Goal: Information Seeking & Learning: Learn about a topic

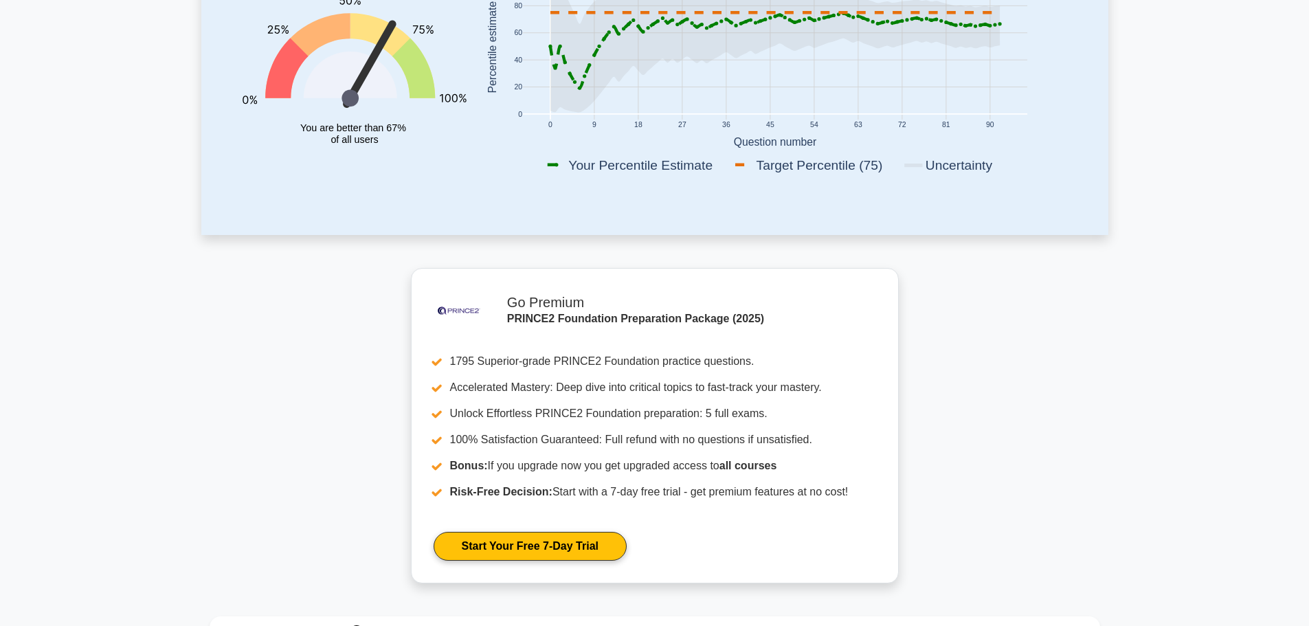
scroll to position [69, 0]
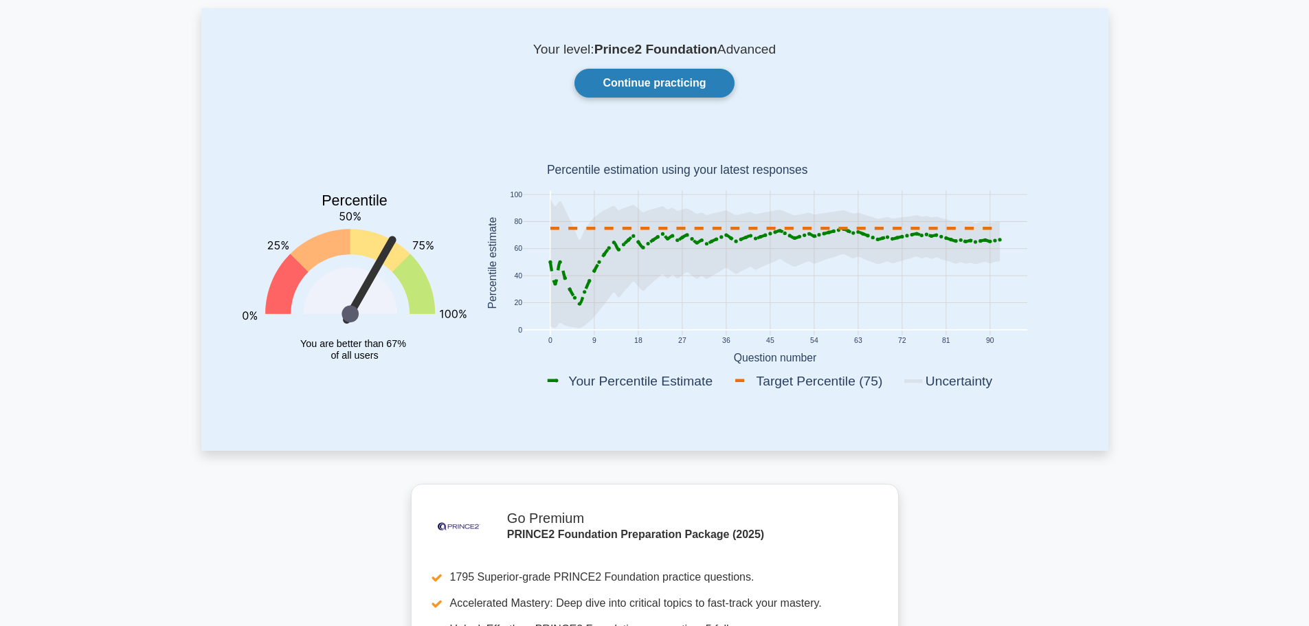
click at [622, 92] on link "Continue practicing" at bounding box center [653, 83] width 159 height 29
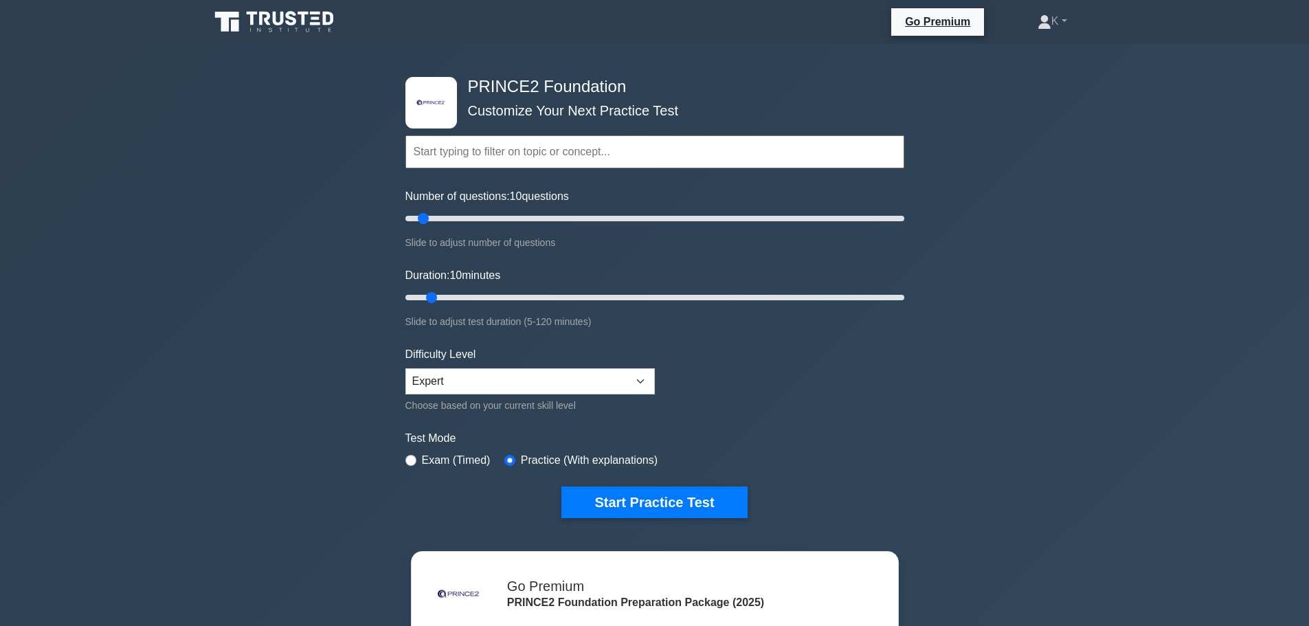
click at [523, 153] on input "text" at bounding box center [654, 151] width 499 height 33
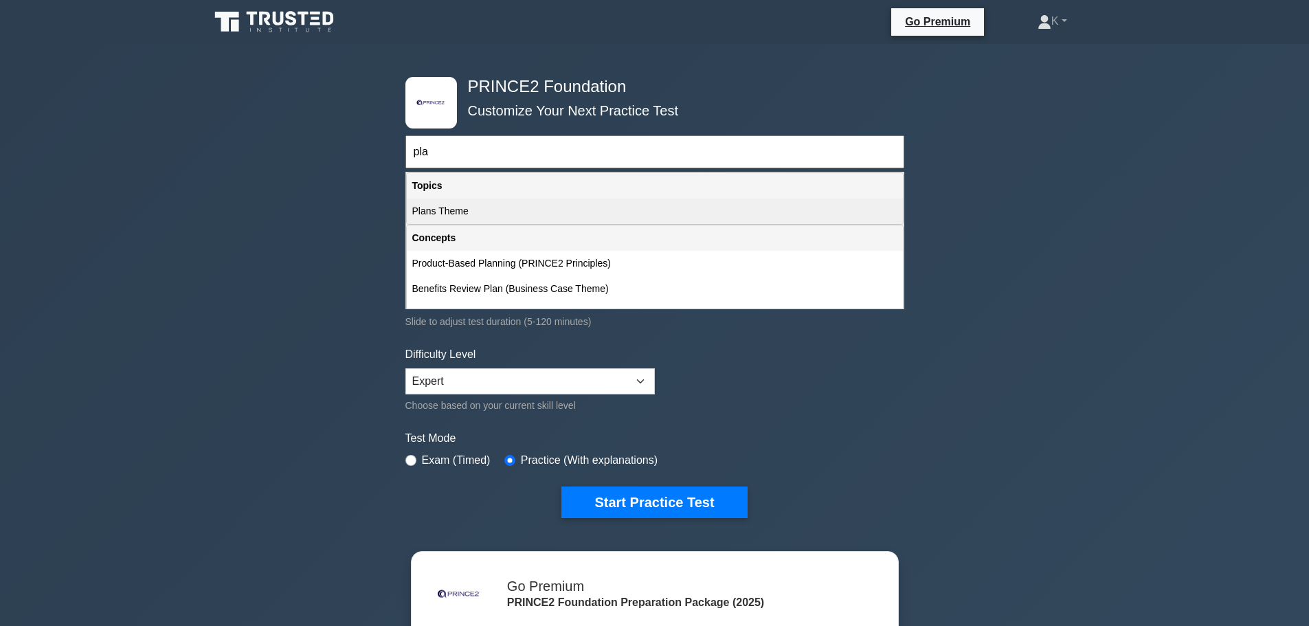
click at [449, 216] on div "Plans Theme" at bounding box center [655, 211] width 496 height 25
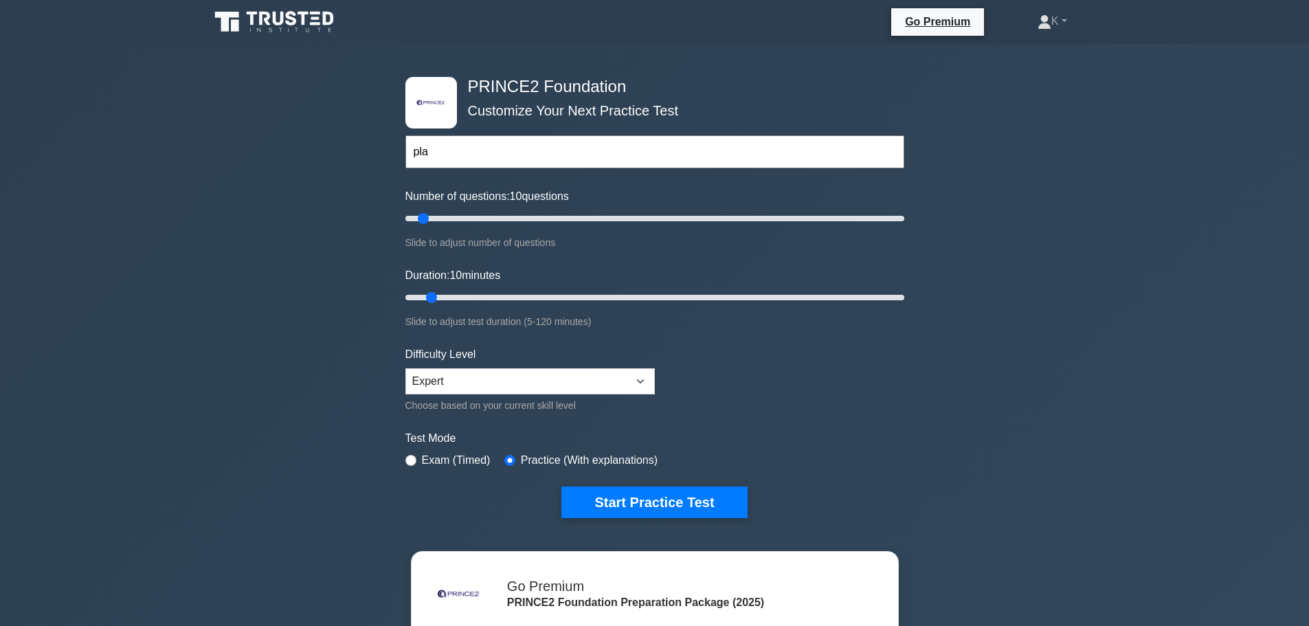
click at [491, 151] on input "pla" at bounding box center [654, 151] width 499 height 33
click at [519, 148] on input "Plans Theme, business Theme," at bounding box center [654, 151] width 499 height 33
click at [604, 150] on input "Plans Theme, business case Theme," at bounding box center [654, 151] width 499 height 33
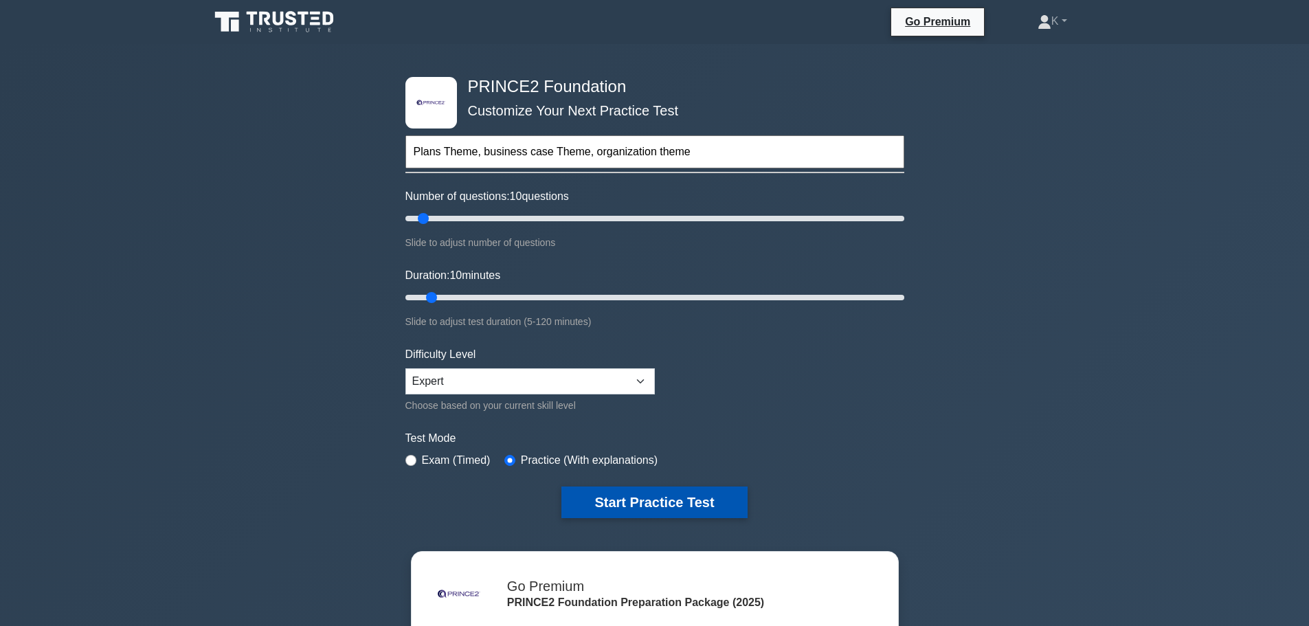
type input "Plans Theme, business case Theme, organization theme"
click at [664, 495] on button "Start Practice Test" at bounding box center [654, 502] width 186 height 32
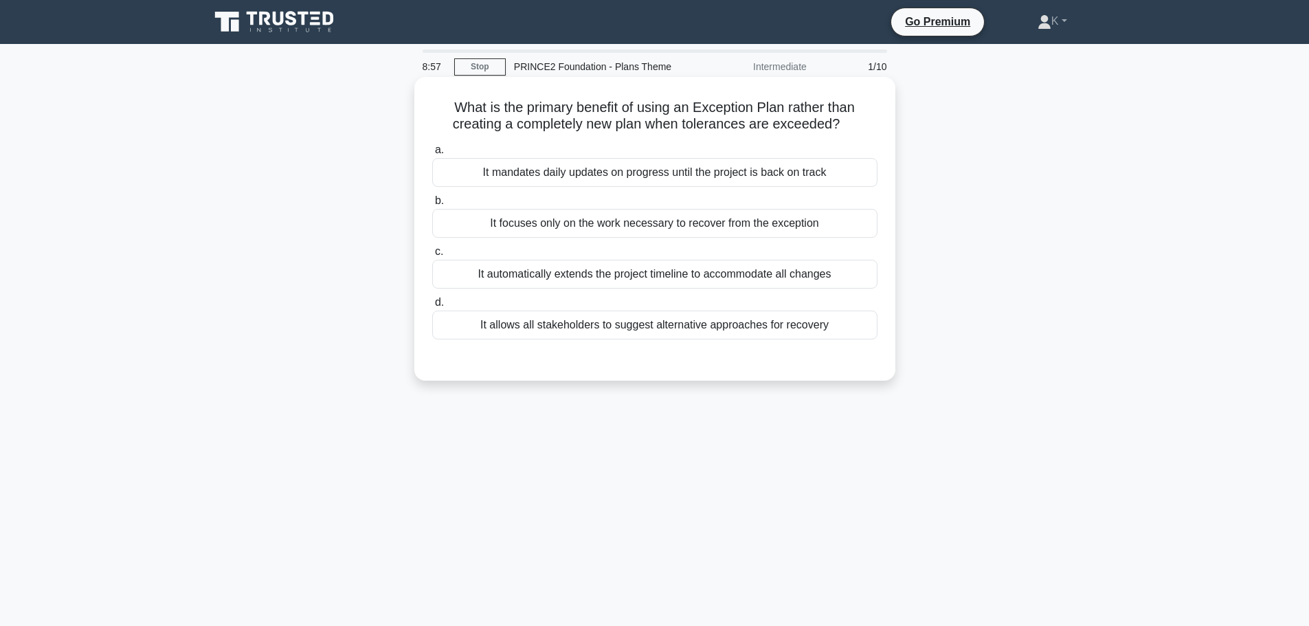
click at [534, 229] on div "It focuses only on the work necessary to recover from the exception" at bounding box center [654, 223] width 445 height 29
click at [432, 205] on input "b. It focuses only on the work necessary to recover from the exception" at bounding box center [432, 201] width 0 height 9
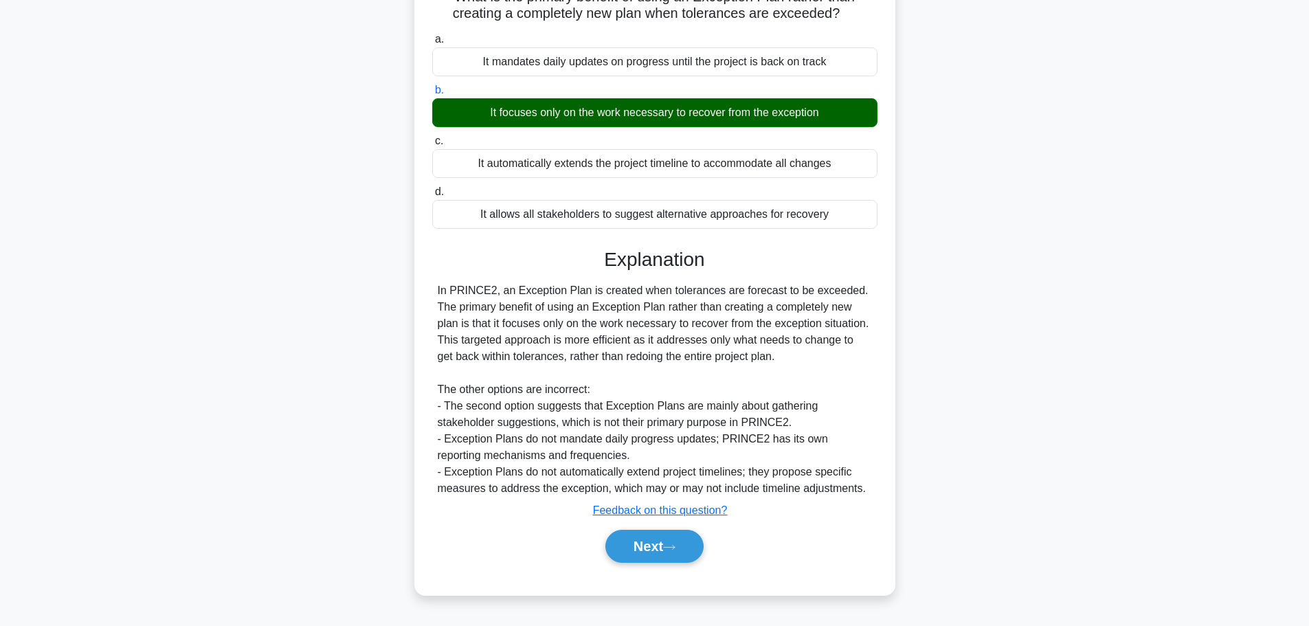
scroll to position [116, 0]
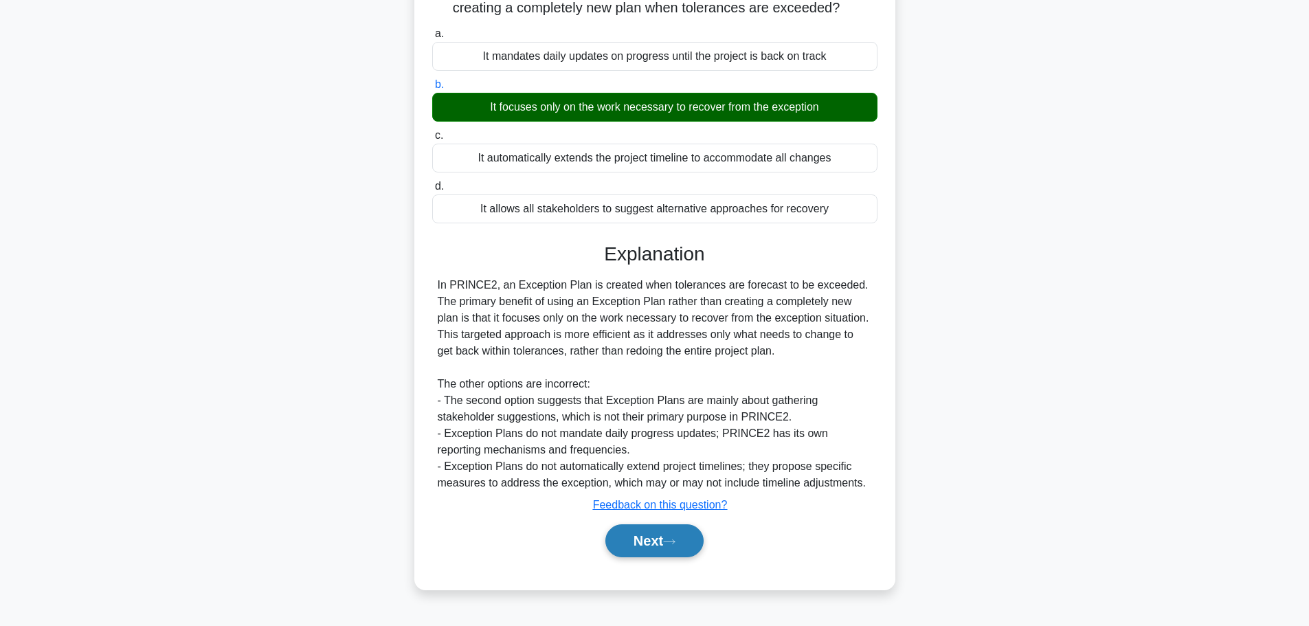
click at [653, 543] on button "Next" at bounding box center [654, 540] width 98 height 33
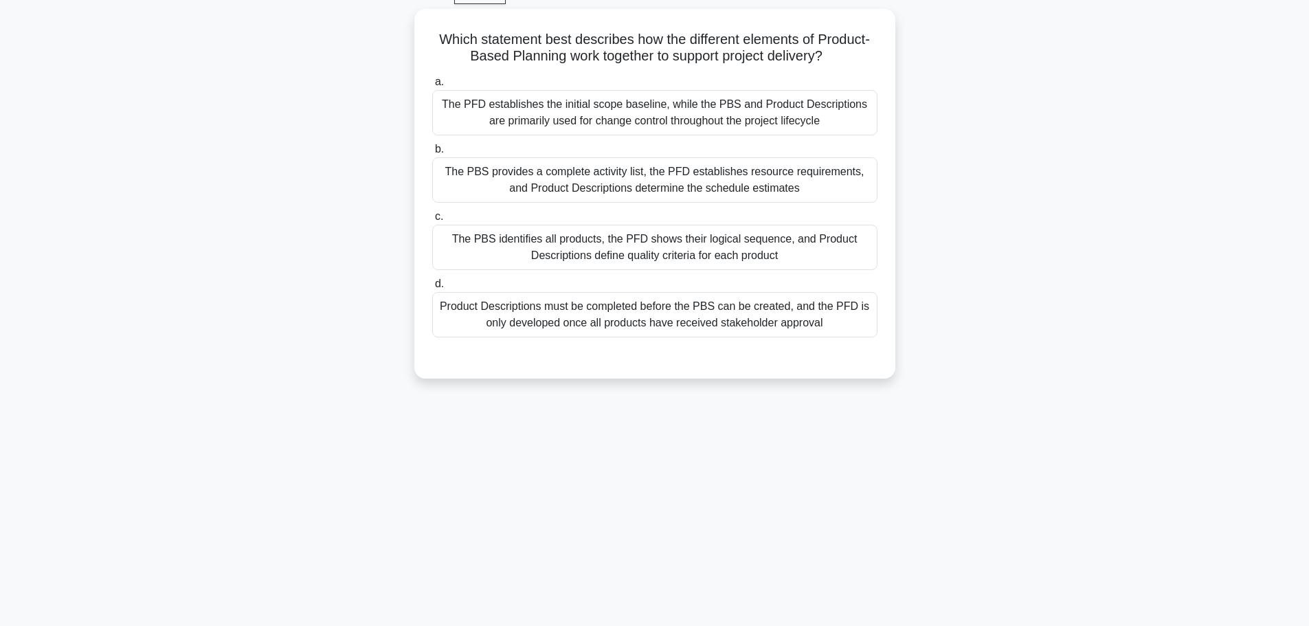
scroll to position [47, 0]
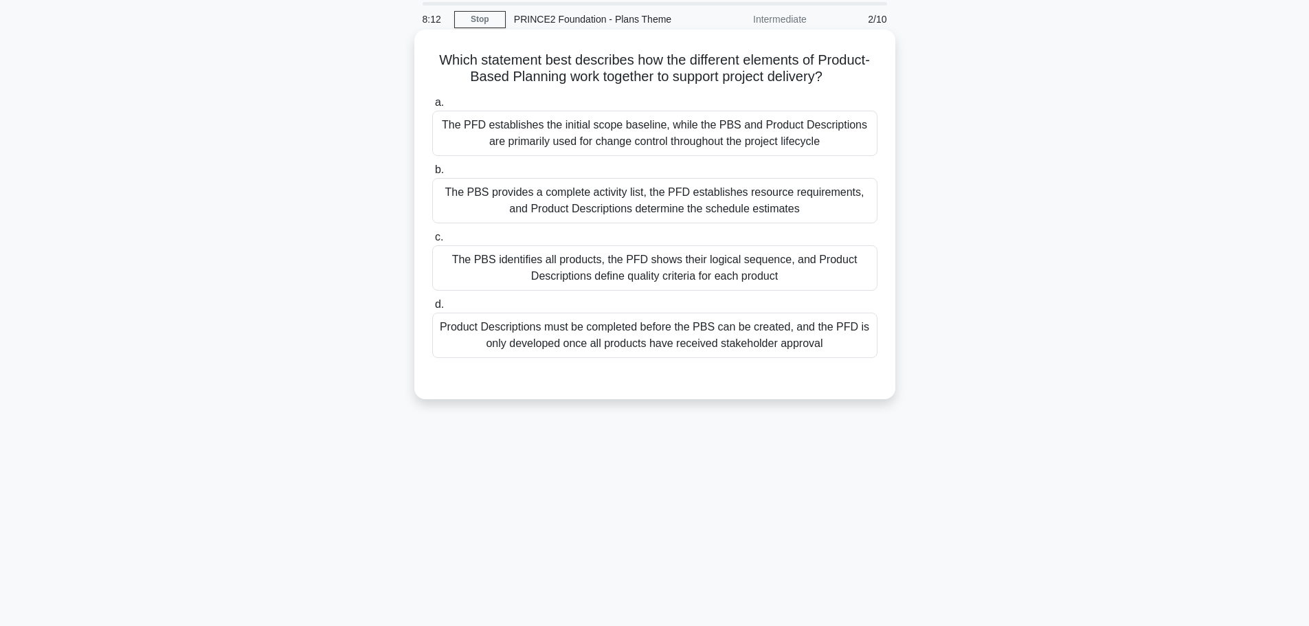
click at [778, 268] on div "The PBS identifies all products, the PFD shows their logical sequence, and Prod…" at bounding box center [654, 267] width 445 height 45
click at [432, 242] on input "c. The PBS identifies all products, the PFD shows their logical sequence, and P…" at bounding box center [432, 237] width 0 height 9
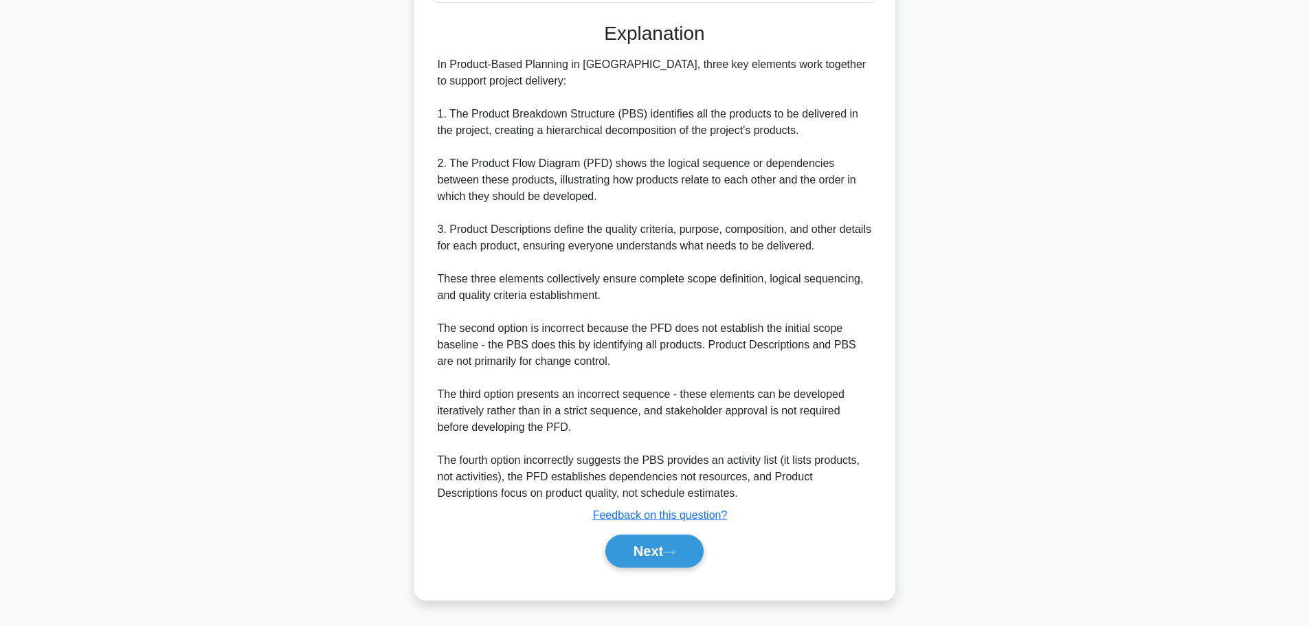
scroll to position [403, 0]
click at [666, 541] on button "Next" at bounding box center [654, 551] width 98 height 33
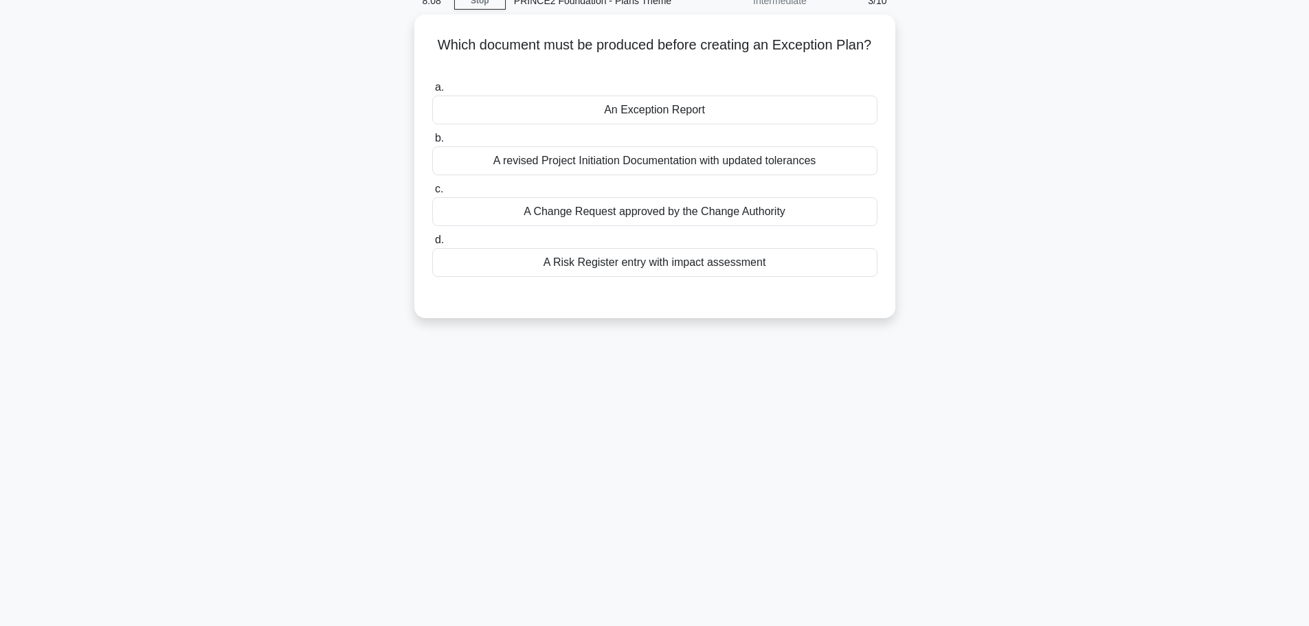
scroll to position [0, 0]
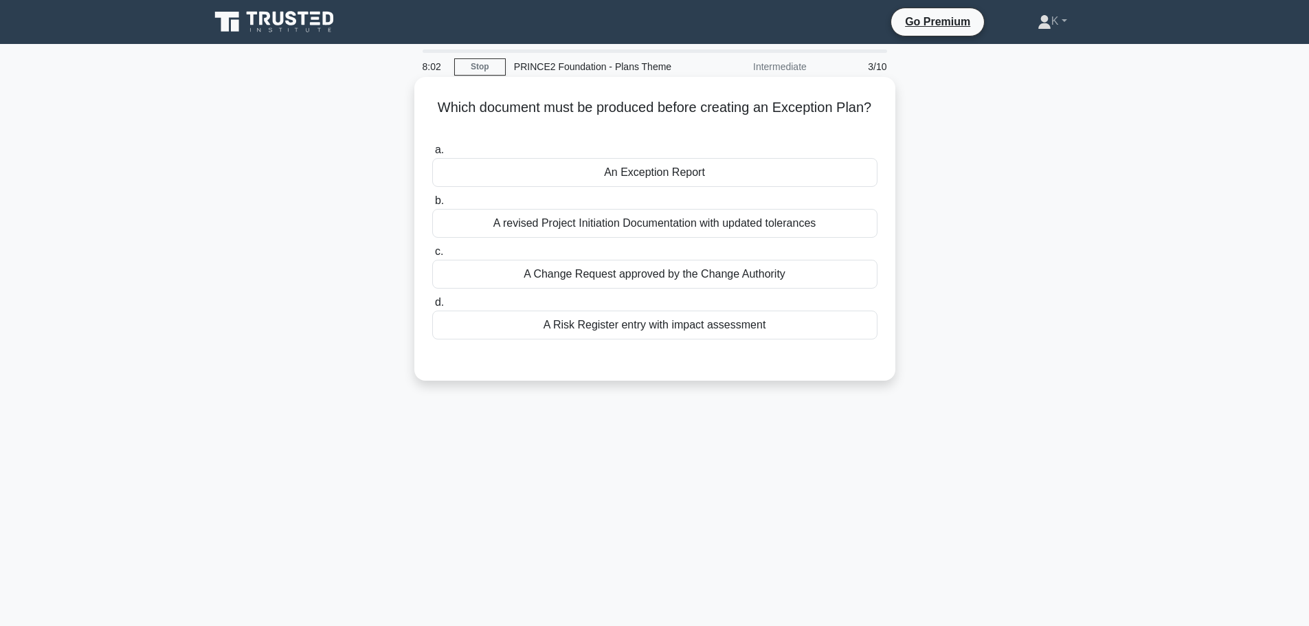
click at [732, 174] on div "An Exception Report" at bounding box center [654, 172] width 445 height 29
click at [432, 155] on input "a. An Exception Report" at bounding box center [432, 150] width 0 height 9
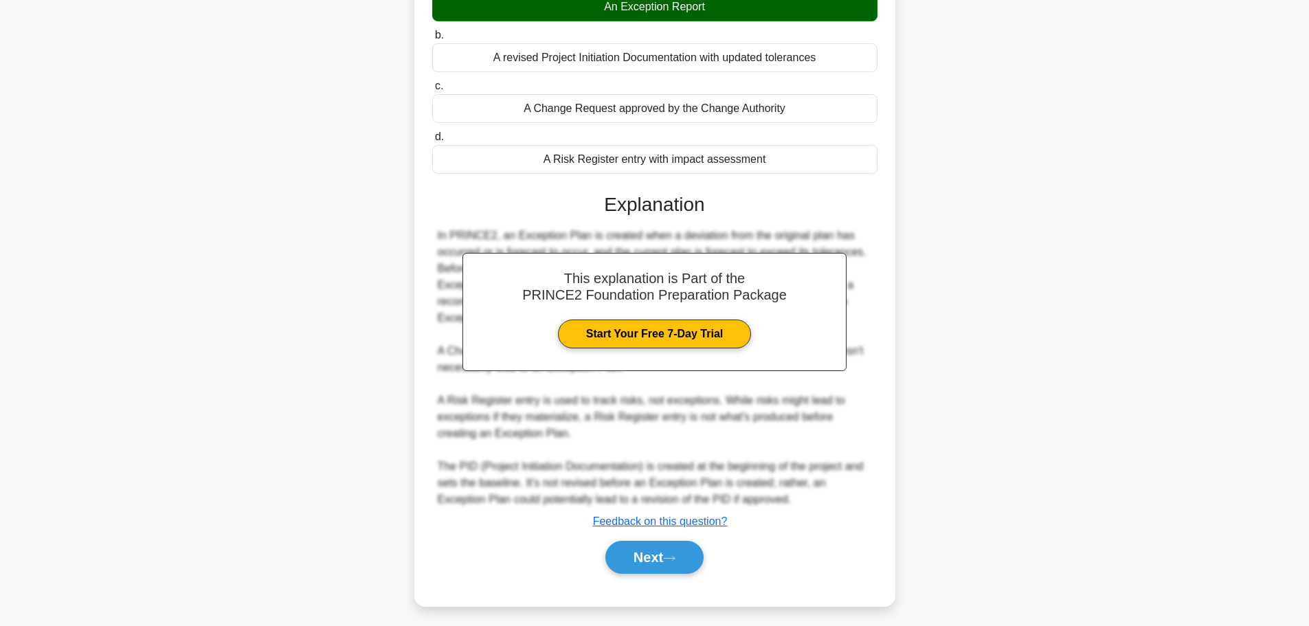
scroll to position [172, 0]
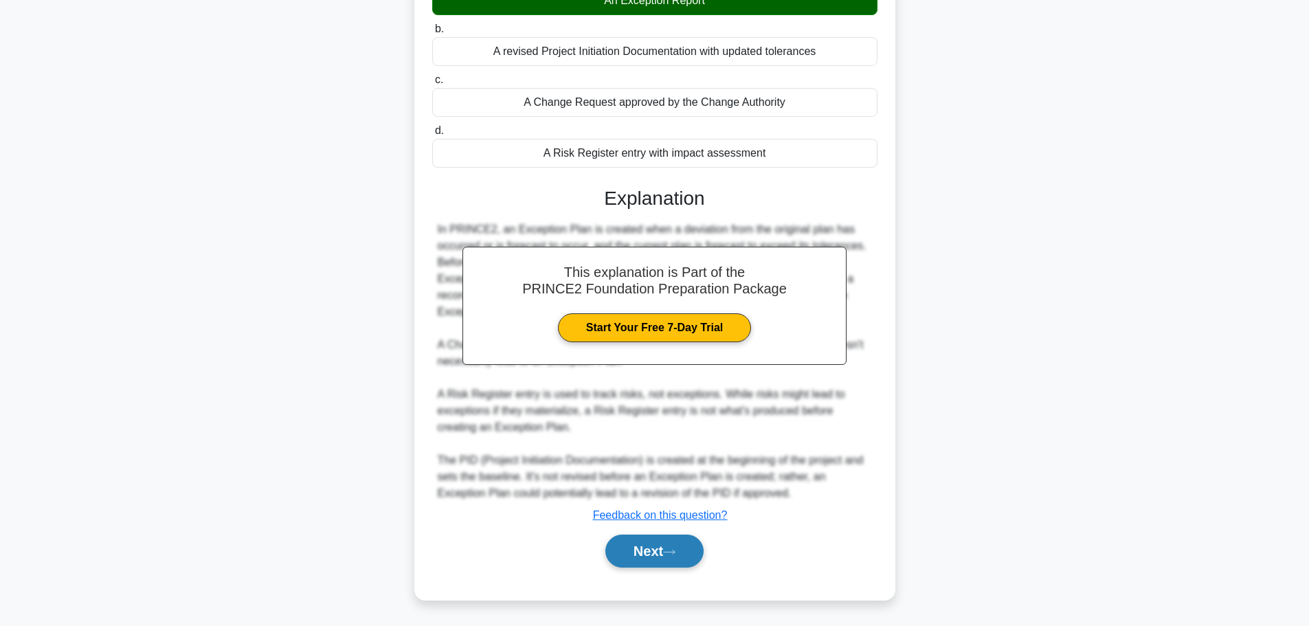
click at [659, 548] on button "Next" at bounding box center [654, 551] width 98 height 33
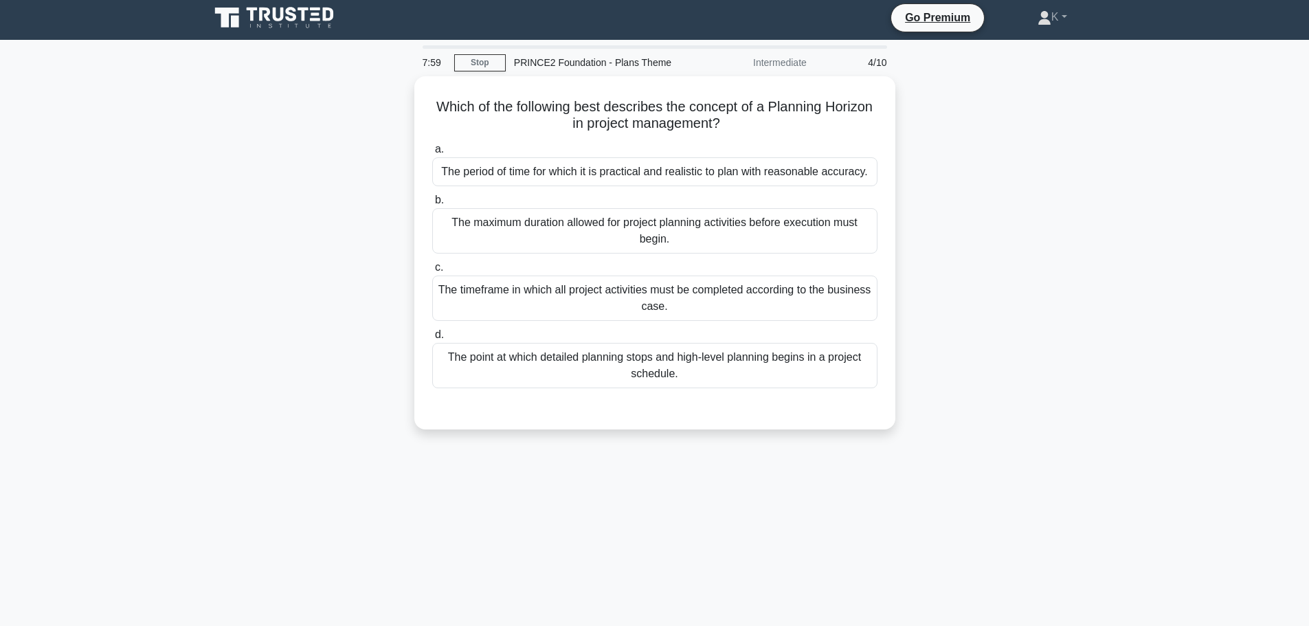
scroll to position [0, 0]
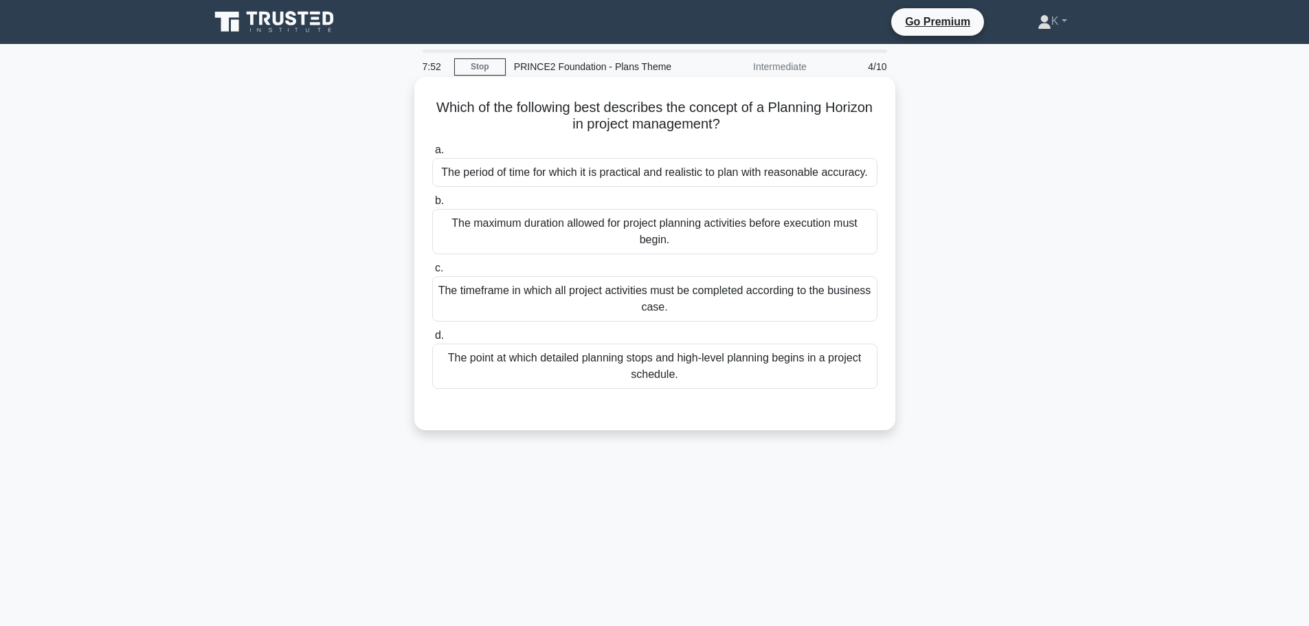
click at [849, 179] on div "The period of time for which it is practical and realistic to plan with reasona…" at bounding box center [654, 172] width 445 height 29
click at [432, 155] on input "a. The period of time for which it is practical and realistic to plan with reas…" at bounding box center [432, 150] width 0 height 9
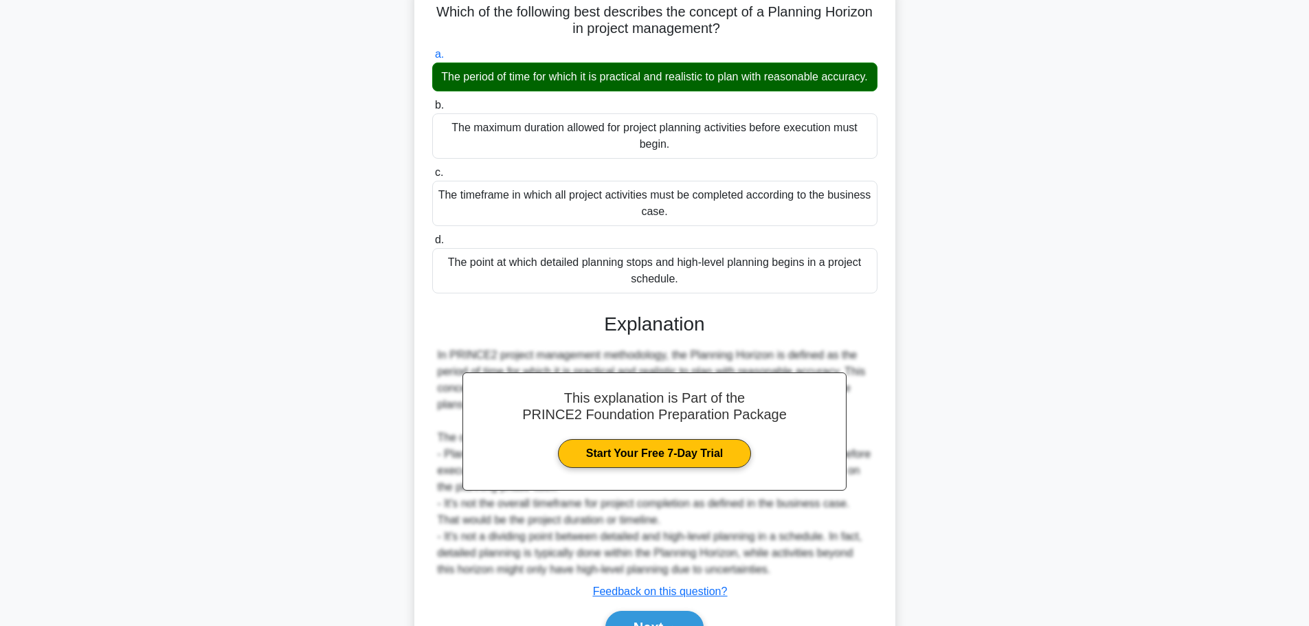
scroll to position [189, 0]
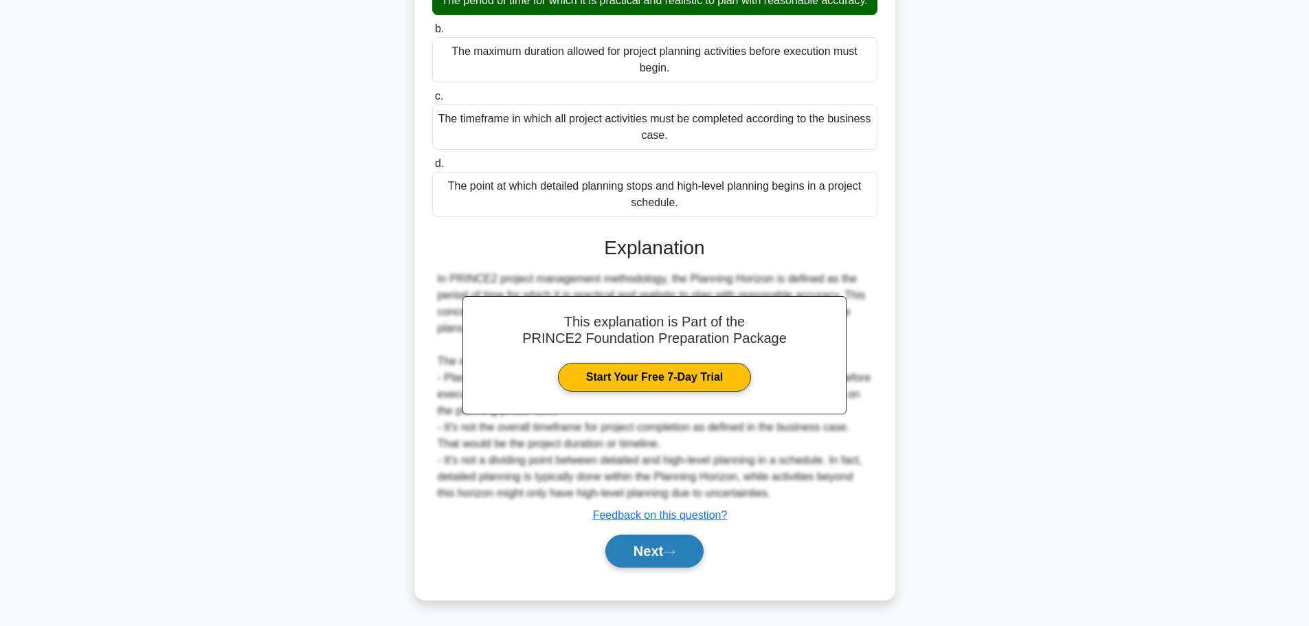
click at [664, 541] on button "Next" at bounding box center [654, 551] width 98 height 33
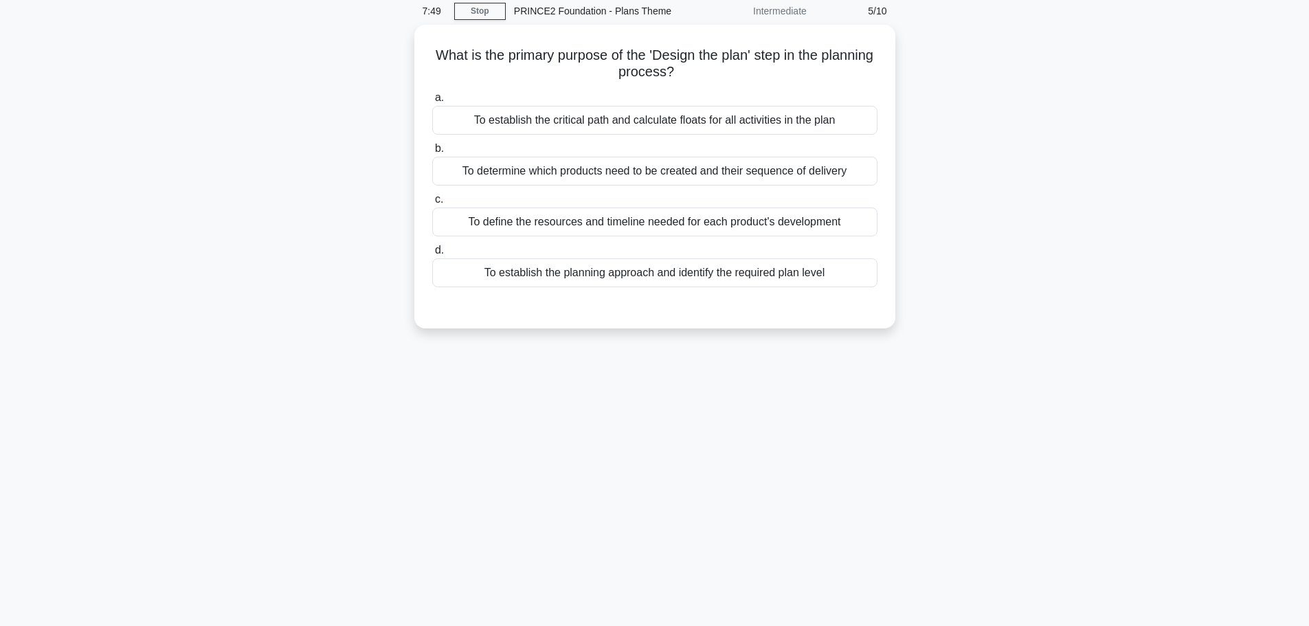
scroll to position [0, 0]
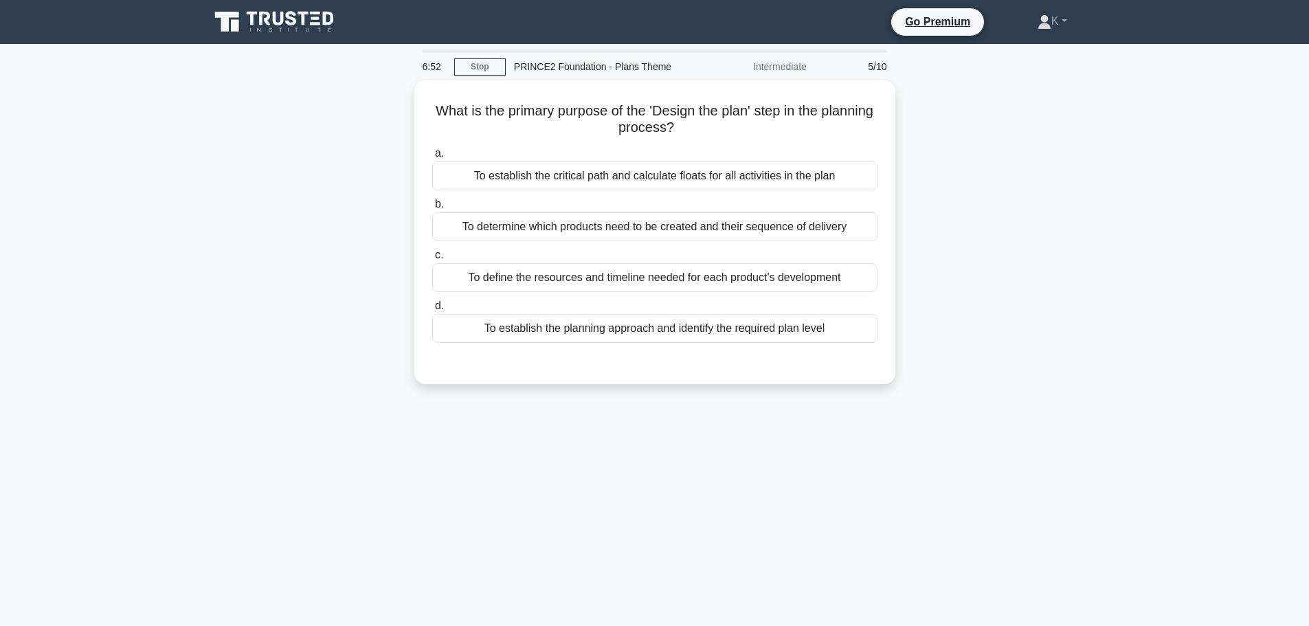
click at [169, 226] on main "6:52 Stop PRINCE2 Foundation - Plans Theme Intermediate 5/10 What is the primar…" at bounding box center [654, 393] width 1309 height 698
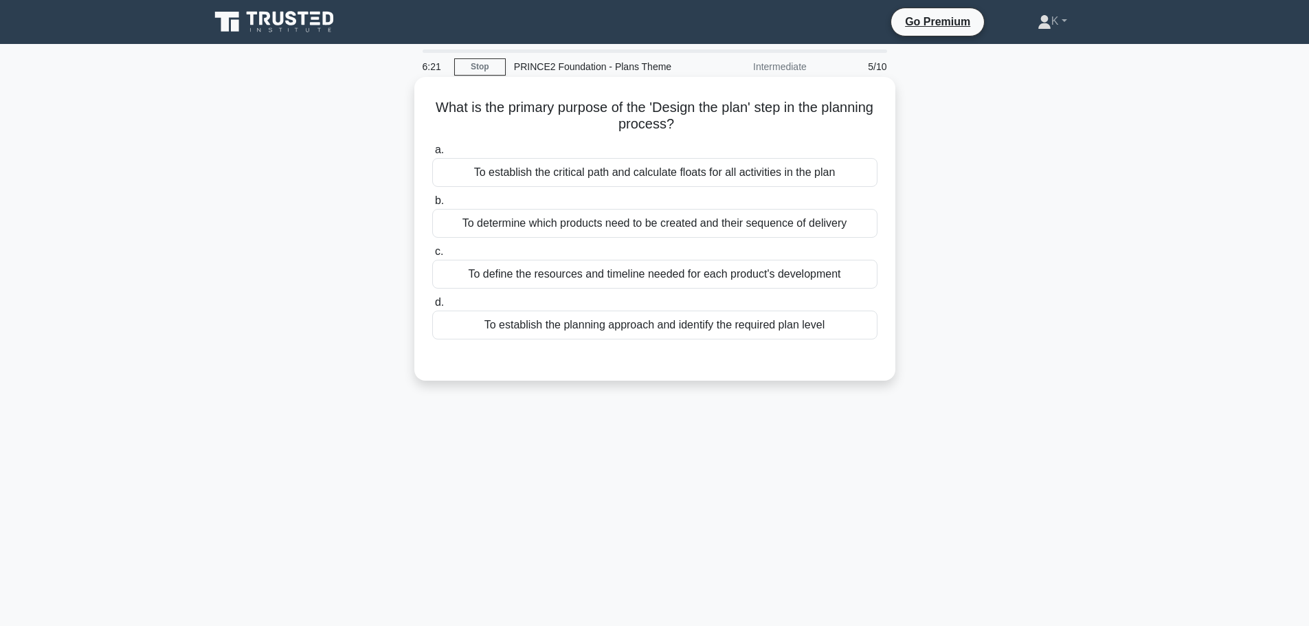
click at [500, 282] on div "To define the resources and timeline needed for each product's development" at bounding box center [654, 274] width 445 height 29
click at [432, 256] on input "c. To define the resources and timeline needed for each product's development" at bounding box center [432, 251] width 0 height 9
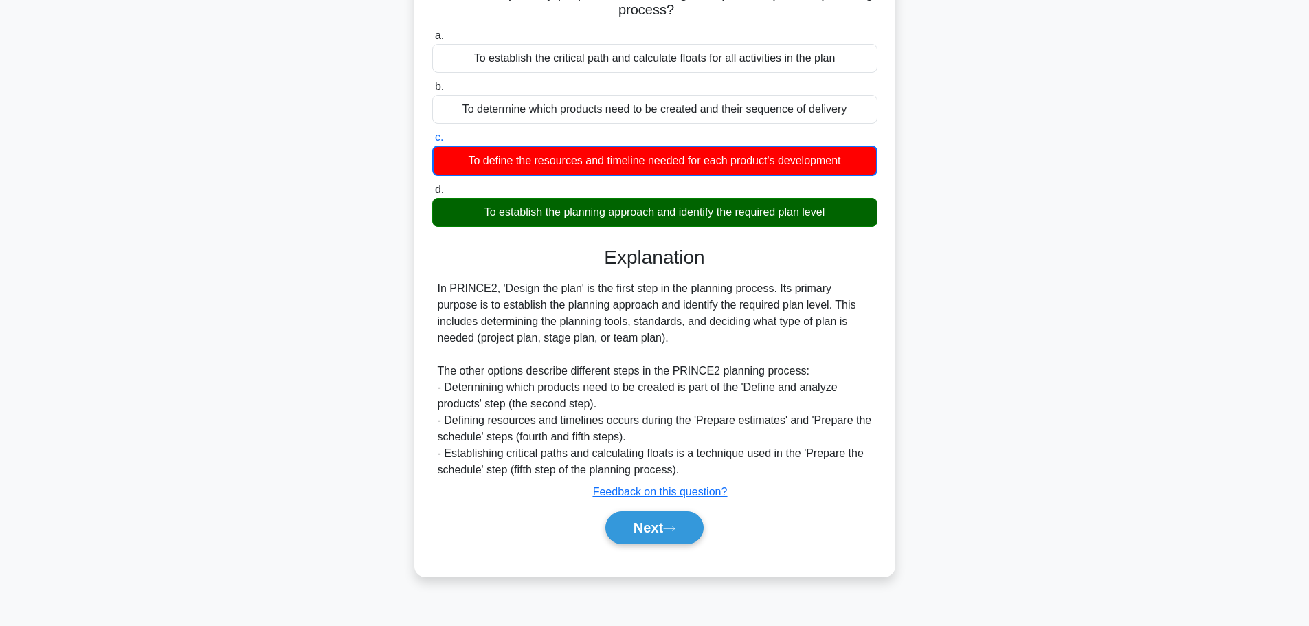
scroll to position [116, 0]
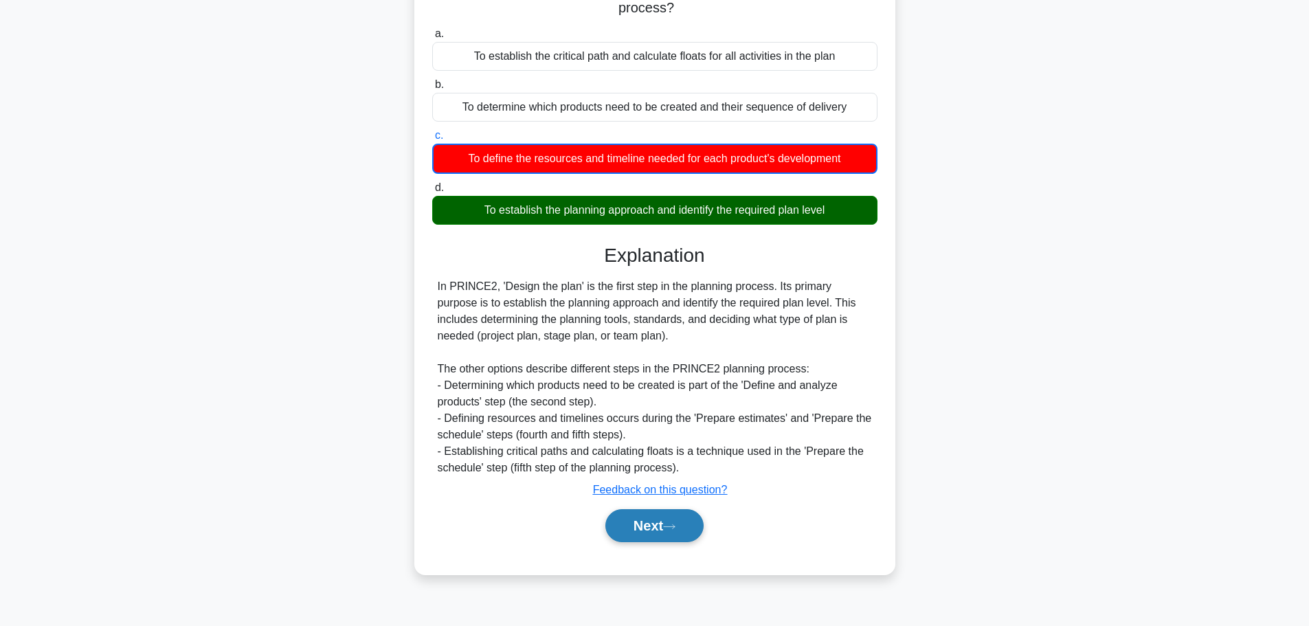
click at [673, 527] on icon at bounding box center [669, 527] width 12 height 8
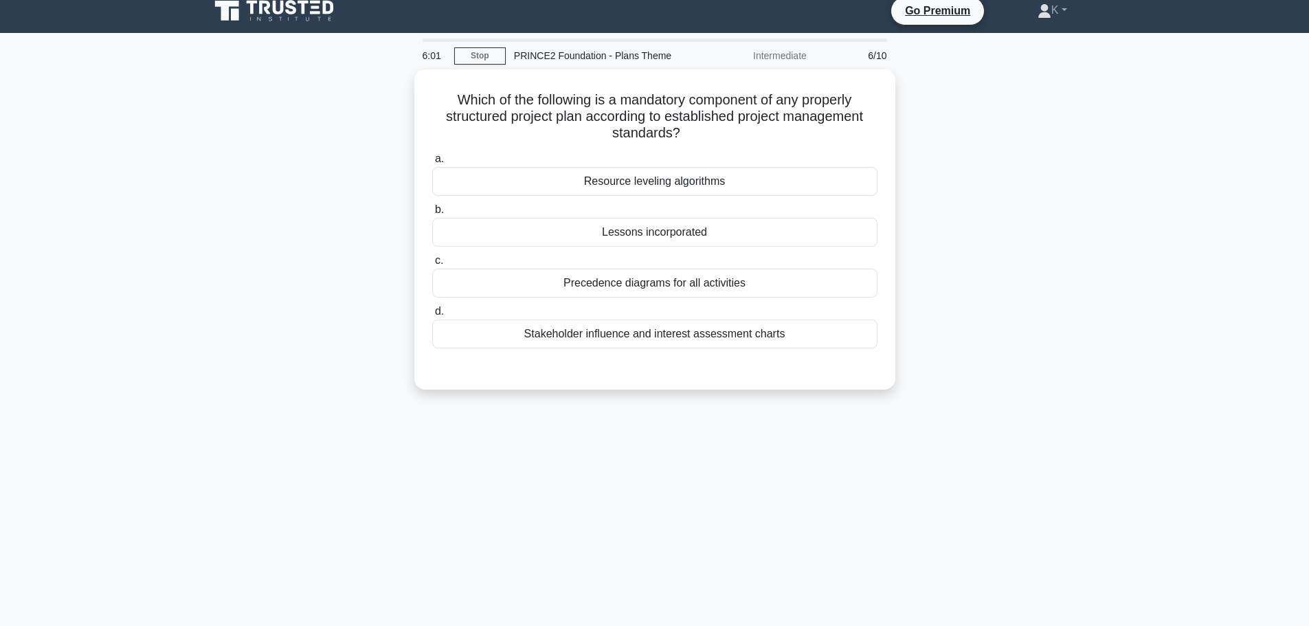
scroll to position [0, 0]
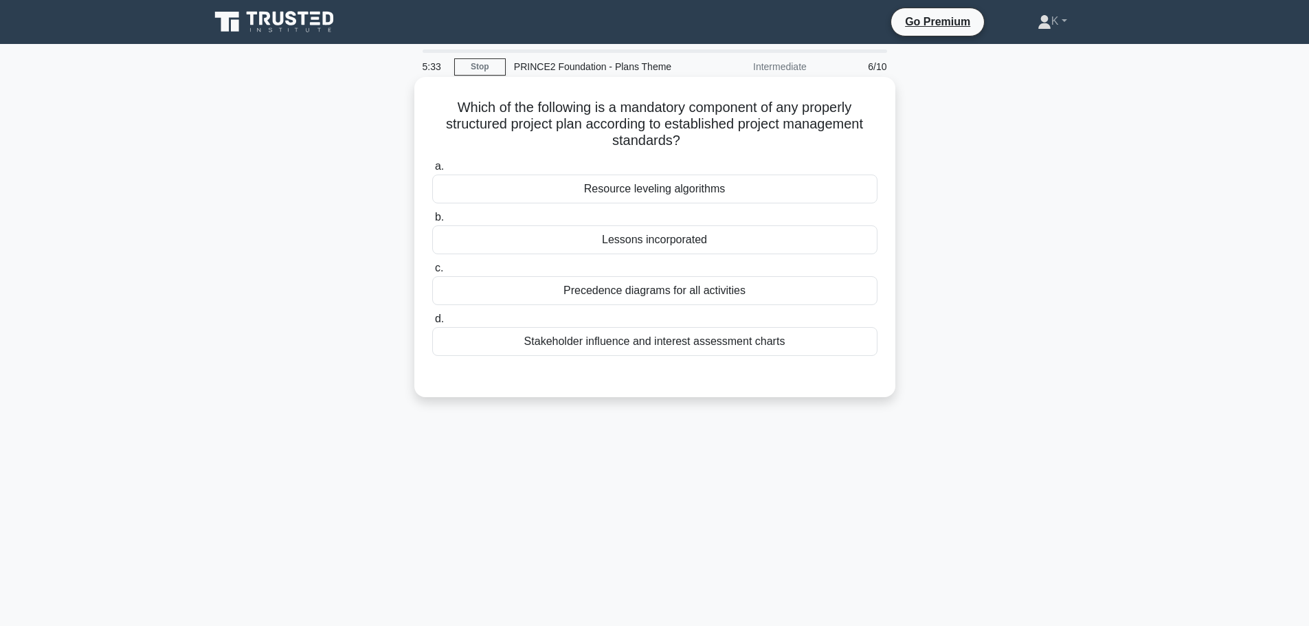
click at [594, 295] on div "Precedence diagrams for all activities" at bounding box center [654, 290] width 445 height 29
click at [432, 273] on input "c. Precedence diagrams for all activities" at bounding box center [432, 268] width 0 height 9
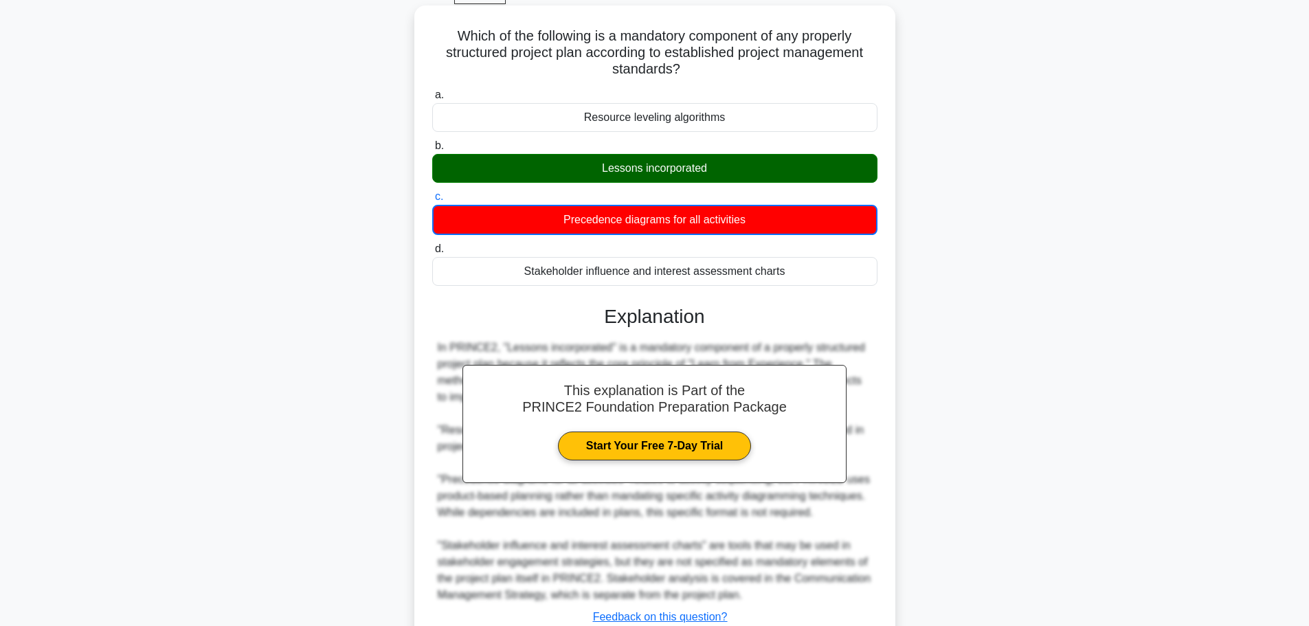
scroll to position [174, 0]
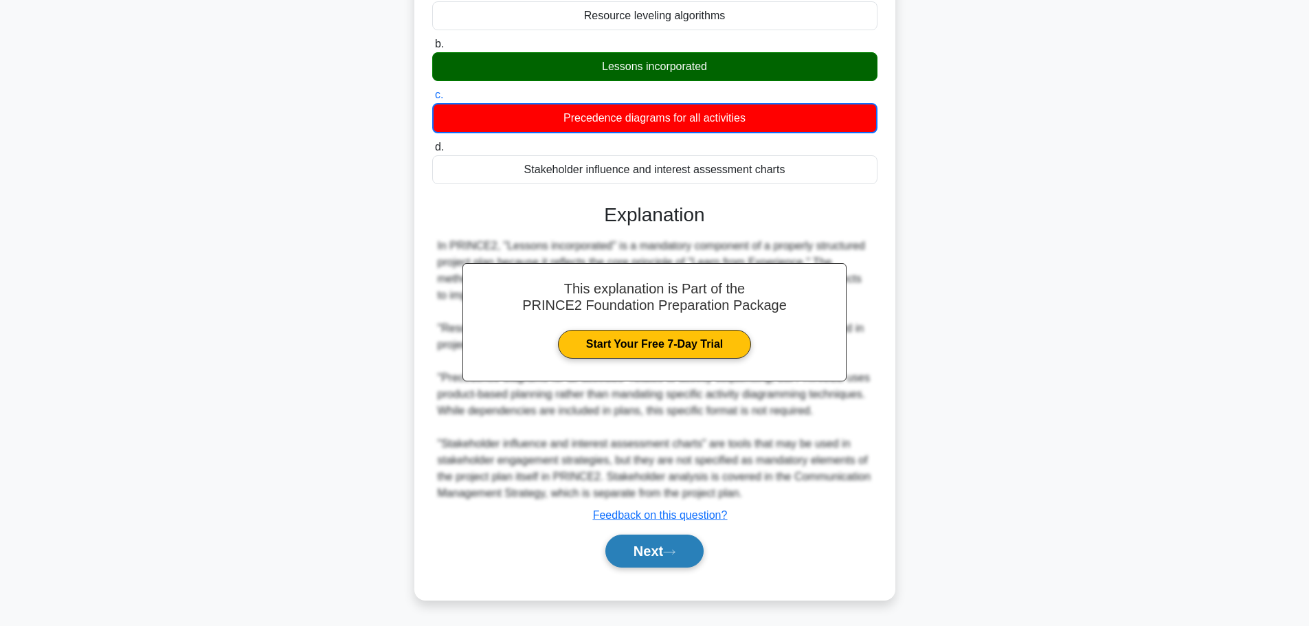
click at [669, 553] on icon at bounding box center [669, 552] width 12 height 8
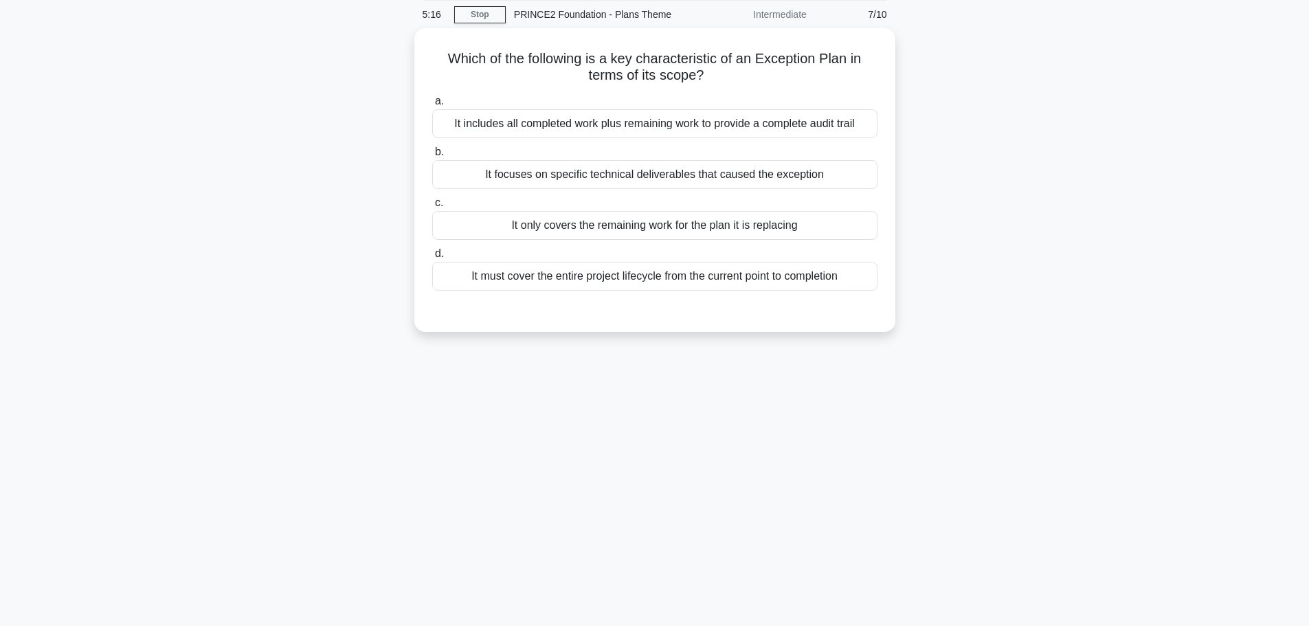
scroll to position [0, 0]
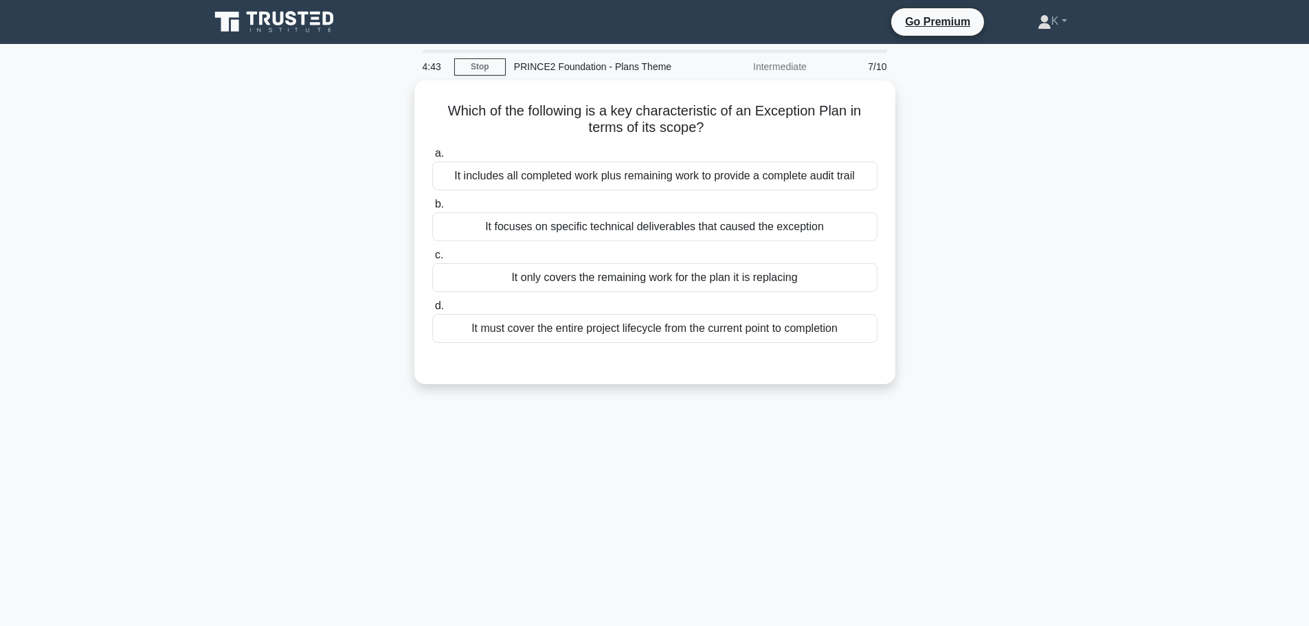
click at [1026, 307] on div "Which of the following is a key characteristic of an Exception Plan in terms of…" at bounding box center [654, 240] width 907 height 320
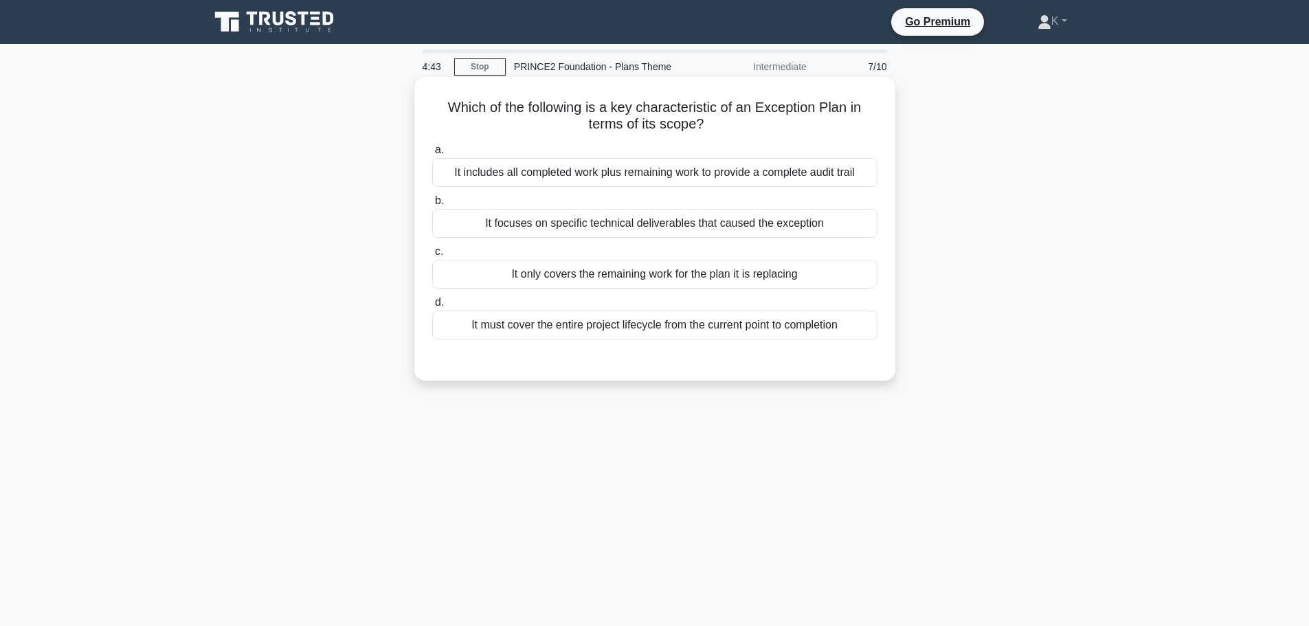
click at [824, 280] on div "It only covers the remaining work for the plan it is replacing" at bounding box center [654, 274] width 445 height 29
click at [432, 256] on input "c. It only covers the remaining work for the plan it is replacing" at bounding box center [432, 251] width 0 height 9
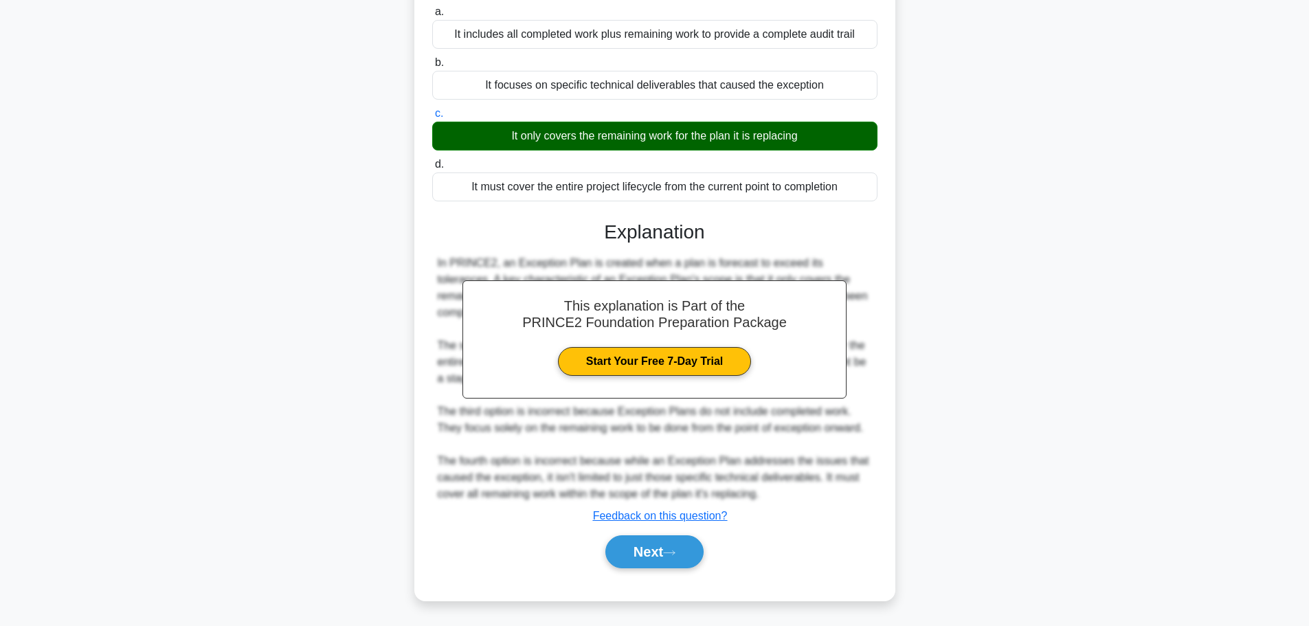
scroll to position [139, 0]
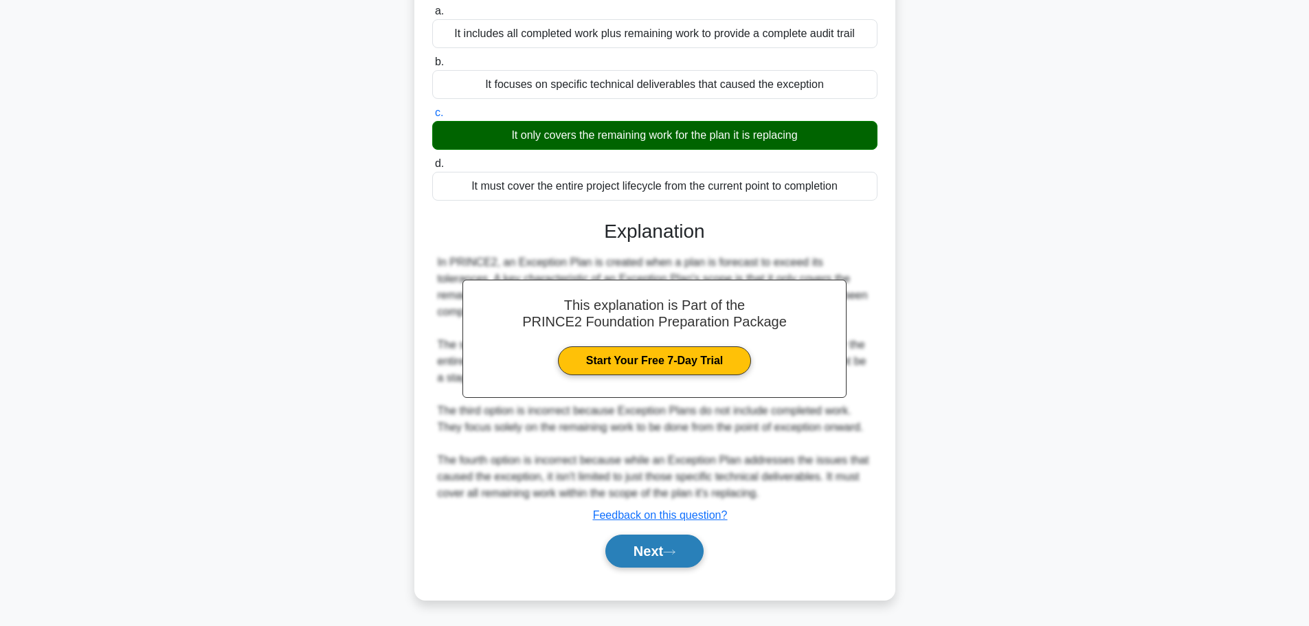
click at [659, 558] on button "Next" at bounding box center [654, 551] width 98 height 33
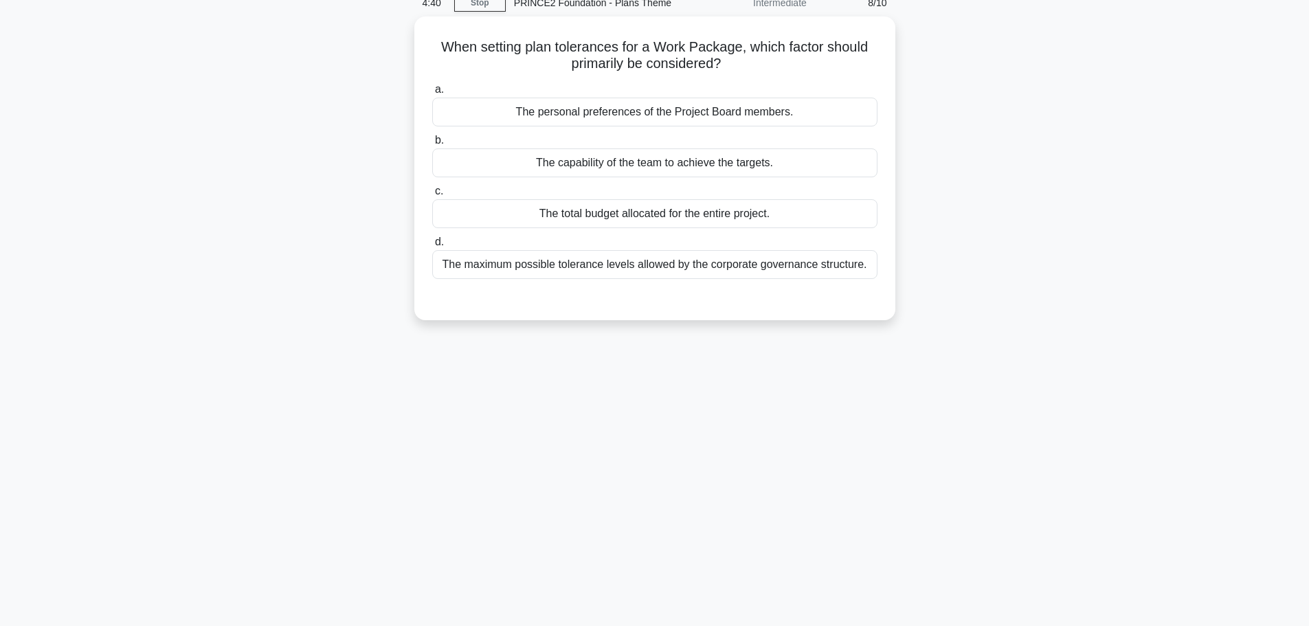
scroll to position [0, 0]
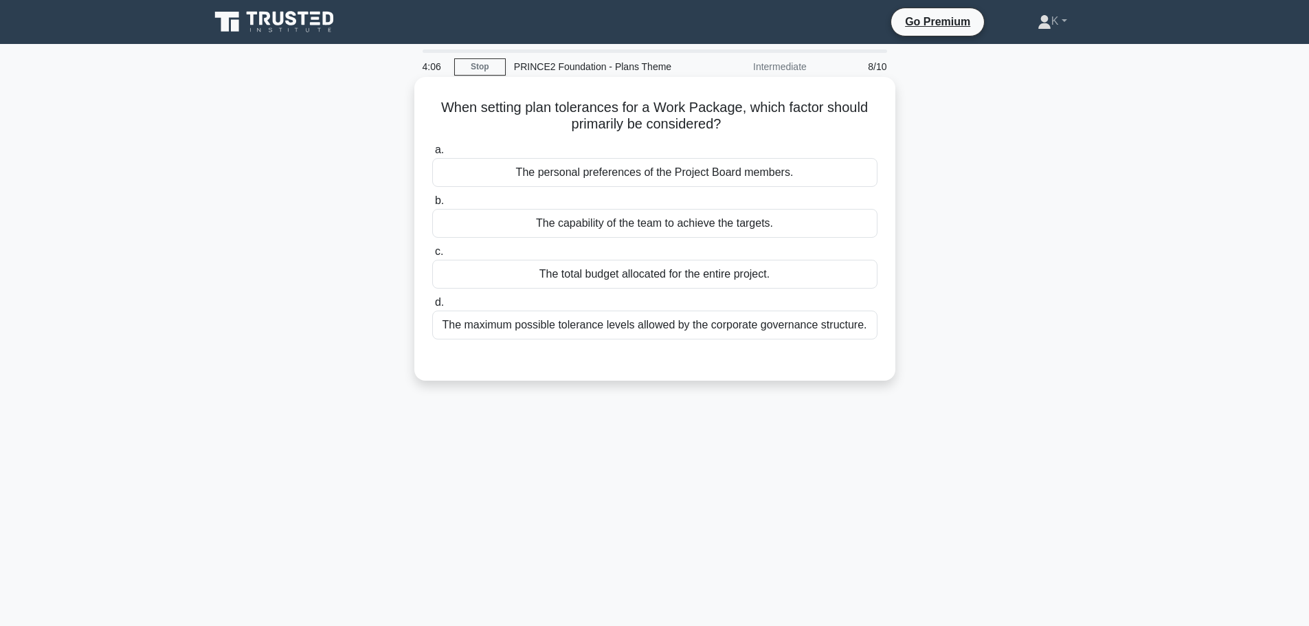
click at [581, 229] on div "The capability of the team to achieve the targets." at bounding box center [654, 223] width 445 height 29
click at [432, 205] on input "b. The capability of the team to achieve the targets." at bounding box center [432, 201] width 0 height 9
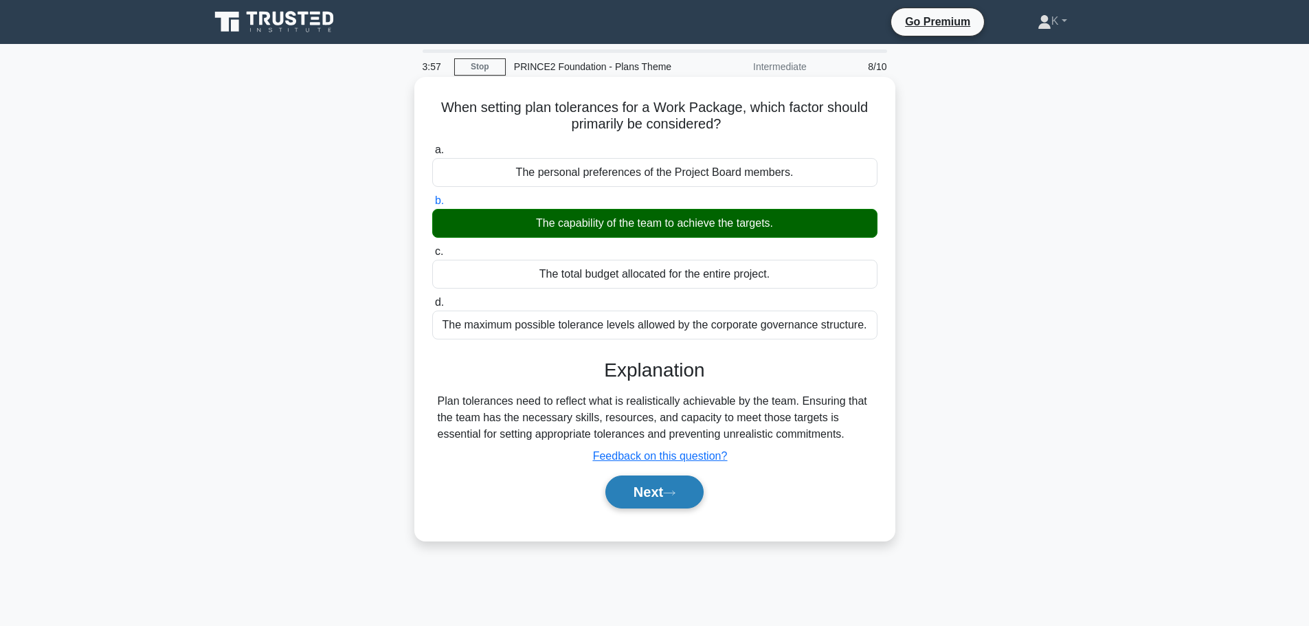
click at [640, 499] on button "Next" at bounding box center [654, 491] width 98 height 33
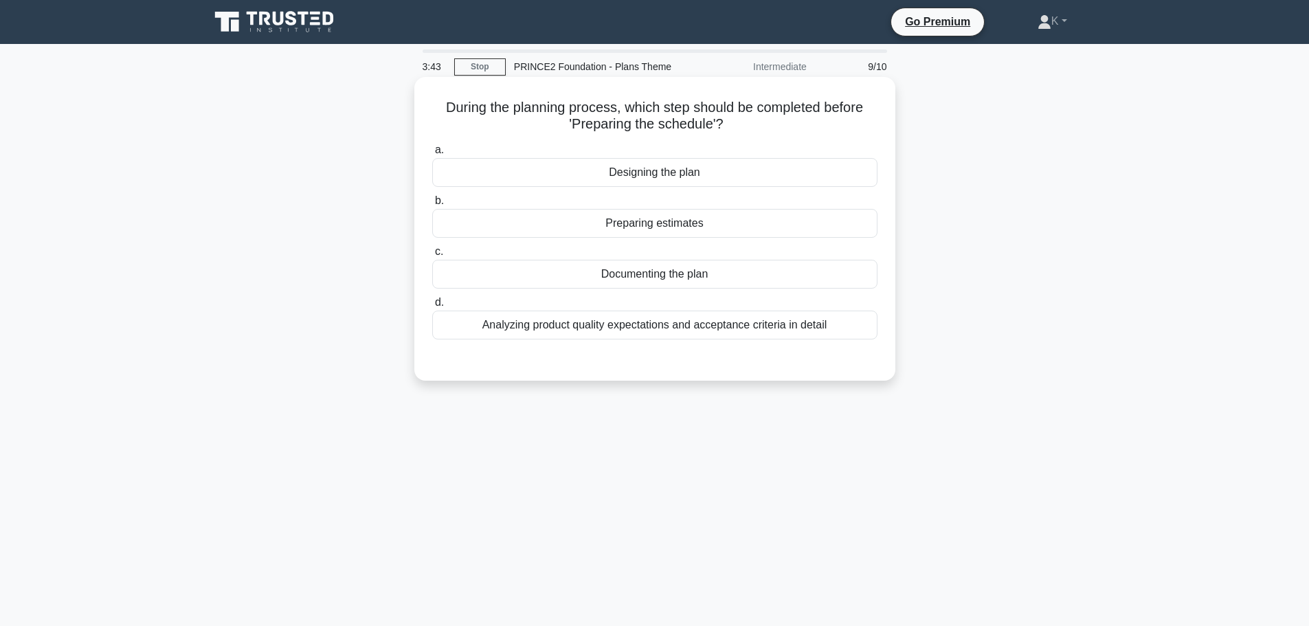
click at [651, 171] on div "Designing the plan" at bounding box center [654, 172] width 445 height 29
click at [432, 155] on input "a. Designing the plan" at bounding box center [432, 150] width 0 height 9
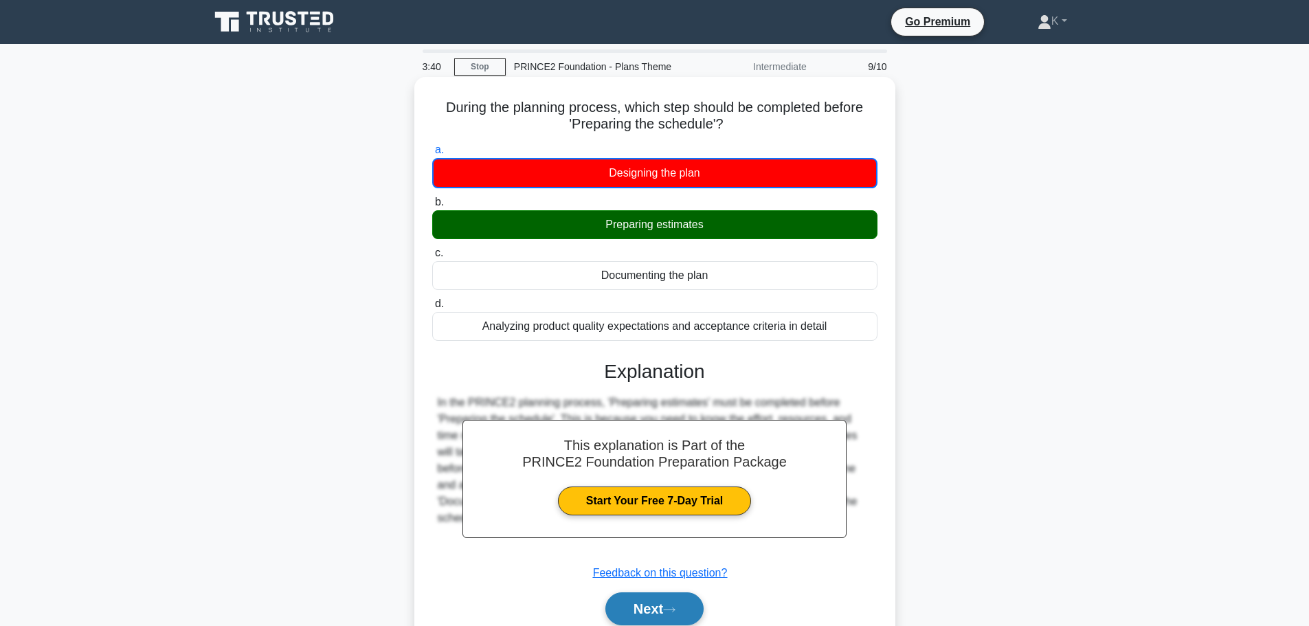
click at [654, 612] on button "Next" at bounding box center [654, 608] width 98 height 33
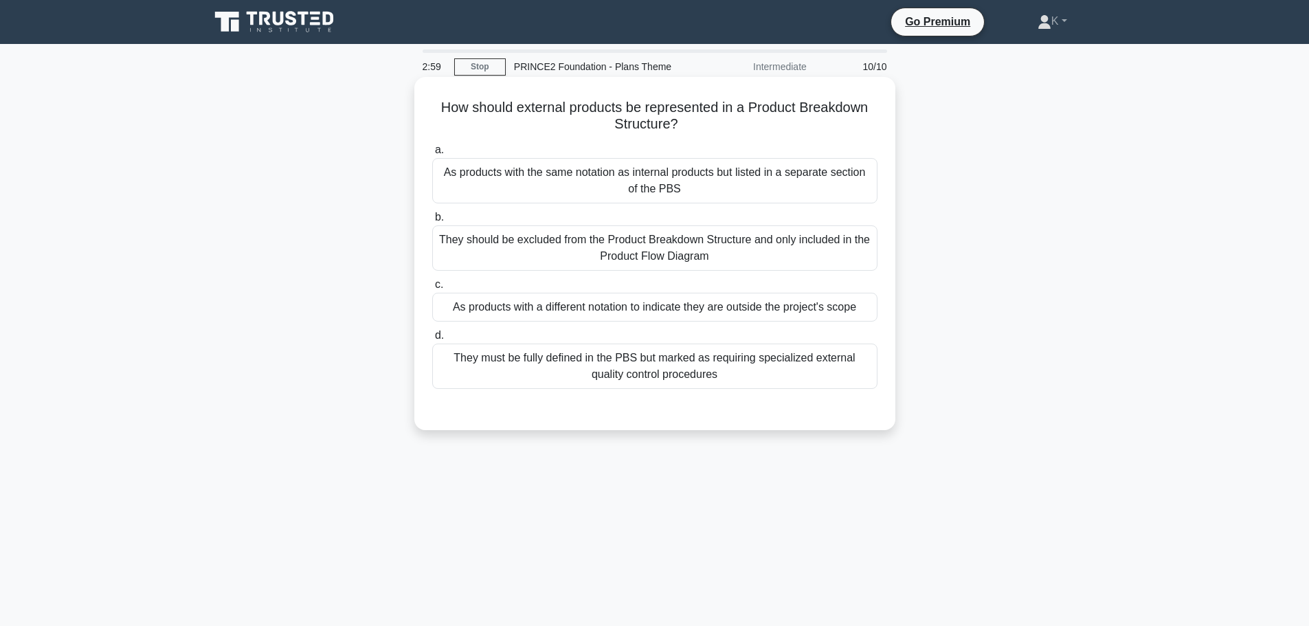
click at [653, 312] on div "As products with a different notation to indicate they are outside the project'…" at bounding box center [654, 307] width 445 height 29
click at [432, 289] on input "c. As products with a different notation to indicate they are outside the proje…" at bounding box center [432, 284] width 0 height 9
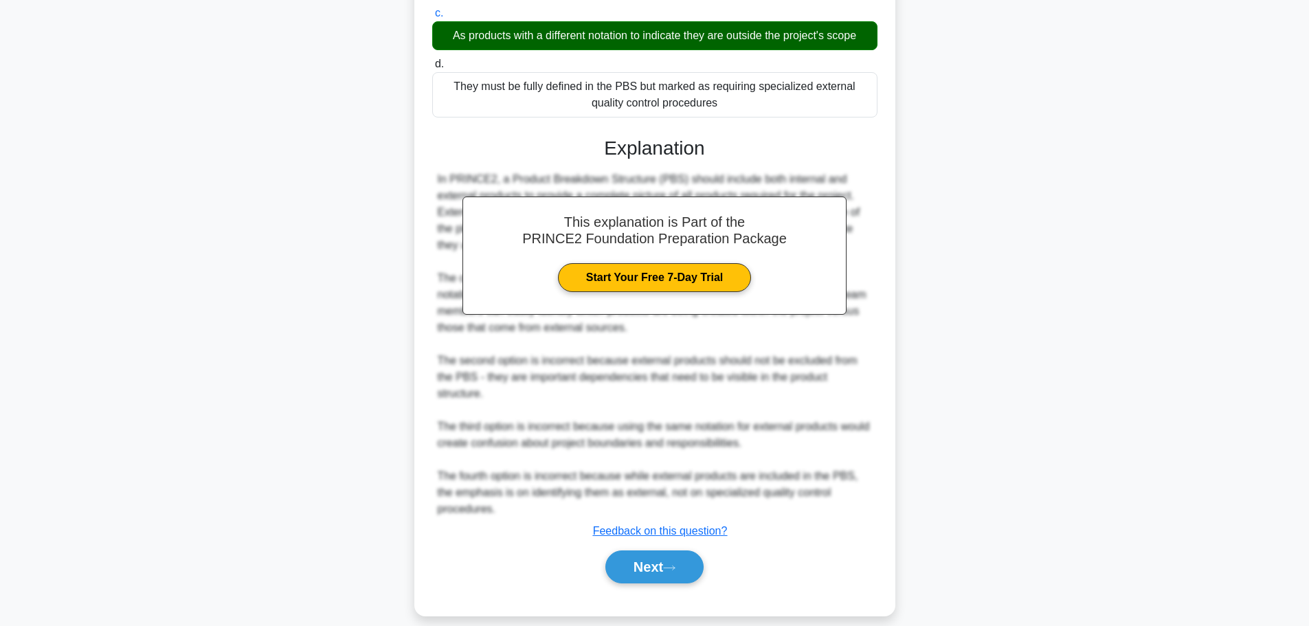
scroll to position [275, 0]
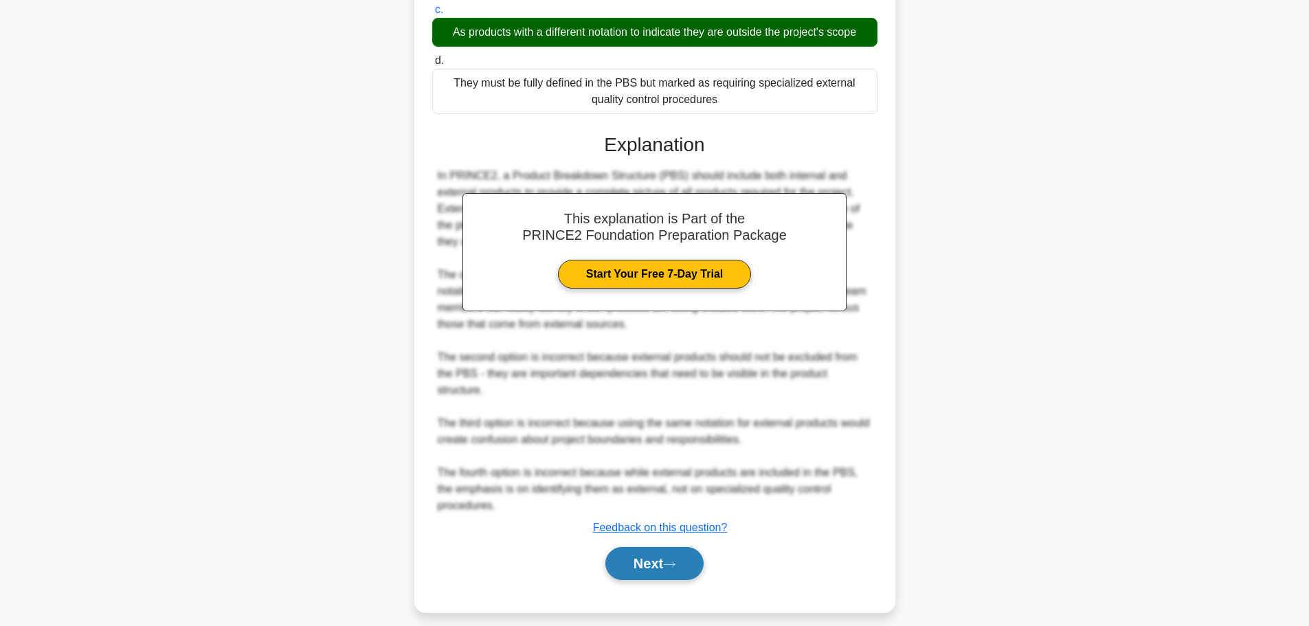
click at [655, 571] on button "Next" at bounding box center [654, 563] width 98 height 33
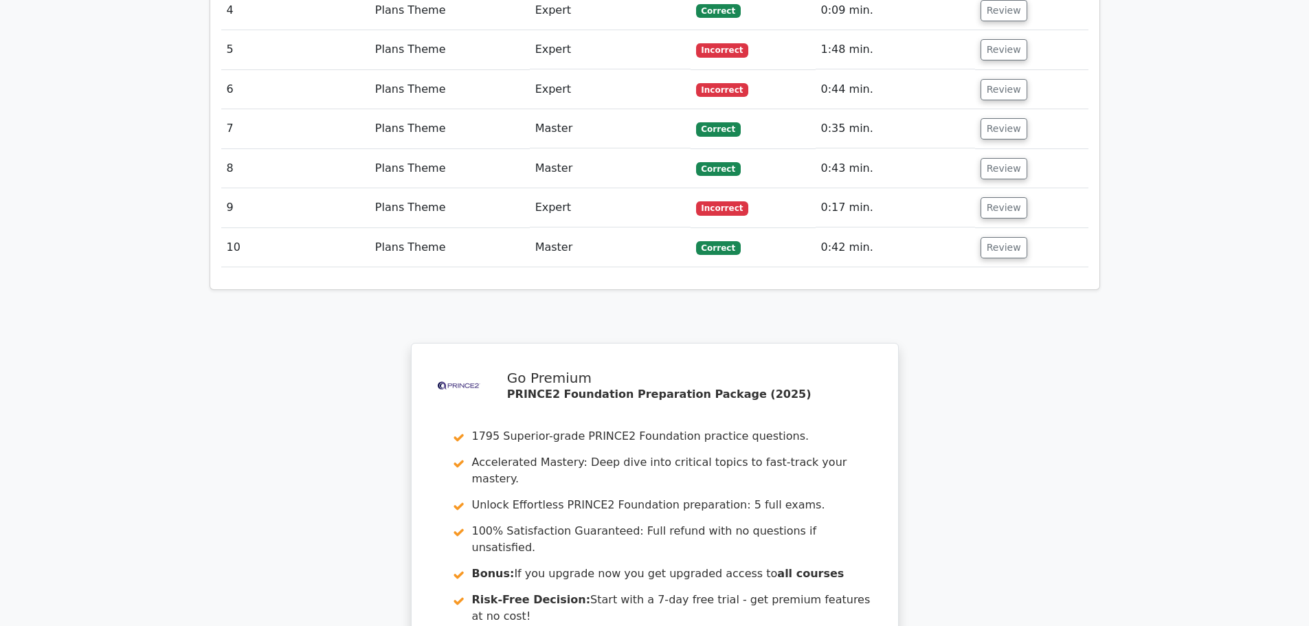
scroll to position [1580, 0]
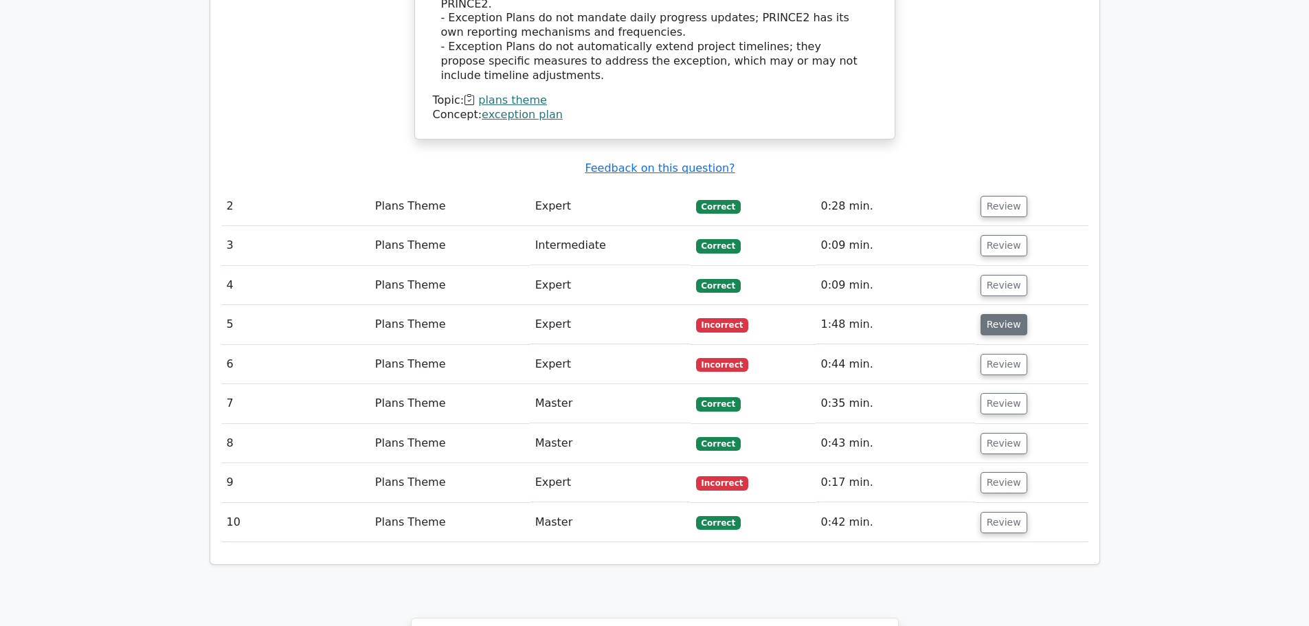
click at [998, 314] on button "Review" at bounding box center [1003, 324] width 47 height 21
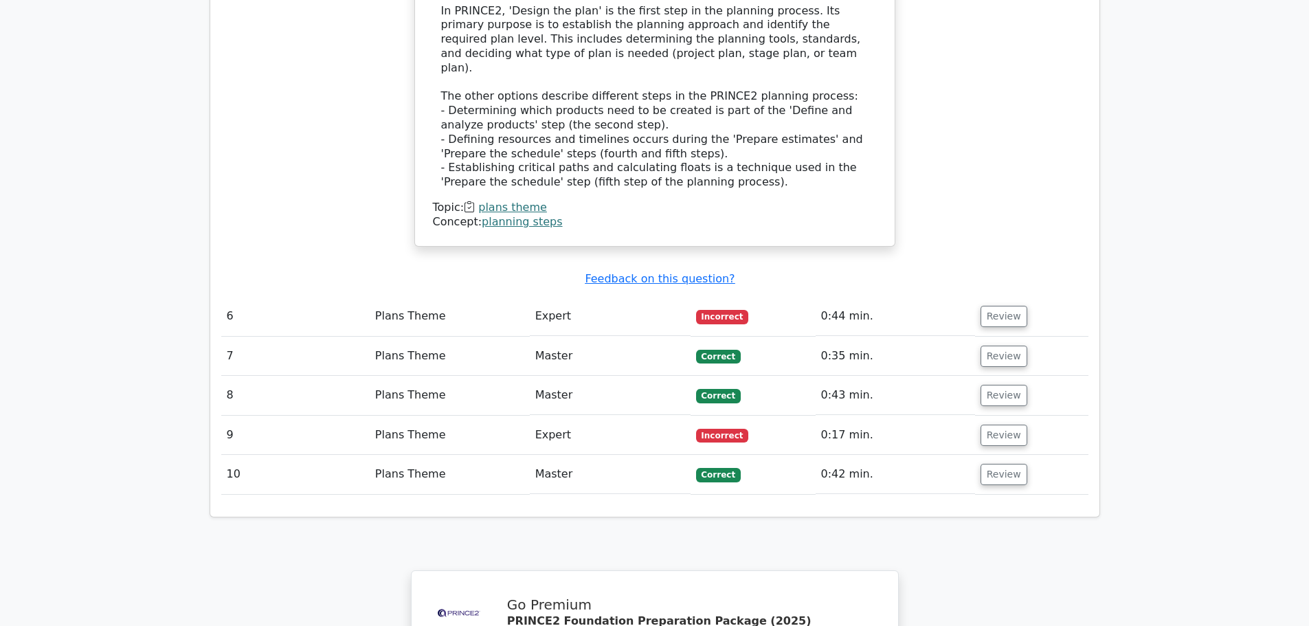
scroll to position [2473, 0]
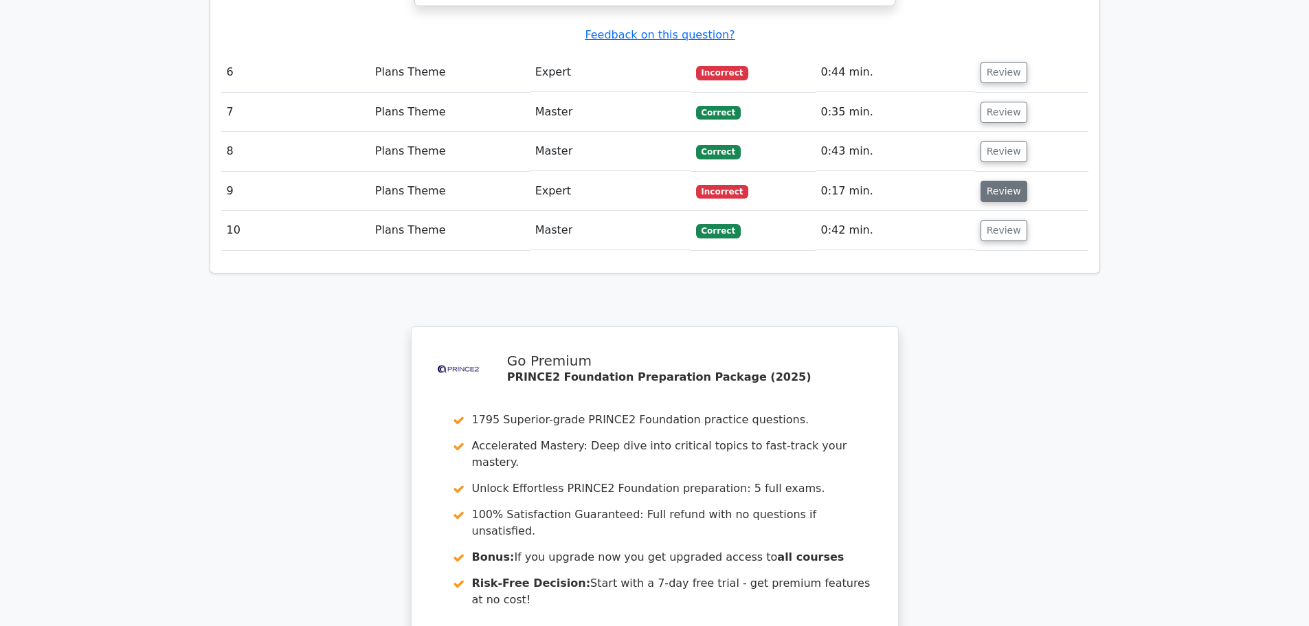
click at [990, 181] on button "Review" at bounding box center [1003, 191] width 47 height 21
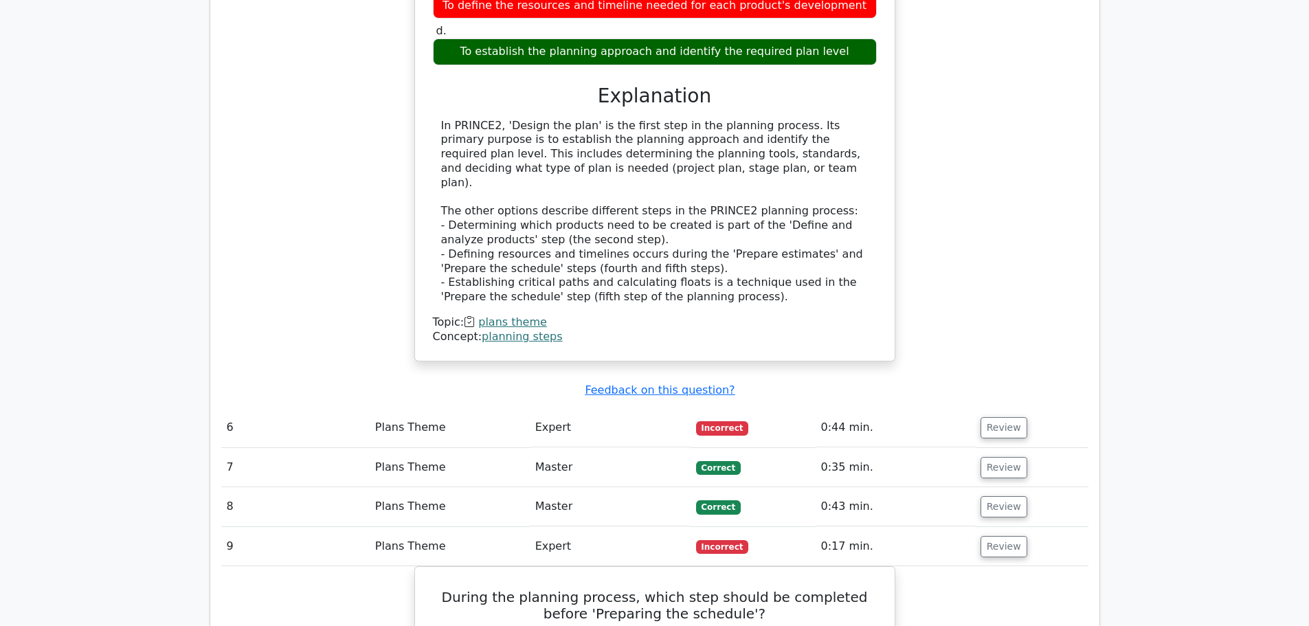
scroll to position [2061, 0]
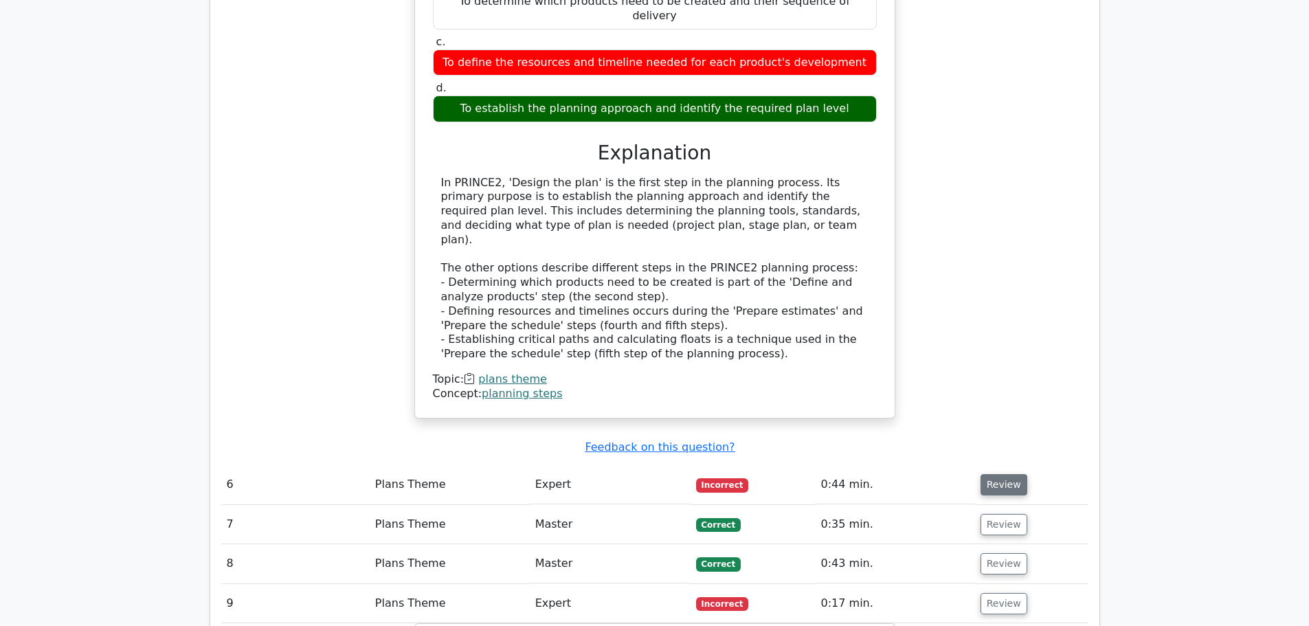
click at [1011, 474] on button "Review" at bounding box center [1003, 484] width 47 height 21
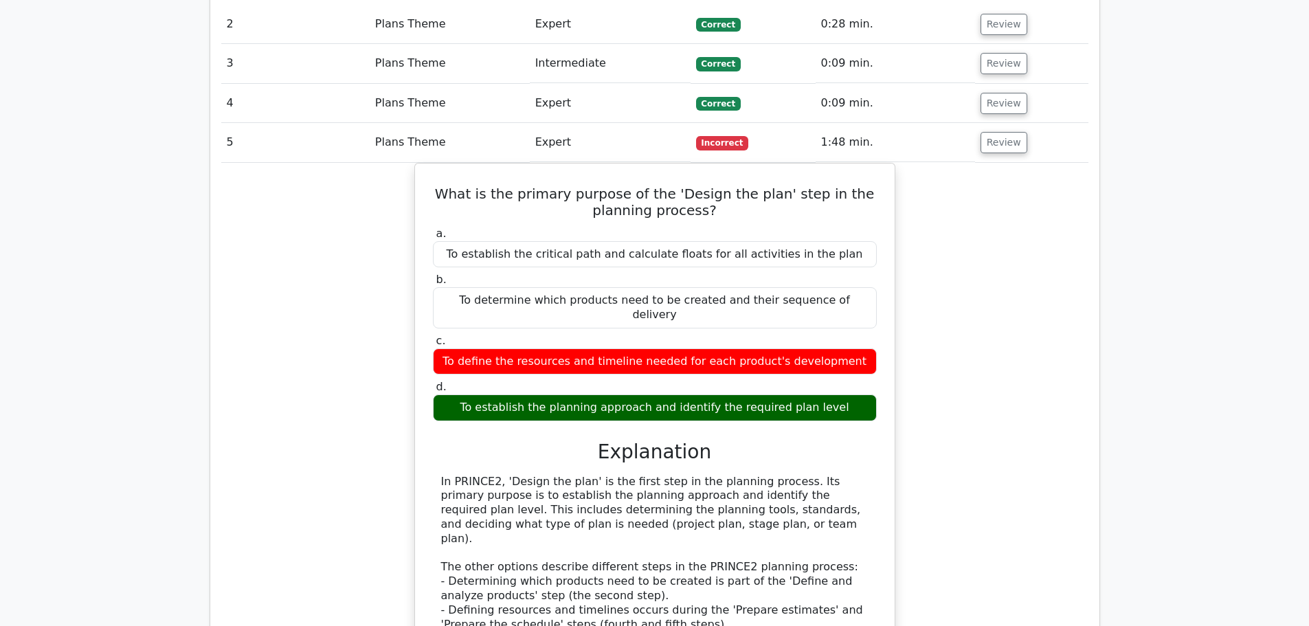
scroll to position [1786, 0]
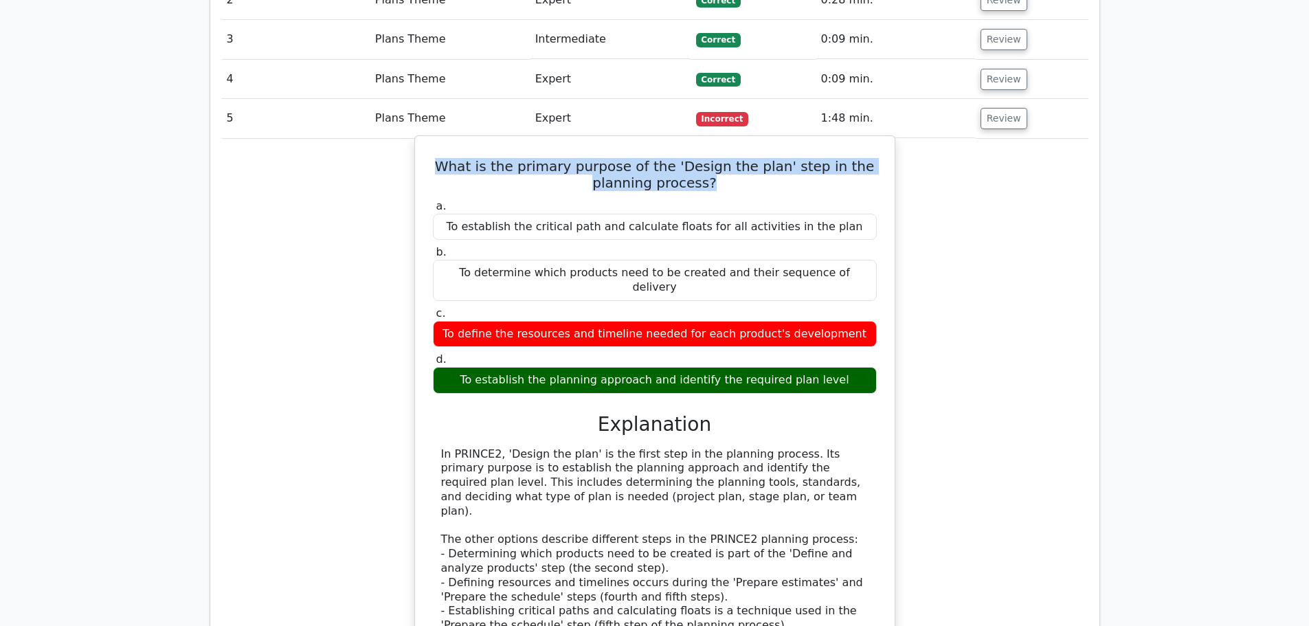
drag, startPoint x: 723, startPoint y: 76, endPoint x: 438, endPoint y: 56, distance: 285.8
click at [438, 158] on h5 "What is the primary purpose of the 'Design the plan' step in the planning proce…" at bounding box center [654, 174] width 447 height 33
copy h5 "What is the primary purpose of the 'Design the plan' step in the planning proce…"
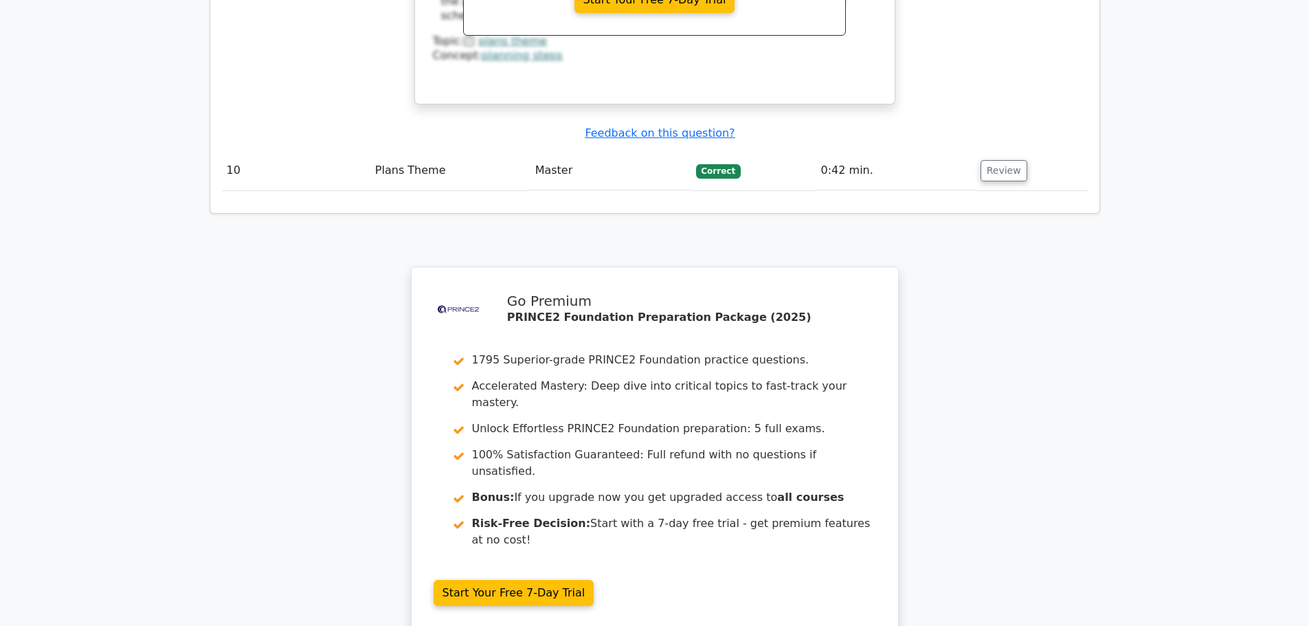
scroll to position [3846, 0]
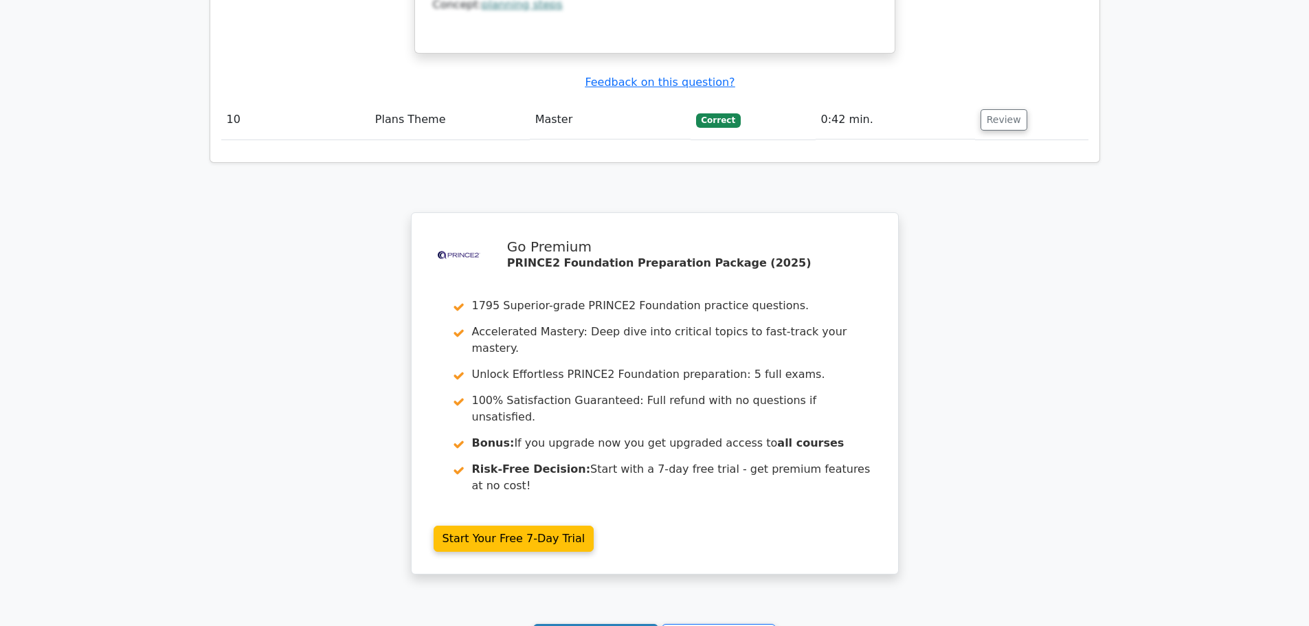
click at [574, 624] on link "Continue practicing" at bounding box center [596, 637] width 126 height 26
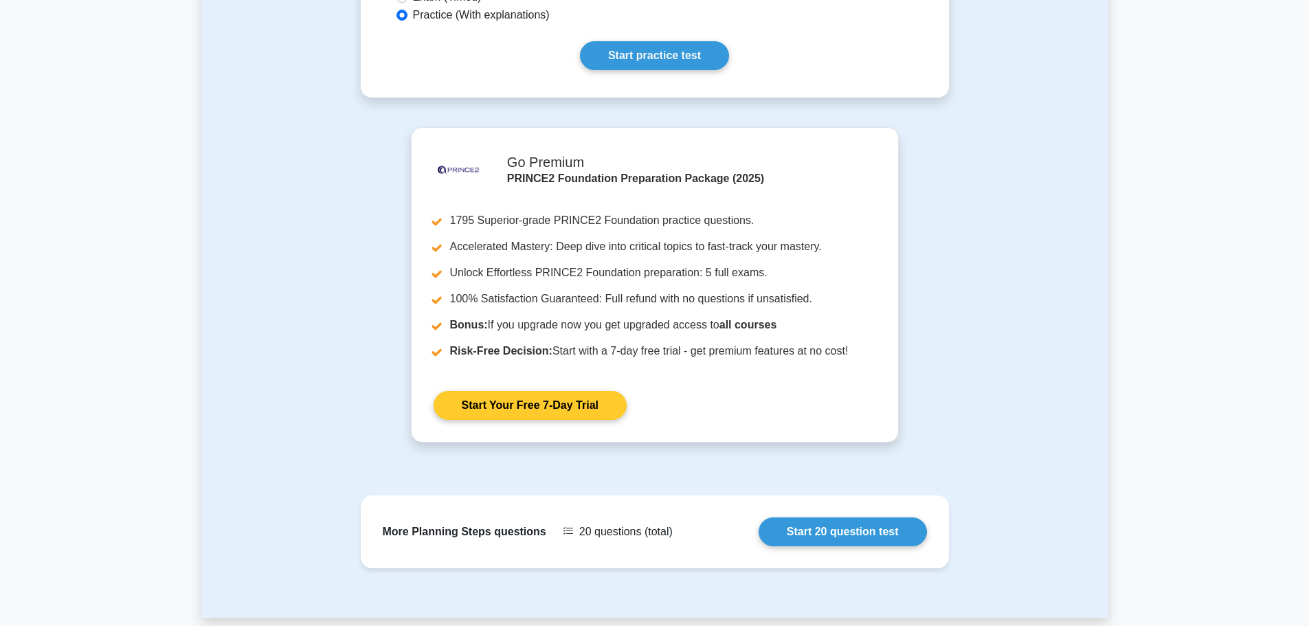
scroll to position [111, 0]
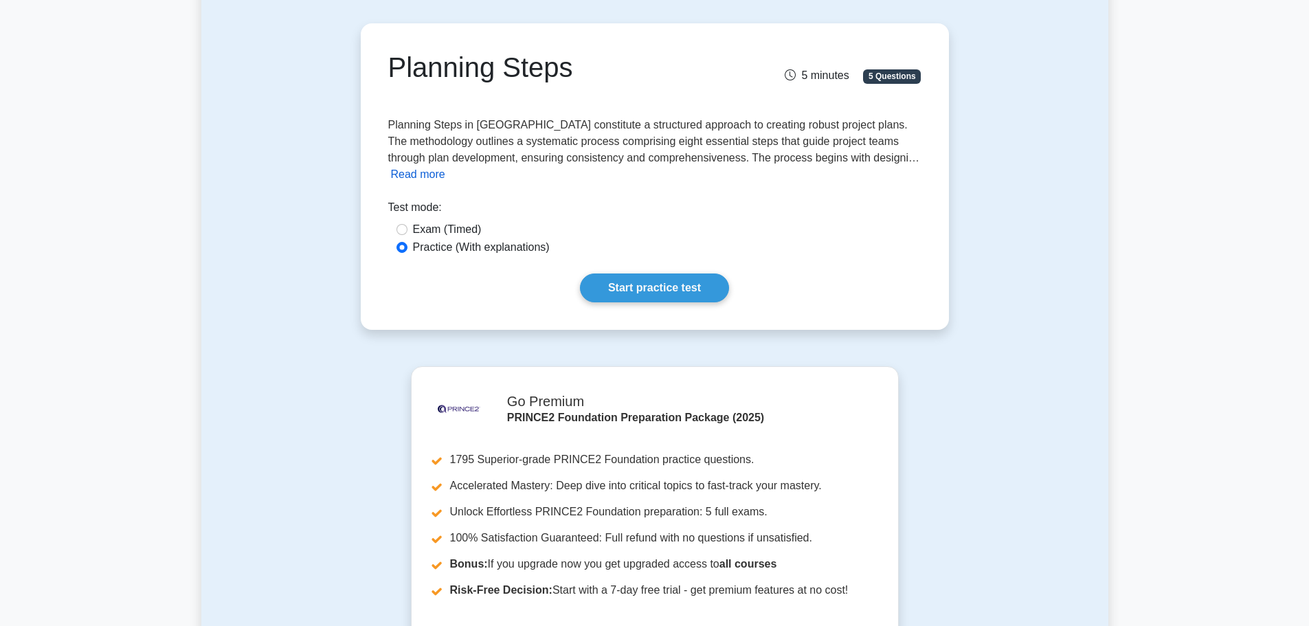
click at [430, 177] on button "Read more" at bounding box center [418, 174] width 54 height 16
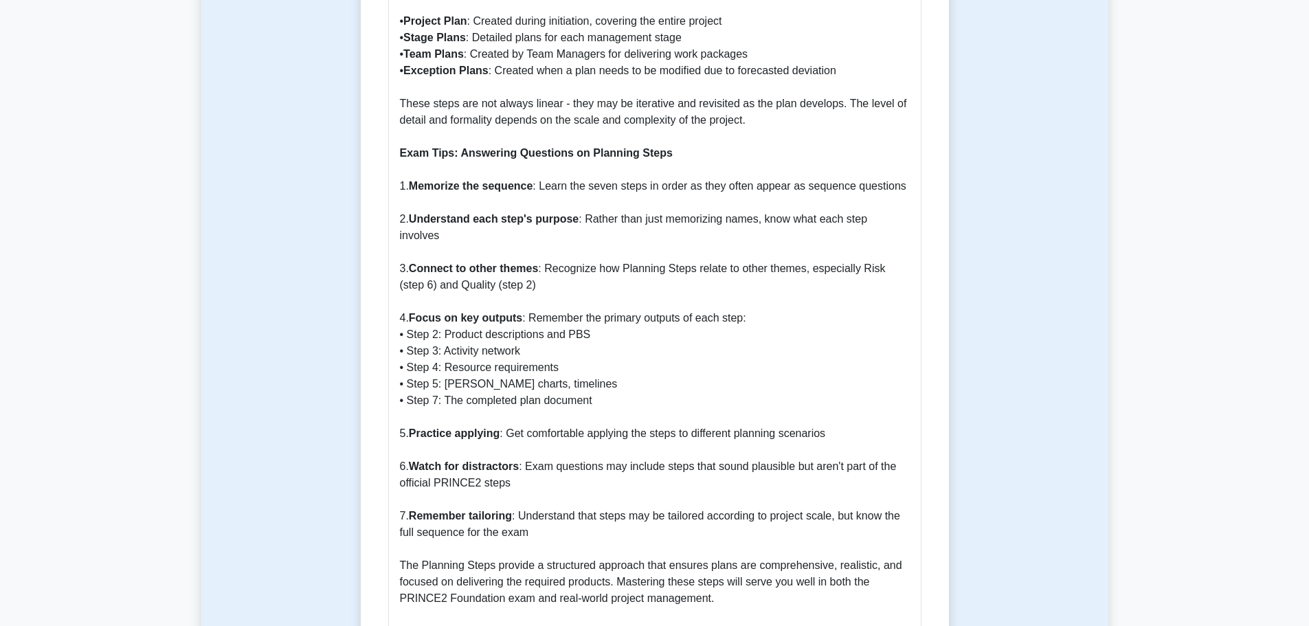
scroll to position [1099, 0]
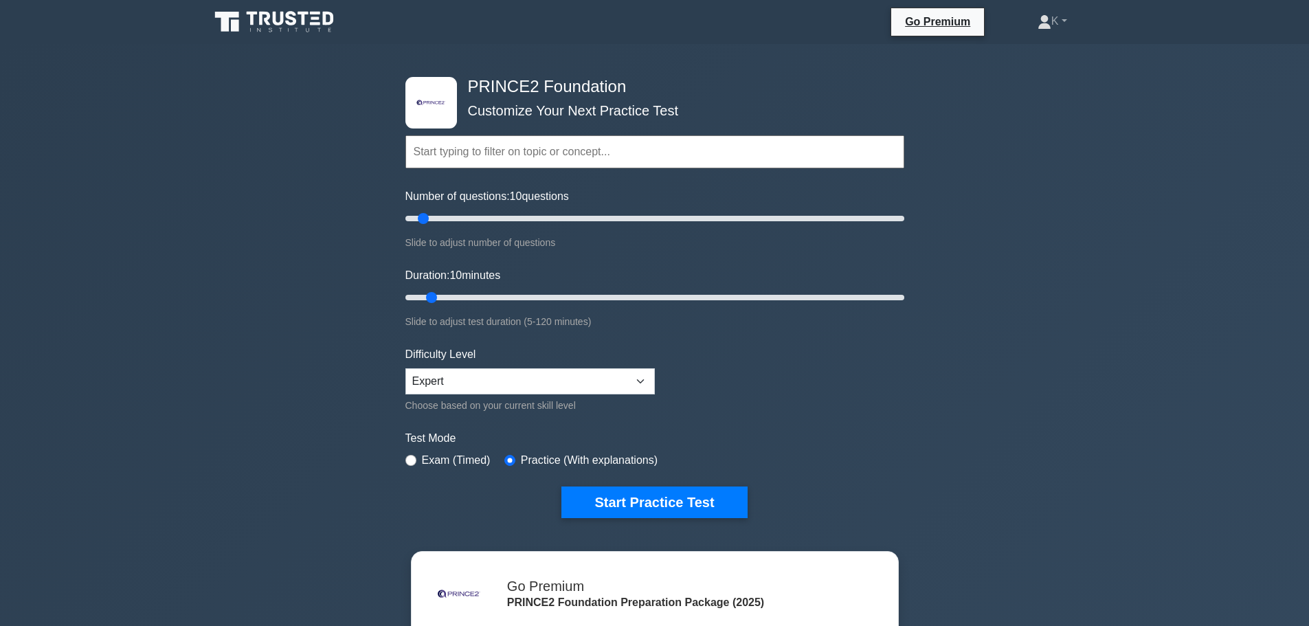
click at [666, 161] on input "text" at bounding box center [654, 151] width 499 height 33
click at [580, 160] on input "text" at bounding box center [654, 151] width 499 height 33
click at [568, 159] on input "text" at bounding box center [654, 151] width 499 height 33
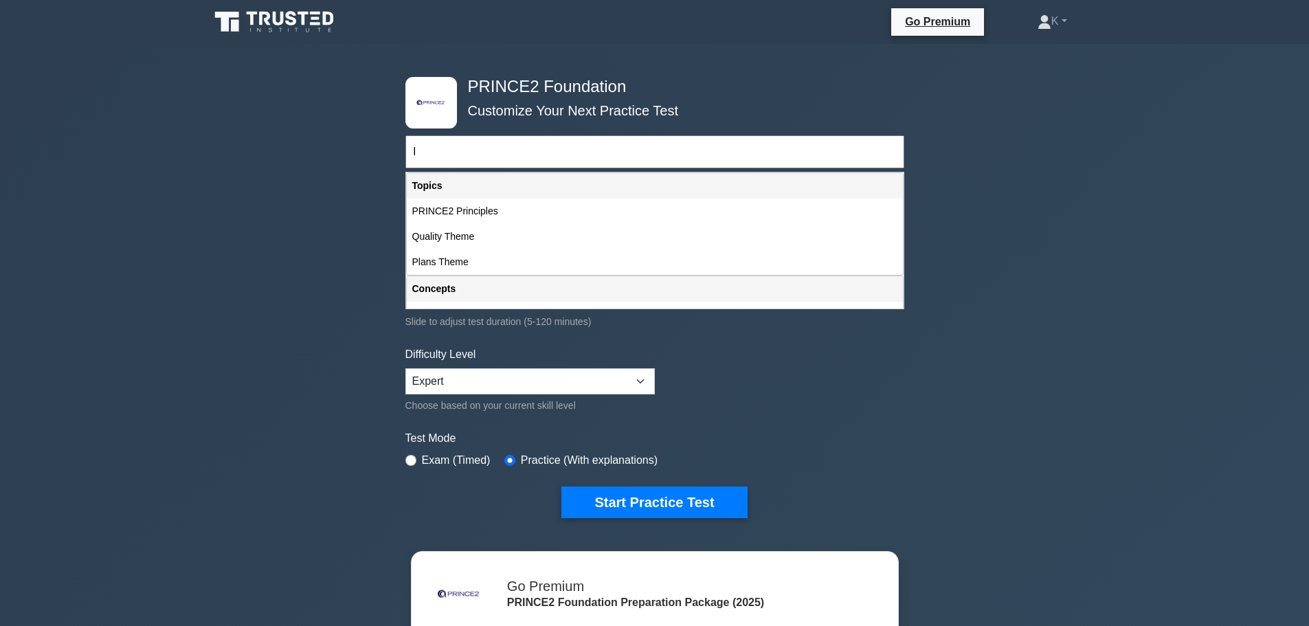
type input "lp"
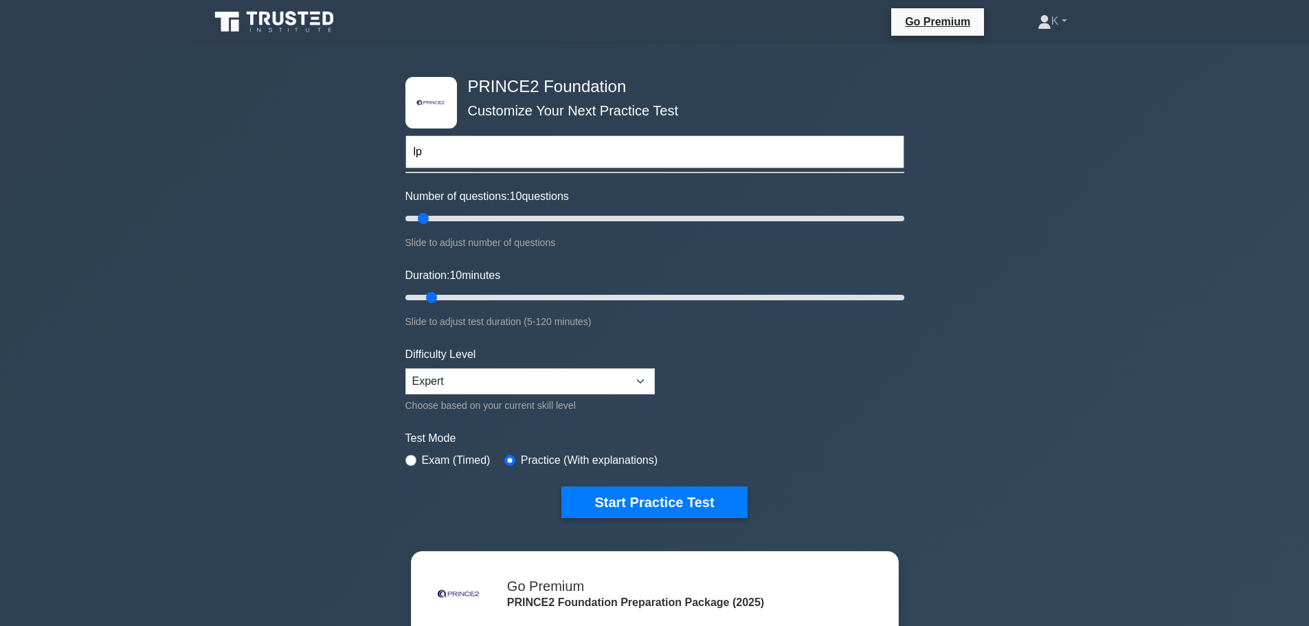
drag, startPoint x: 560, startPoint y: 158, endPoint x: 368, endPoint y: 157, distance: 192.4
click at [368, 157] on div ".st0{fill-rule:evenodd;clip-rule:evenodd;fill:#000041;} .st1{fill-rule:evenodd;…" at bounding box center [654, 463] width 1309 height 839
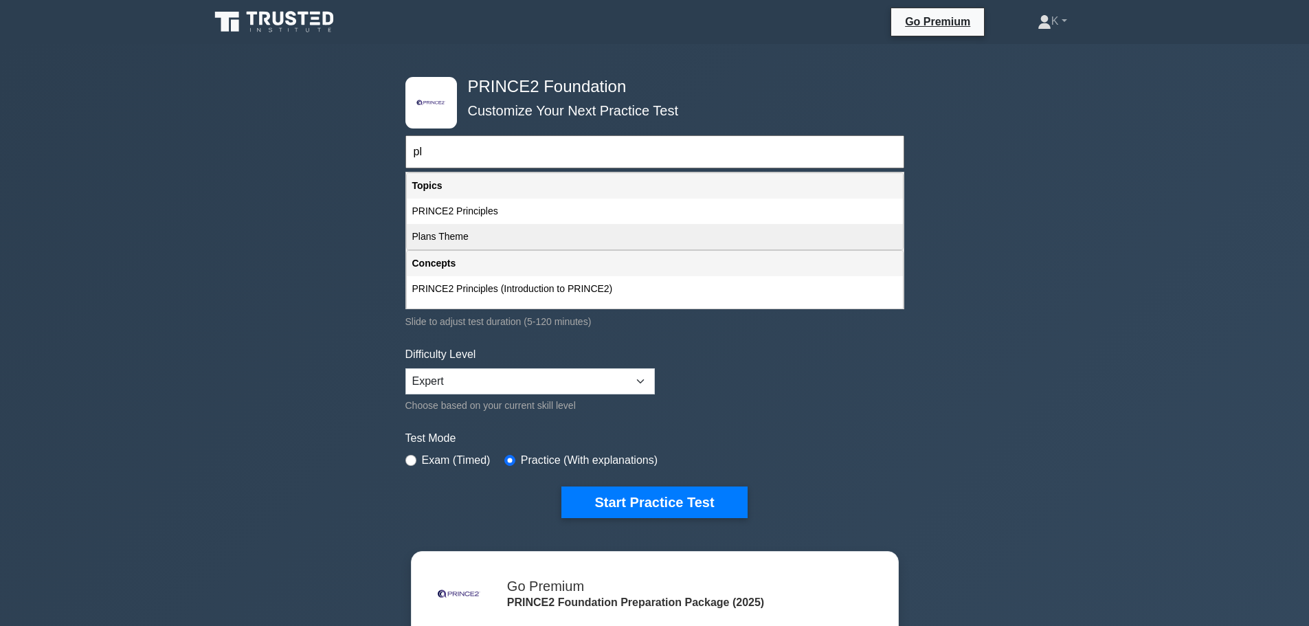
click at [473, 234] on div "Plans Theme" at bounding box center [655, 236] width 496 height 25
type input "Plans Theme"
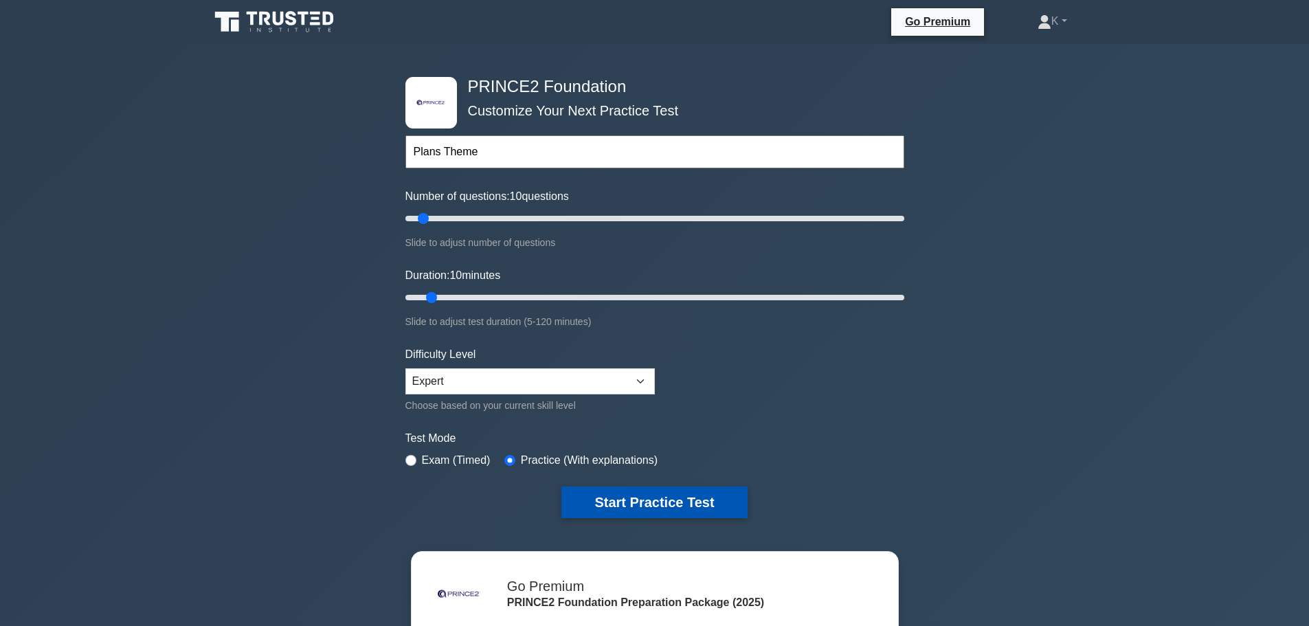
click at [695, 496] on button "Start Practice Test" at bounding box center [654, 502] width 186 height 32
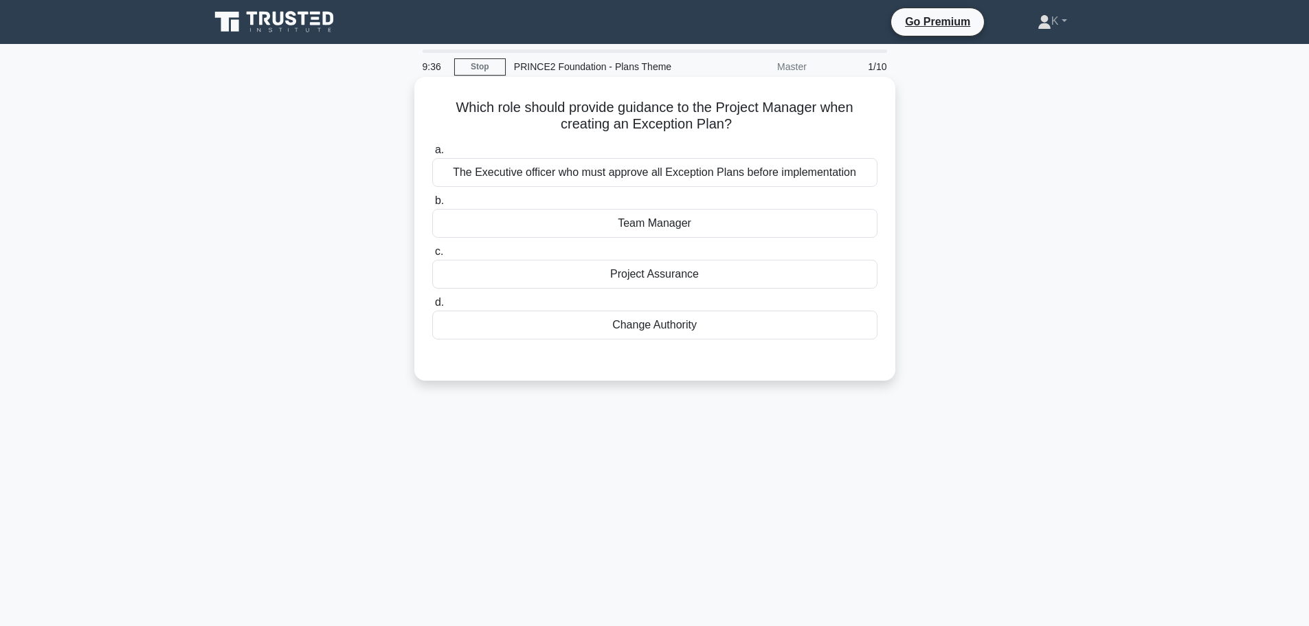
click at [554, 225] on div "Team Manager" at bounding box center [654, 223] width 445 height 29
click at [432, 205] on input "b. Team Manager" at bounding box center [432, 201] width 0 height 9
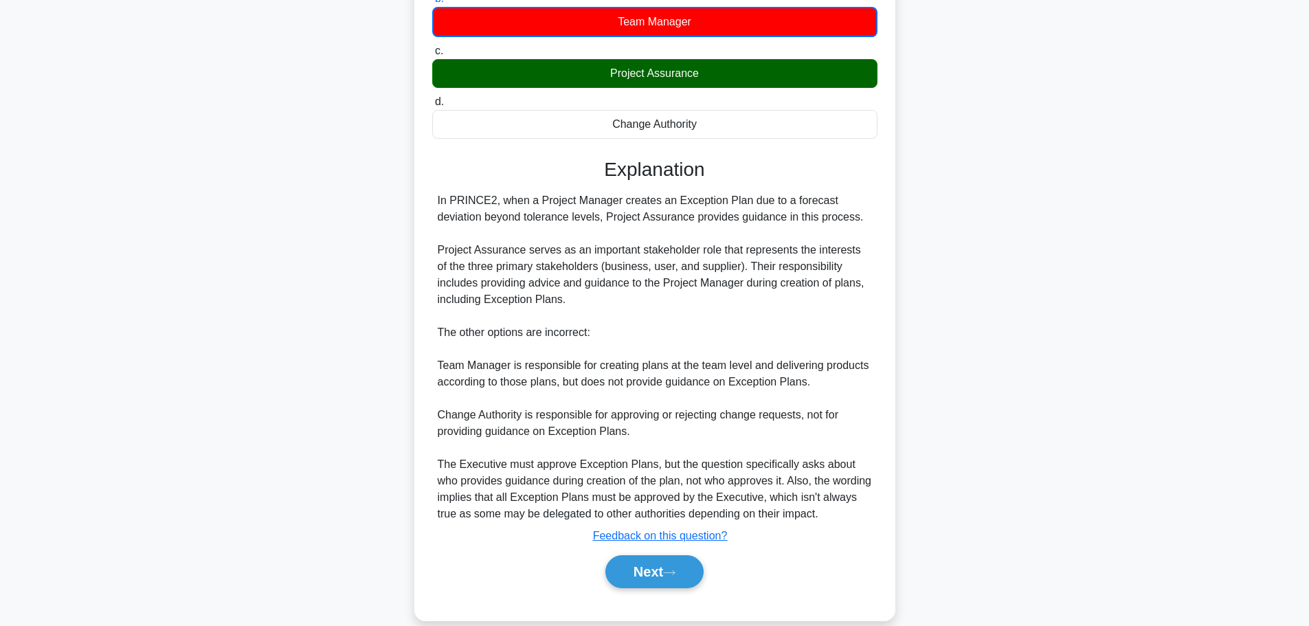
scroll to position [223, 0]
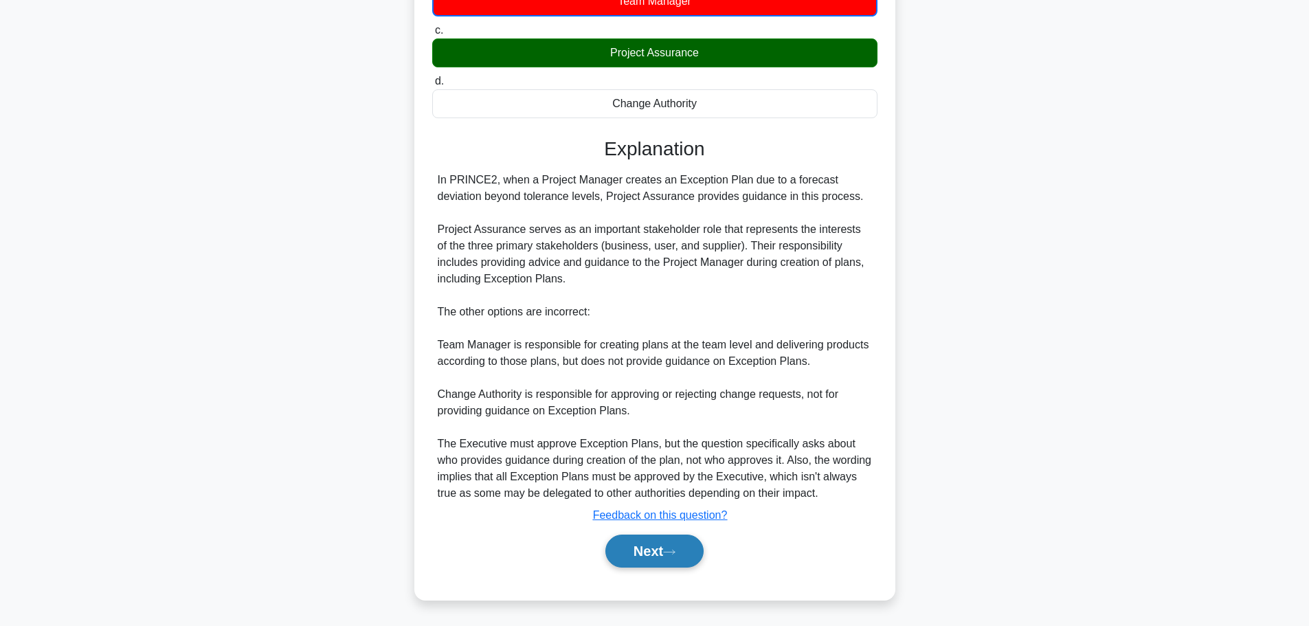
click at [621, 549] on button "Next" at bounding box center [654, 551] width 98 height 33
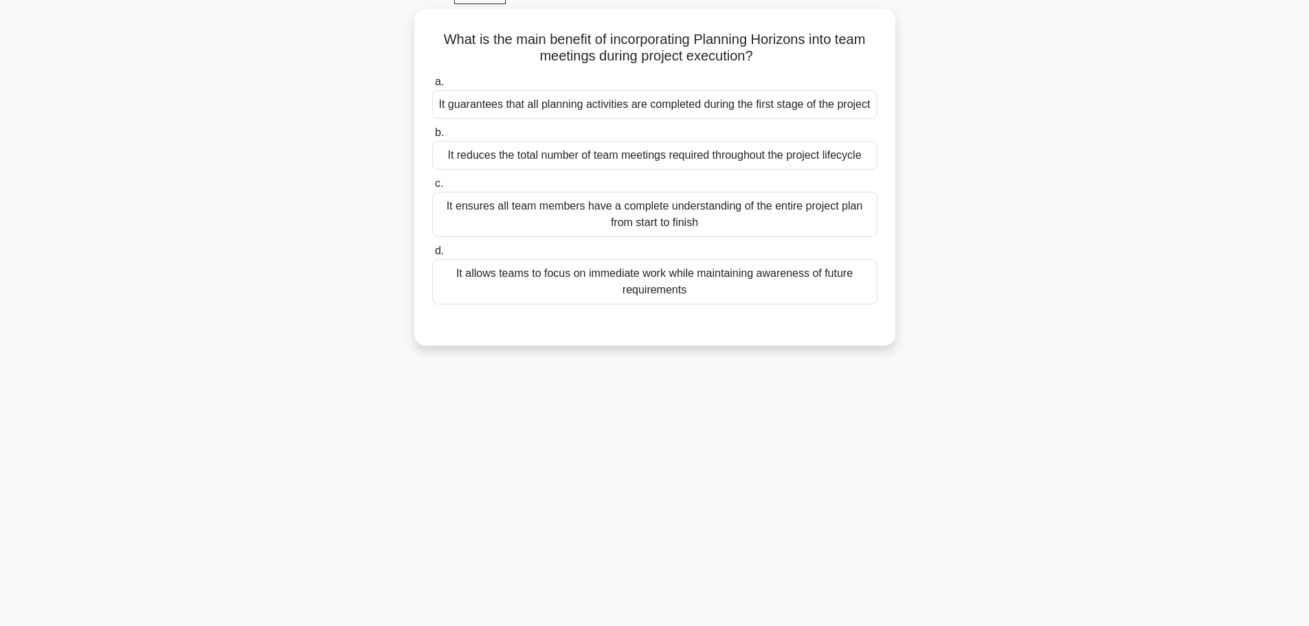
scroll to position [47, 0]
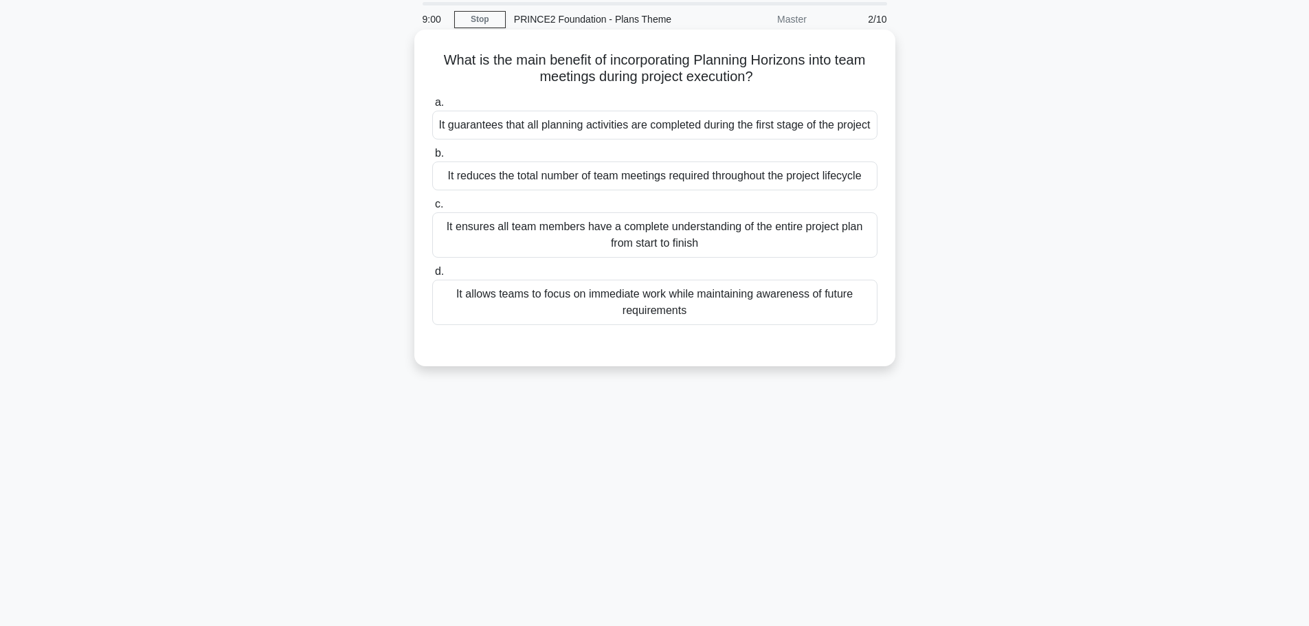
click at [484, 325] on div "It allows teams to focus on immediate work while maintaining awareness of futur…" at bounding box center [654, 302] width 445 height 45
click at [432, 276] on input "d. It allows teams to focus on immediate work while maintaining awareness of fu…" at bounding box center [432, 271] width 0 height 9
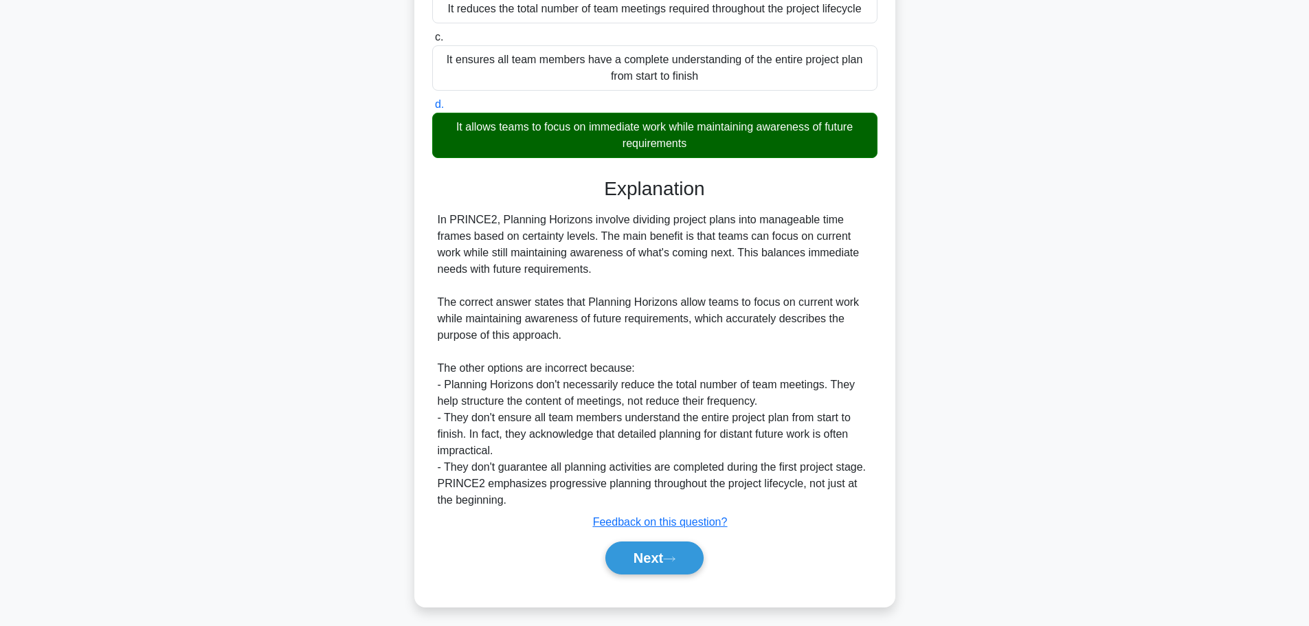
scroll to position [238, 0]
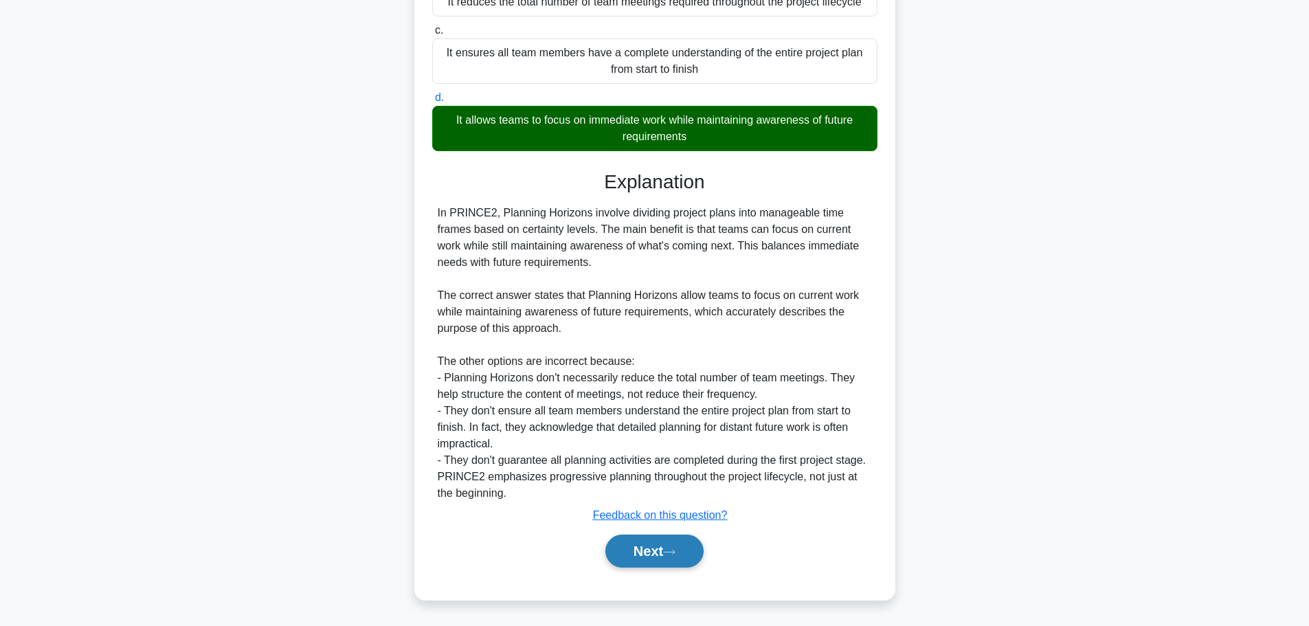
click at [643, 547] on button "Next" at bounding box center [654, 551] width 98 height 33
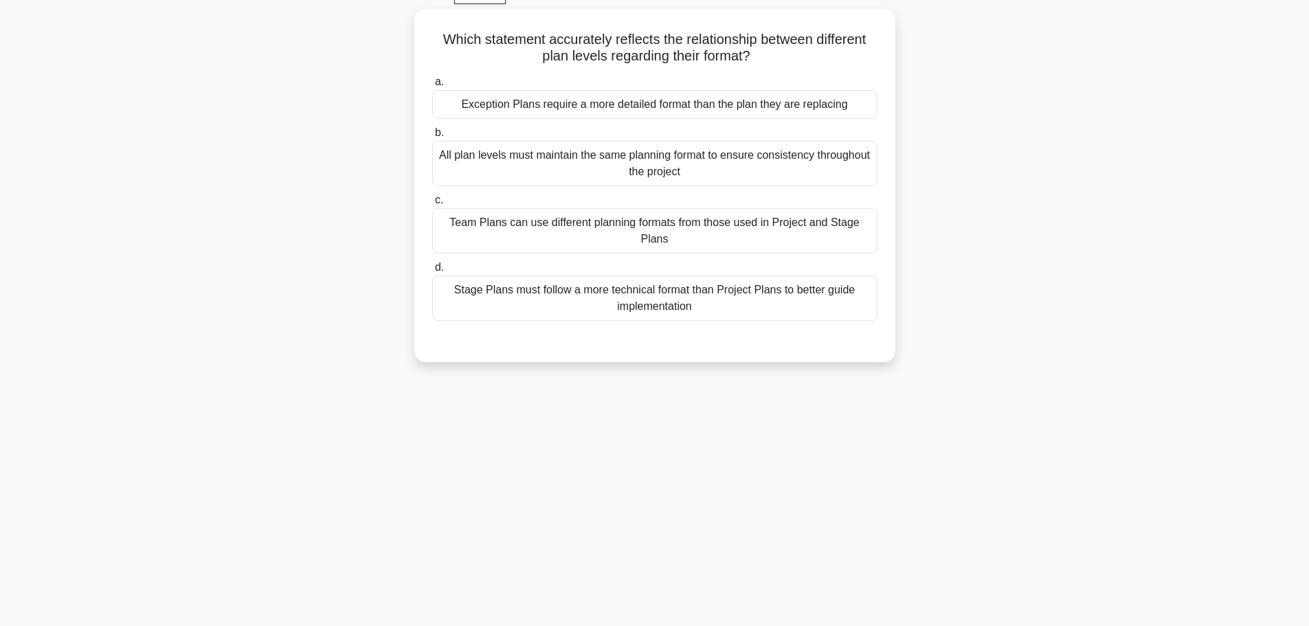
scroll to position [47, 0]
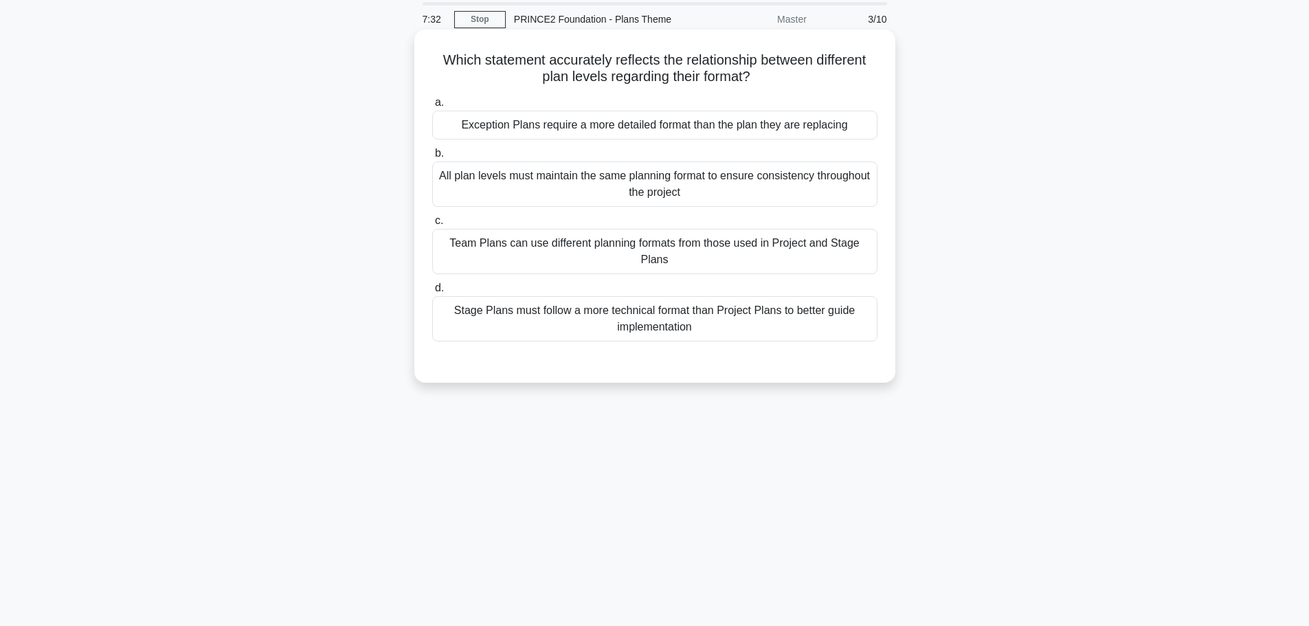
click at [546, 264] on div "Team Plans can use different planning formats from those used in Project and St…" at bounding box center [654, 251] width 445 height 45
click at [432, 225] on input "c. Team Plans can use different planning formats from those used in Project and…" at bounding box center [432, 220] width 0 height 9
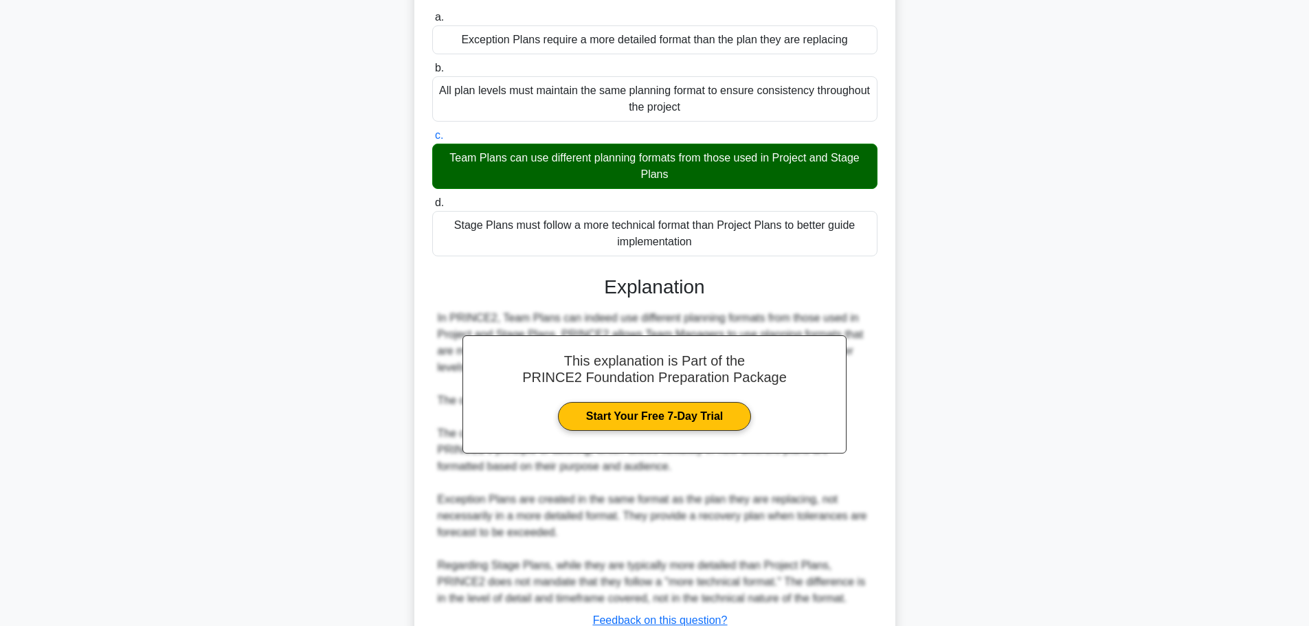
scroll to position [238, 0]
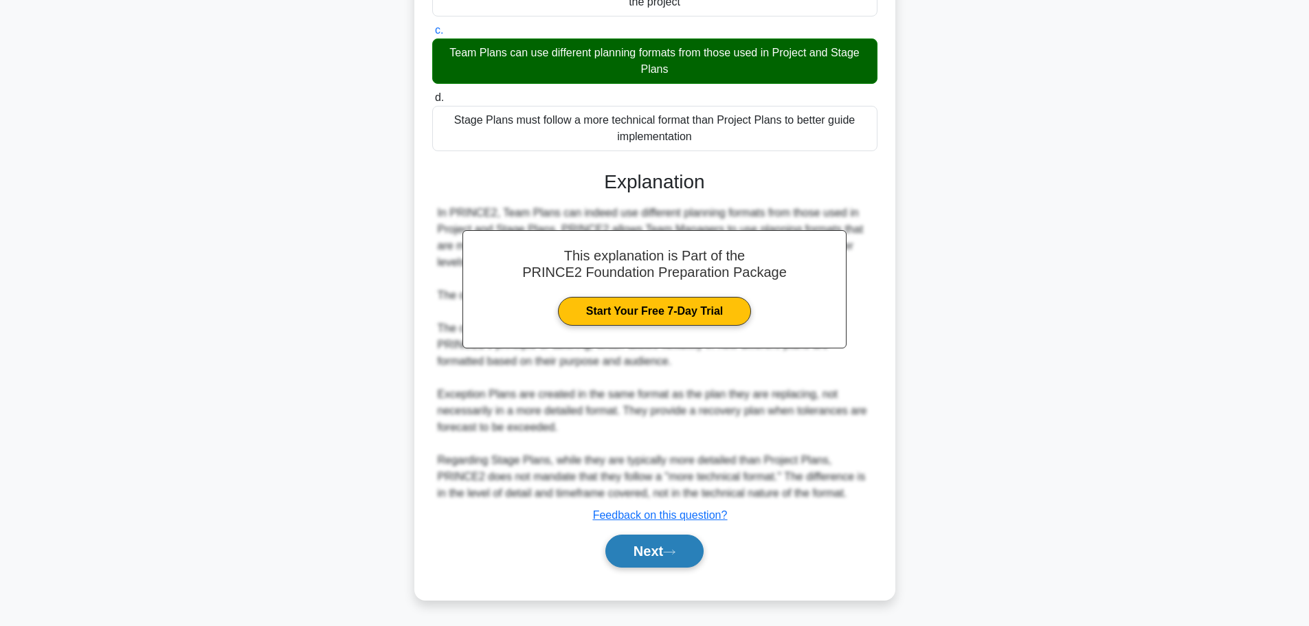
click at [689, 557] on button "Next" at bounding box center [654, 551] width 98 height 33
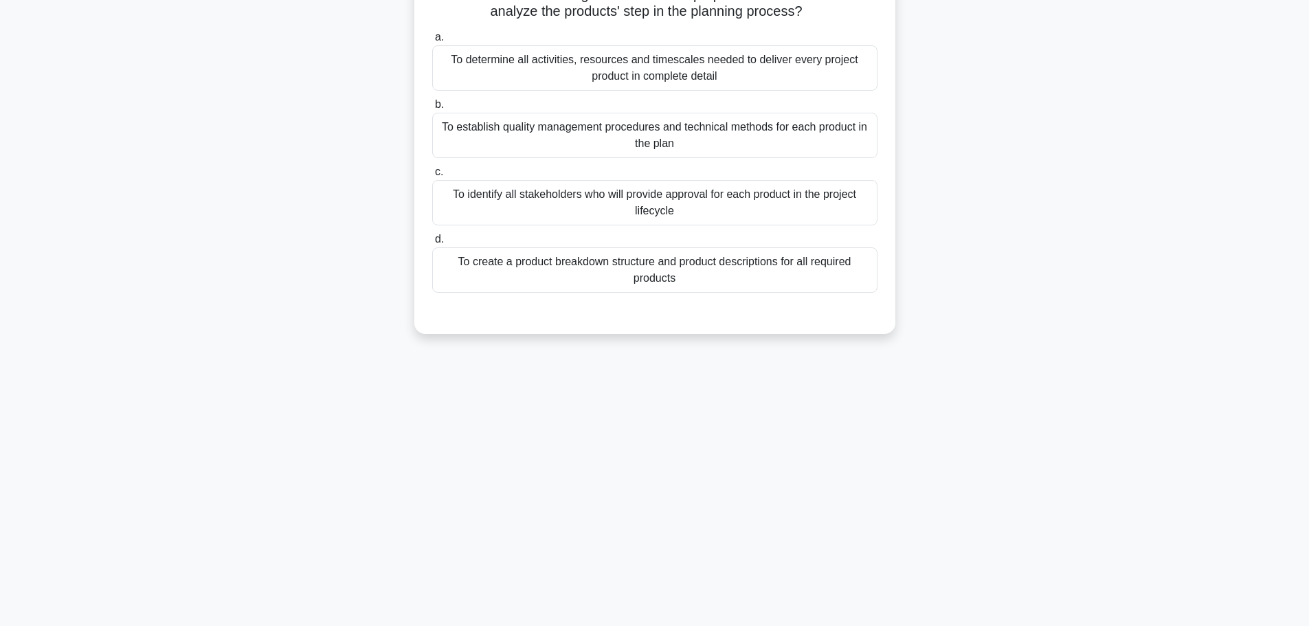
scroll to position [47, 0]
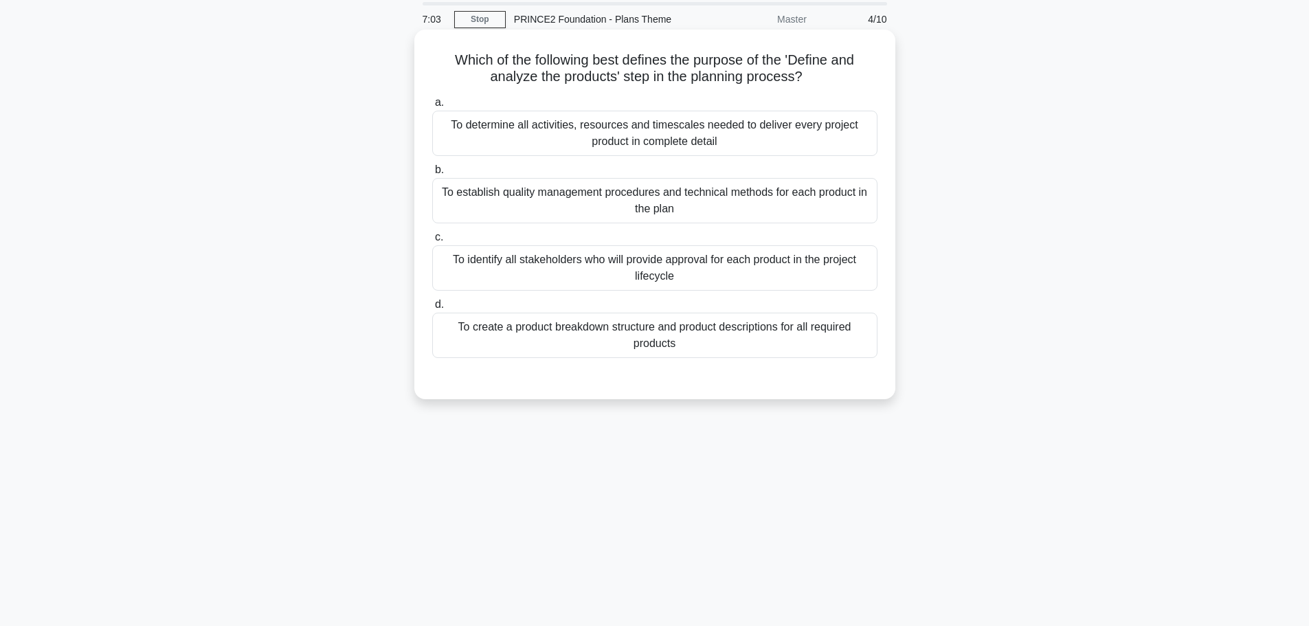
click at [532, 347] on div "To create a product breakdown structure and product descriptions for all requir…" at bounding box center [654, 335] width 445 height 45
click at [432, 309] on input "d. To create a product breakdown structure and product descriptions for all req…" at bounding box center [432, 304] width 0 height 9
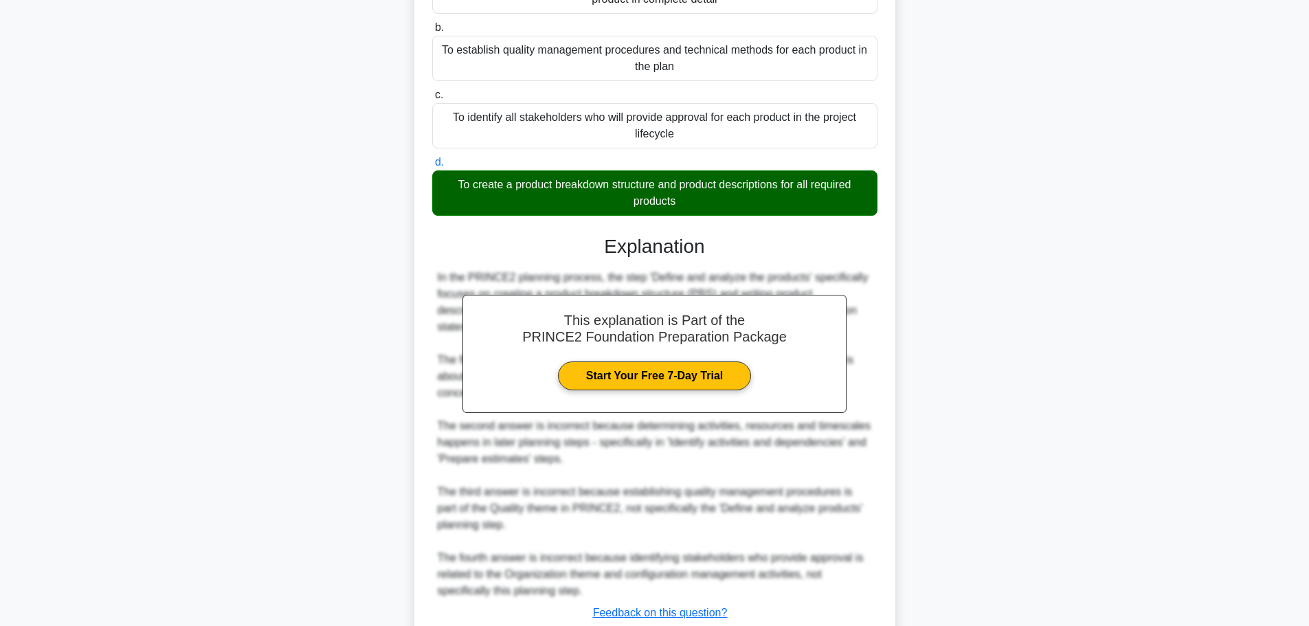
scroll to position [288, 0]
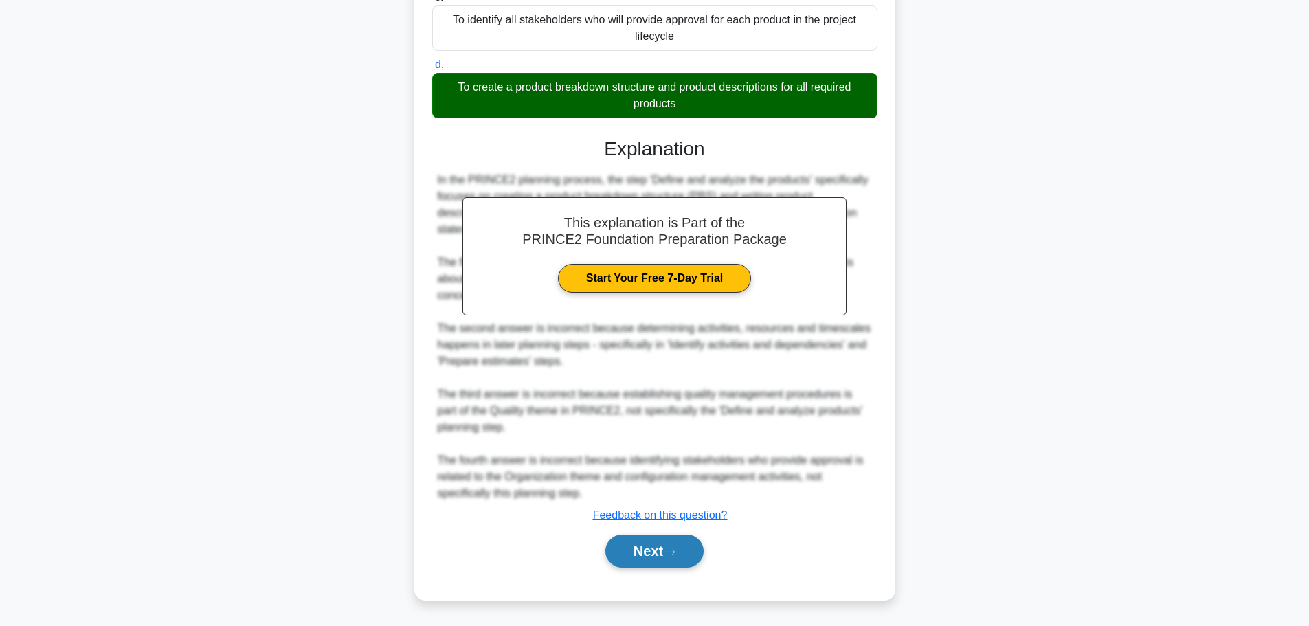
click at [675, 550] on icon at bounding box center [669, 552] width 11 height 4
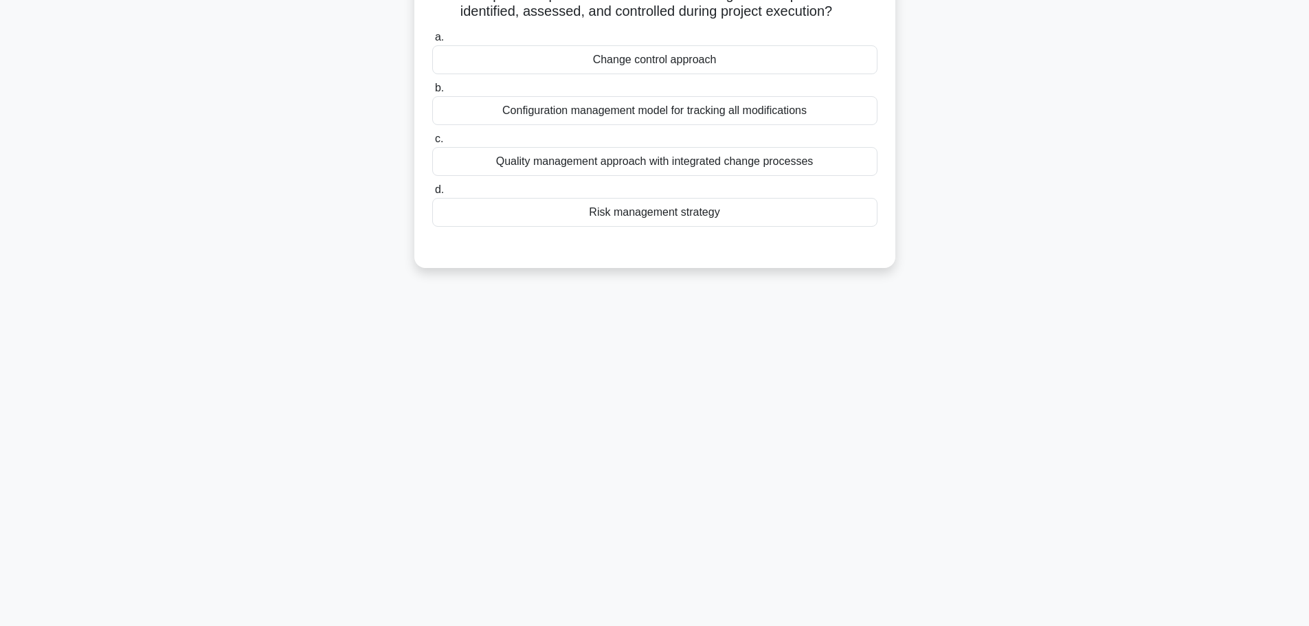
scroll to position [0, 0]
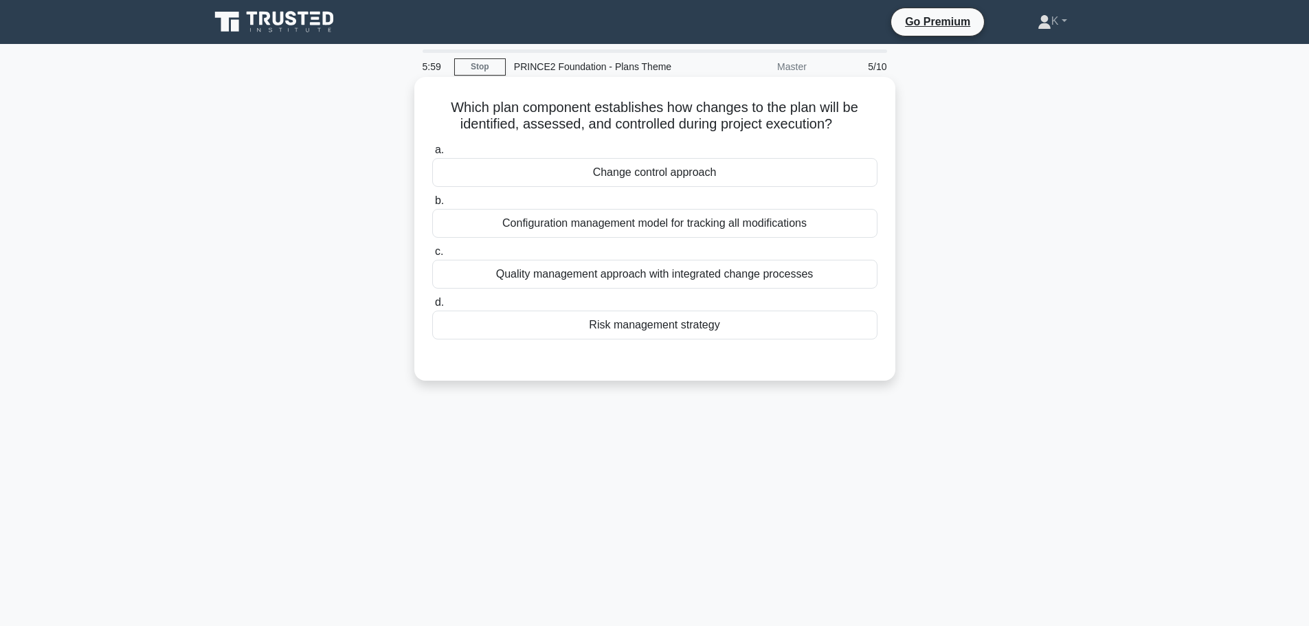
click at [642, 177] on div "Change control approach" at bounding box center [654, 172] width 445 height 29
click at [432, 155] on input "a. Change control approach" at bounding box center [432, 150] width 0 height 9
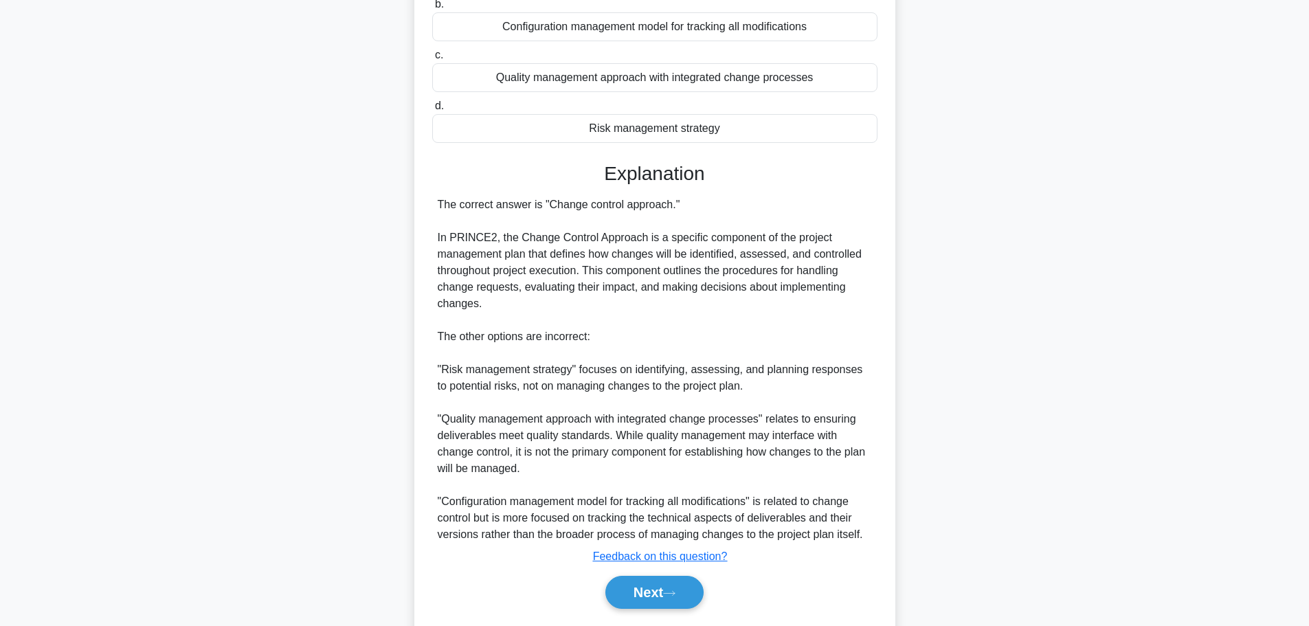
scroll to position [238, 0]
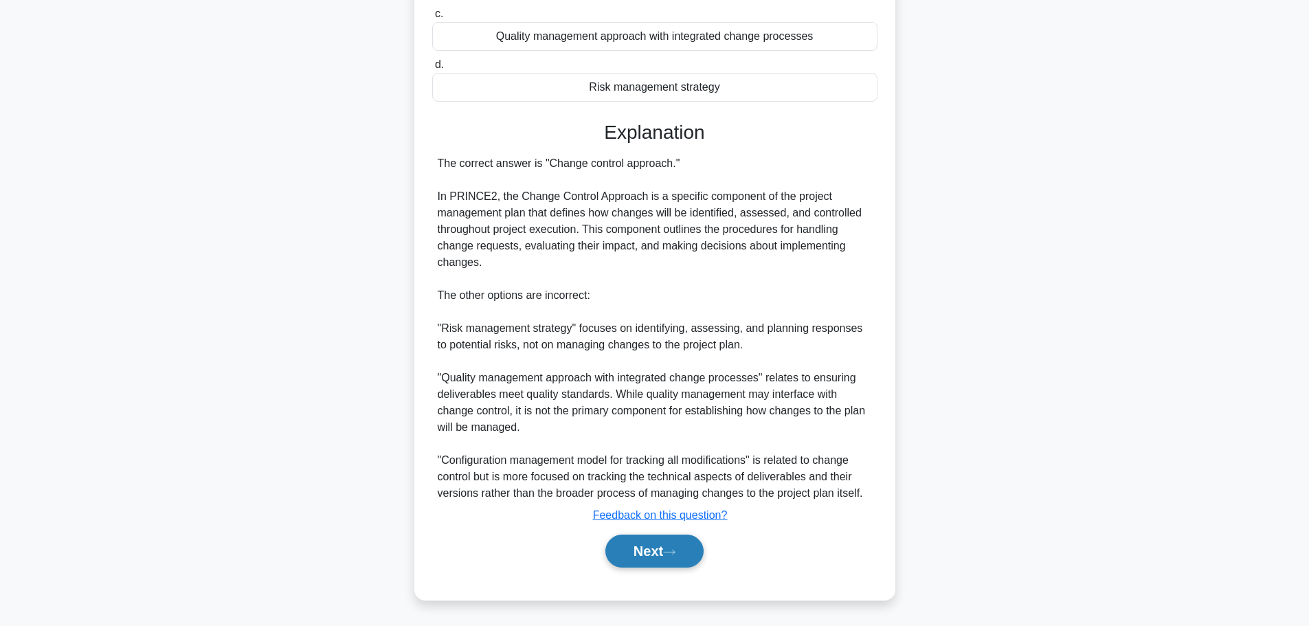
click at [655, 546] on button "Next" at bounding box center [654, 551] width 98 height 33
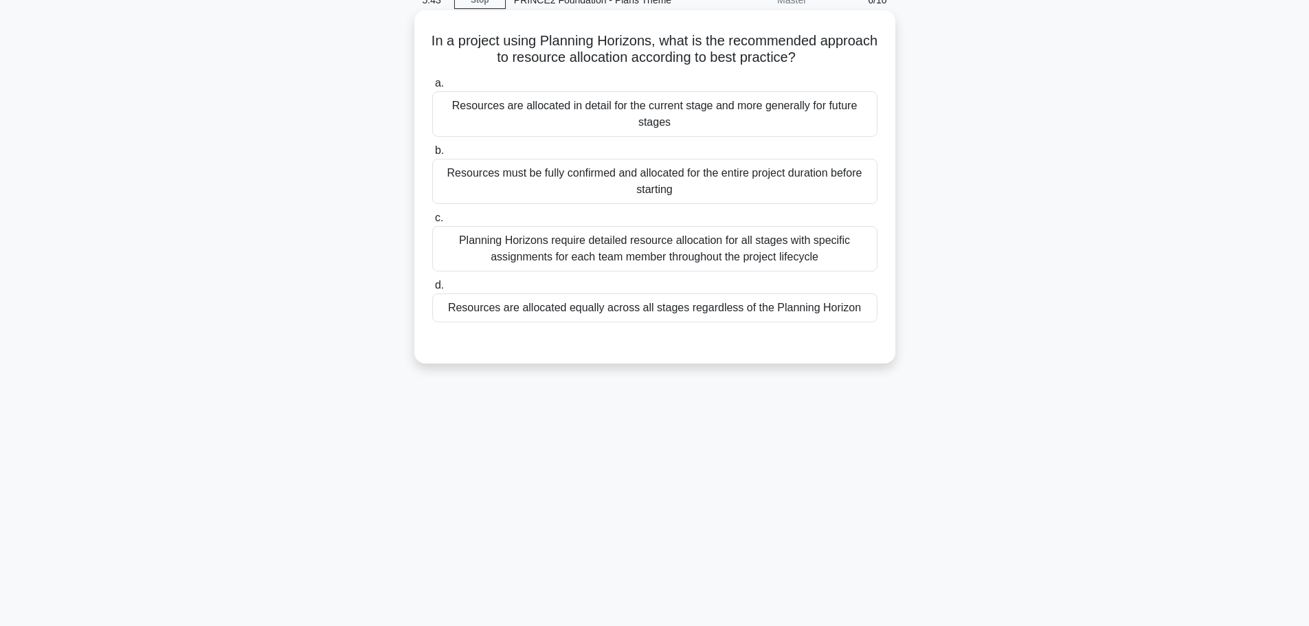
scroll to position [0, 0]
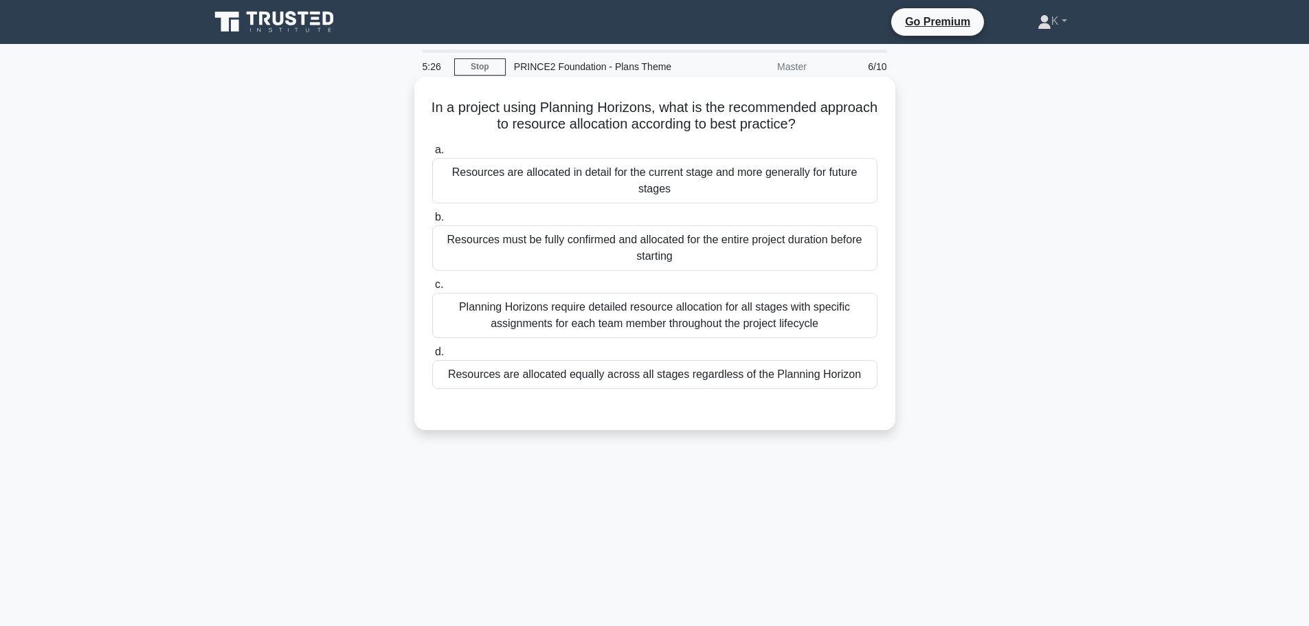
click at [601, 188] on div "Resources are allocated in detail for the current stage and more generally for …" at bounding box center [654, 180] width 445 height 45
click at [432, 155] on input "a. Resources are allocated in detail for the current stage and more generally f…" at bounding box center [432, 150] width 0 height 9
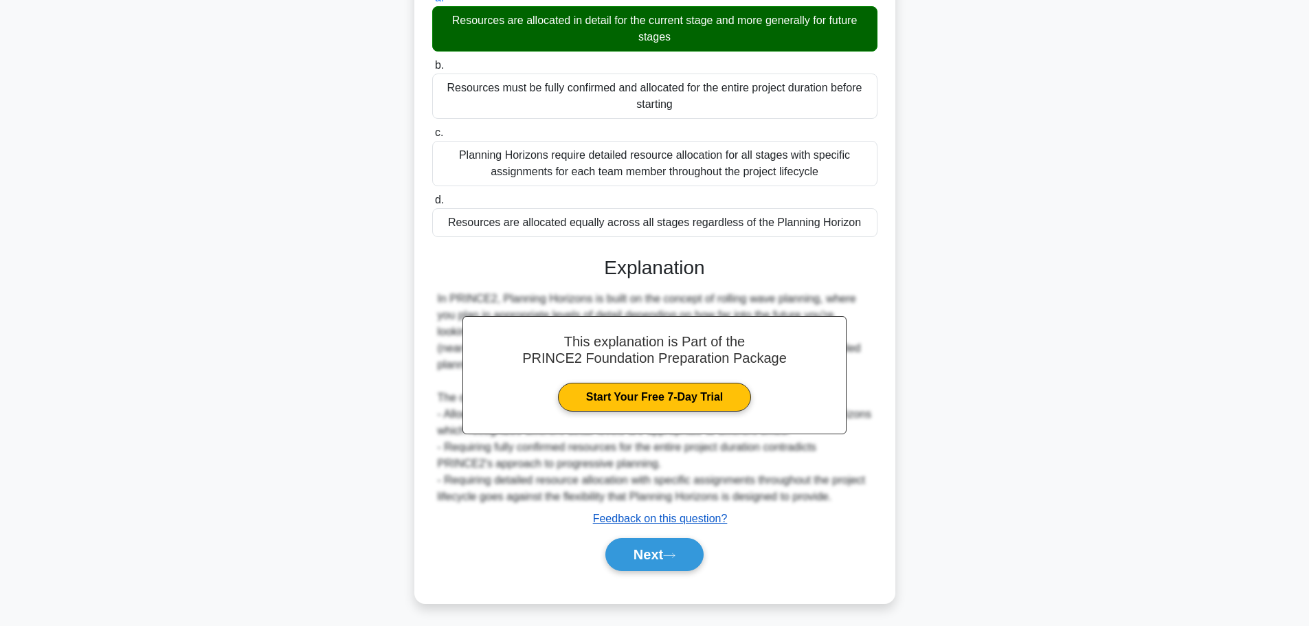
scroll to position [156, 0]
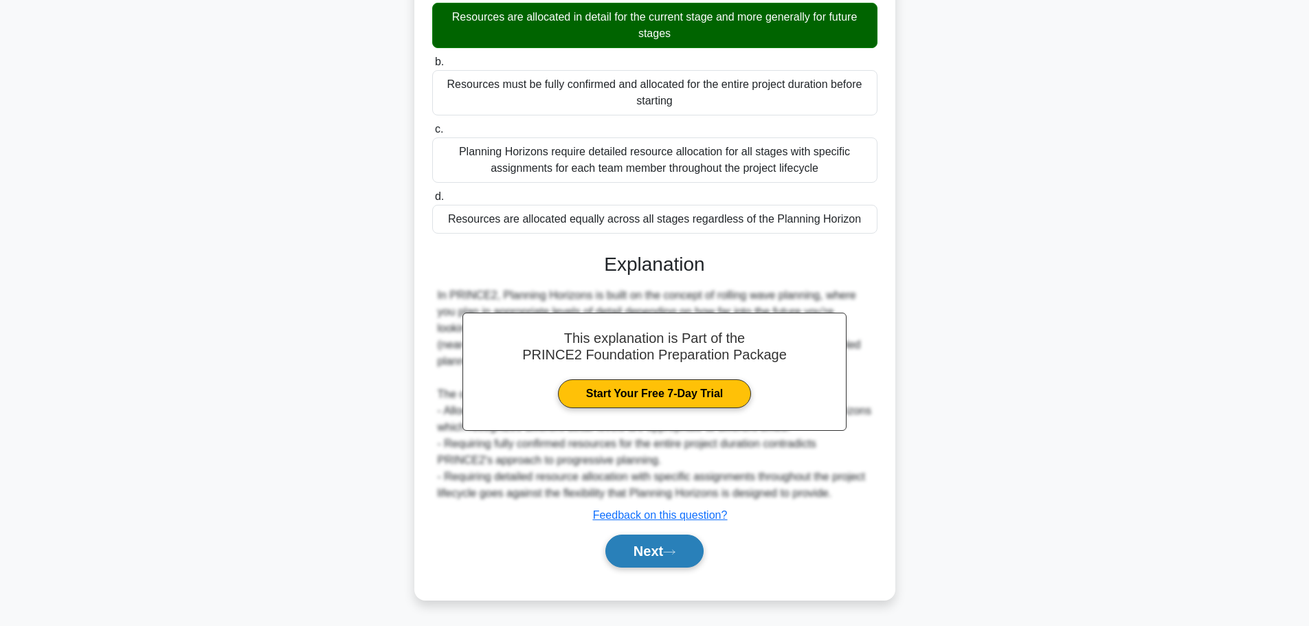
drag, startPoint x: 667, startPoint y: 553, endPoint x: 660, endPoint y: 546, distance: 10.2
click at [667, 553] on button "Next" at bounding box center [654, 551] width 98 height 33
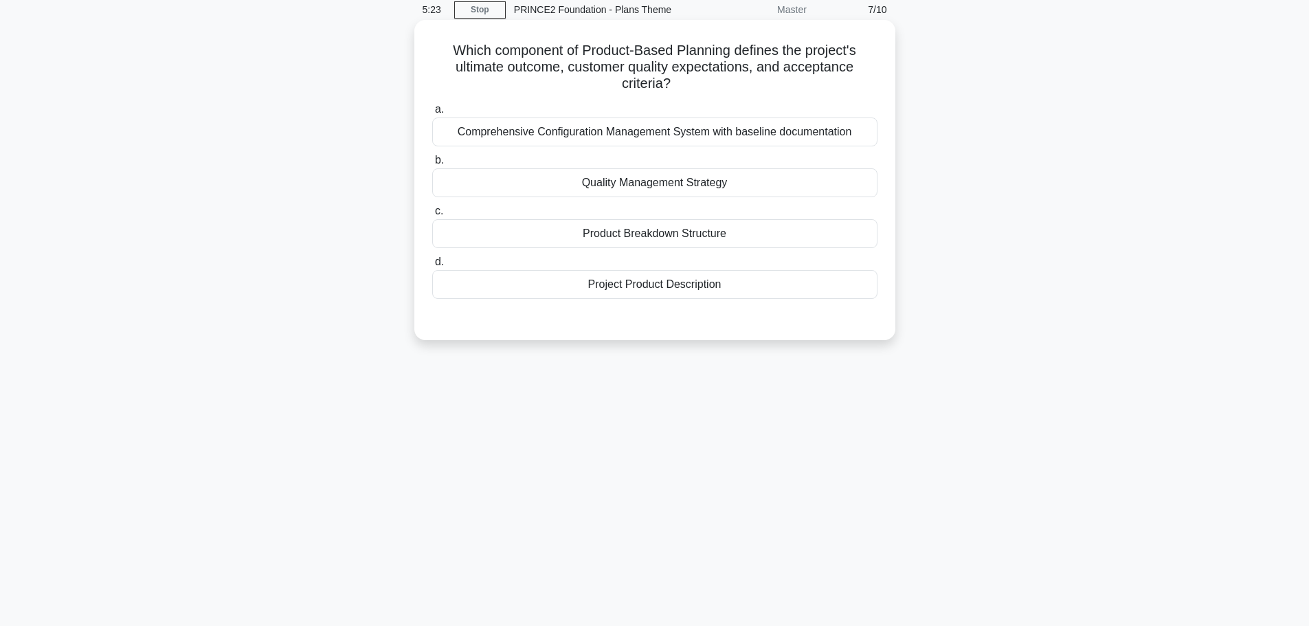
scroll to position [0, 0]
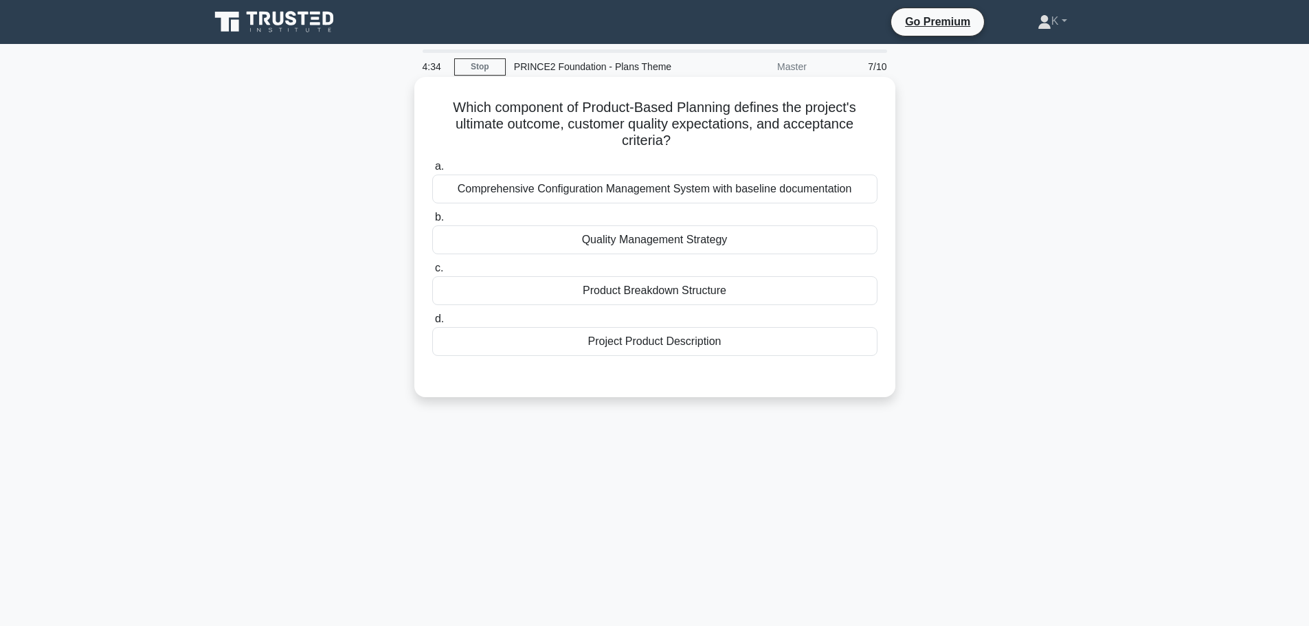
click at [686, 340] on div "Project Product Description" at bounding box center [654, 341] width 445 height 29
click at [432, 324] on input "d. Project Product Description" at bounding box center [432, 319] width 0 height 9
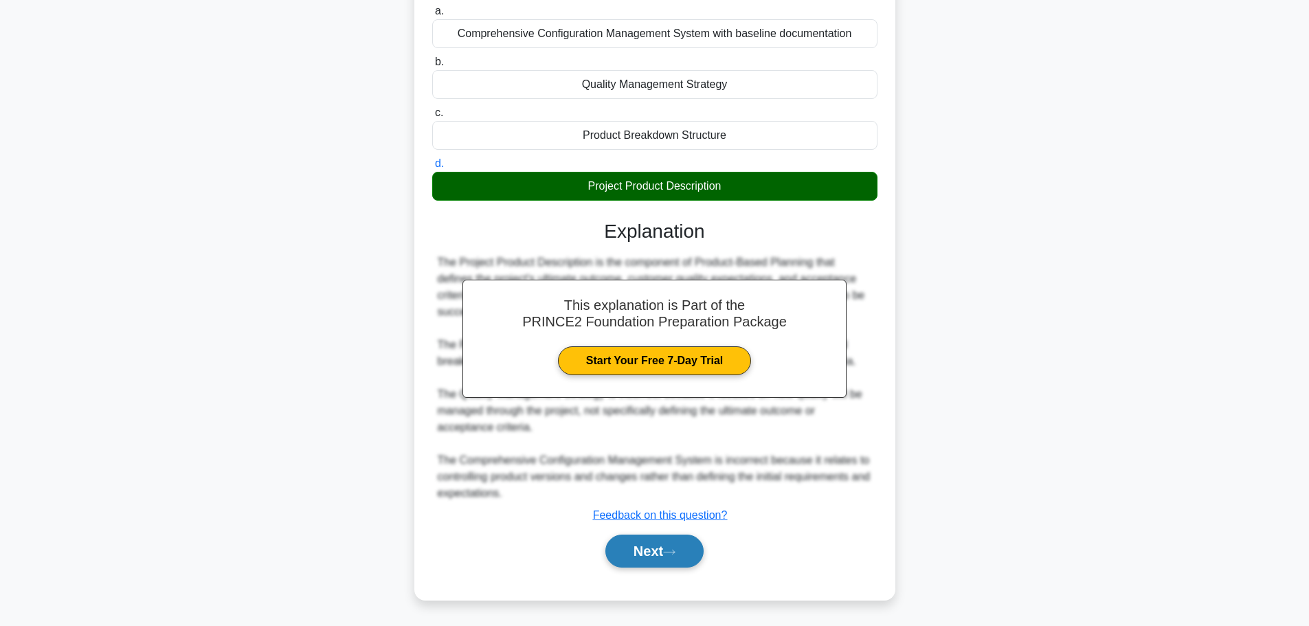
click at [684, 559] on button "Next" at bounding box center [654, 551] width 98 height 33
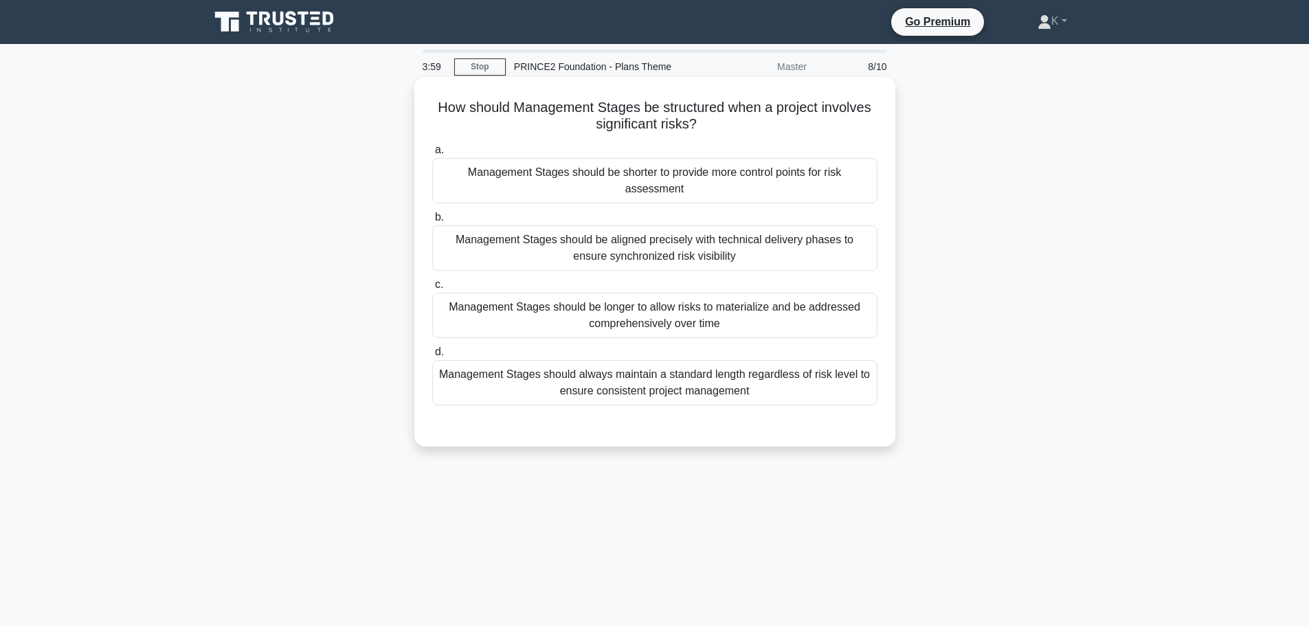
click at [501, 322] on div "Management Stages should be longer to allow risks to materialize and be address…" at bounding box center [654, 315] width 445 height 45
click at [432, 289] on input "c. Management Stages should be longer to allow risks to materialize and be addr…" at bounding box center [432, 284] width 0 height 9
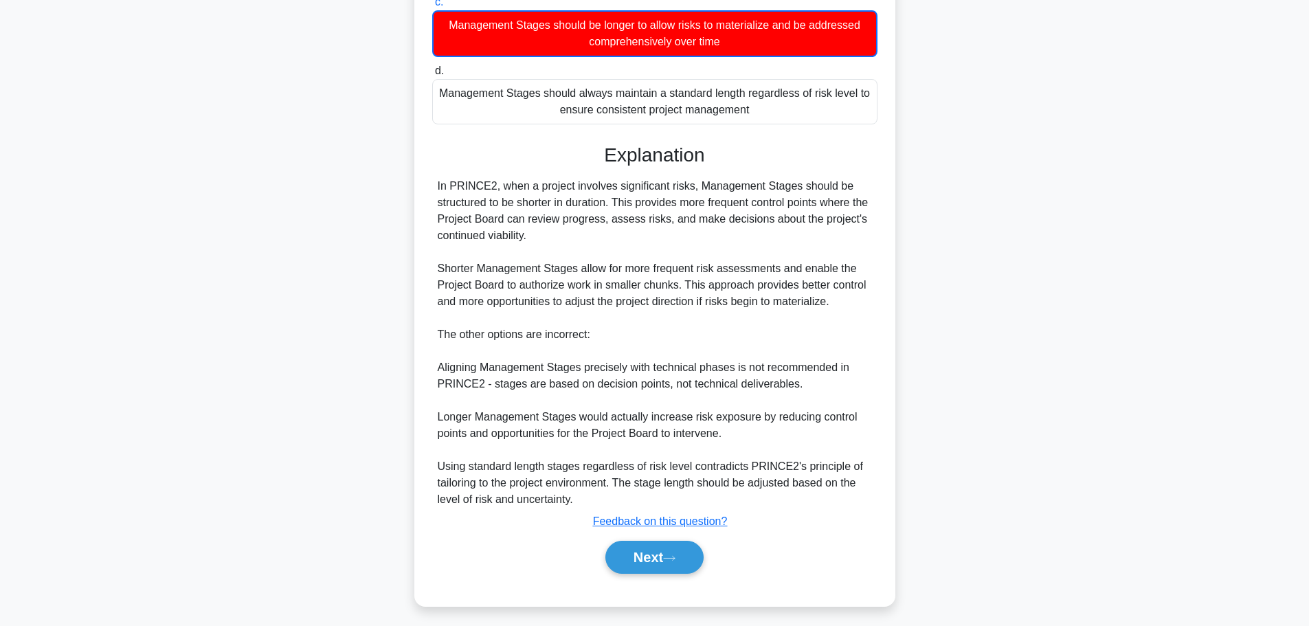
scroll to position [289, 0]
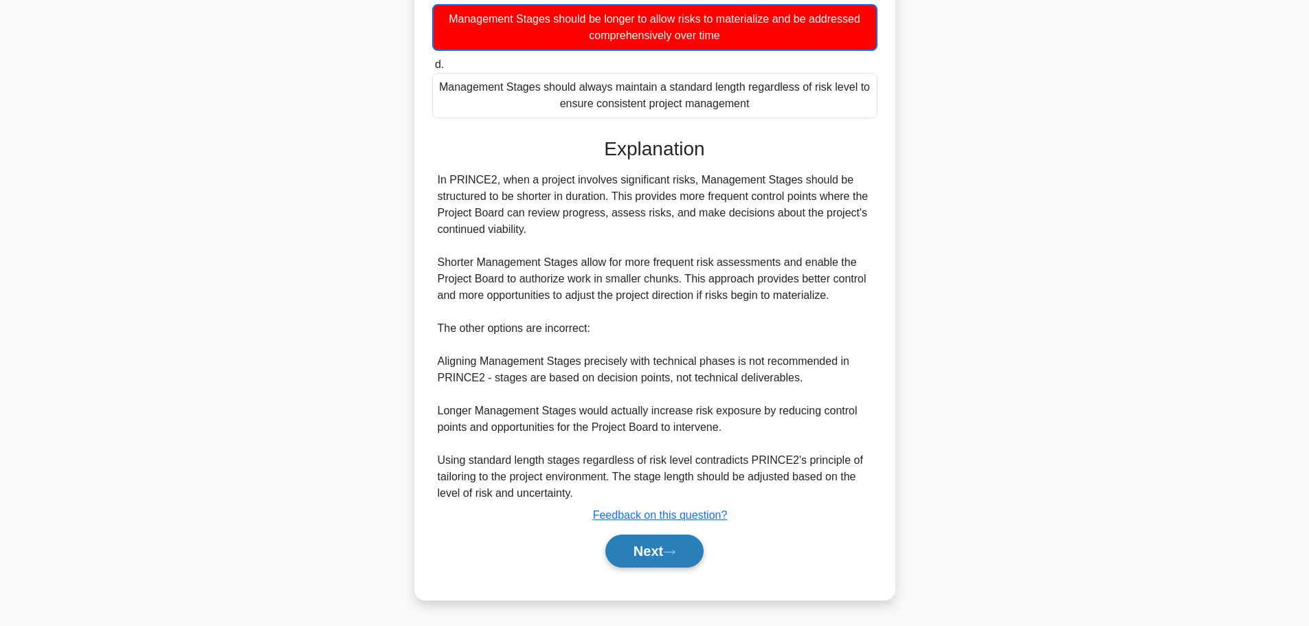
click at [675, 548] on button "Next" at bounding box center [654, 551] width 98 height 33
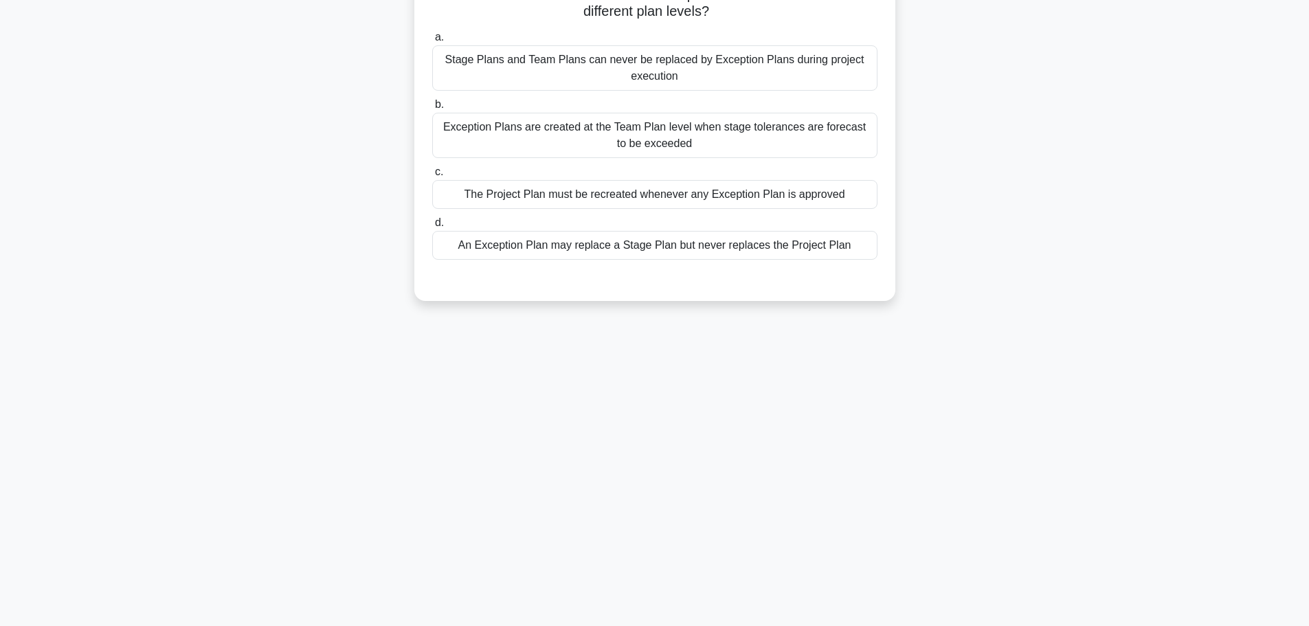
scroll to position [0, 0]
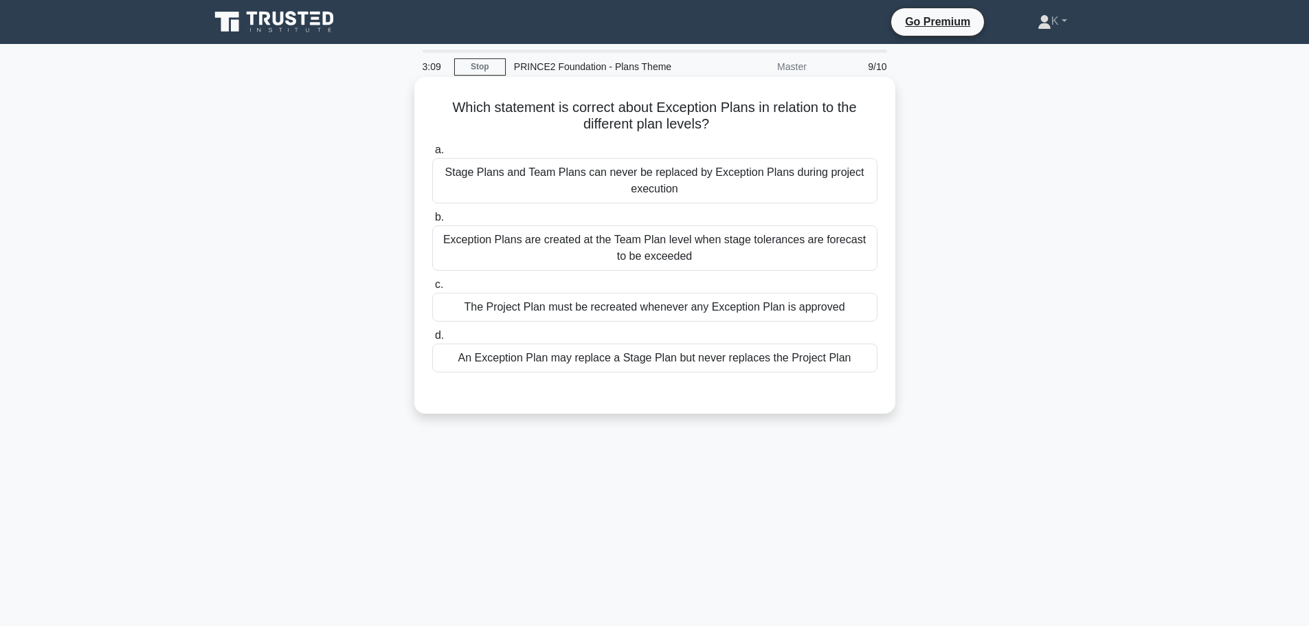
click at [645, 362] on div "An Exception Plan may replace a Stage Plan but never replaces the Project Plan" at bounding box center [654, 358] width 445 height 29
click at [432, 340] on input "d. An Exception Plan may replace a Stage Plan but never replaces the Project Pl…" at bounding box center [432, 335] width 0 height 9
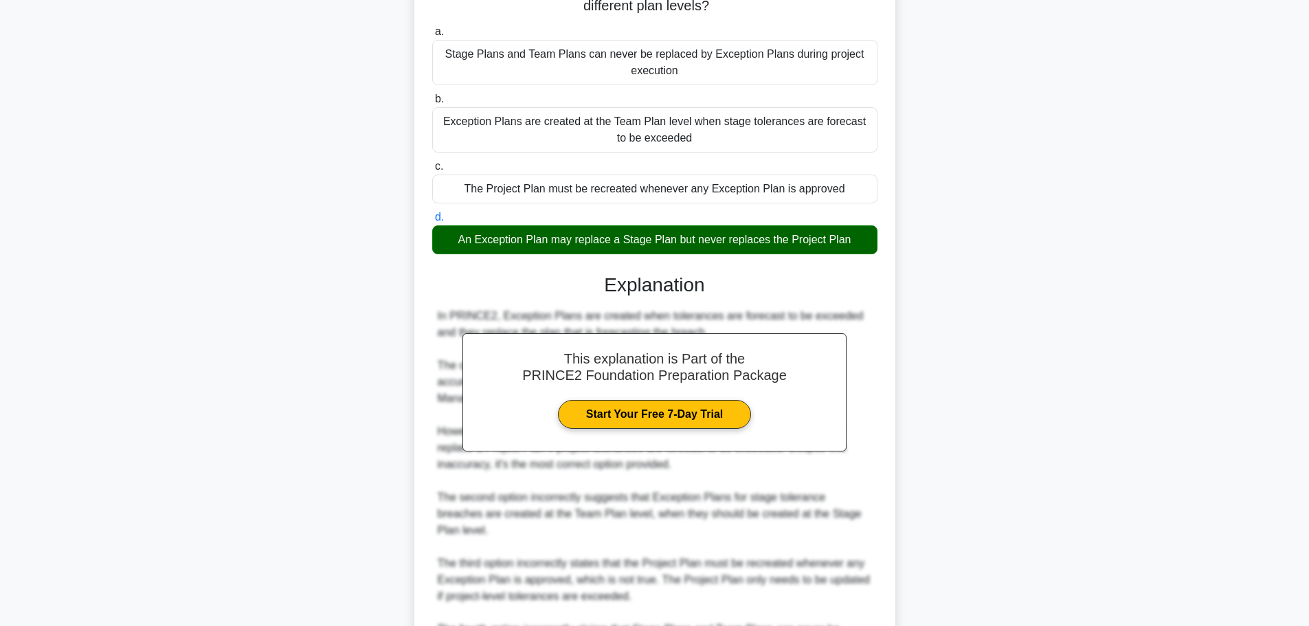
scroll to position [271, 0]
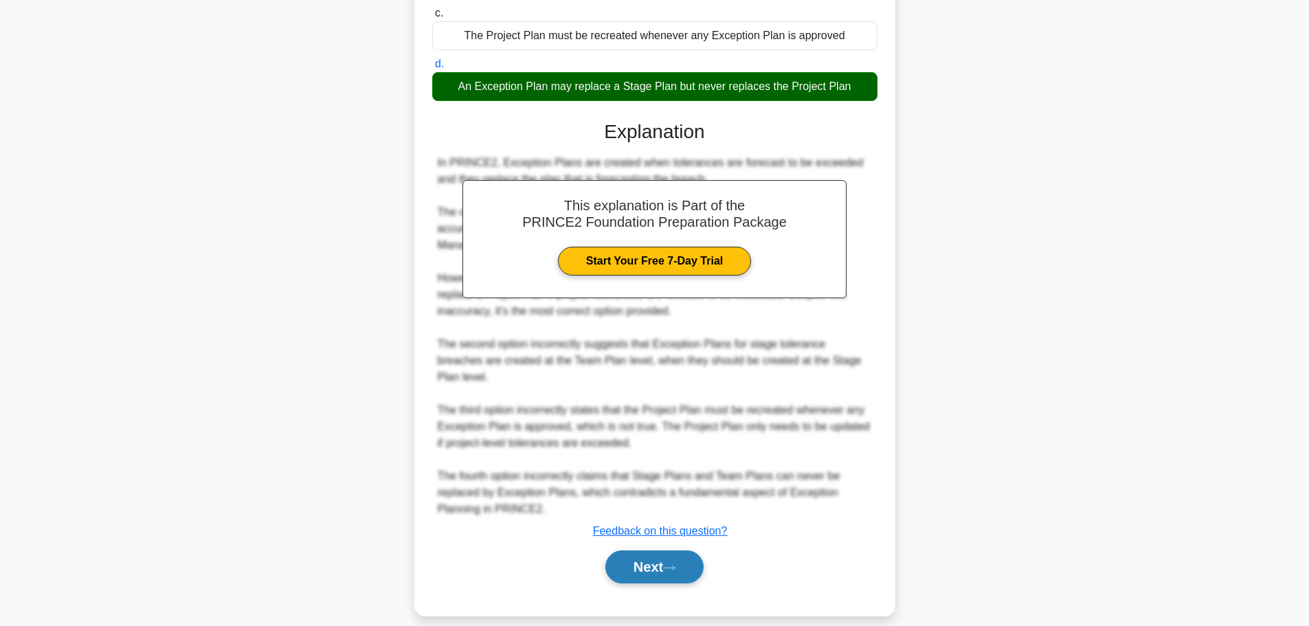
click at [668, 551] on button "Next" at bounding box center [654, 566] width 98 height 33
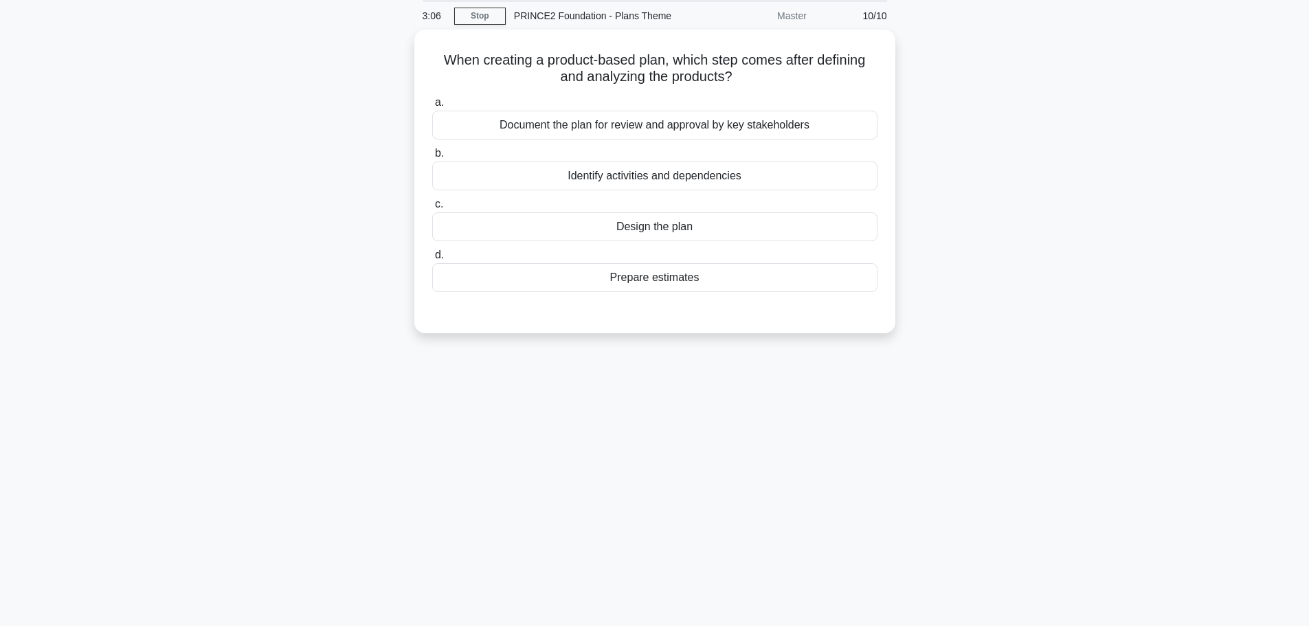
scroll to position [0, 0]
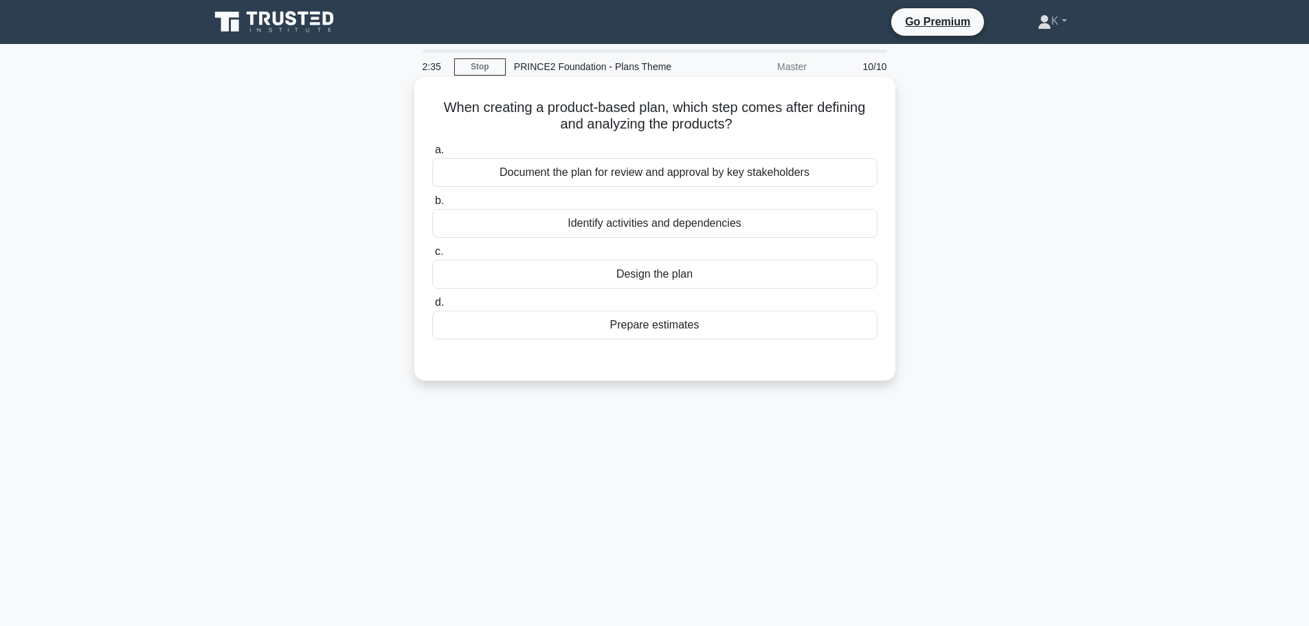
click at [578, 219] on div "Identify activities and dependencies" at bounding box center [654, 223] width 445 height 29
click at [432, 205] on input "b. Identify activities and dependencies" at bounding box center [432, 201] width 0 height 9
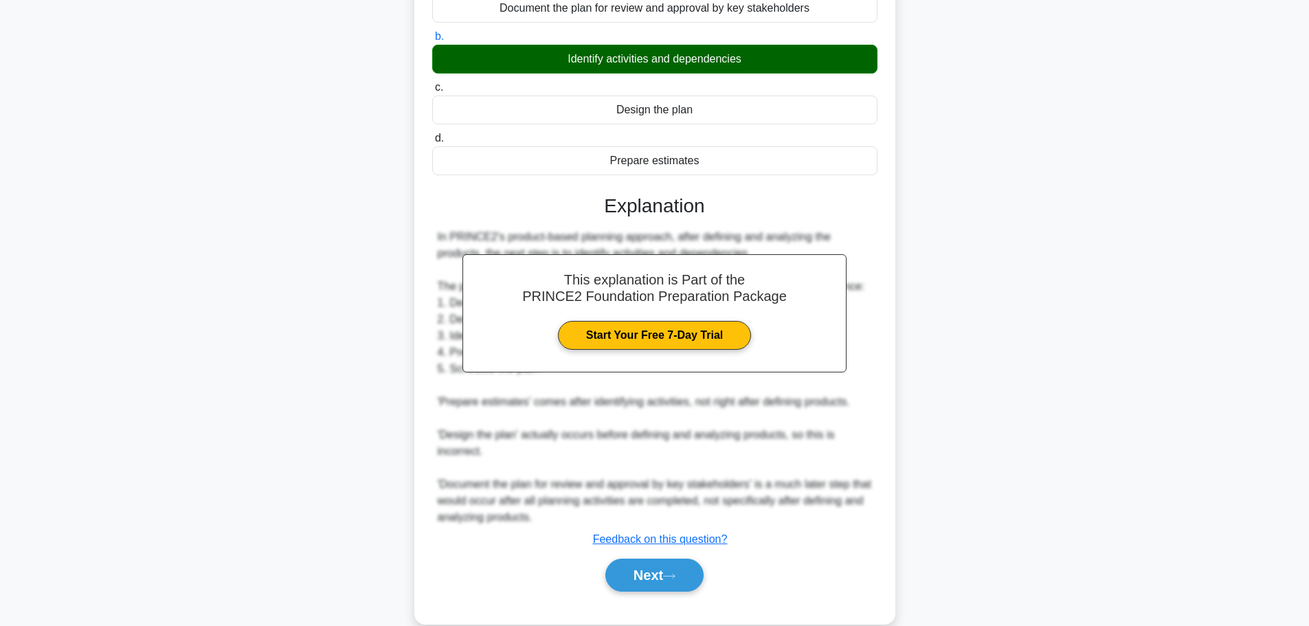
scroll to position [189, 0]
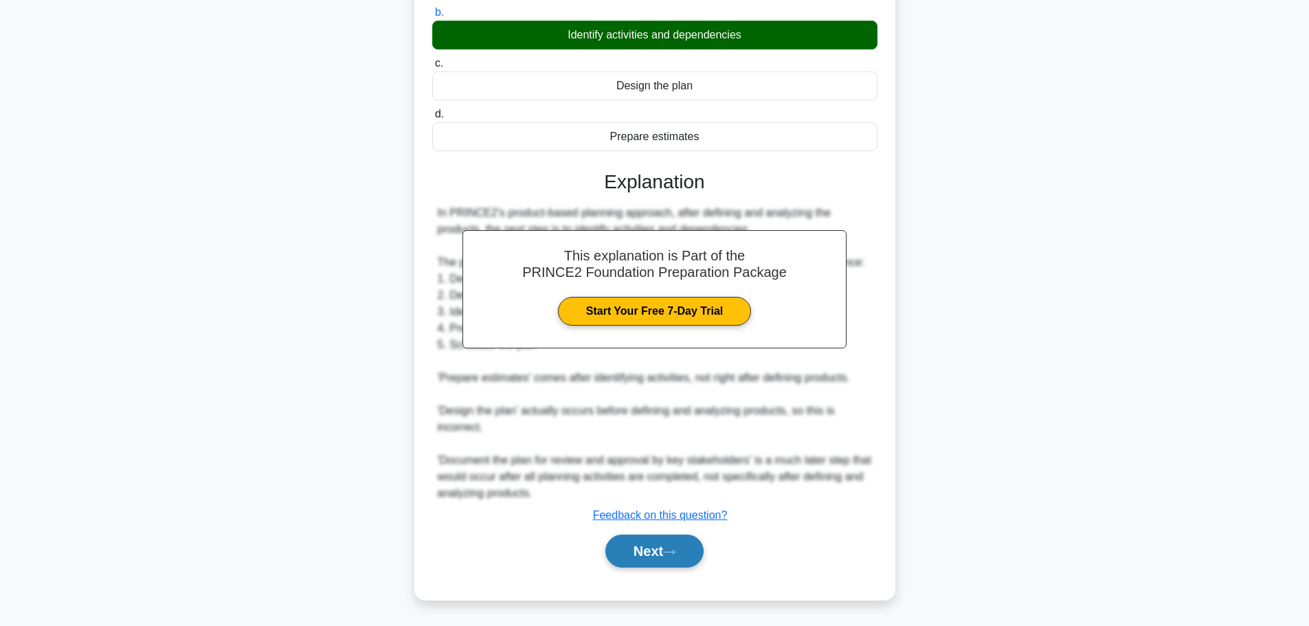
click at [657, 548] on button "Next" at bounding box center [654, 551] width 98 height 33
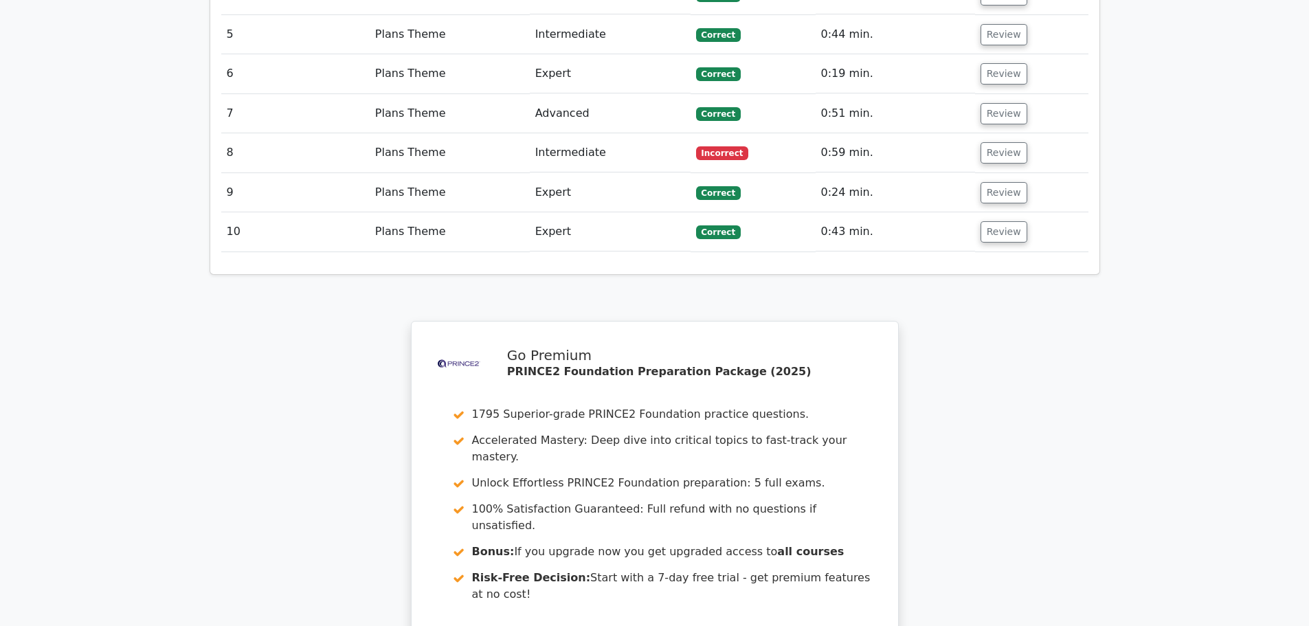
scroll to position [2061, 0]
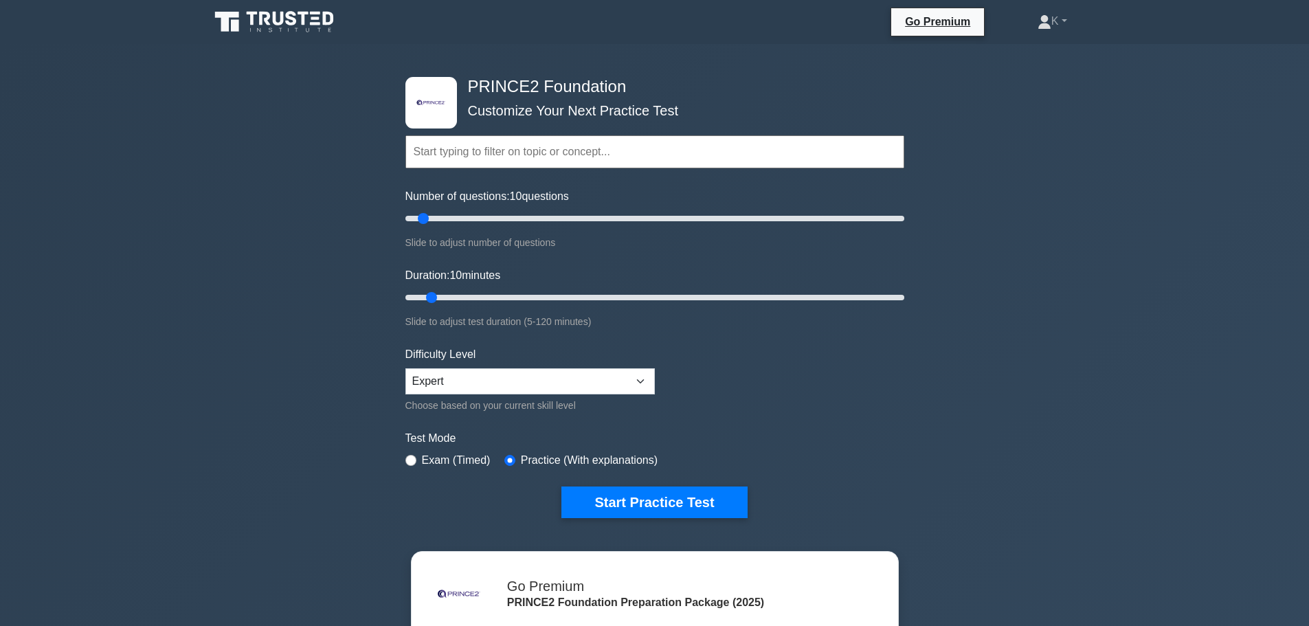
click at [498, 161] on input "text" at bounding box center [654, 151] width 499 height 33
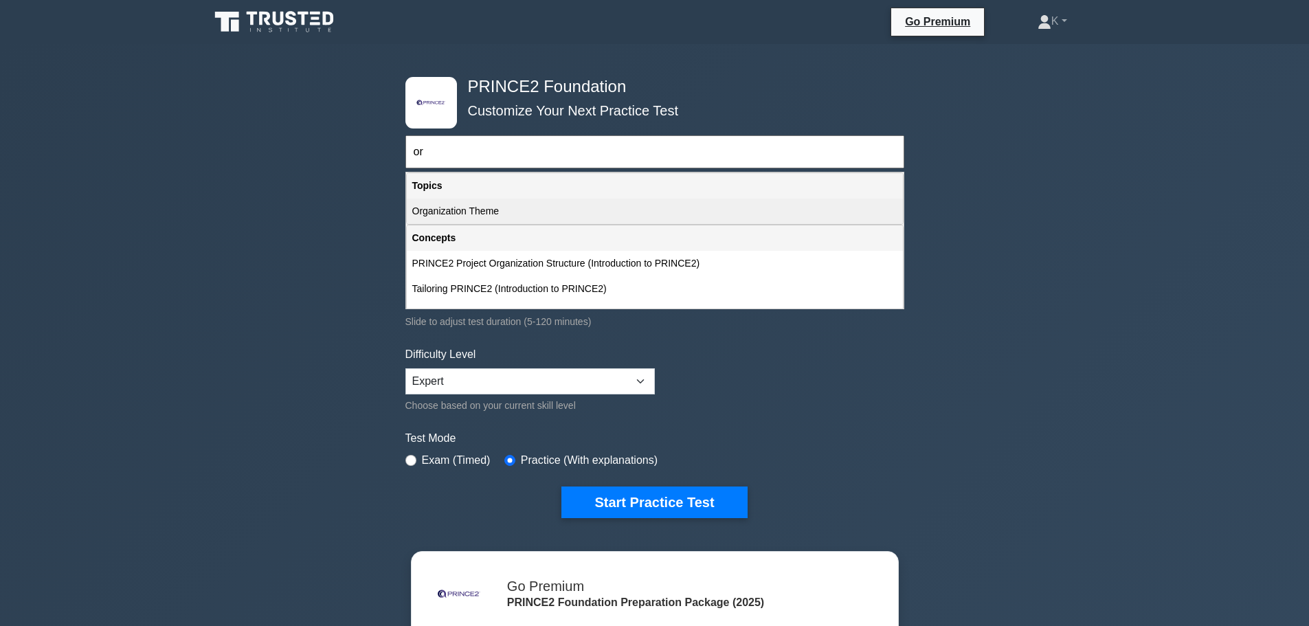
click at [491, 208] on div "Organization Theme" at bounding box center [655, 211] width 496 height 25
type input "Organization Theme"
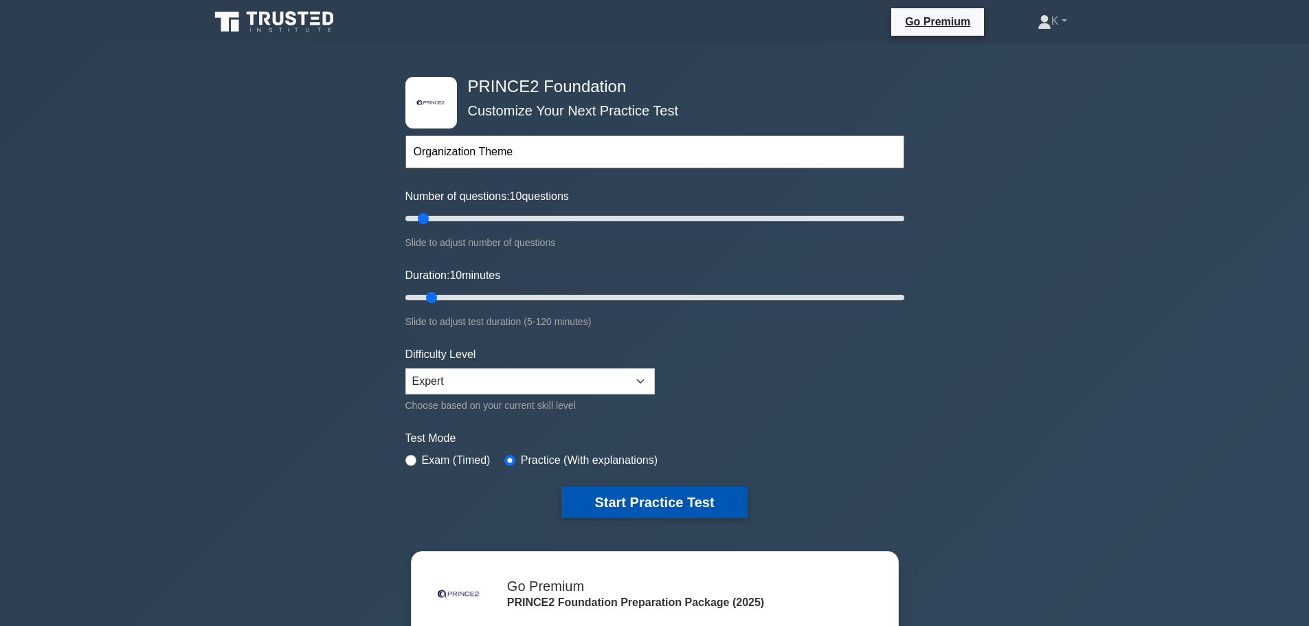
click at [644, 497] on button "Start Practice Test" at bounding box center [654, 502] width 186 height 32
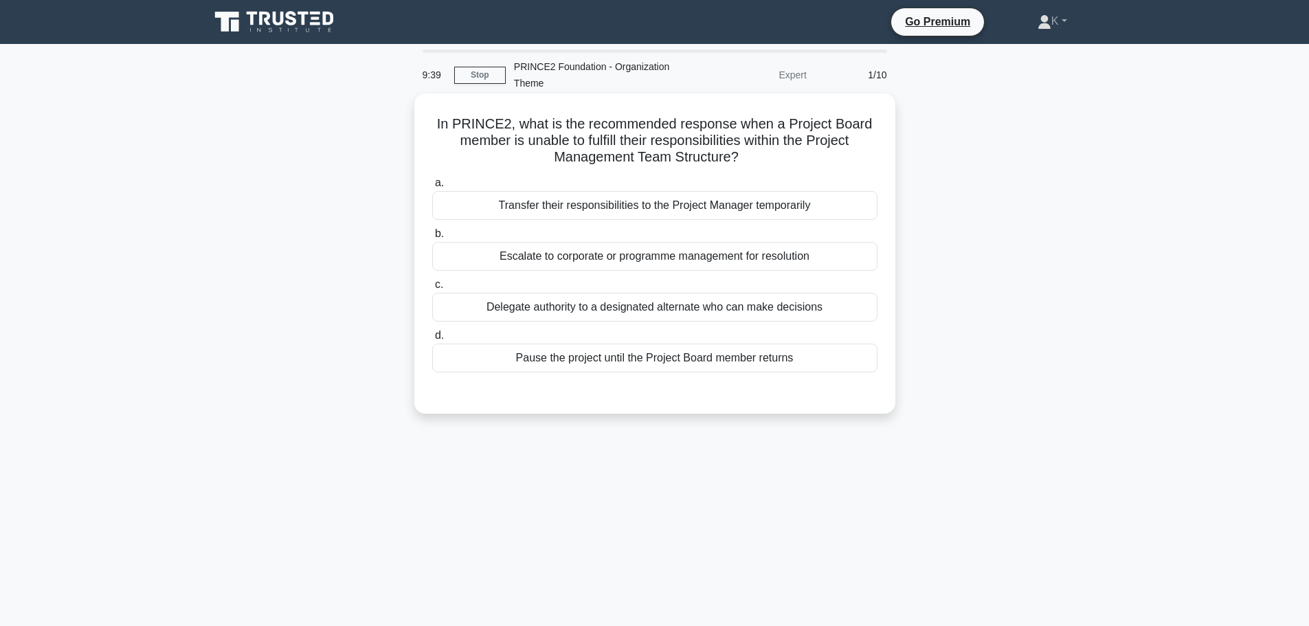
click at [496, 268] on div "Escalate to corporate or programme management for resolution" at bounding box center [654, 256] width 445 height 29
click at [432, 238] on input "b. Escalate to corporate or programme management for resolution" at bounding box center [432, 233] width 0 height 9
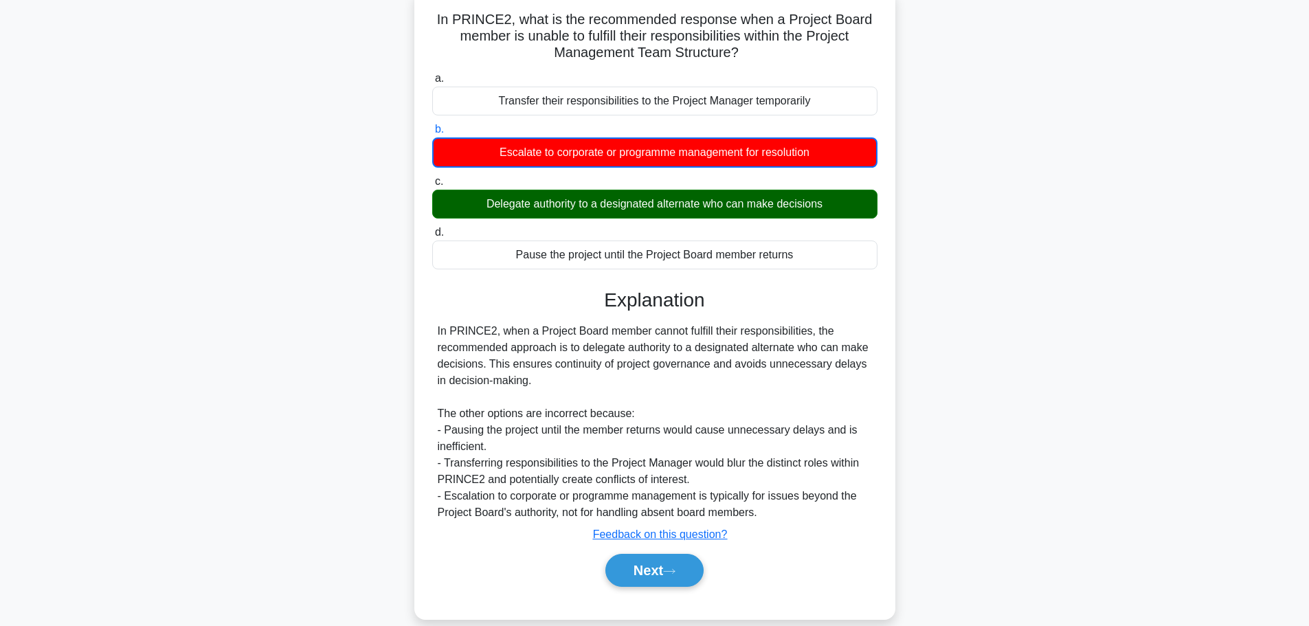
scroll to position [124, 0]
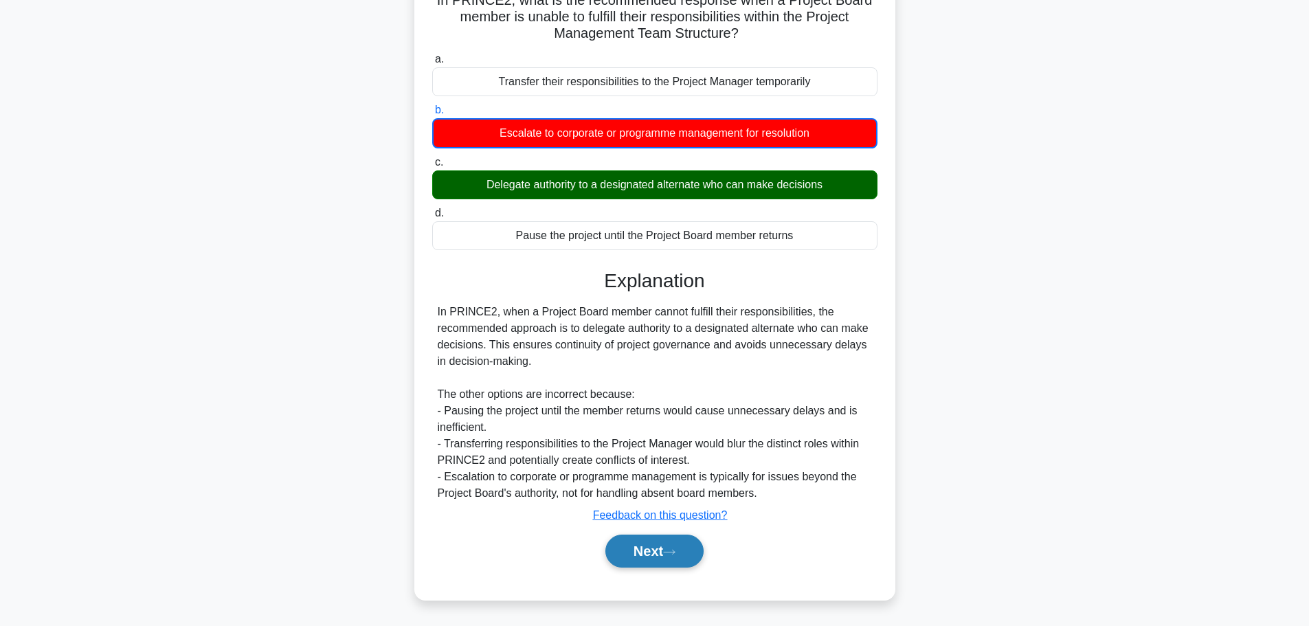
click at [675, 541] on button "Next" at bounding box center [654, 551] width 98 height 33
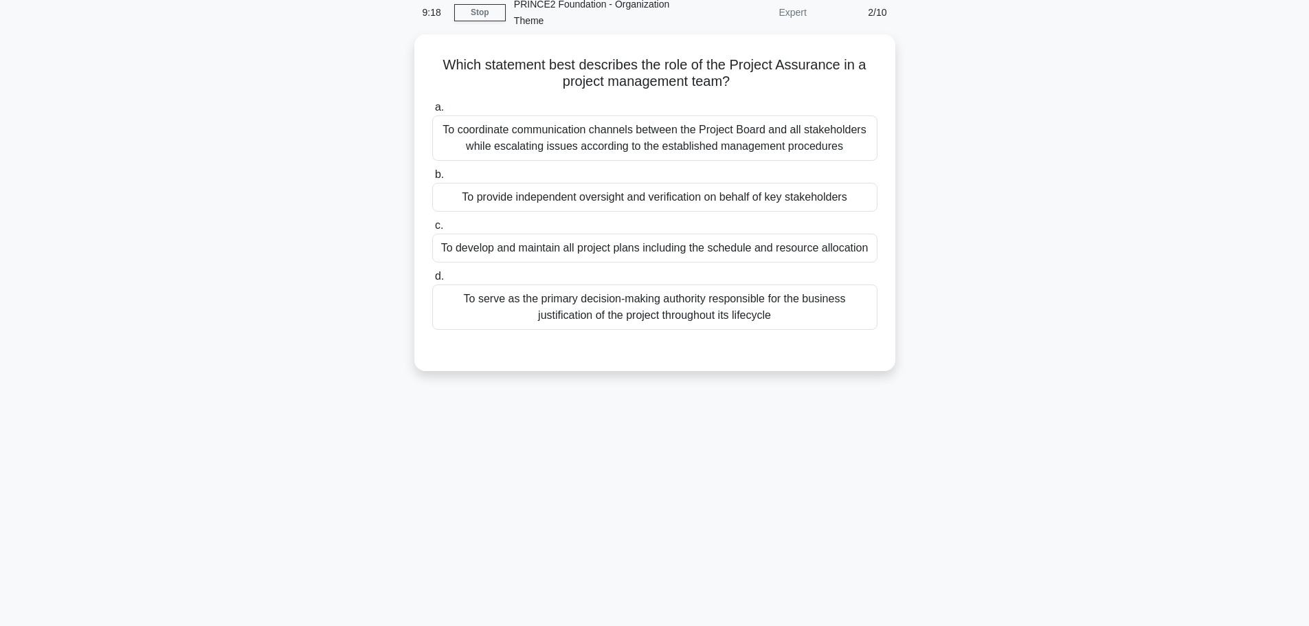
scroll to position [0, 0]
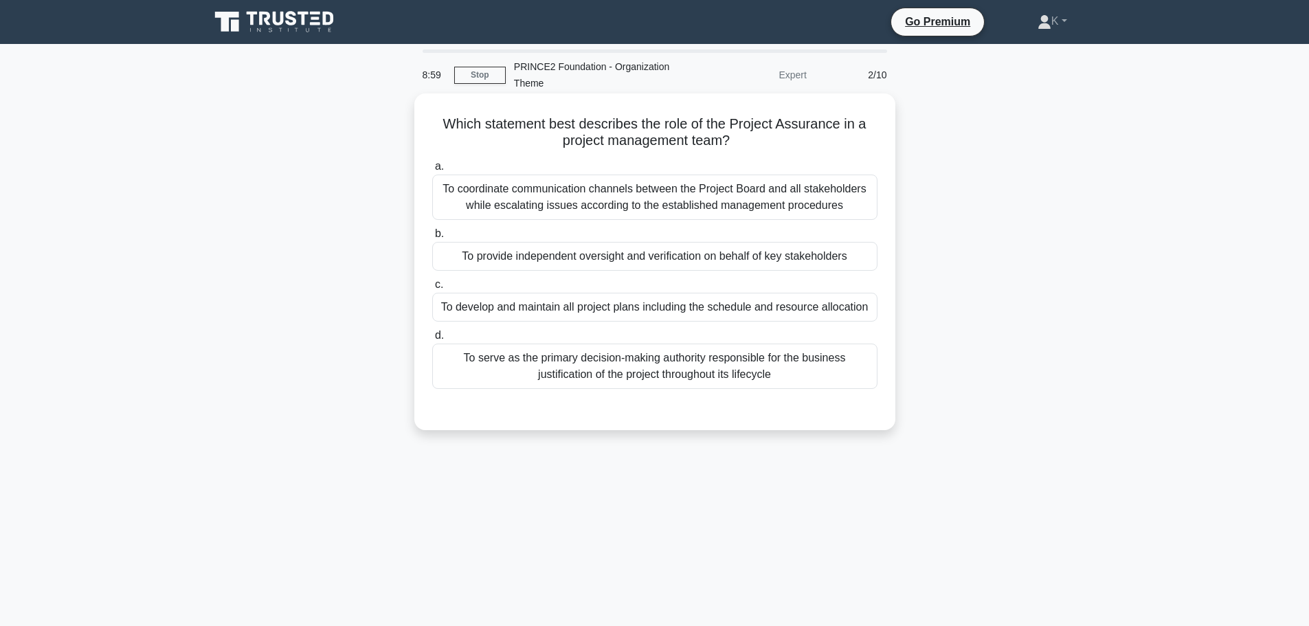
click at [680, 203] on div "To coordinate communication channels between the Project Board and all stakehol…" at bounding box center [654, 197] width 445 height 45
click at [432, 171] on input "a. To coordinate communication channels between the Project Board and all stake…" at bounding box center [432, 166] width 0 height 9
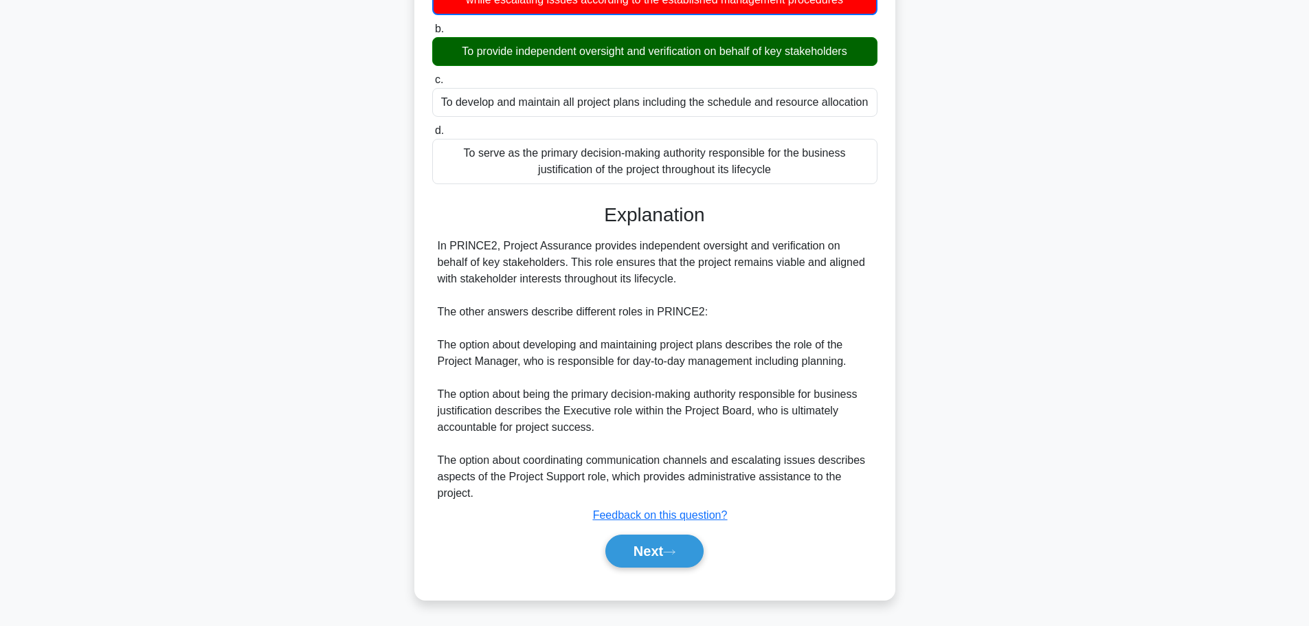
scroll to position [223, 0]
click at [646, 541] on button "Next" at bounding box center [654, 551] width 98 height 33
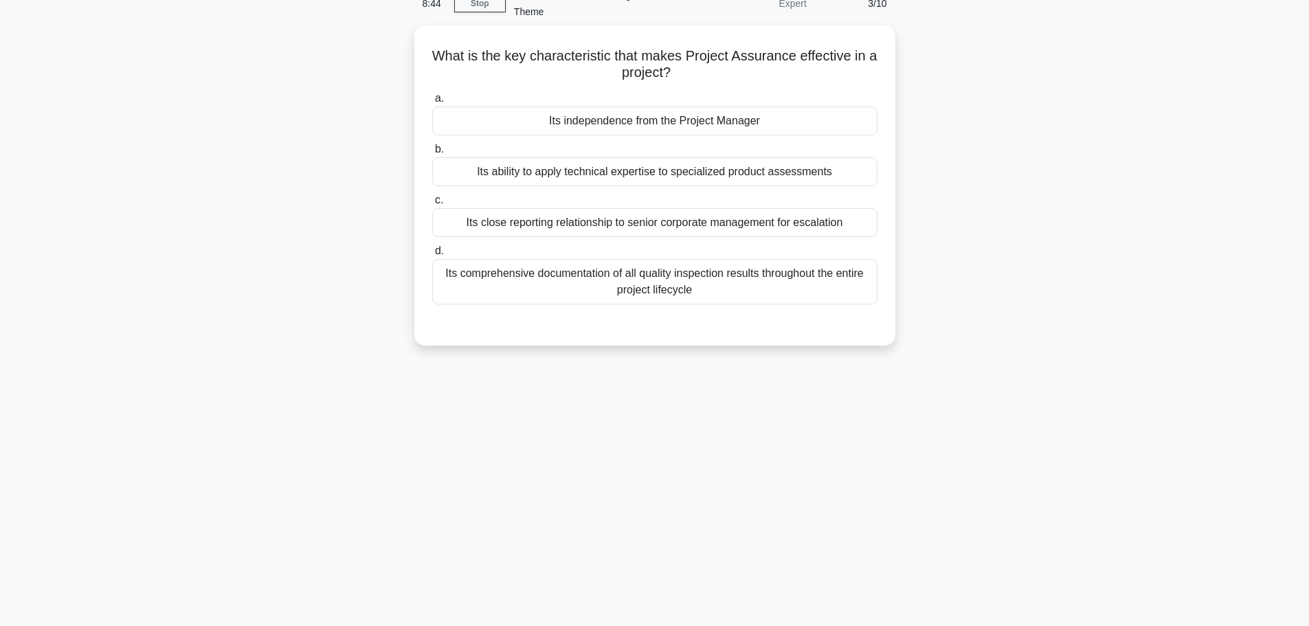
scroll to position [47, 0]
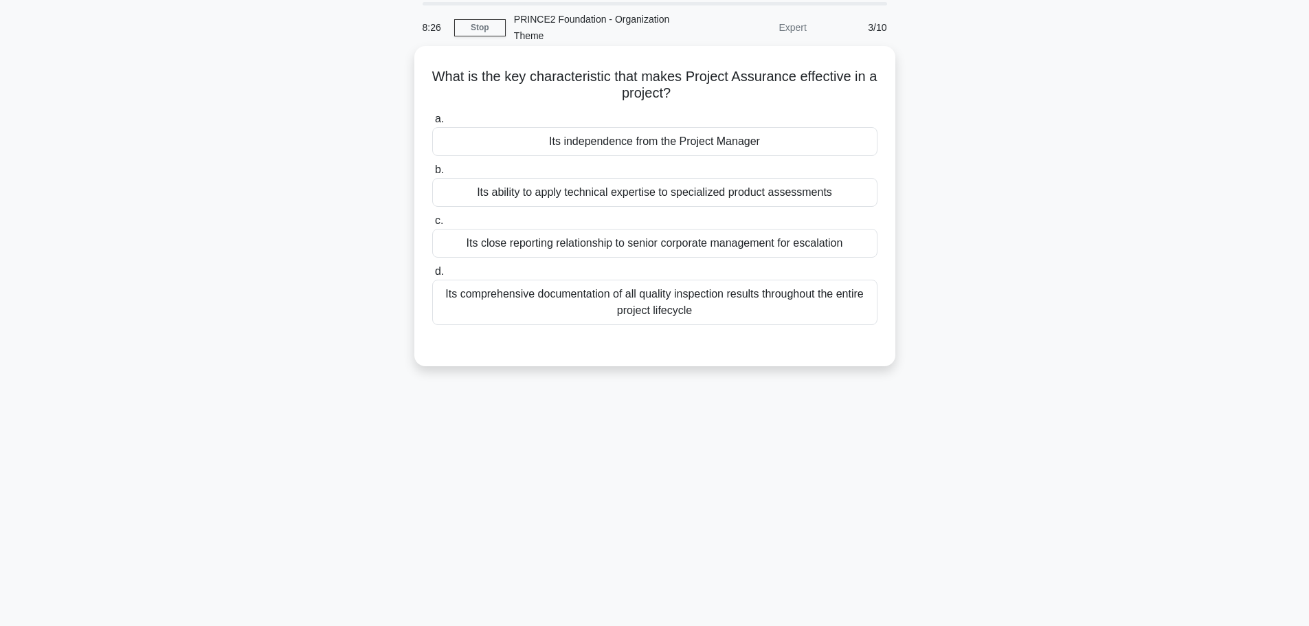
click at [642, 149] on div "Its independence from the Project Manager" at bounding box center [654, 141] width 445 height 29
click at [432, 124] on input "a. Its independence from the Project Manager" at bounding box center [432, 119] width 0 height 9
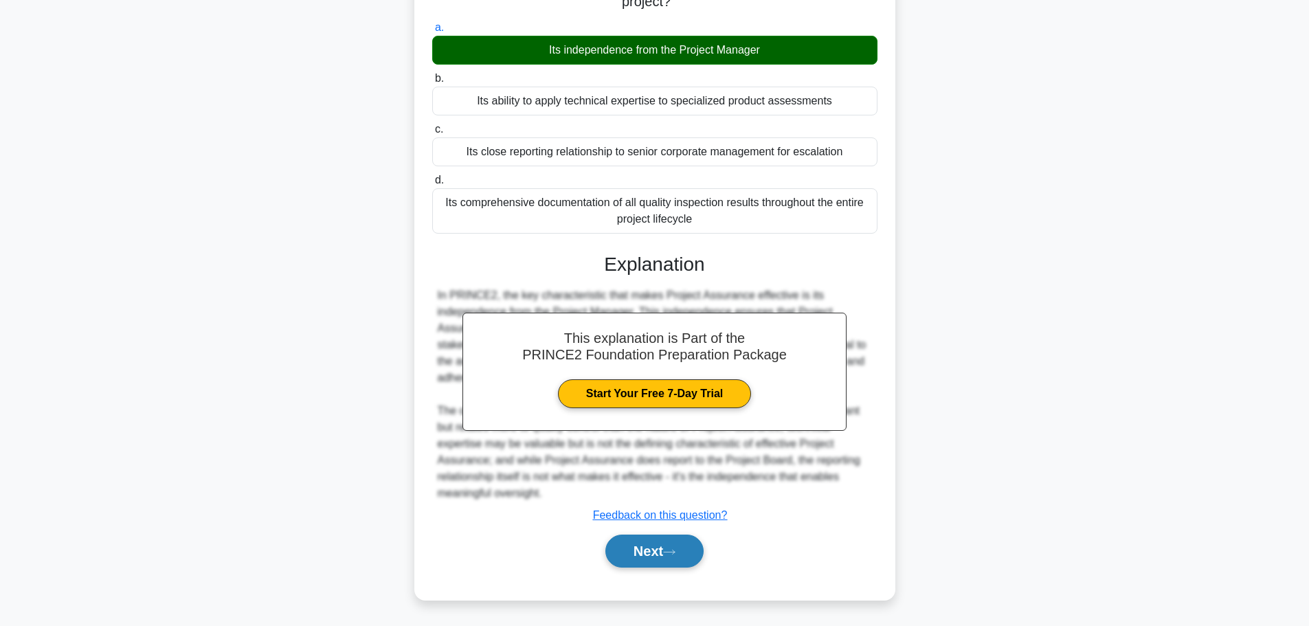
click at [669, 549] on icon at bounding box center [669, 552] width 12 height 8
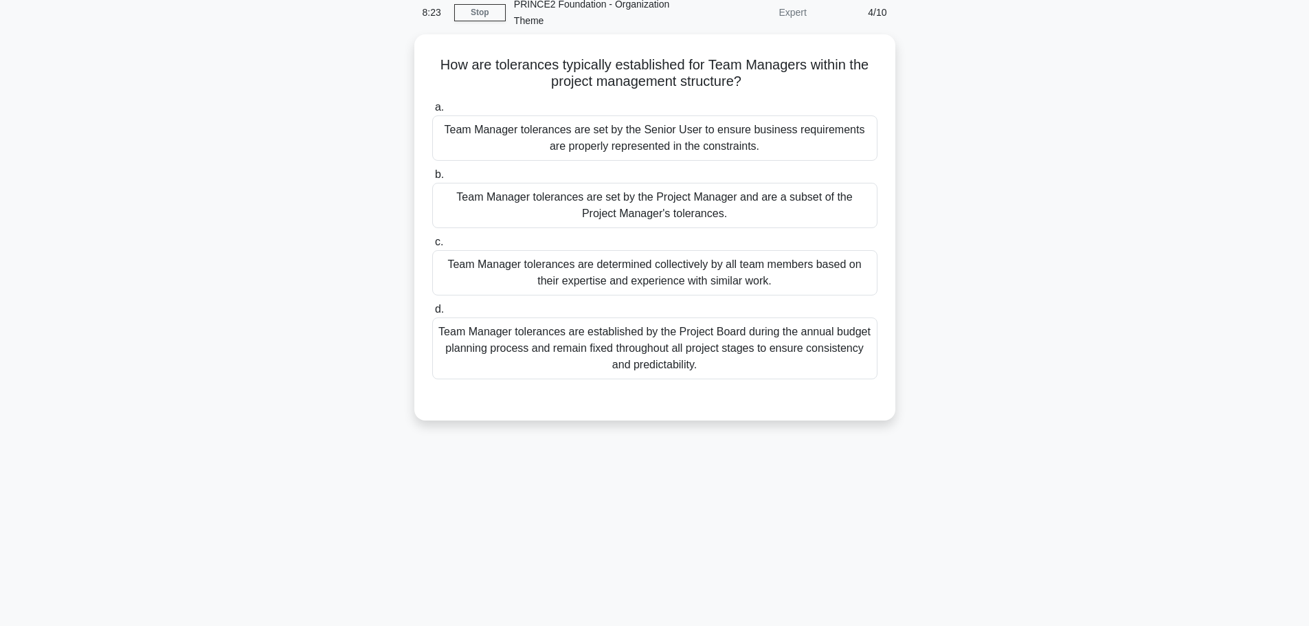
scroll to position [0, 0]
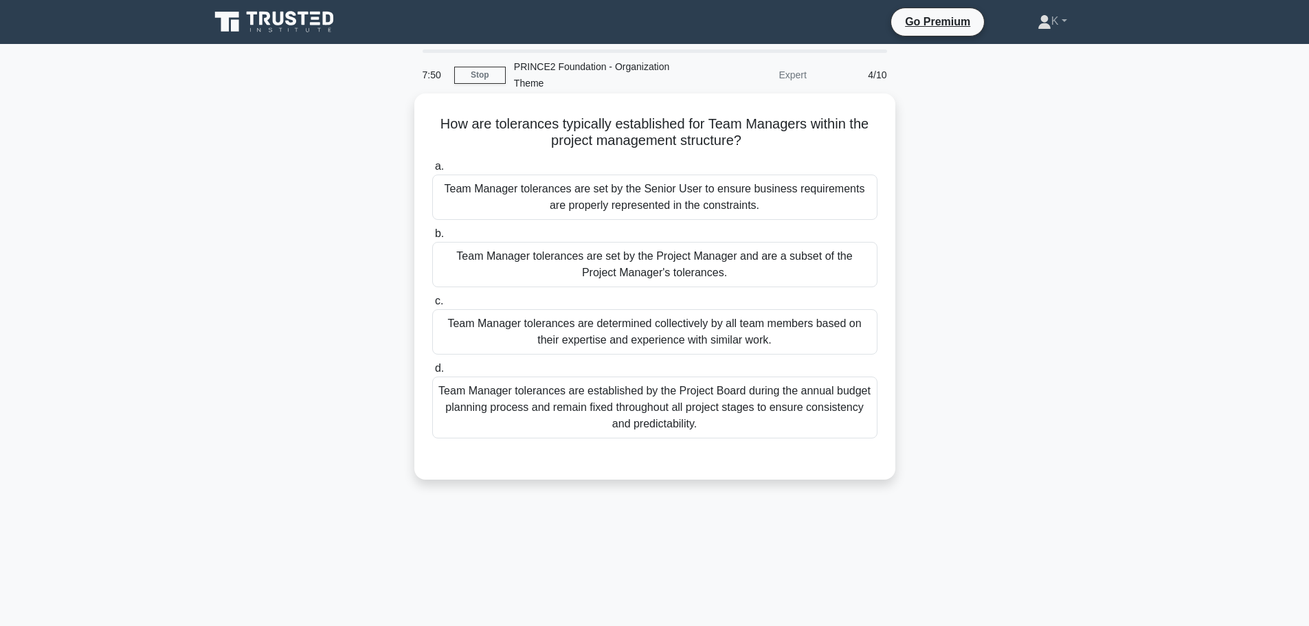
click at [698, 271] on div "Team Manager tolerances are set by the Project Manager and are a subset of the …" at bounding box center [654, 264] width 445 height 45
click at [432, 238] on input "b. Team Manager tolerances are set by the Project Manager and are a subset of t…" at bounding box center [432, 233] width 0 height 9
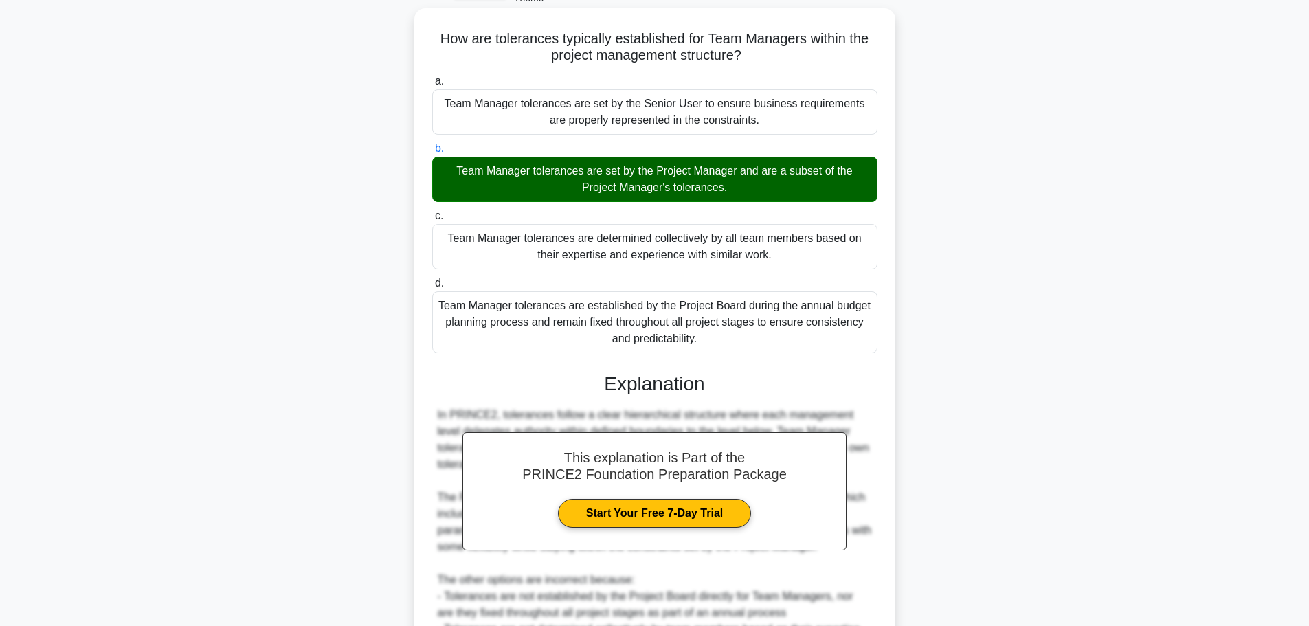
scroll to position [238, 0]
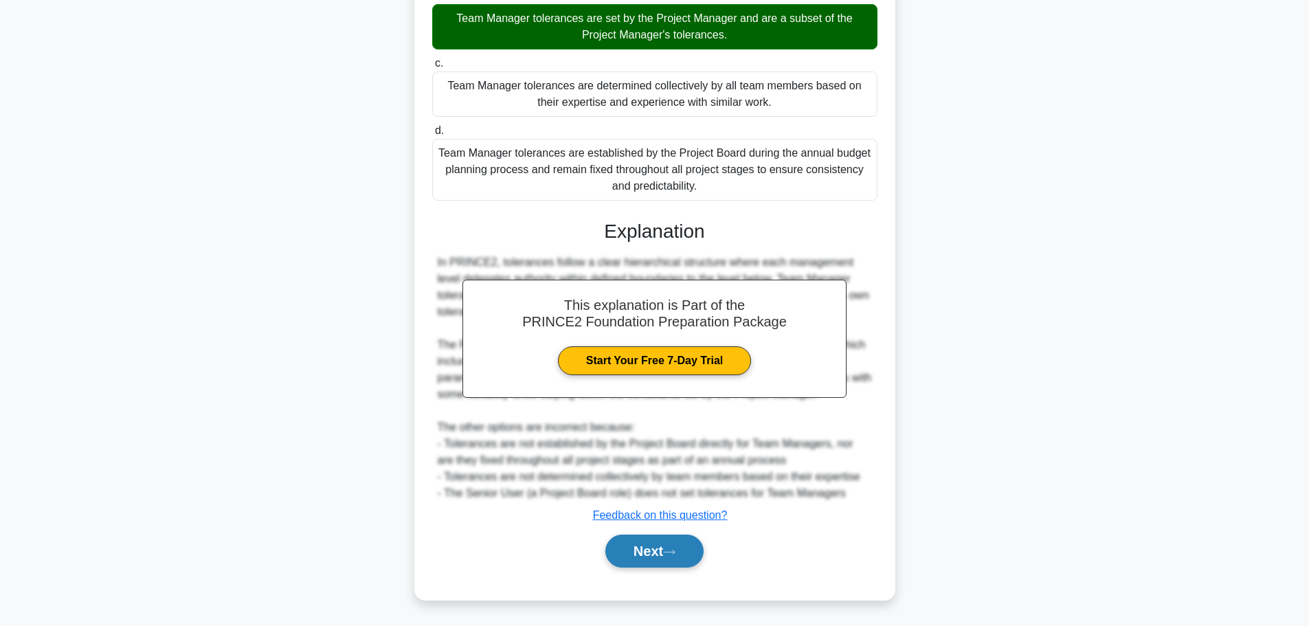
click at [655, 552] on button "Next" at bounding box center [654, 551] width 98 height 33
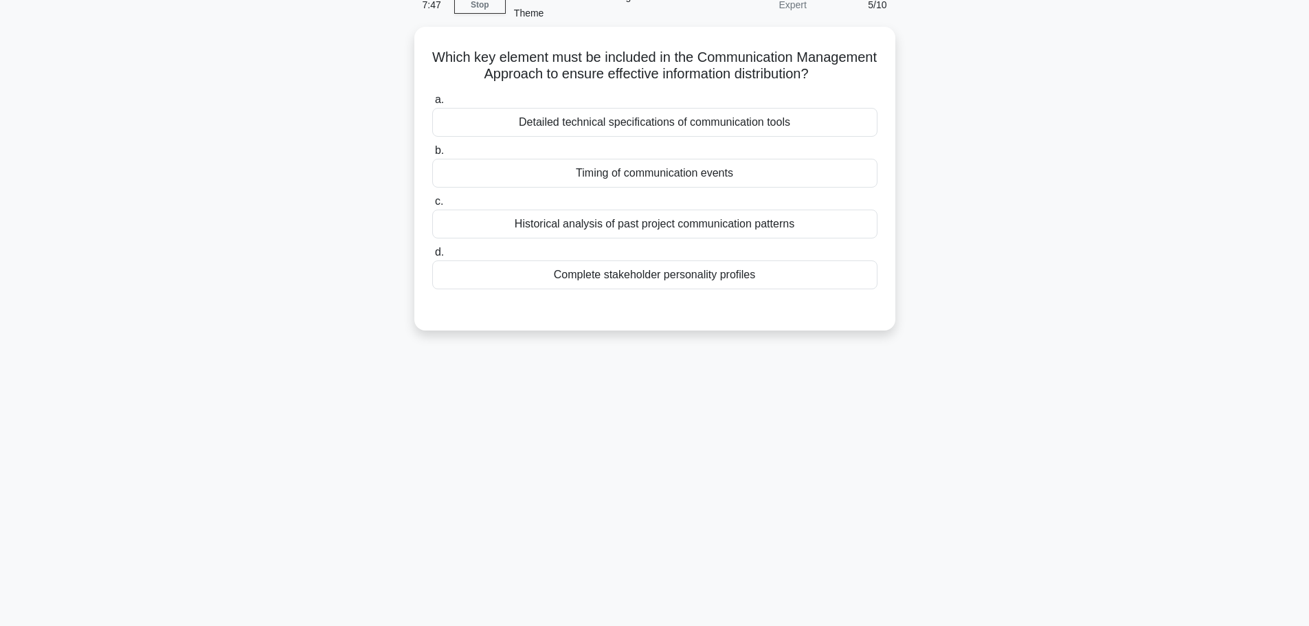
scroll to position [0, 0]
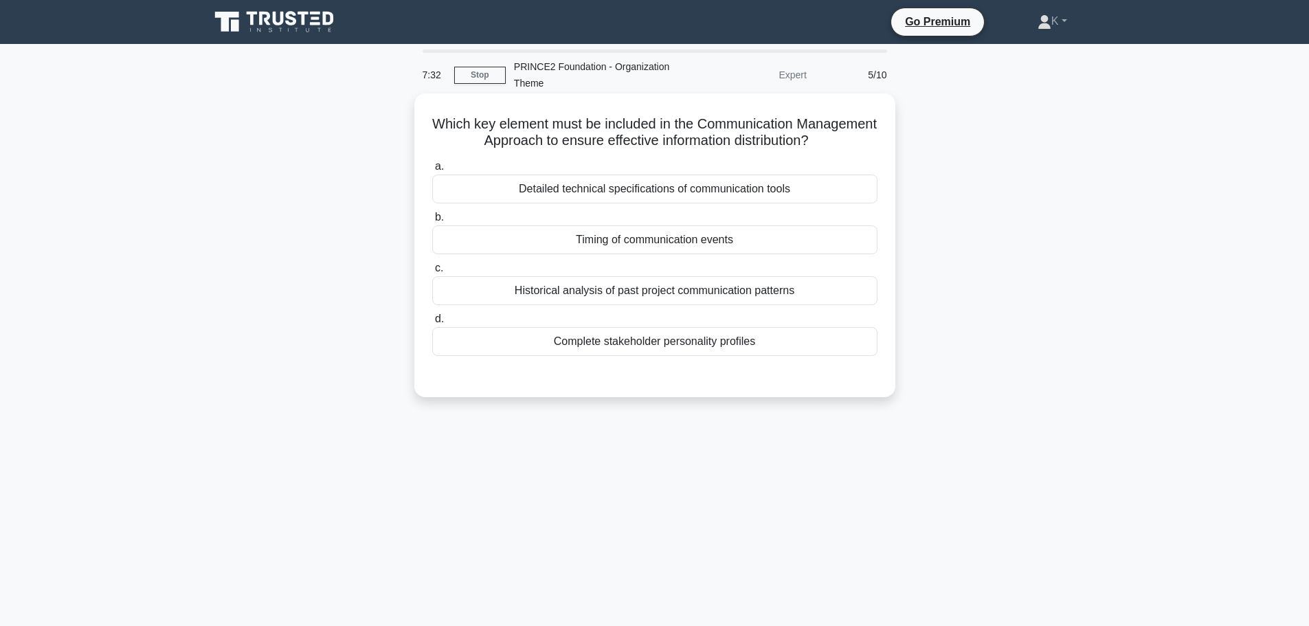
click at [599, 240] on div "Timing of communication events" at bounding box center [654, 239] width 445 height 29
click at [432, 222] on input "b. Timing of communication events" at bounding box center [432, 217] width 0 height 9
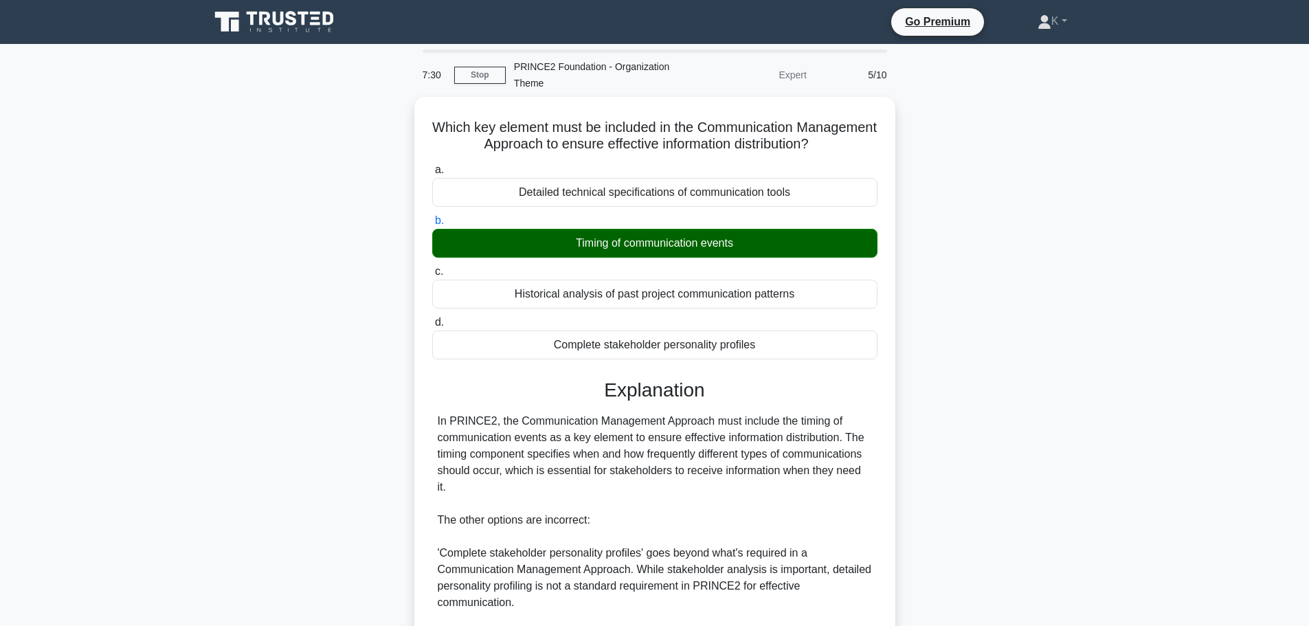
drag, startPoint x: 675, startPoint y: 387, endPoint x: 256, endPoint y: 410, distance: 419.8
click at [256, 410] on div "Which key element must be included in the Communication Management Approach to …" at bounding box center [654, 477] width 907 height 761
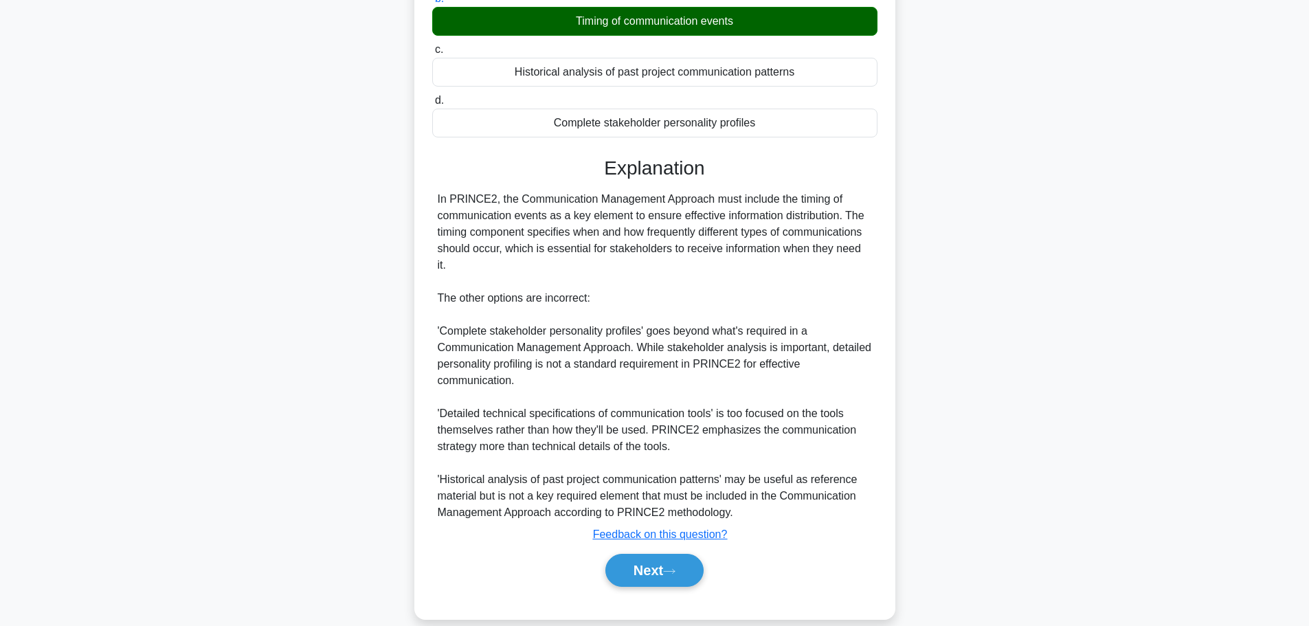
scroll to position [222, 0]
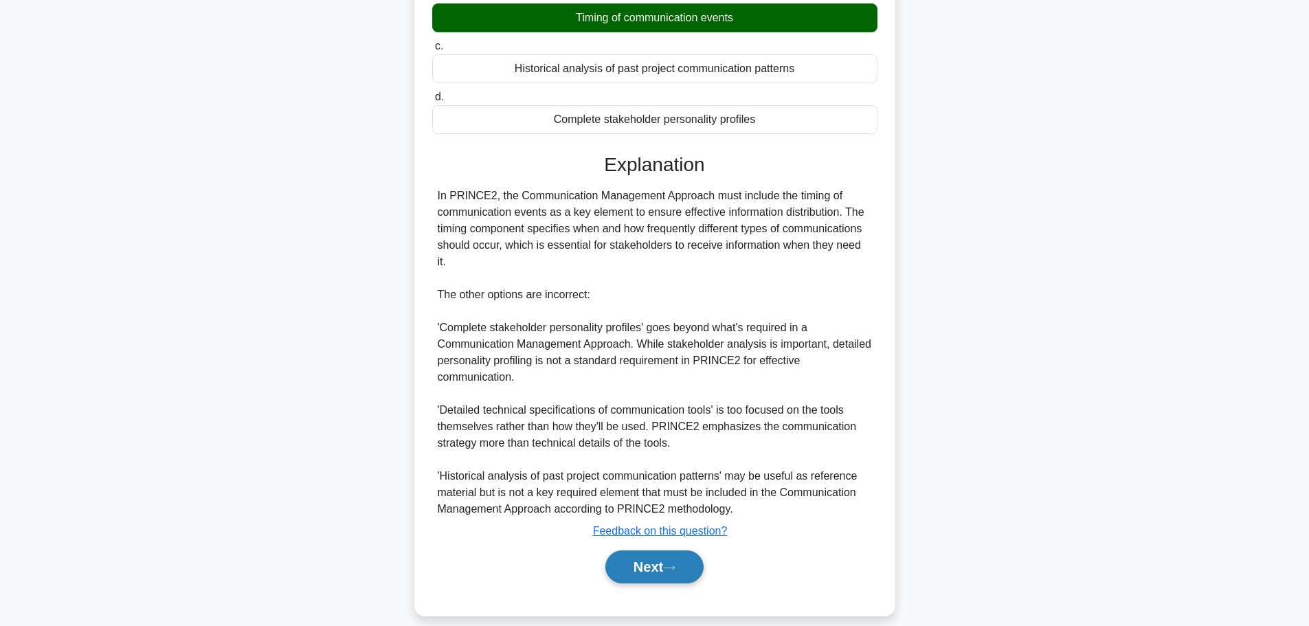
click at [678, 558] on button "Next" at bounding box center [654, 566] width 98 height 33
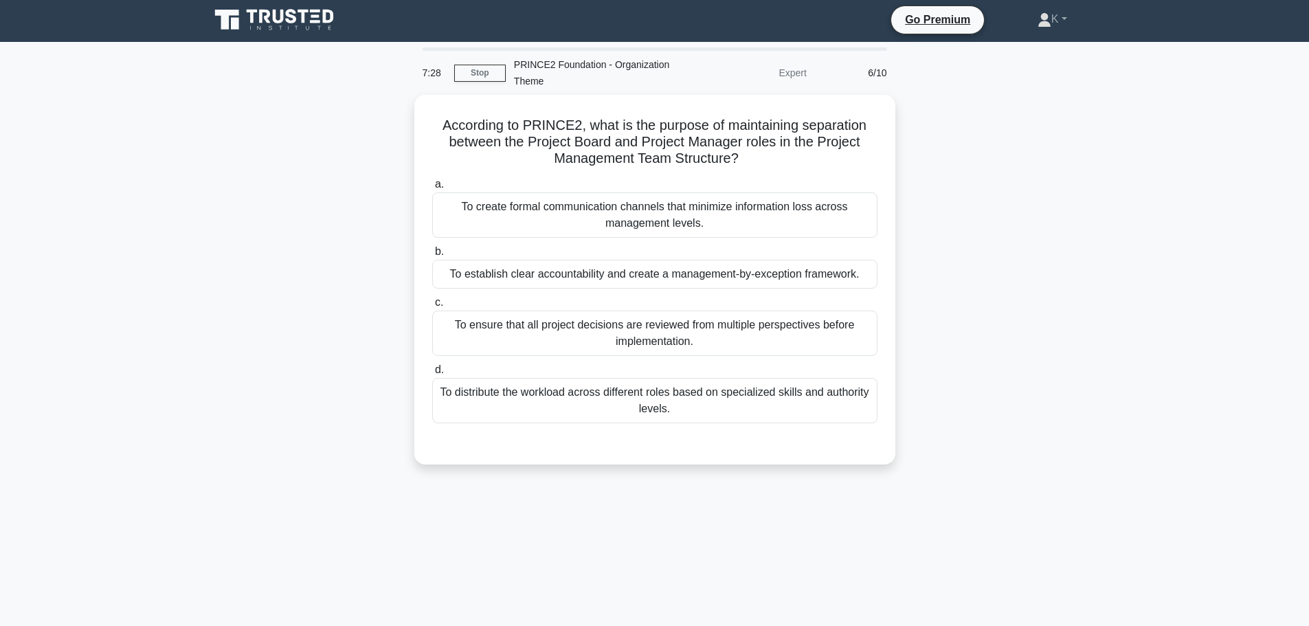
scroll to position [0, 0]
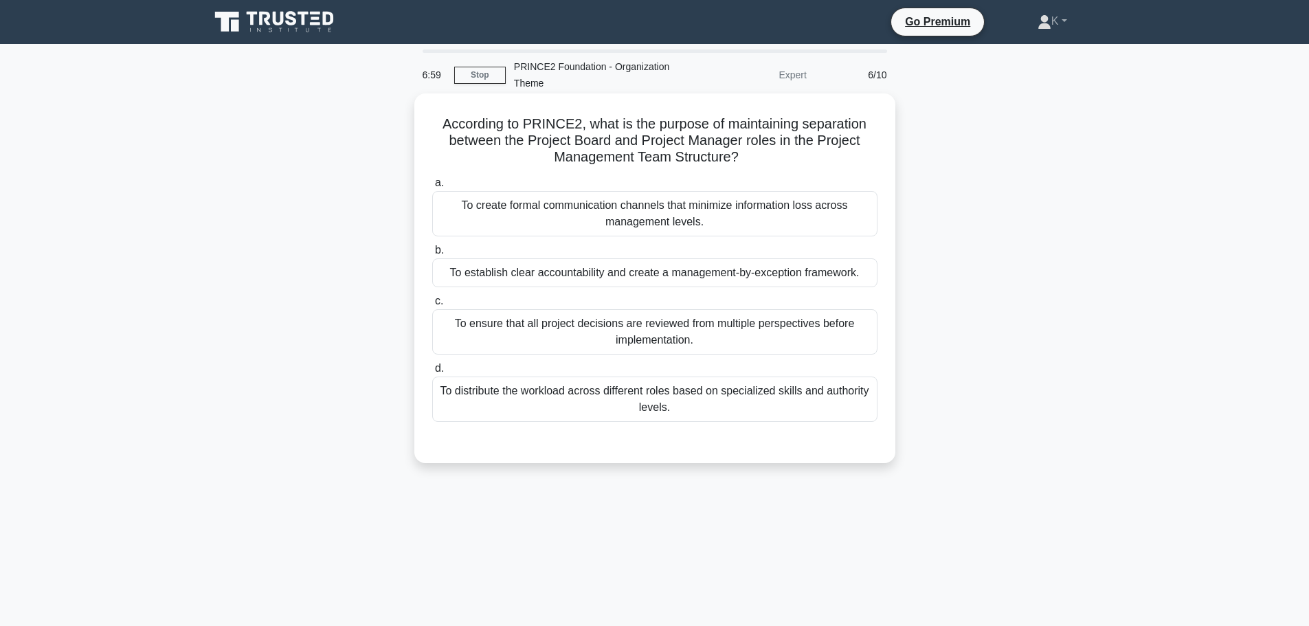
click at [706, 275] on div "To establish clear accountability and create a management-by-exception framewor…" at bounding box center [654, 272] width 445 height 29
click at [432, 255] on input "b. To establish clear accountability and create a management-by-exception frame…" at bounding box center [432, 250] width 0 height 9
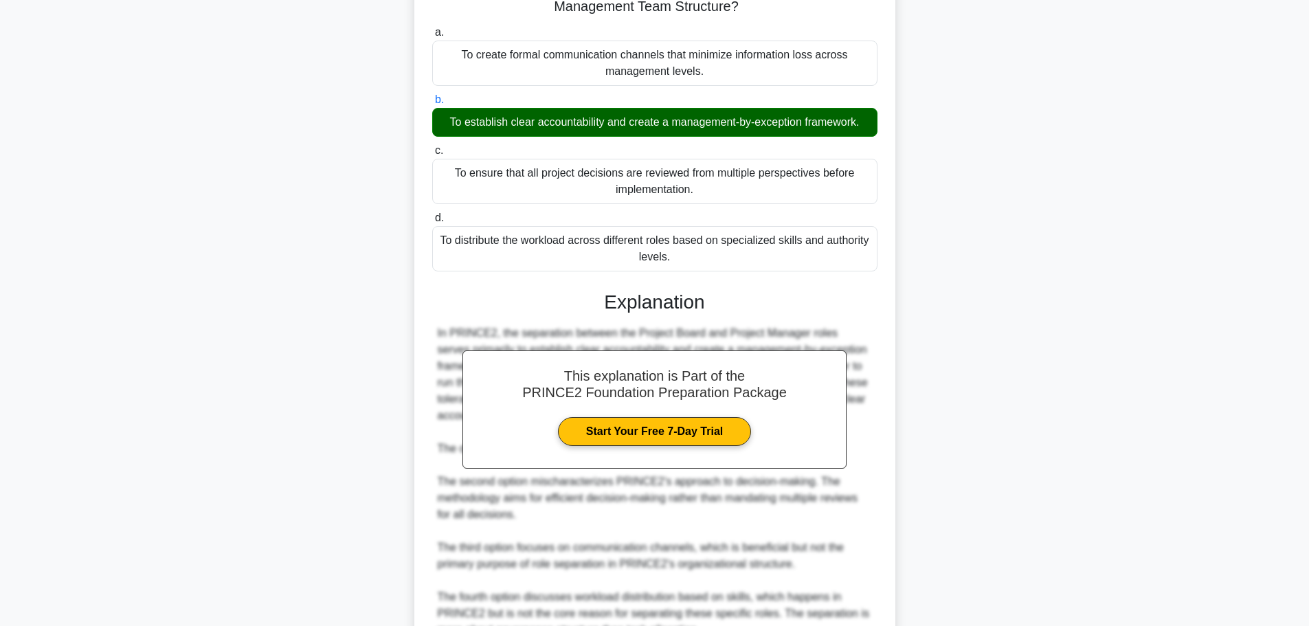
scroll to position [288, 0]
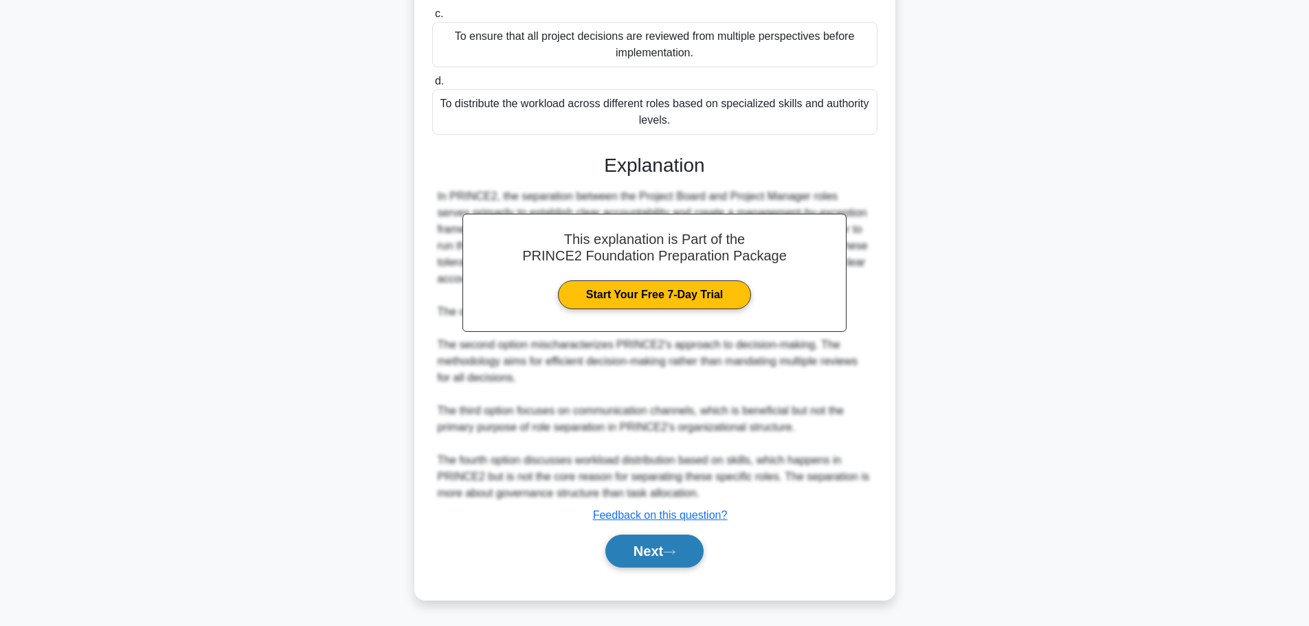
click at [689, 559] on button "Next" at bounding box center [654, 551] width 98 height 33
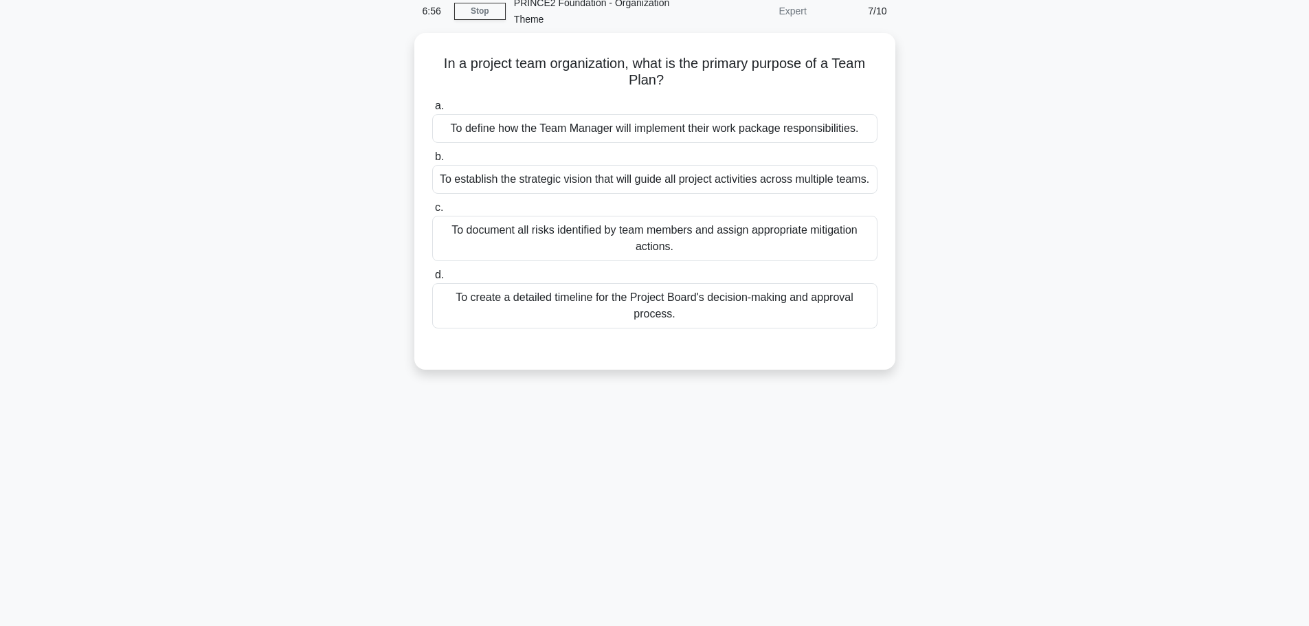
scroll to position [0, 0]
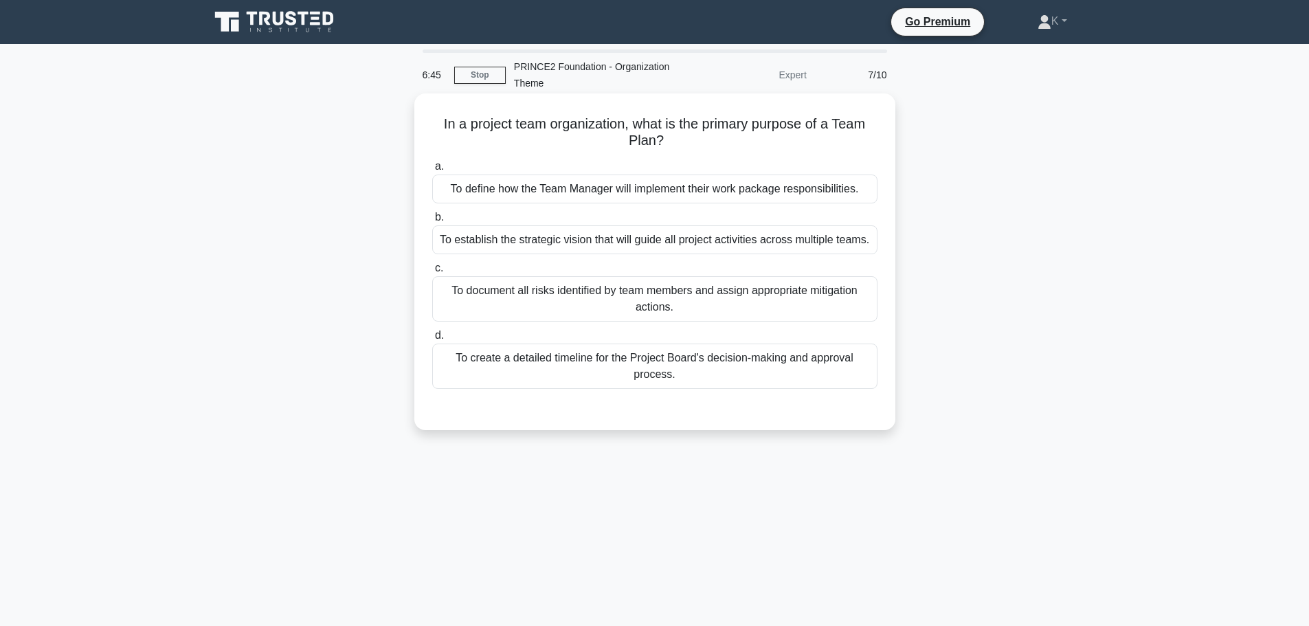
click at [581, 190] on div "To define how the Team Manager will implement their work package responsibiliti…" at bounding box center [654, 189] width 445 height 29
click at [432, 171] on input "a. To define how the Team Manager will implement their work package responsibil…" at bounding box center [432, 166] width 0 height 9
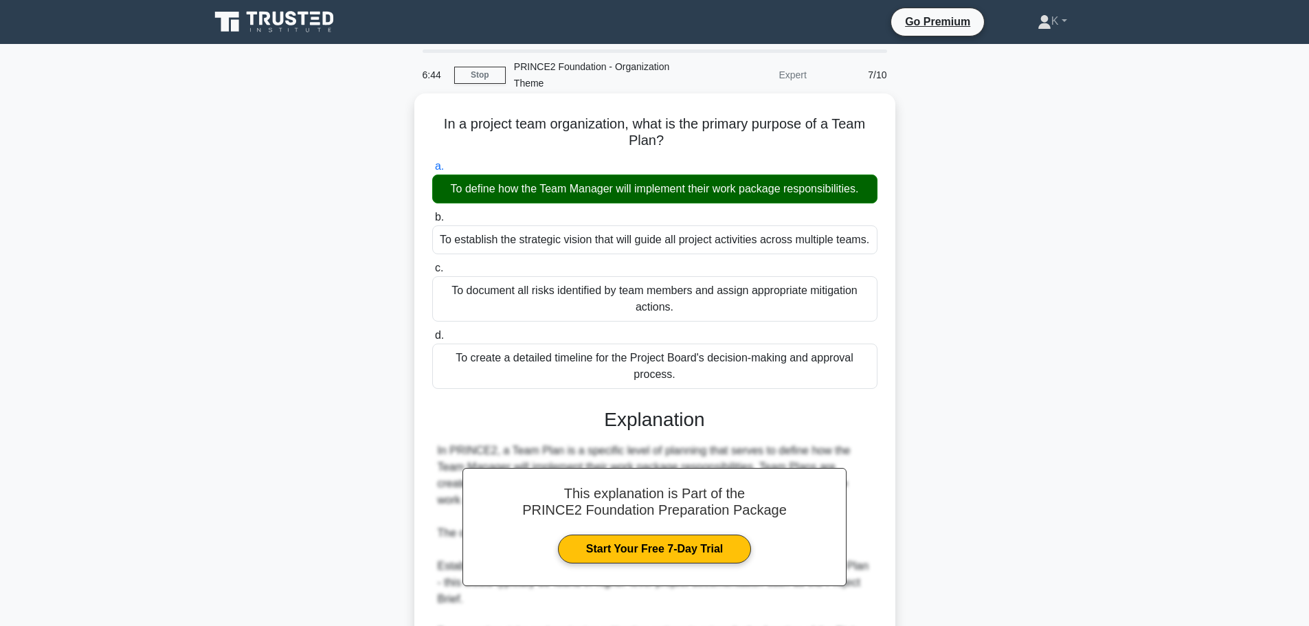
scroll to position [205, 0]
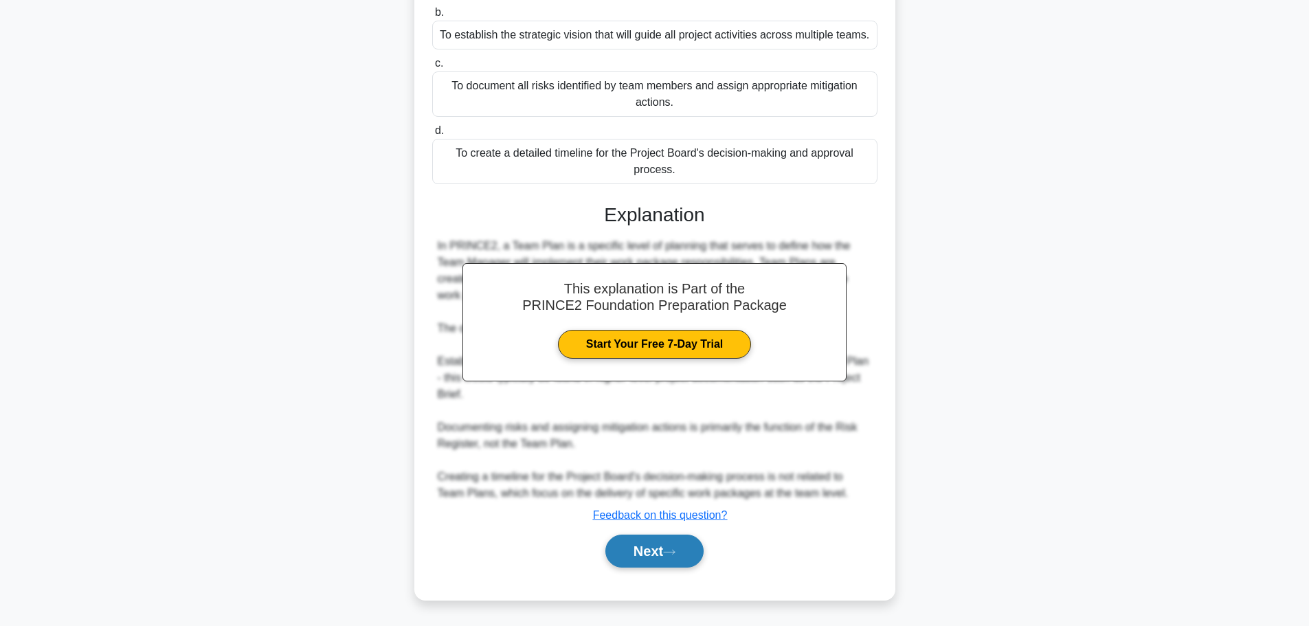
click at [697, 559] on button "Next" at bounding box center [654, 551] width 98 height 33
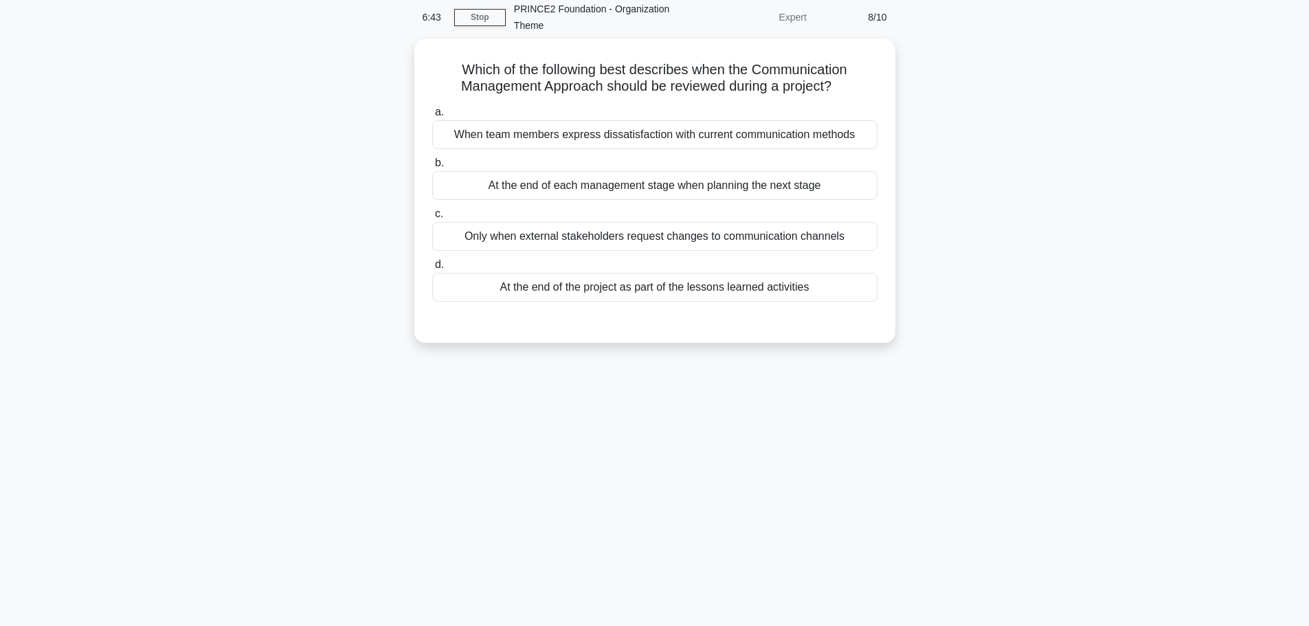
scroll to position [0, 0]
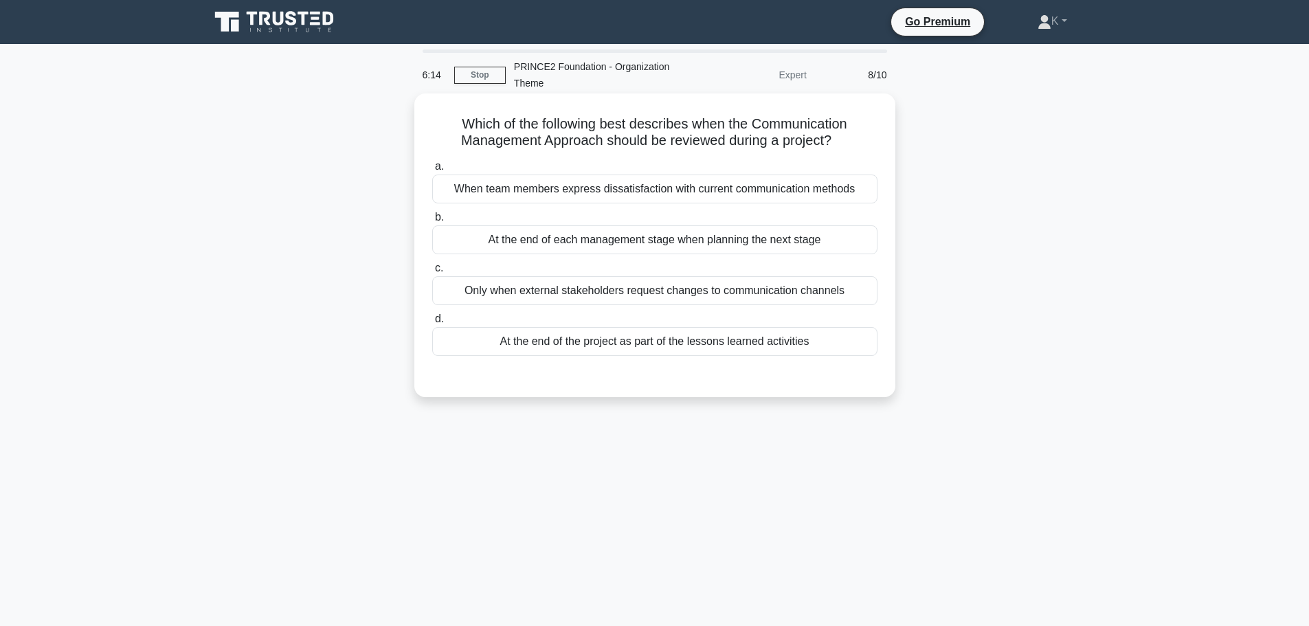
click at [779, 184] on div "When team members express dissatisfaction with current communication methods" at bounding box center [654, 189] width 445 height 29
click at [432, 171] on input "a. When team members express dissatisfaction with current communication methods" at bounding box center [432, 166] width 0 height 9
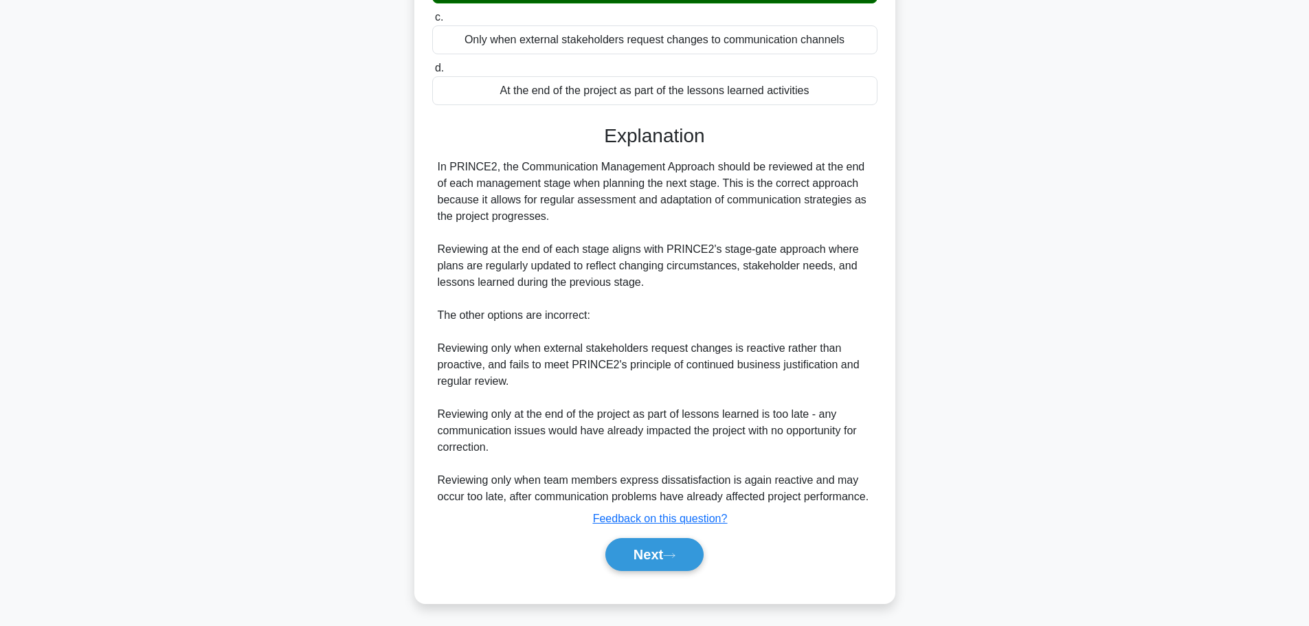
scroll to position [256, 0]
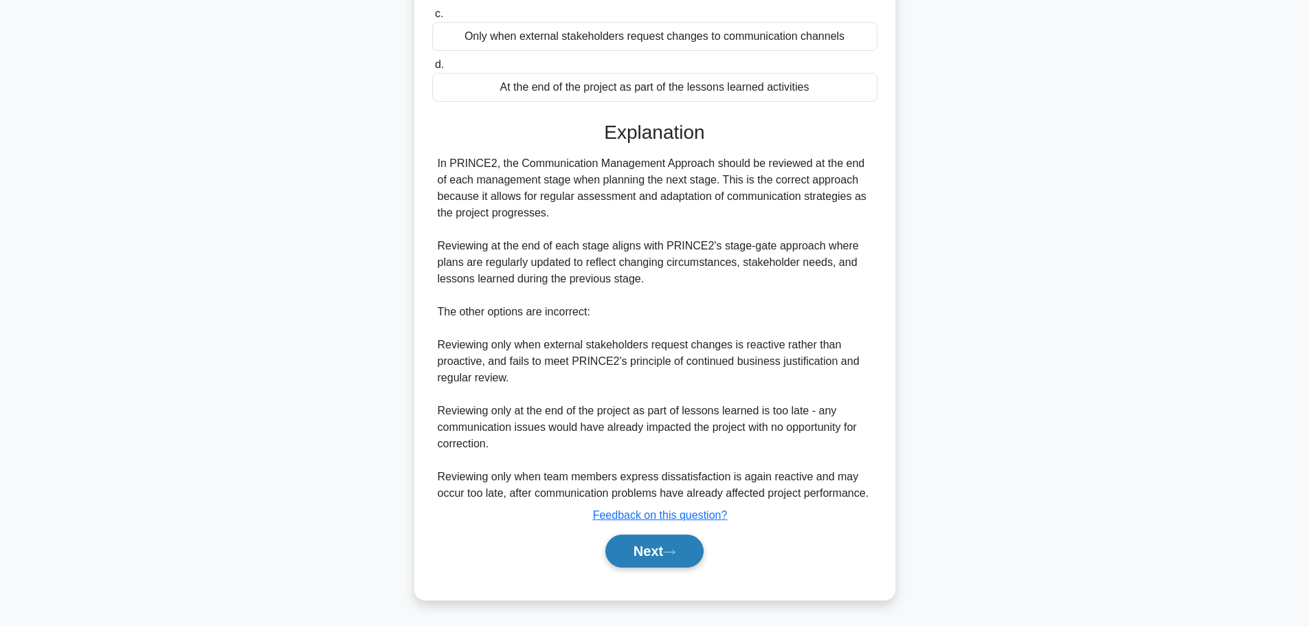
click at [662, 549] on button "Next" at bounding box center [654, 551] width 98 height 33
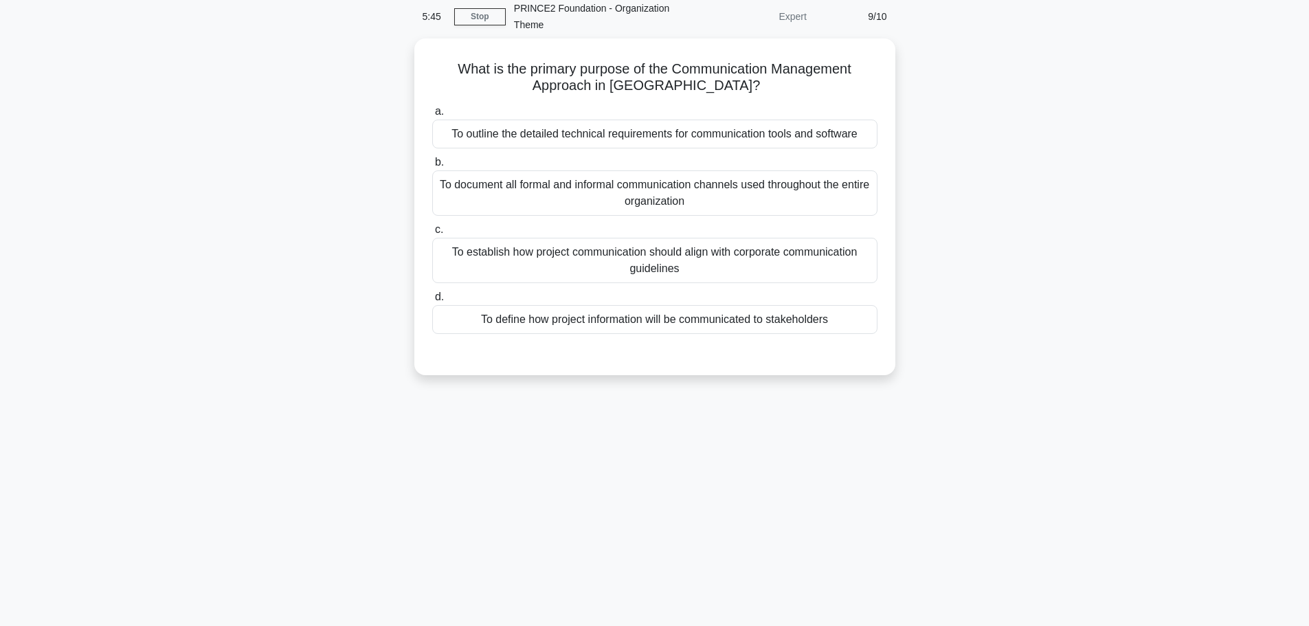
scroll to position [0, 0]
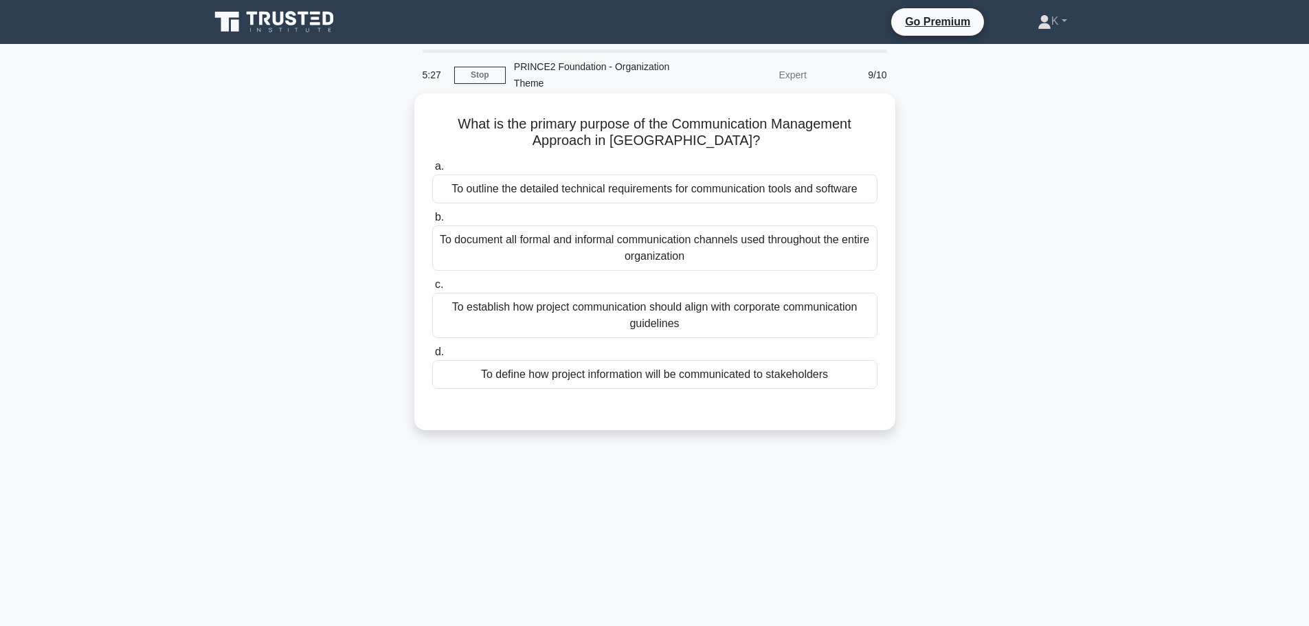
click at [664, 382] on div "To define how project information will be communicated to stakeholders" at bounding box center [654, 374] width 445 height 29
click at [432, 357] on input "d. To define how project information will be communicated to stakeholders" at bounding box center [432, 352] width 0 height 9
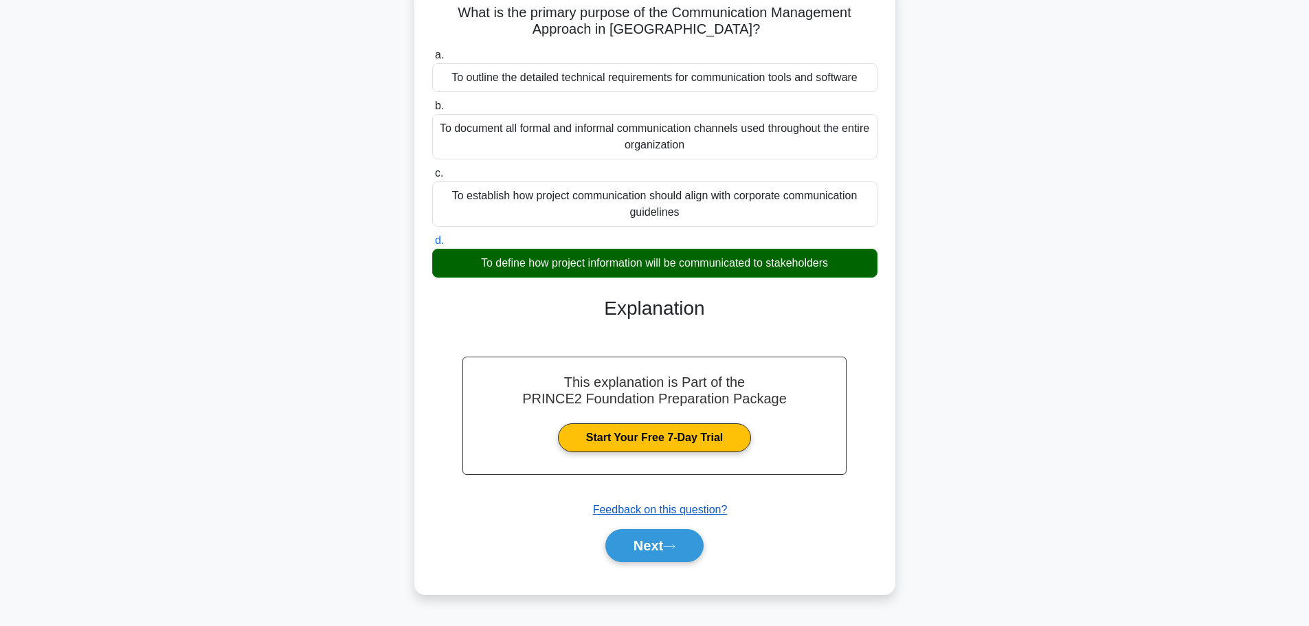
scroll to position [116, 0]
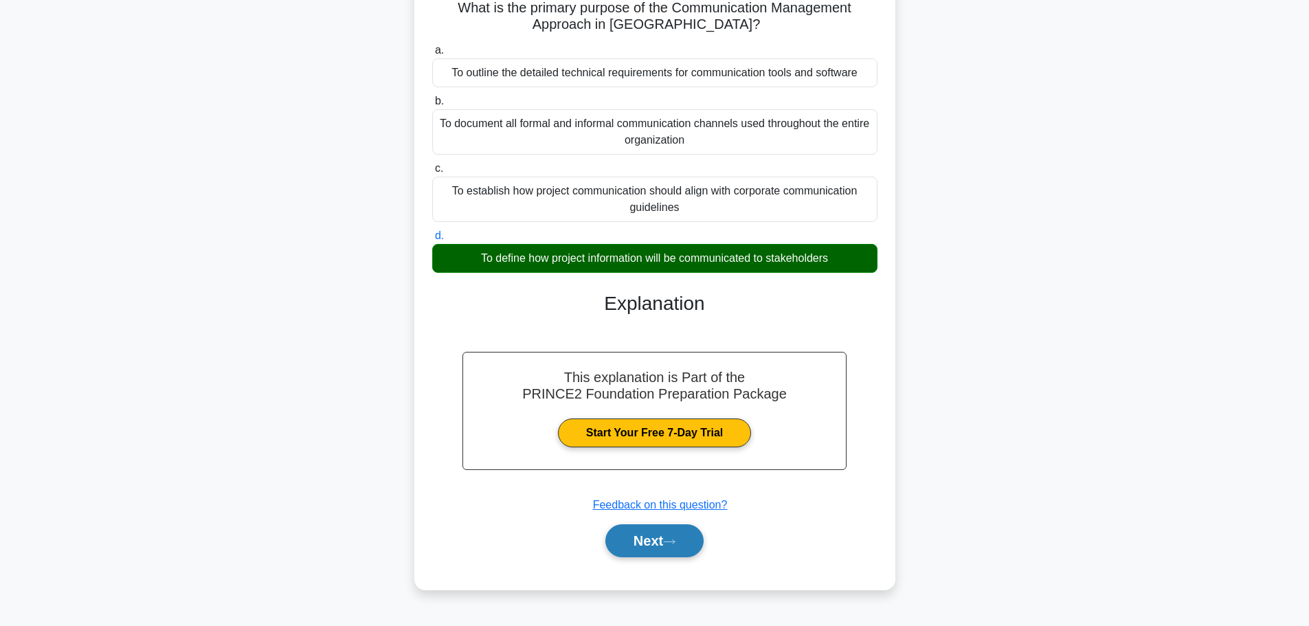
click at [682, 542] on button "Next" at bounding box center [654, 540] width 98 height 33
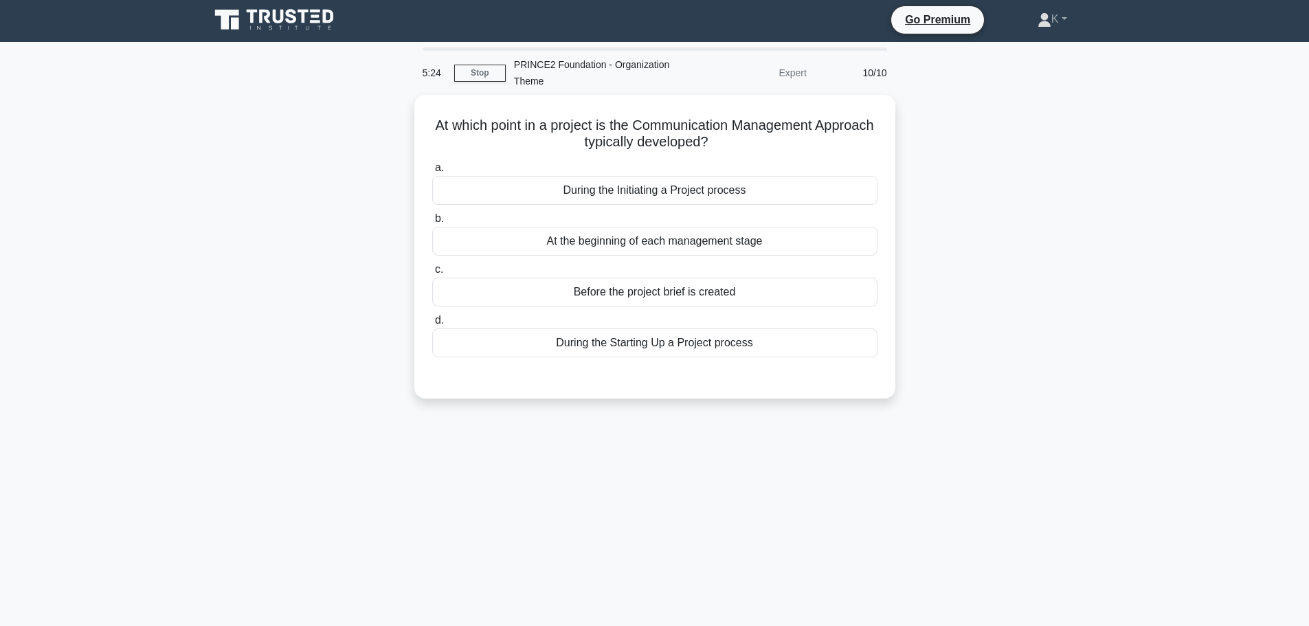
scroll to position [0, 0]
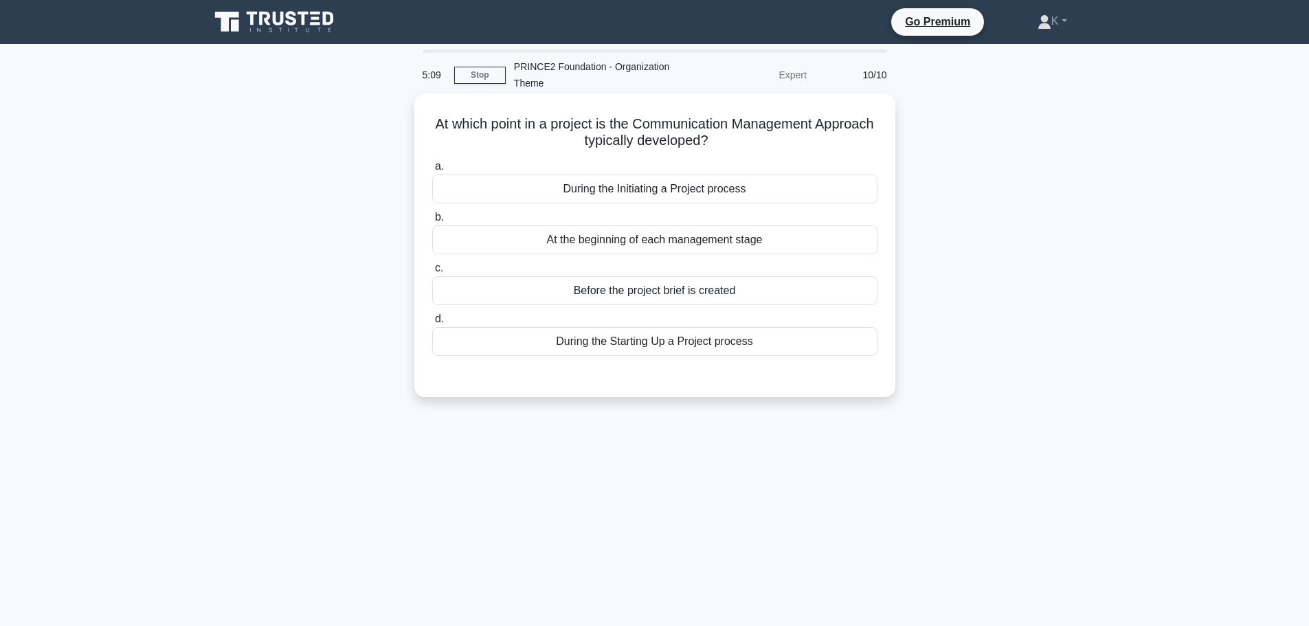
click at [759, 189] on div "During the Initiating a Project process" at bounding box center [654, 189] width 445 height 29
click at [432, 171] on input "a. During the Initiating a Project process" at bounding box center [432, 166] width 0 height 9
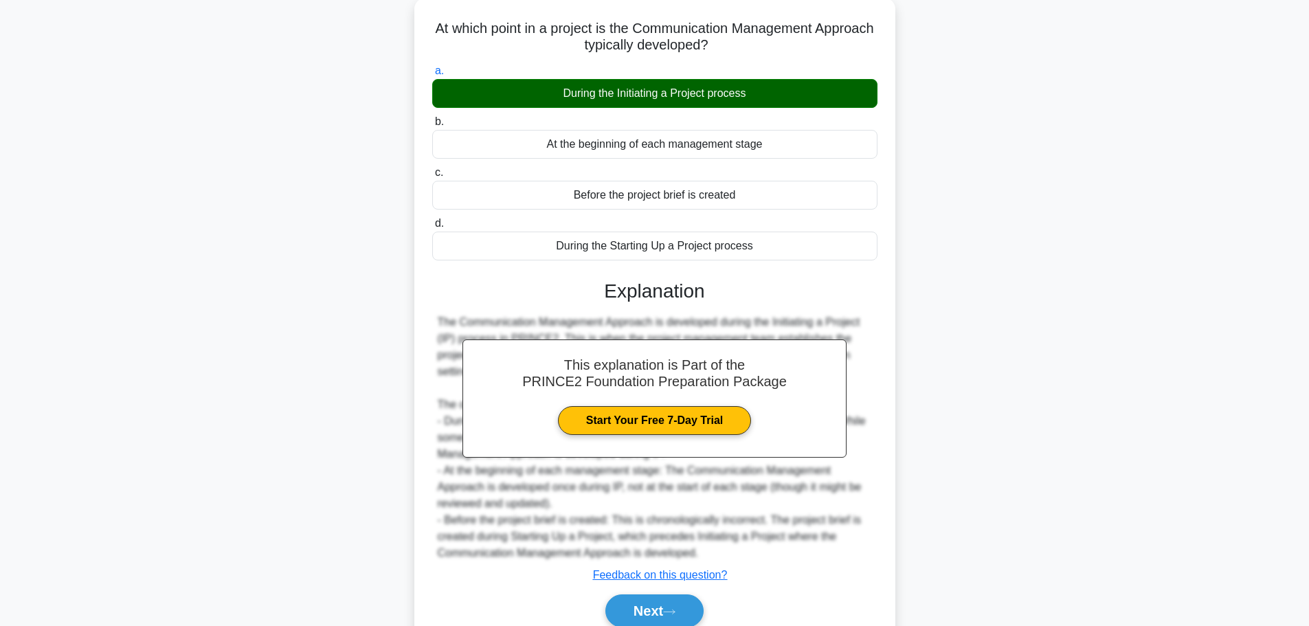
scroll to position [156, 0]
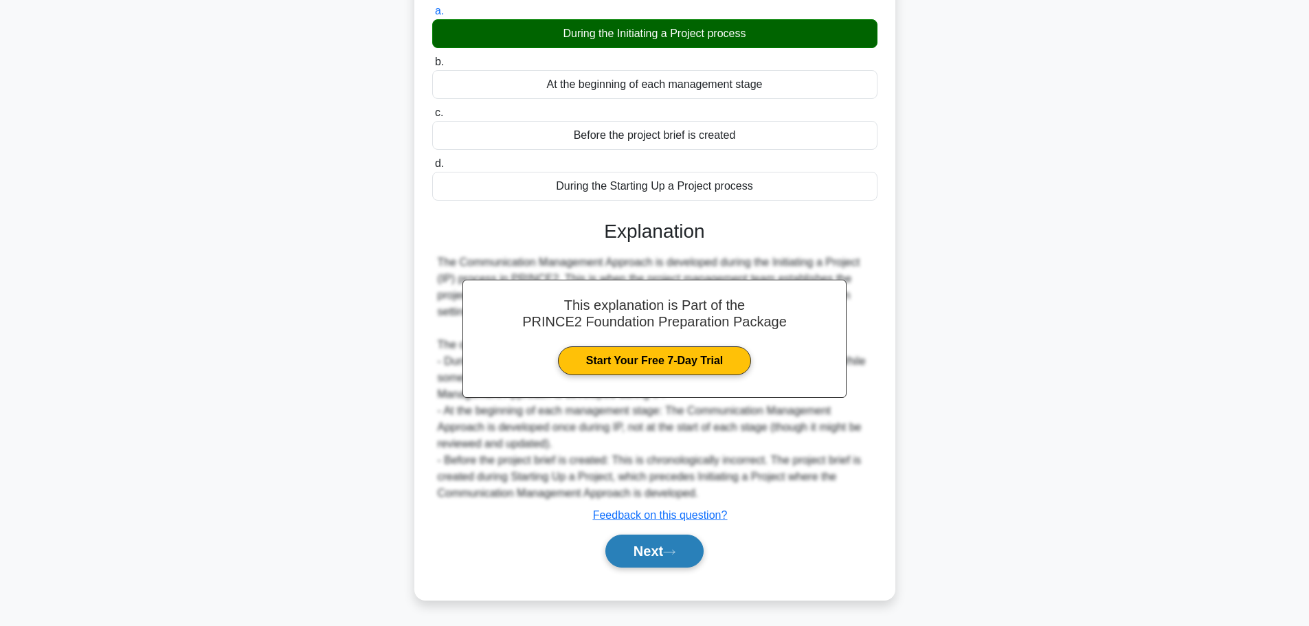
click at [671, 549] on icon at bounding box center [669, 552] width 12 height 8
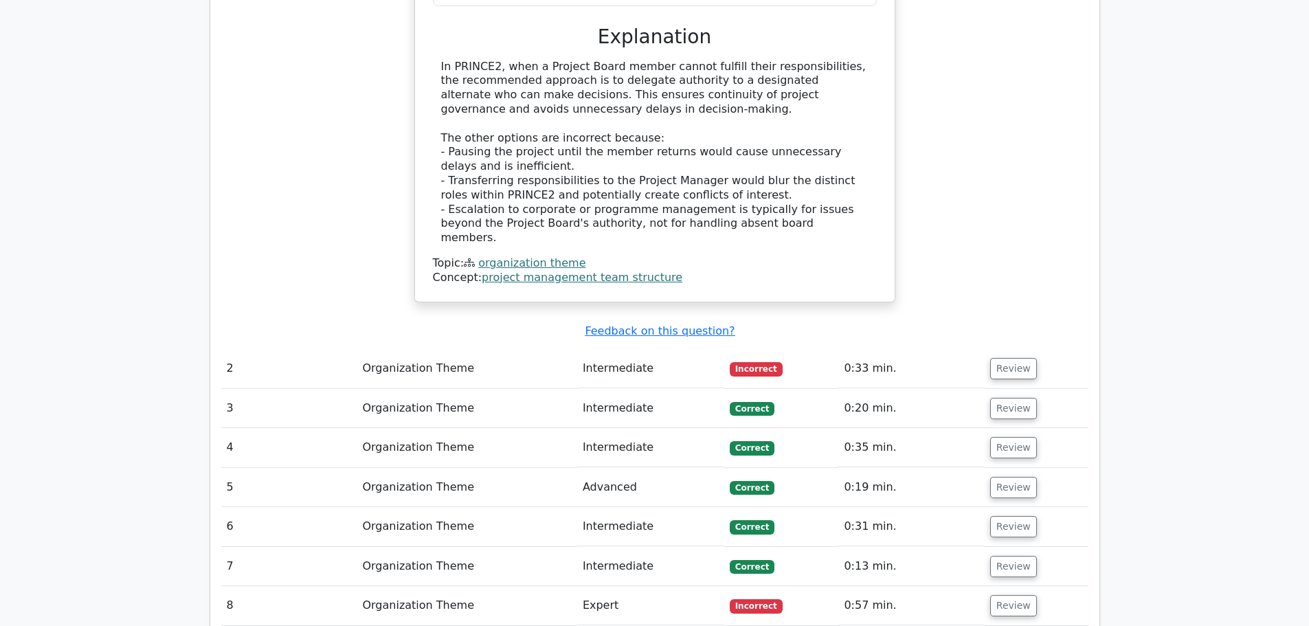
scroll to position [1374, 0]
click at [1020, 359] on button "Review" at bounding box center [1013, 369] width 47 height 21
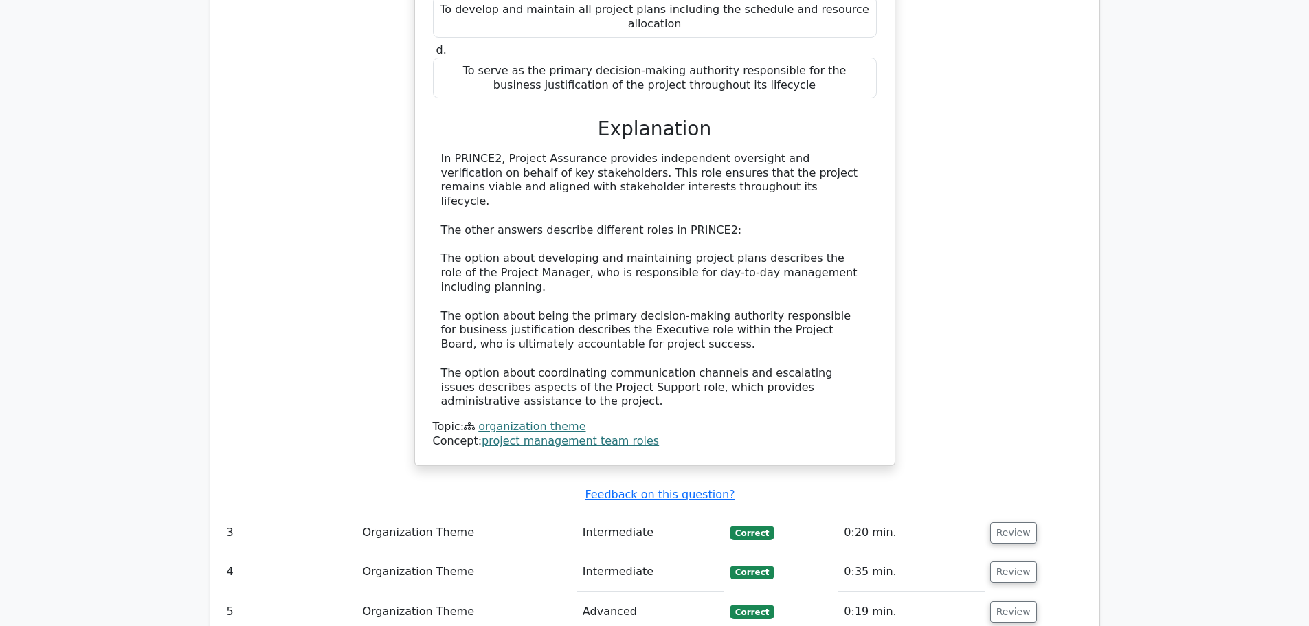
scroll to position [2267, 0]
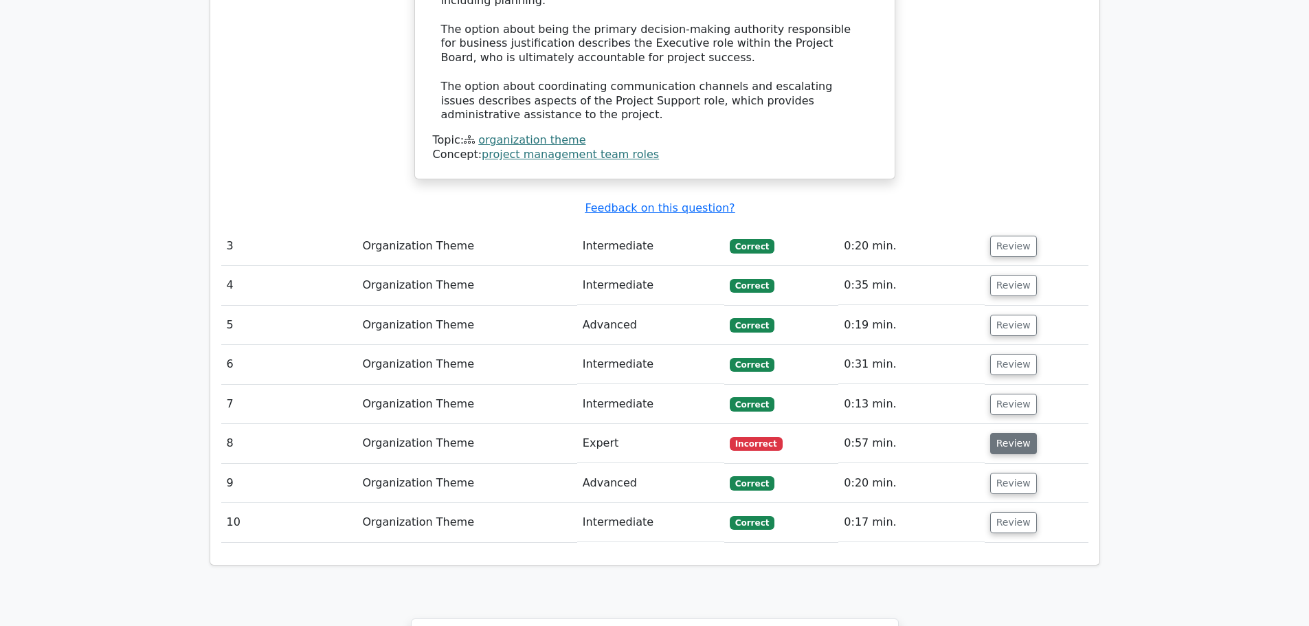
click at [1010, 433] on button "Review" at bounding box center [1013, 443] width 47 height 21
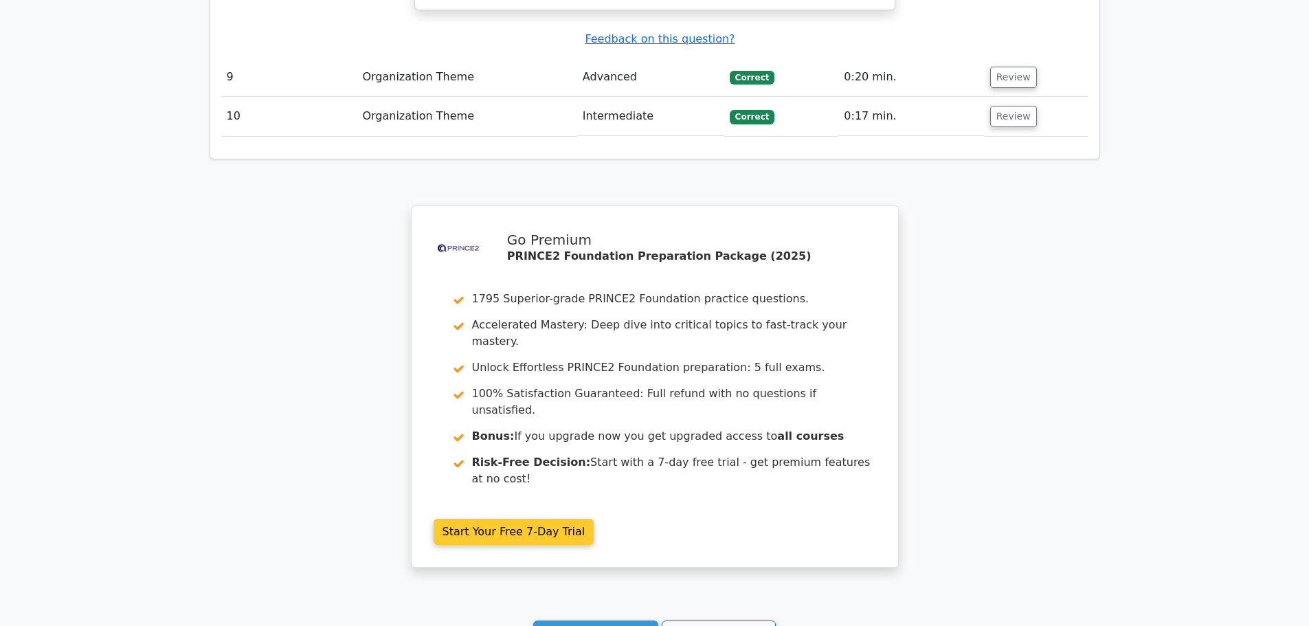
scroll to position [3448, 0]
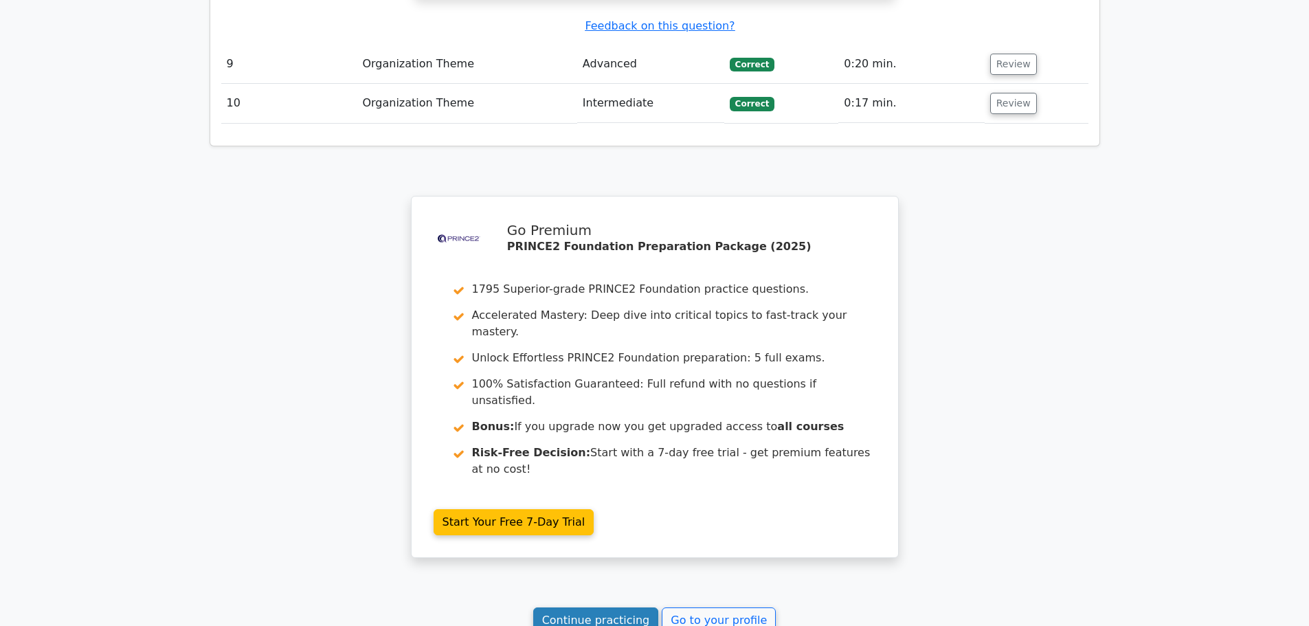
click at [618, 607] on link "Continue practicing" at bounding box center [596, 620] width 126 height 26
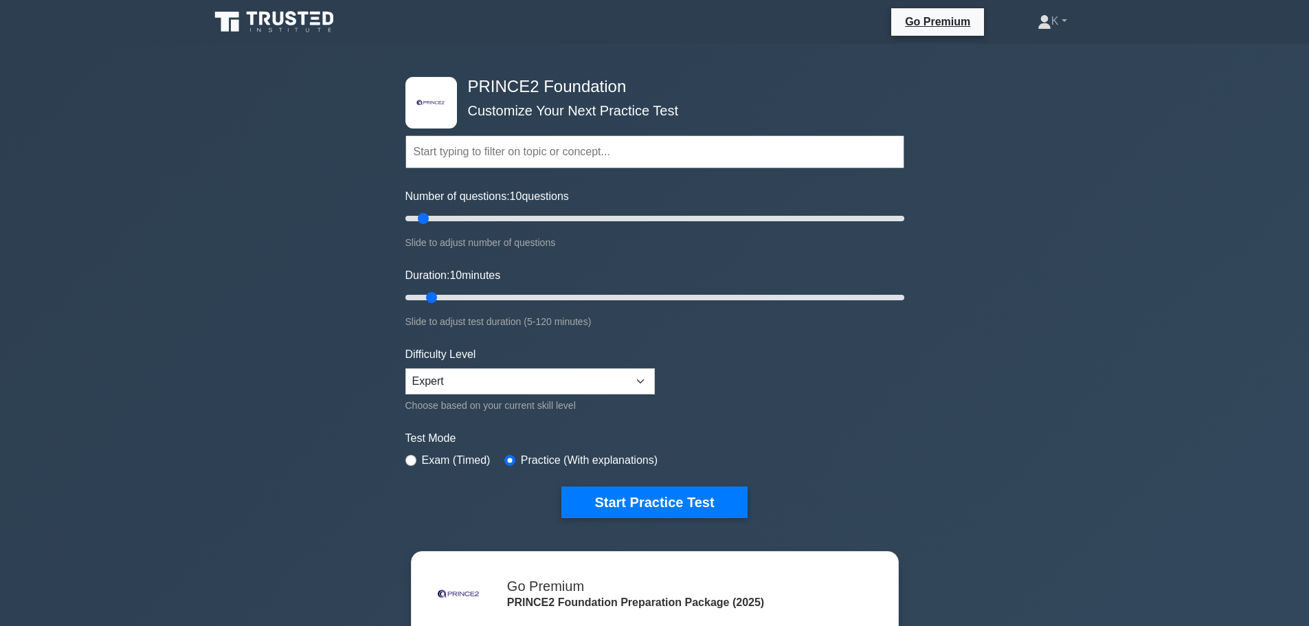
click at [482, 166] on input "text" at bounding box center [654, 151] width 499 height 33
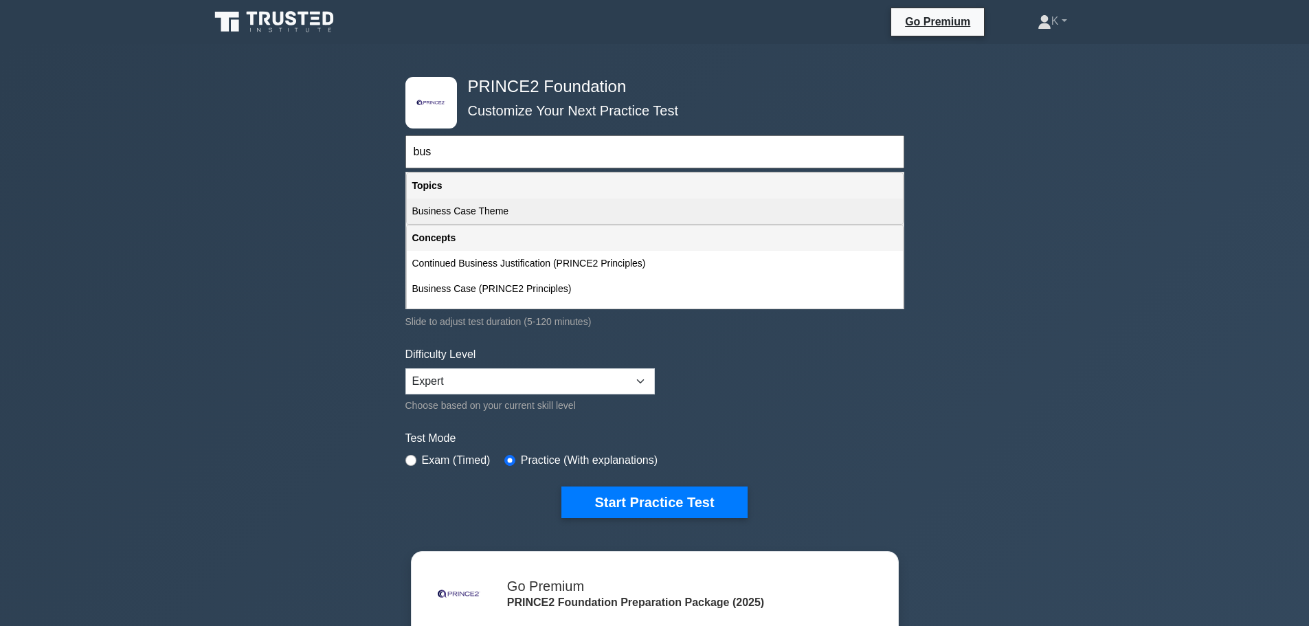
click at [479, 206] on div "Business Case Theme" at bounding box center [655, 211] width 496 height 25
type input "Business Case Theme"
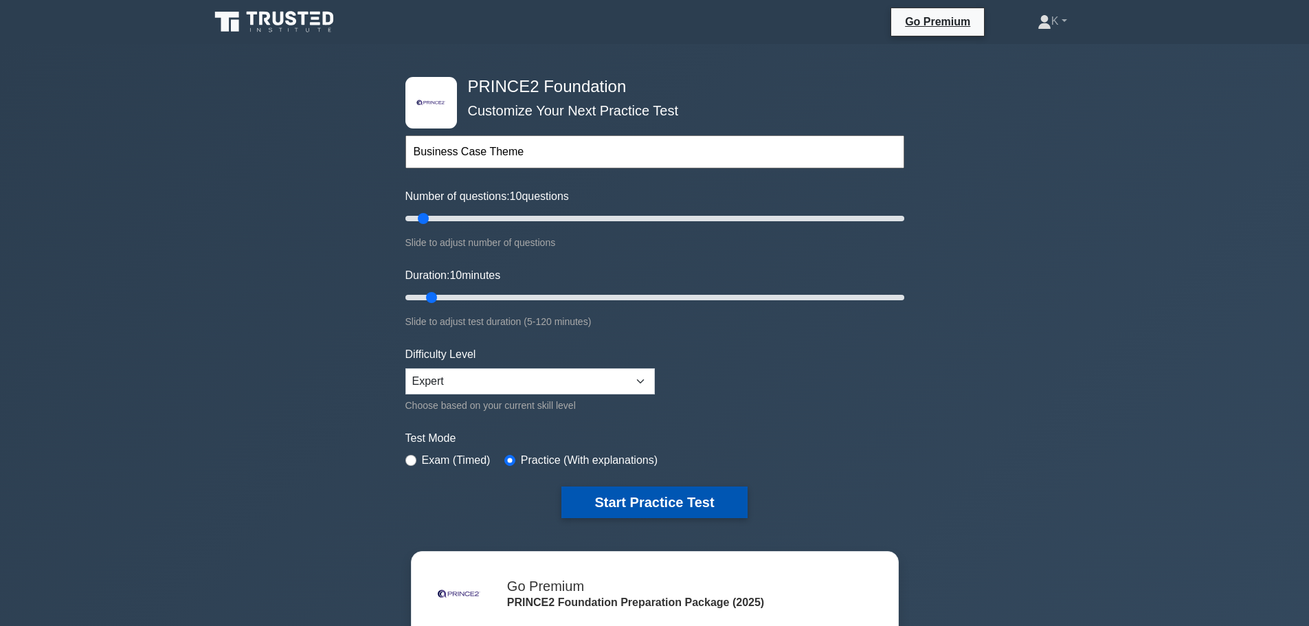
click at [681, 505] on button "Start Practice Test" at bounding box center [654, 502] width 186 height 32
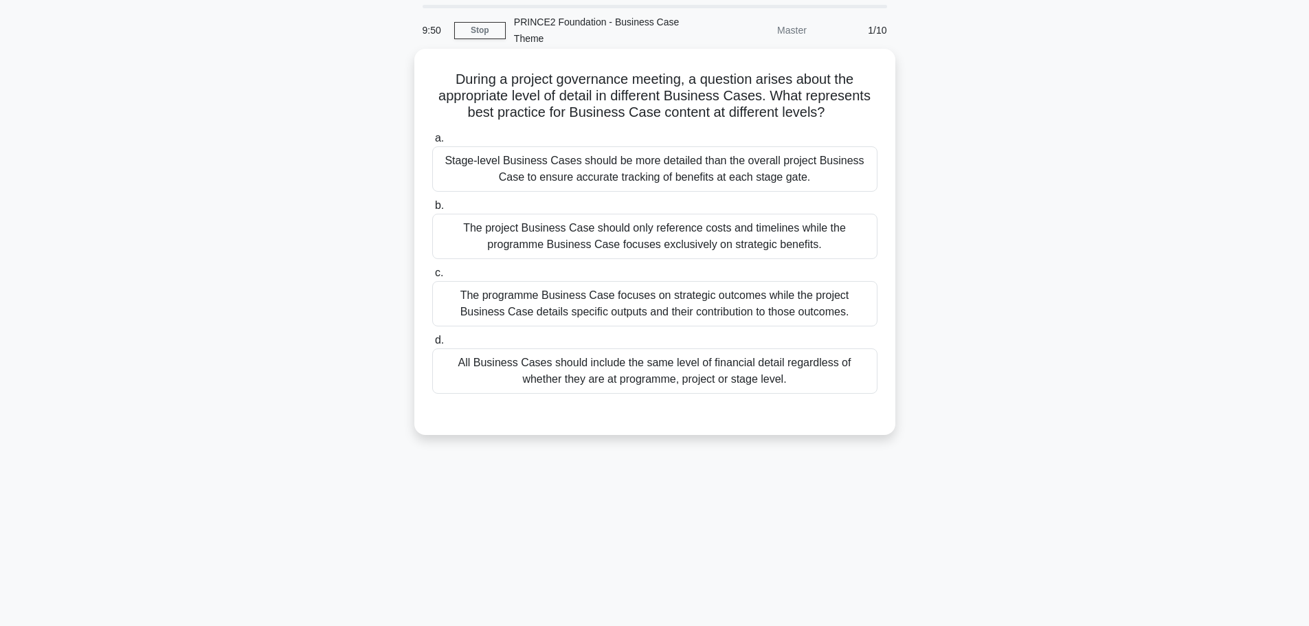
scroll to position [69, 0]
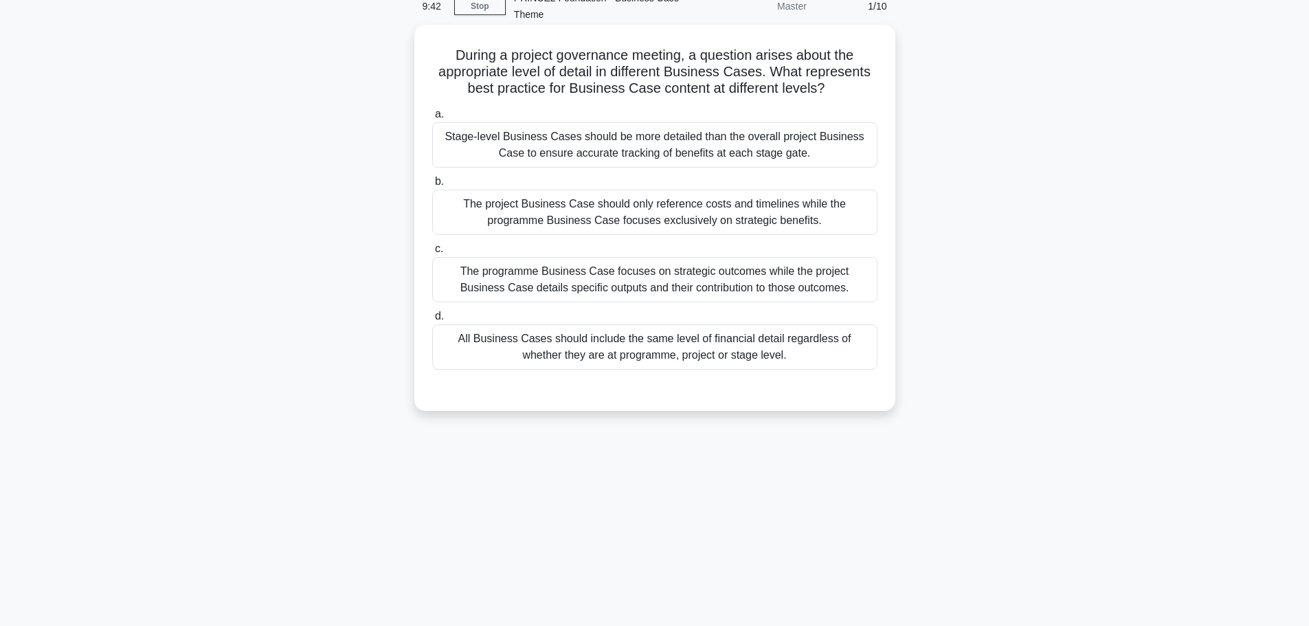
click at [848, 157] on div "Stage-level Business Cases should be more detailed than the overall project Bus…" at bounding box center [654, 144] width 445 height 45
click at [432, 119] on input "a. Stage-level Business Cases should be more detailed than the overall project …" at bounding box center [432, 114] width 0 height 9
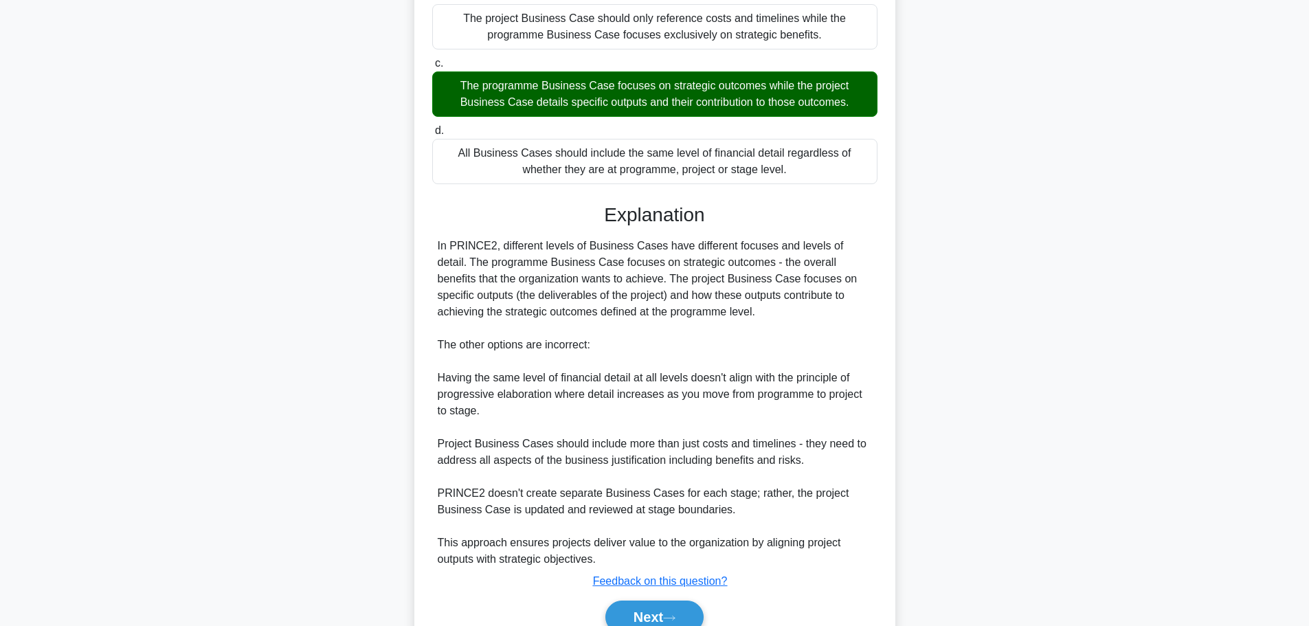
scroll to position [322, 0]
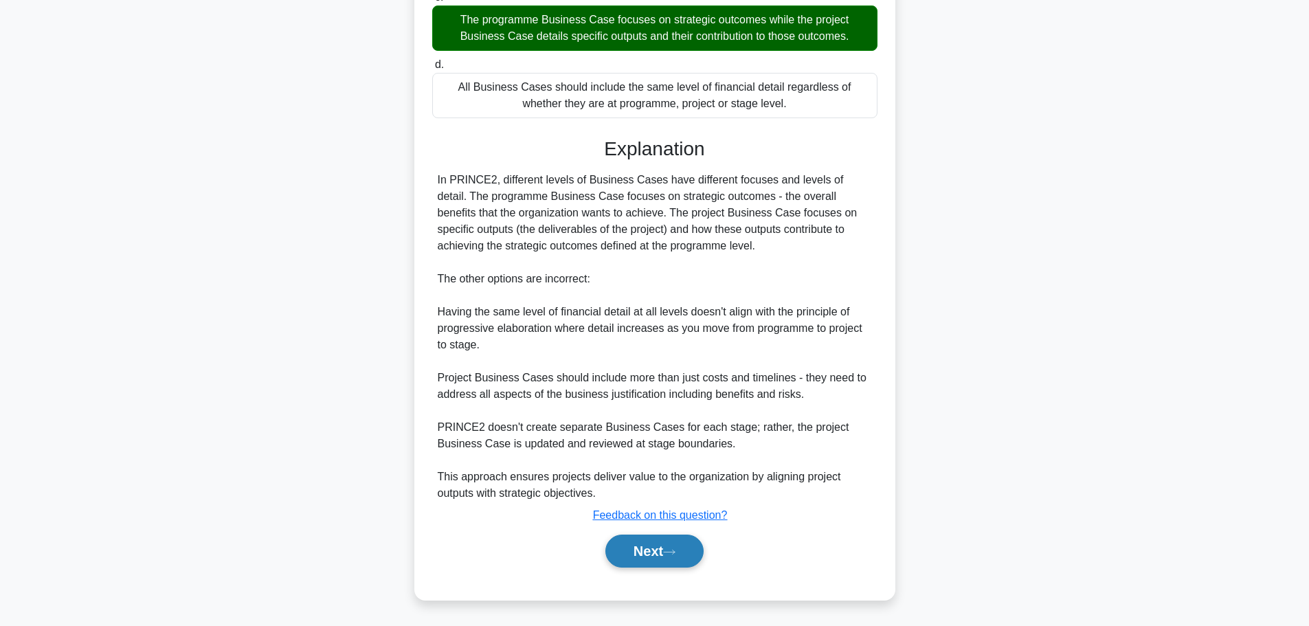
click at [672, 557] on button "Next" at bounding box center [654, 551] width 98 height 33
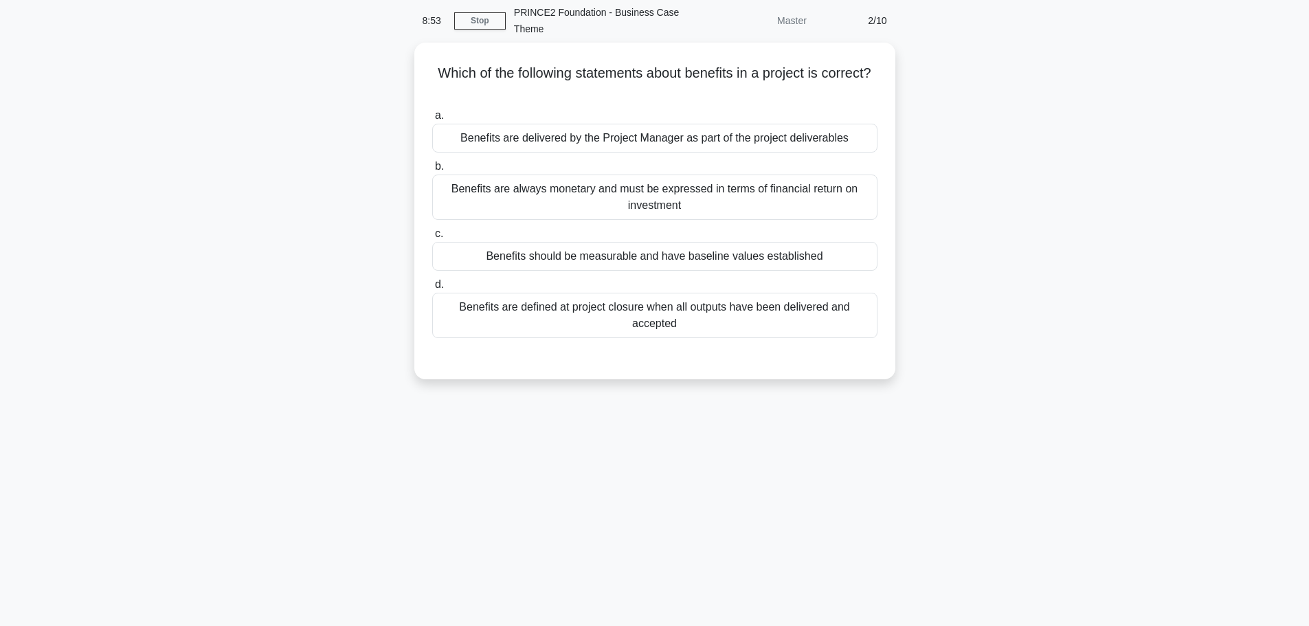
scroll to position [0, 0]
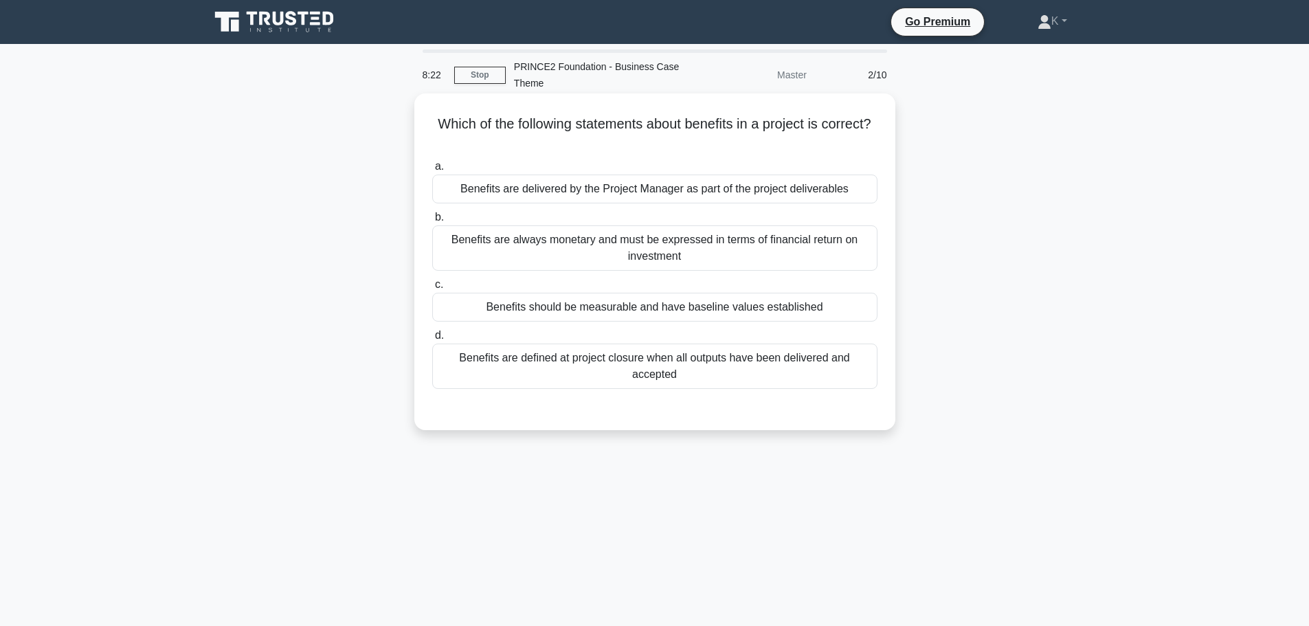
click at [471, 309] on div "Benefits should be measurable and have baseline values established" at bounding box center [654, 307] width 445 height 29
click at [432, 289] on input "c. Benefits should be measurable and have baseline values established" at bounding box center [432, 284] width 0 height 9
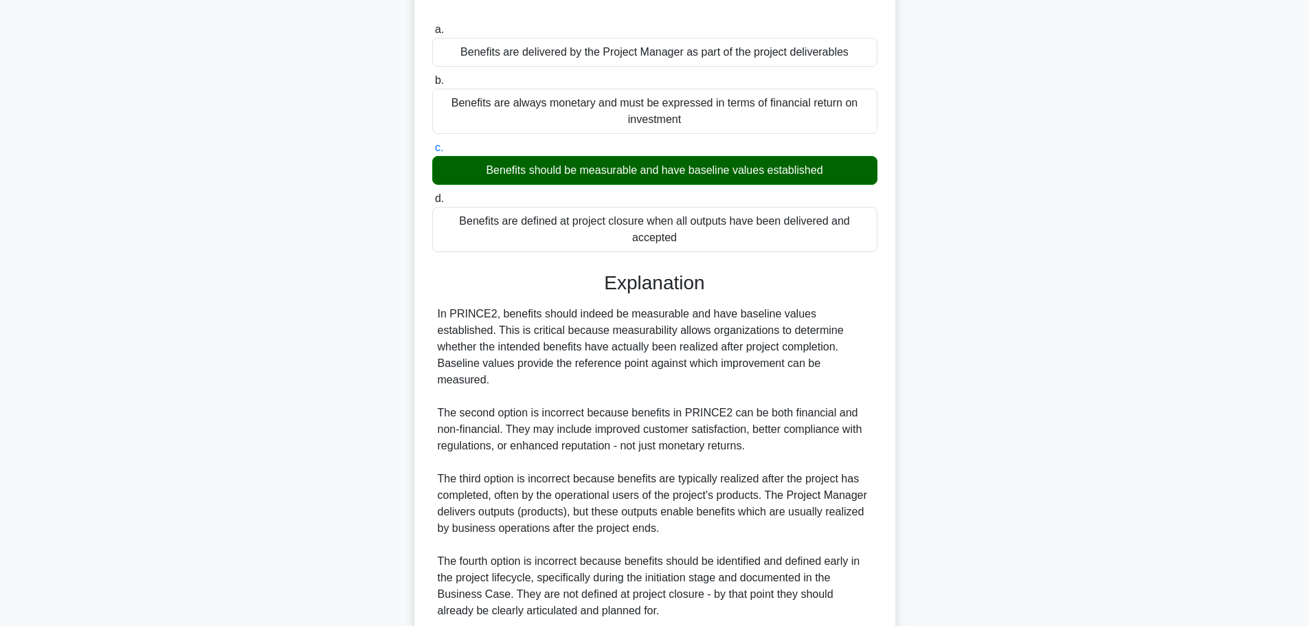
scroll to position [238, 0]
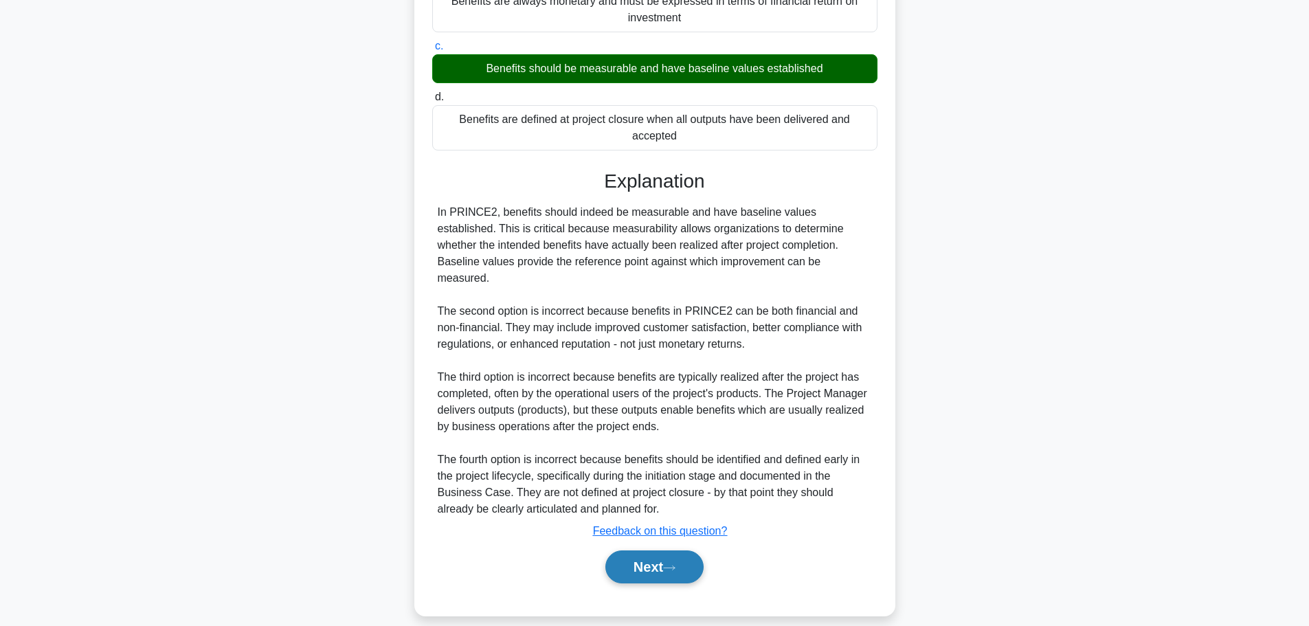
click at [633, 550] on button "Next" at bounding box center [654, 566] width 98 height 33
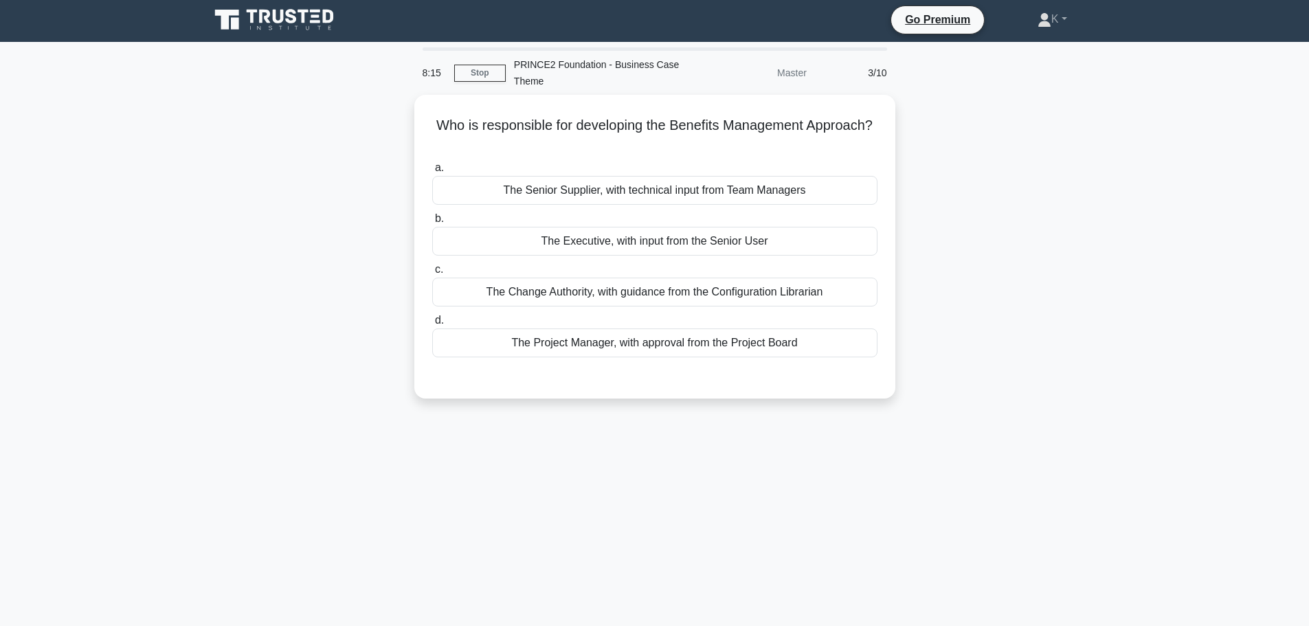
scroll to position [0, 0]
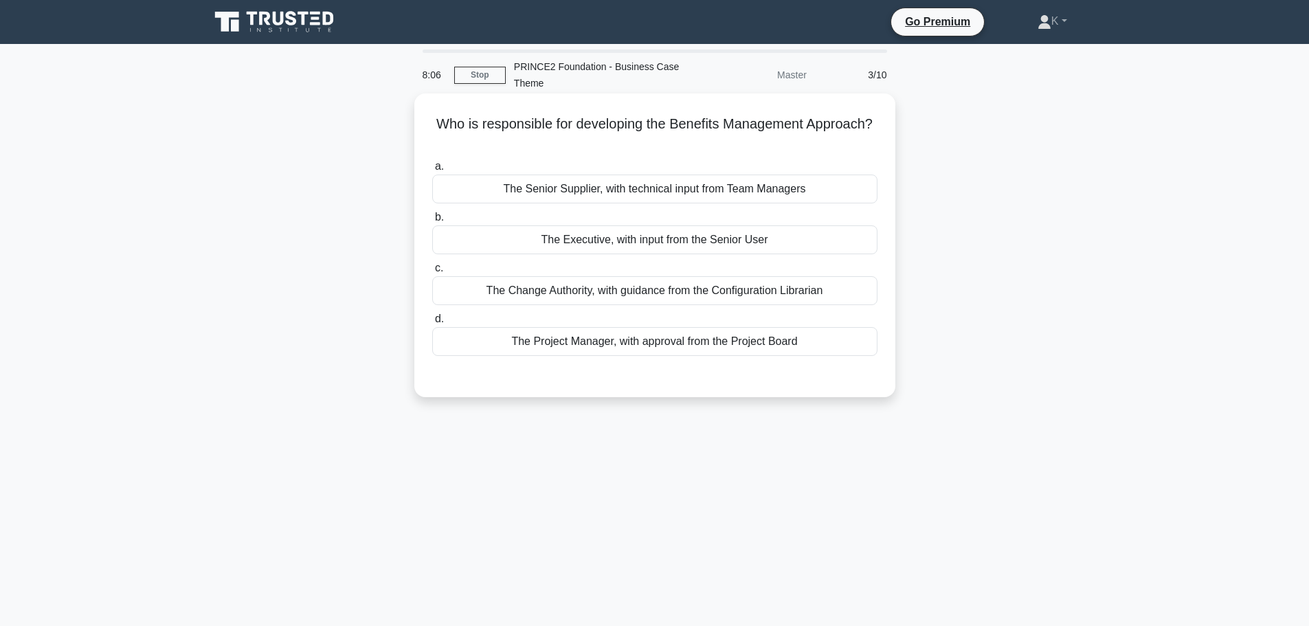
click at [687, 244] on div "The Executive, with input from the Senior User" at bounding box center [654, 239] width 445 height 29
click at [432, 222] on input "b. The Executive, with input from the Senior User" at bounding box center [432, 217] width 0 height 9
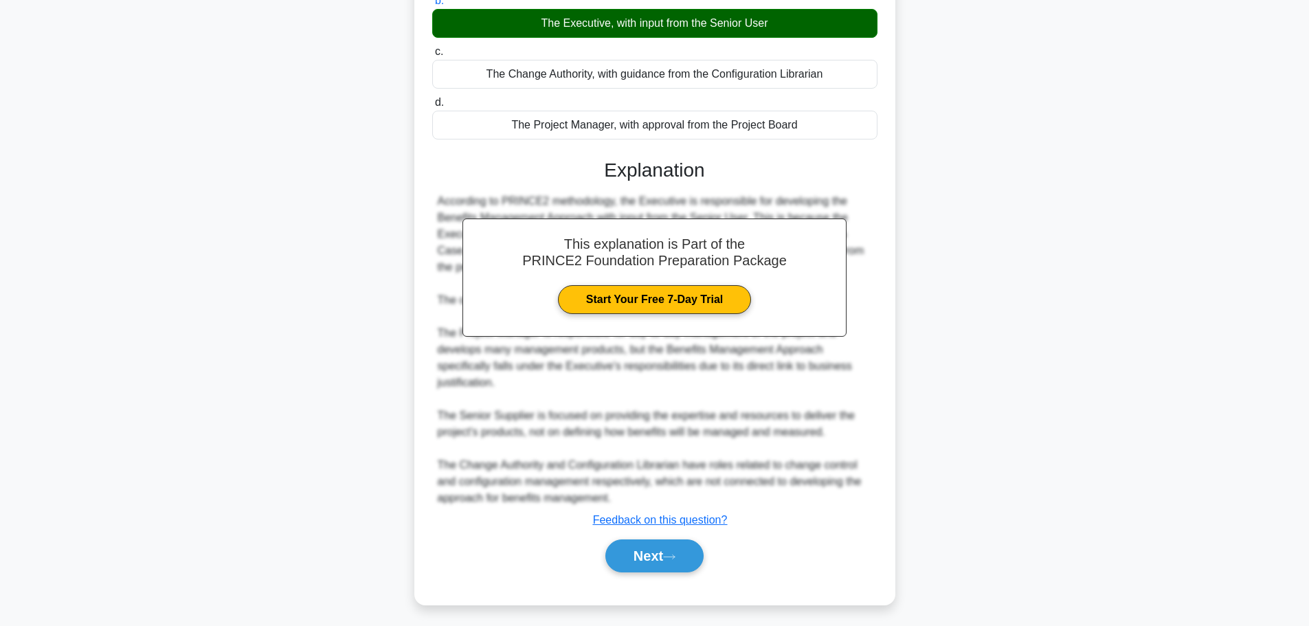
scroll to position [222, 0]
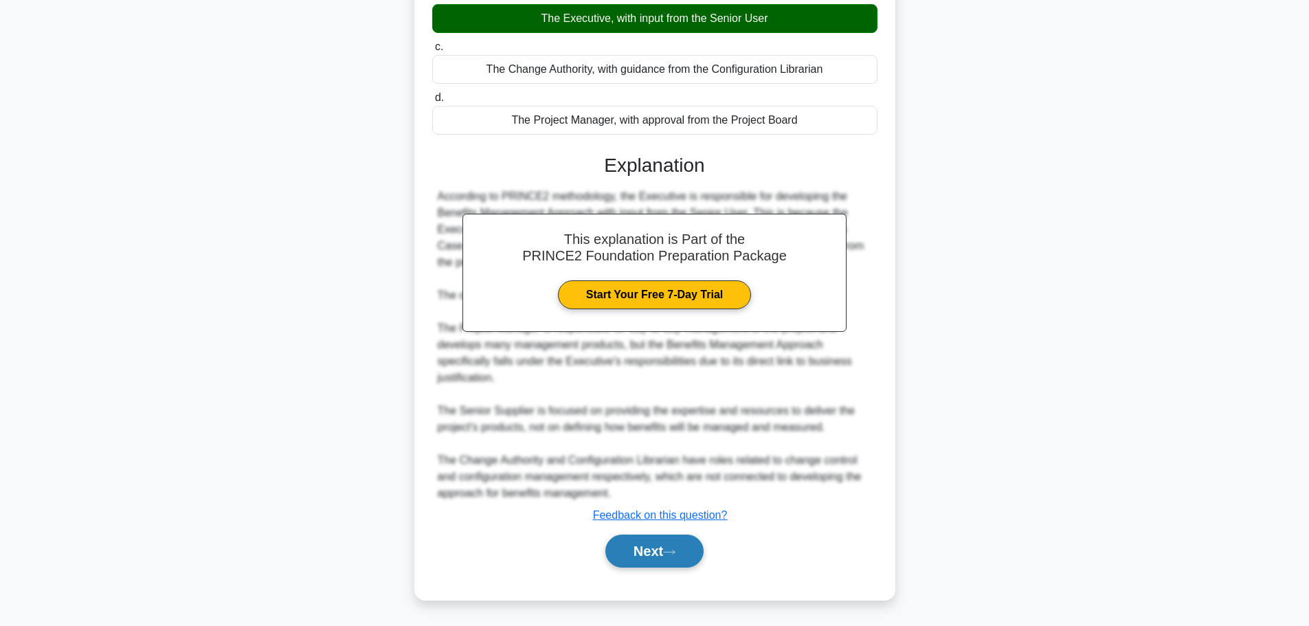
click at [645, 559] on button "Next" at bounding box center [654, 551] width 98 height 33
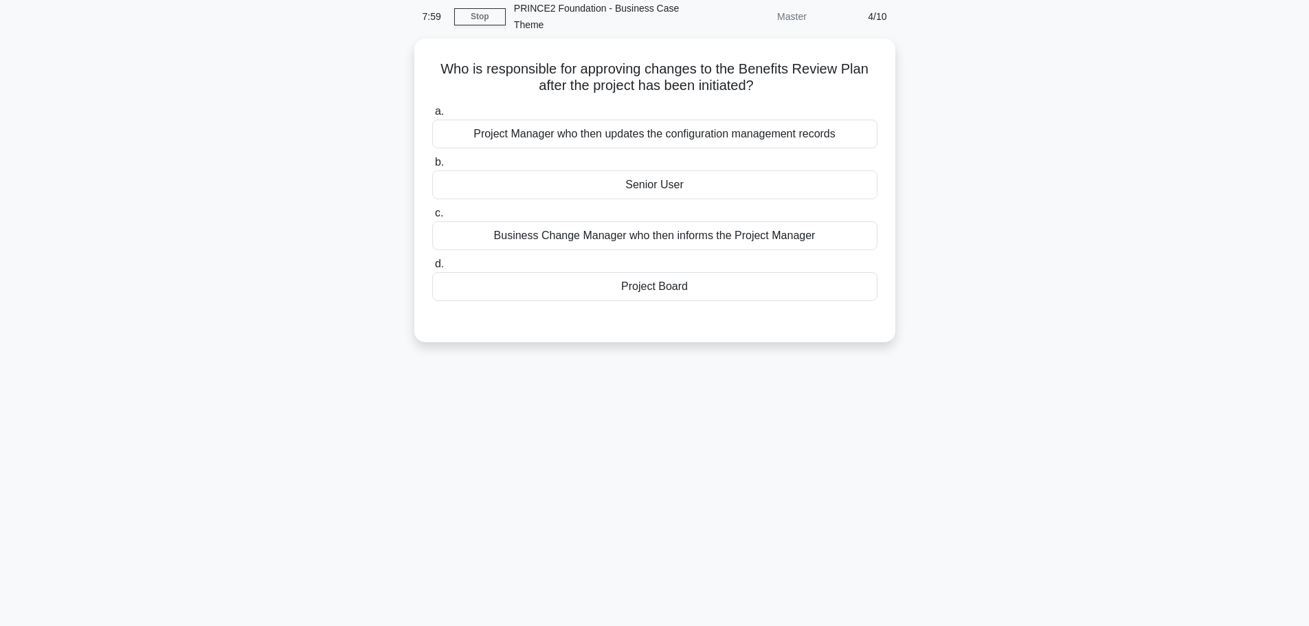
scroll to position [0, 0]
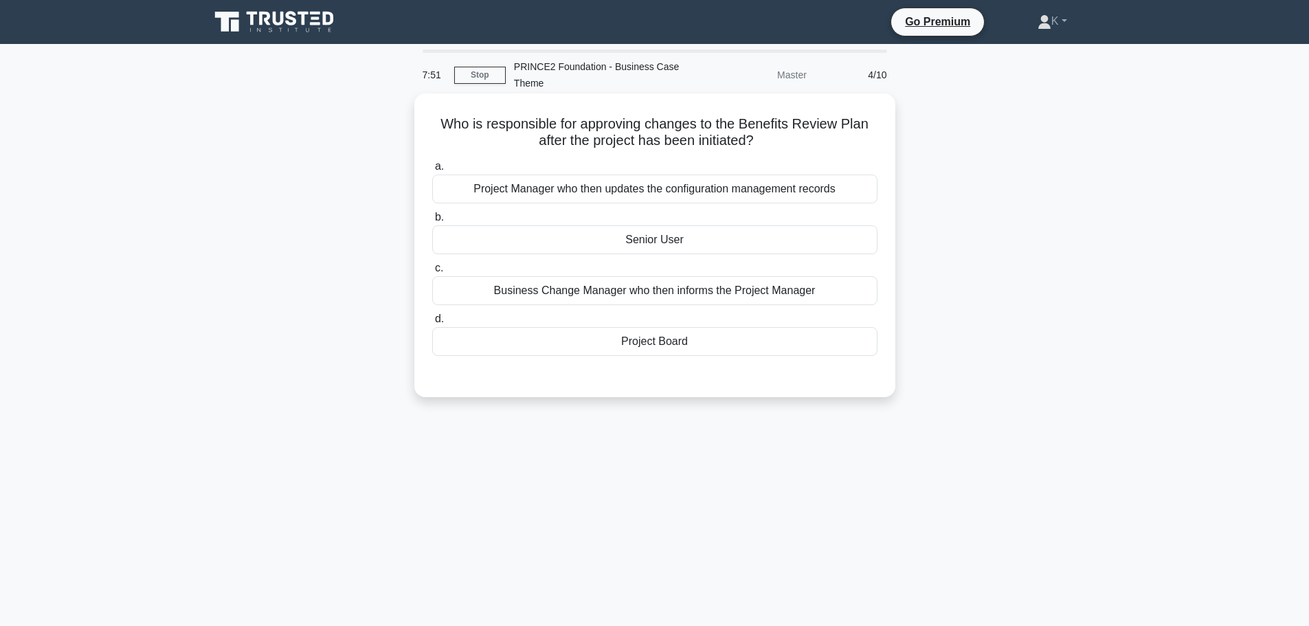
click at [713, 238] on div "Senior User" at bounding box center [654, 239] width 445 height 29
click at [432, 222] on input "b. Senior User" at bounding box center [432, 217] width 0 height 9
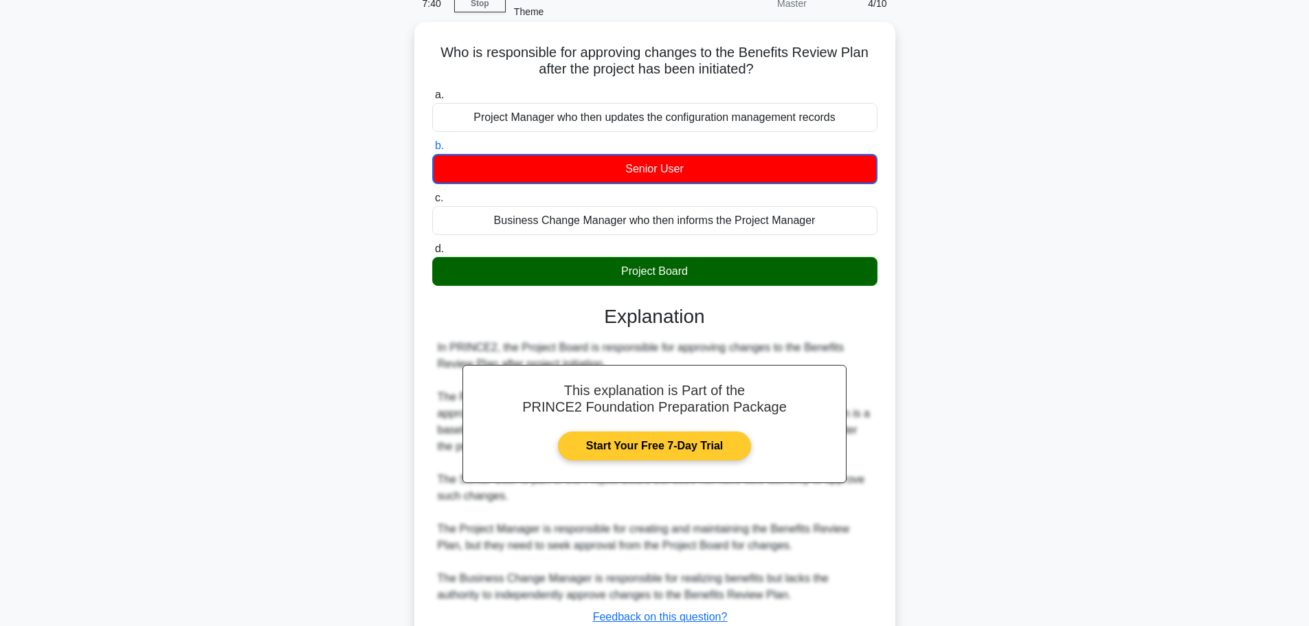
scroll to position [174, 0]
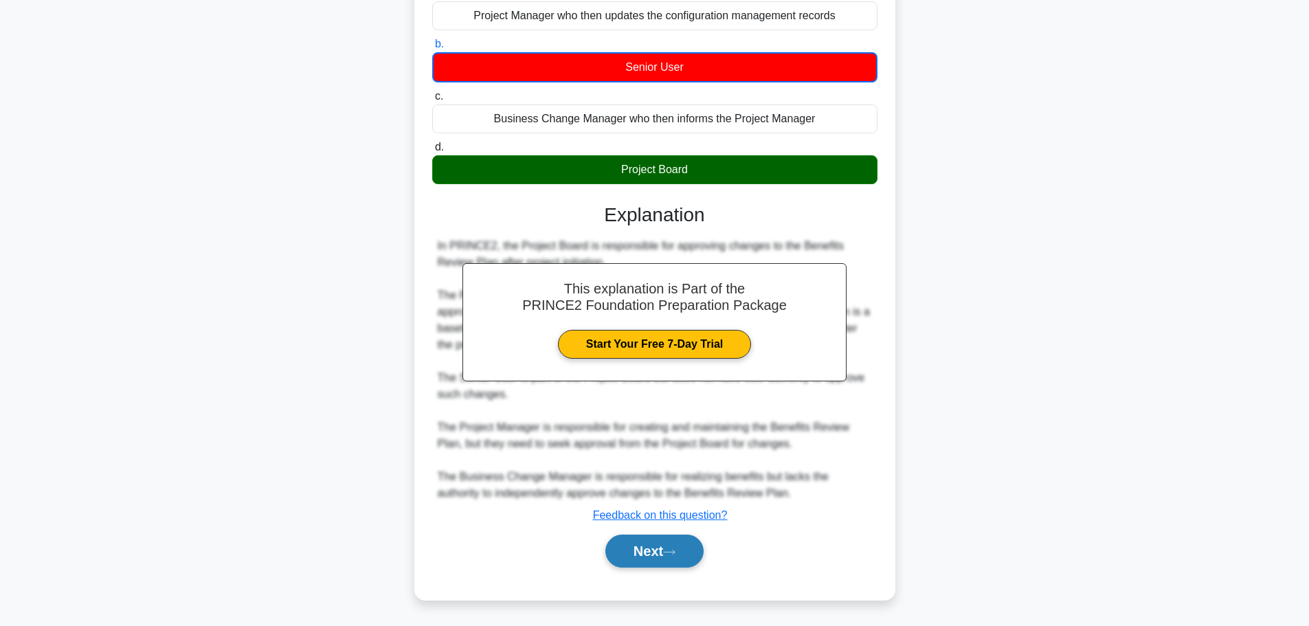
click at [642, 546] on button "Next" at bounding box center [654, 551] width 98 height 33
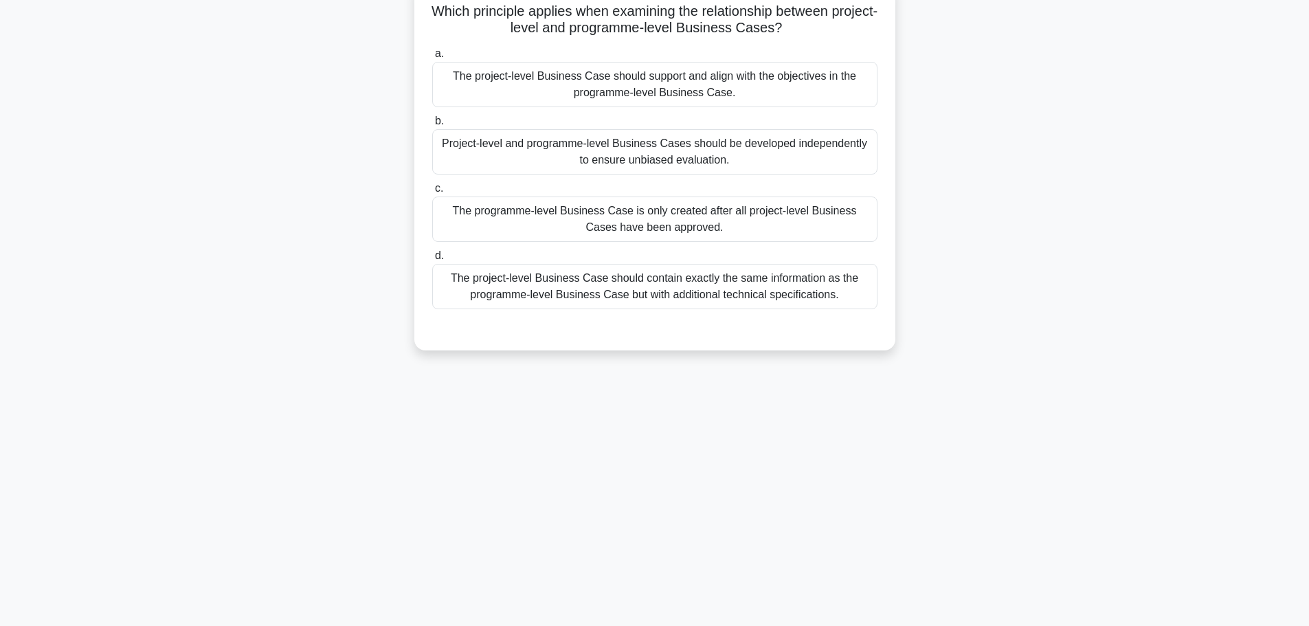
scroll to position [0, 0]
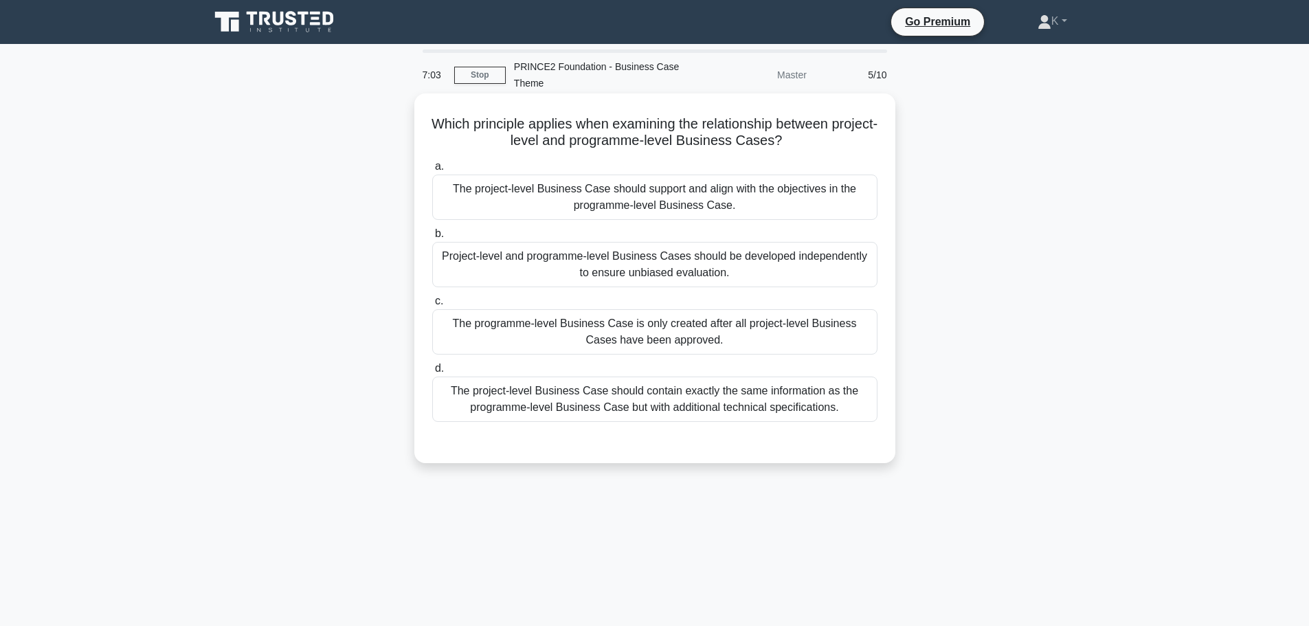
click at [739, 209] on div "The project-level Business Case should support and align with the objectives in…" at bounding box center [654, 197] width 445 height 45
click at [432, 171] on input "a. The project-level Business Case should support and align with the objectives…" at bounding box center [432, 166] width 0 height 9
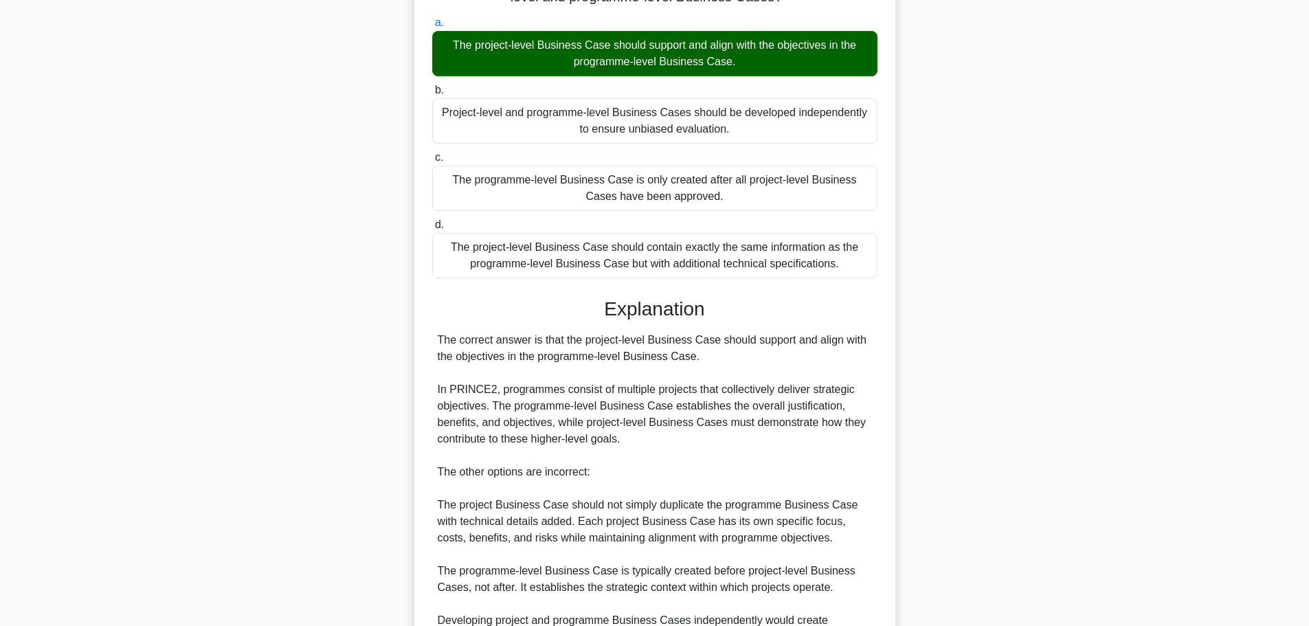
scroll to position [304, 0]
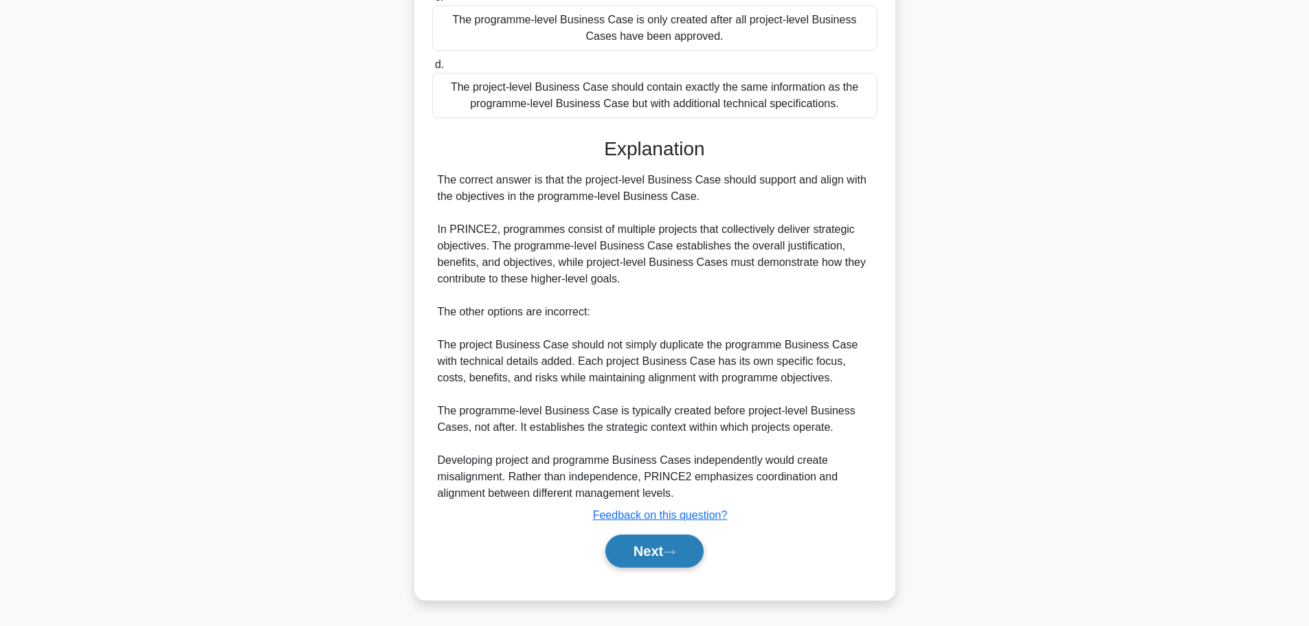
click at [684, 541] on button "Next" at bounding box center [654, 551] width 98 height 33
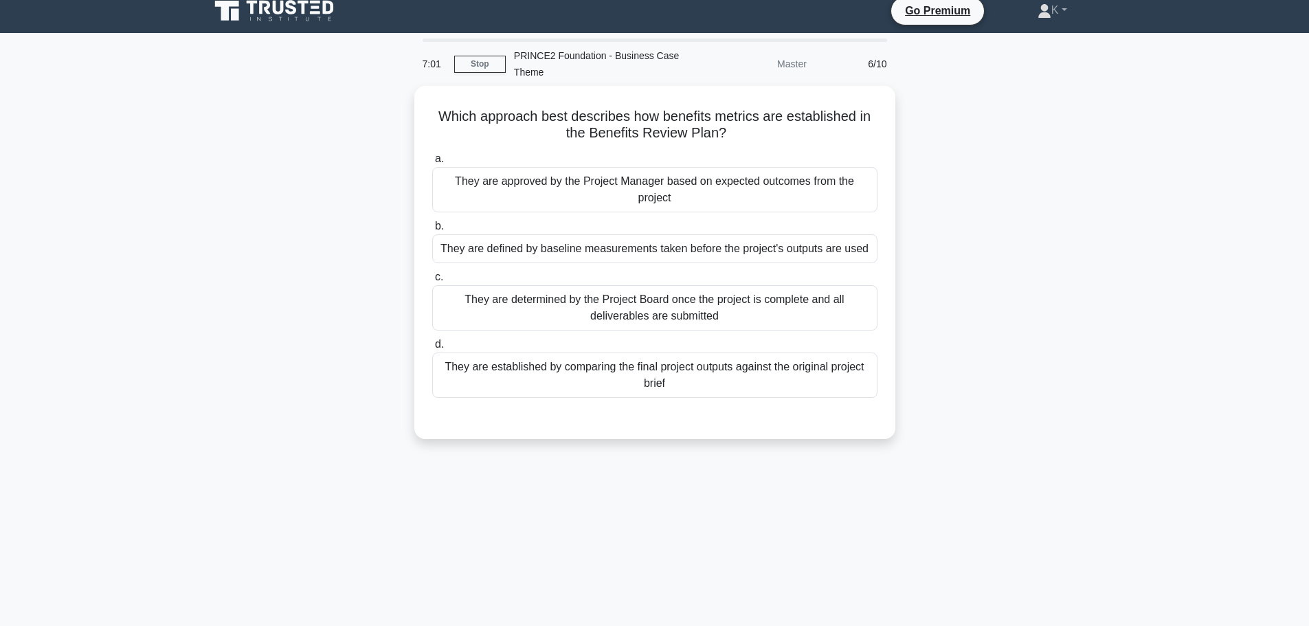
scroll to position [0, 0]
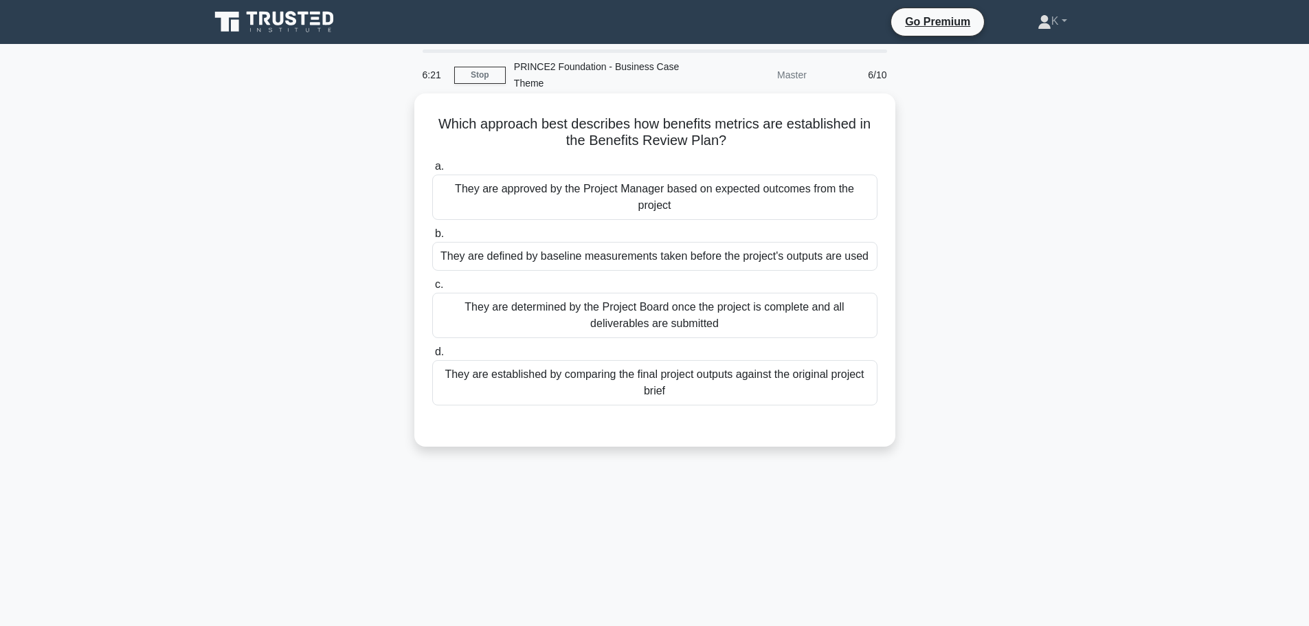
click at [768, 262] on div "They are defined by baseline measurements taken before the project's outputs ar…" at bounding box center [654, 256] width 445 height 29
click at [432, 238] on input "b. They are defined by baseline measurements taken before the project's outputs…" at bounding box center [432, 233] width 0 height 9
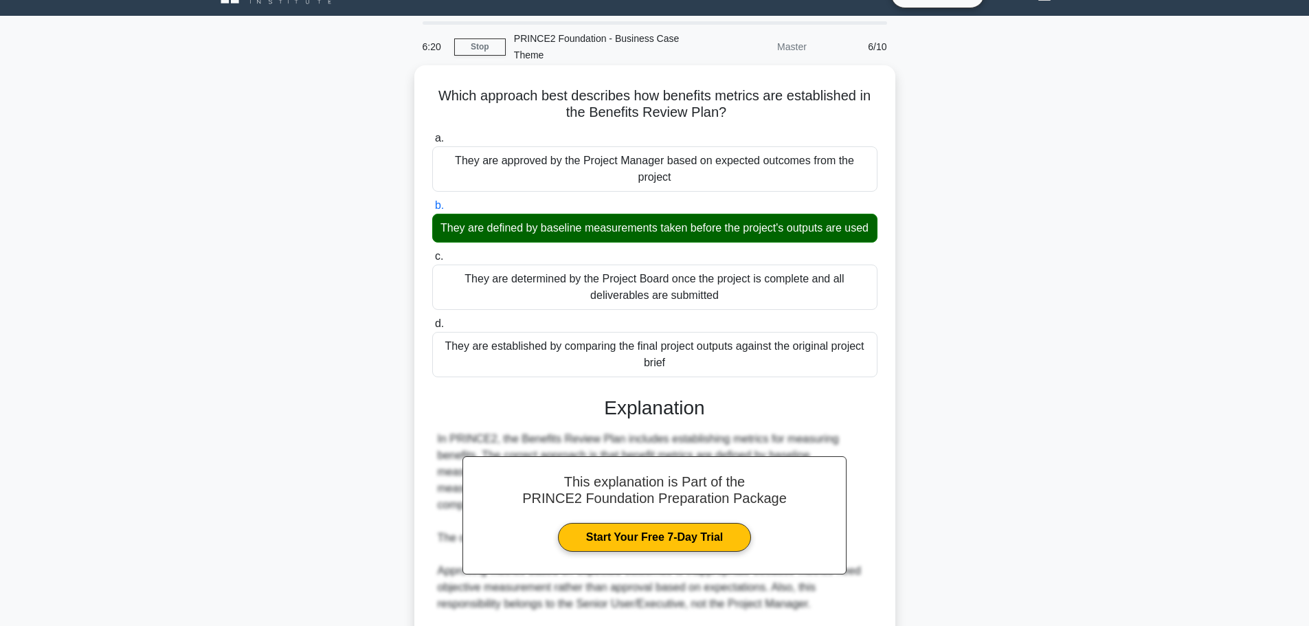
scroll to position [271, 0]
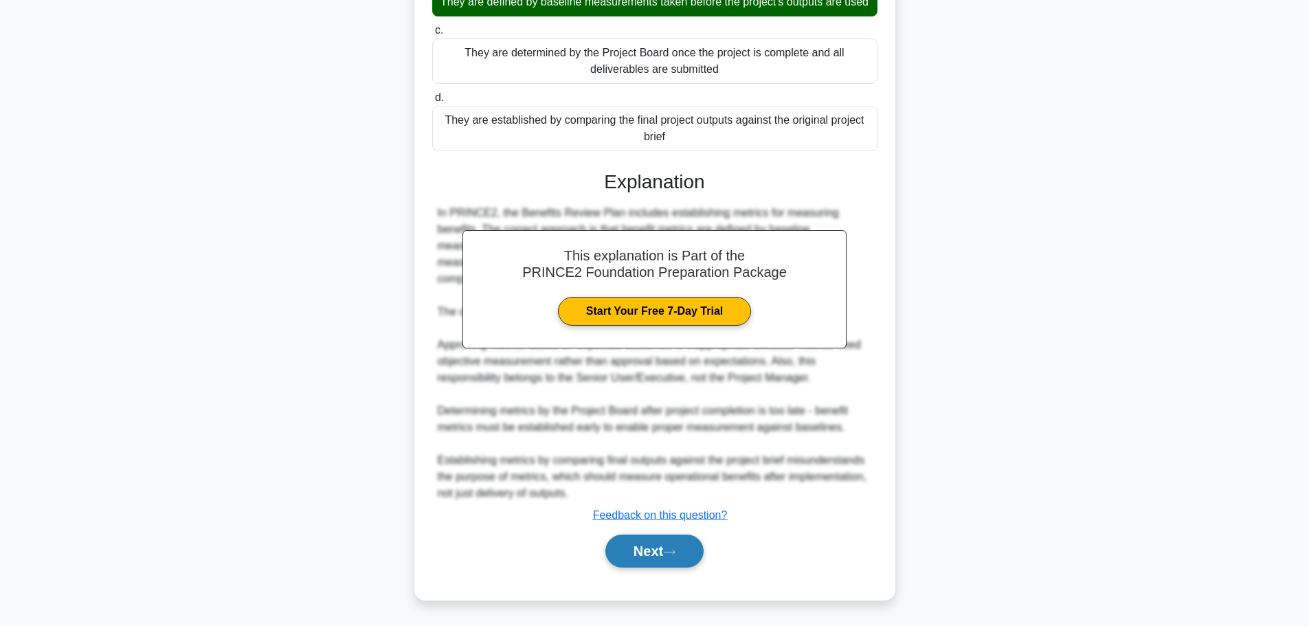
click at [660, 543] on button "Next" at bounding box center [654, 551] width 98 height 33
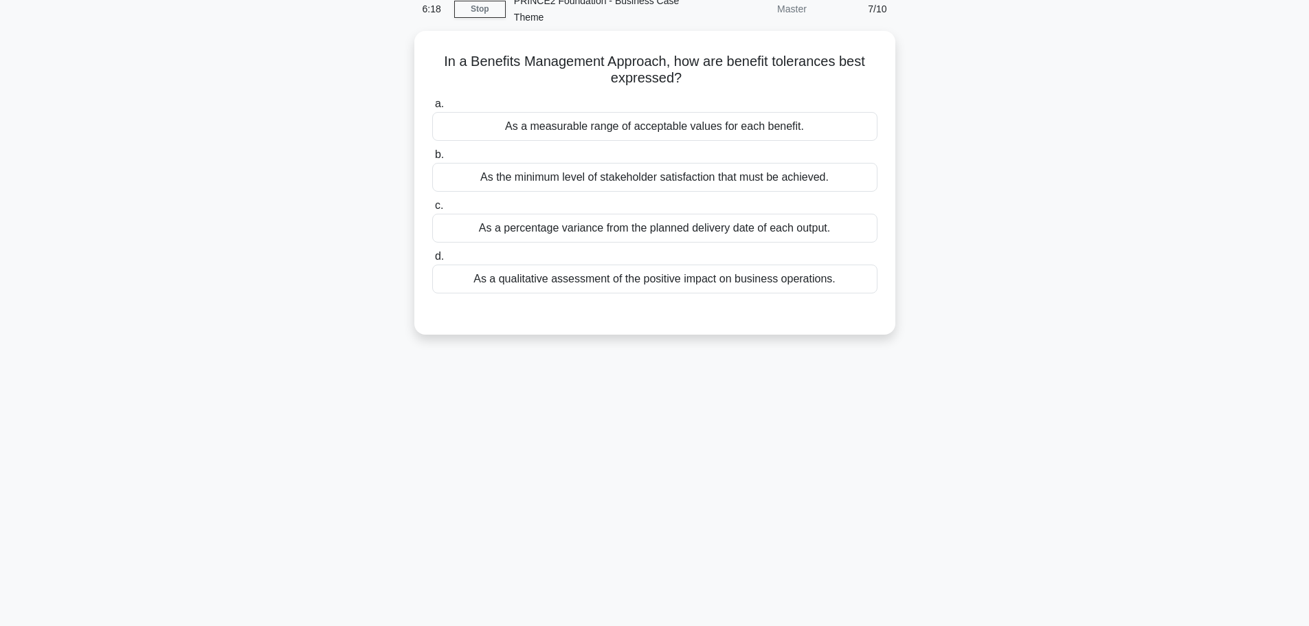
scroll to position [0, 0]
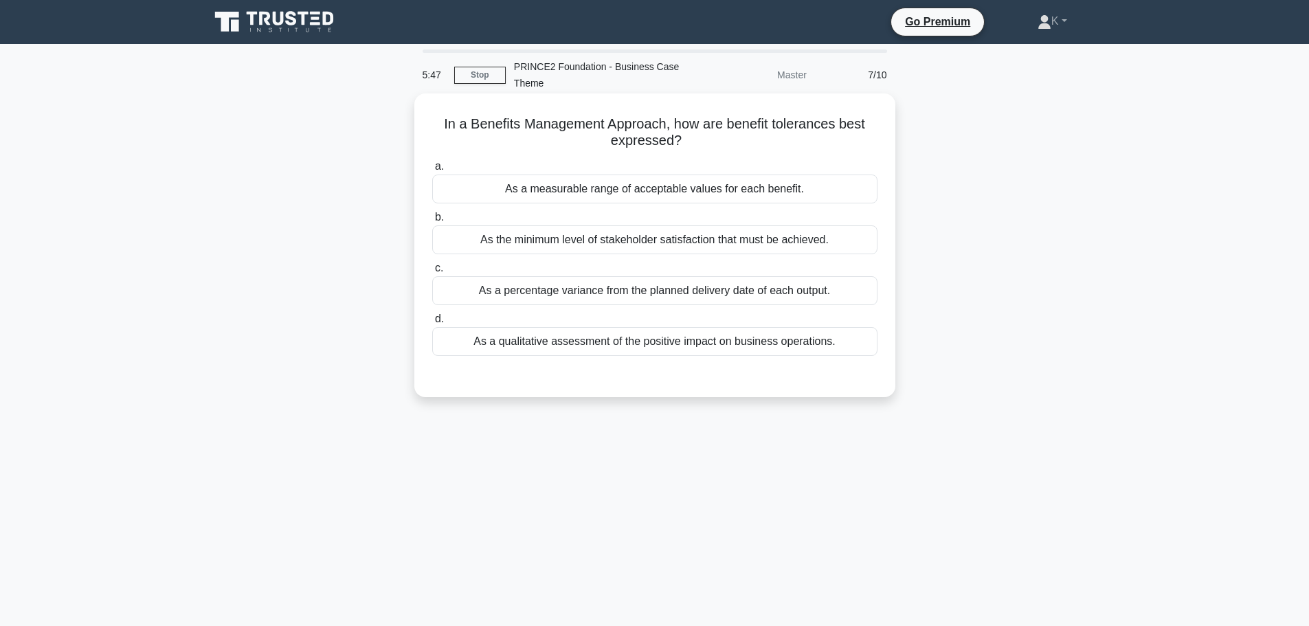
click at [704, 191] on div "As a measurable range of acceptable values for each benefit." at bounding box center [654, 189] width 445 height 29
click at [432, 171] on input "a. As a measurable range of acceptable values for each benefit." at bounding box center [432, 166] width 0 height 9
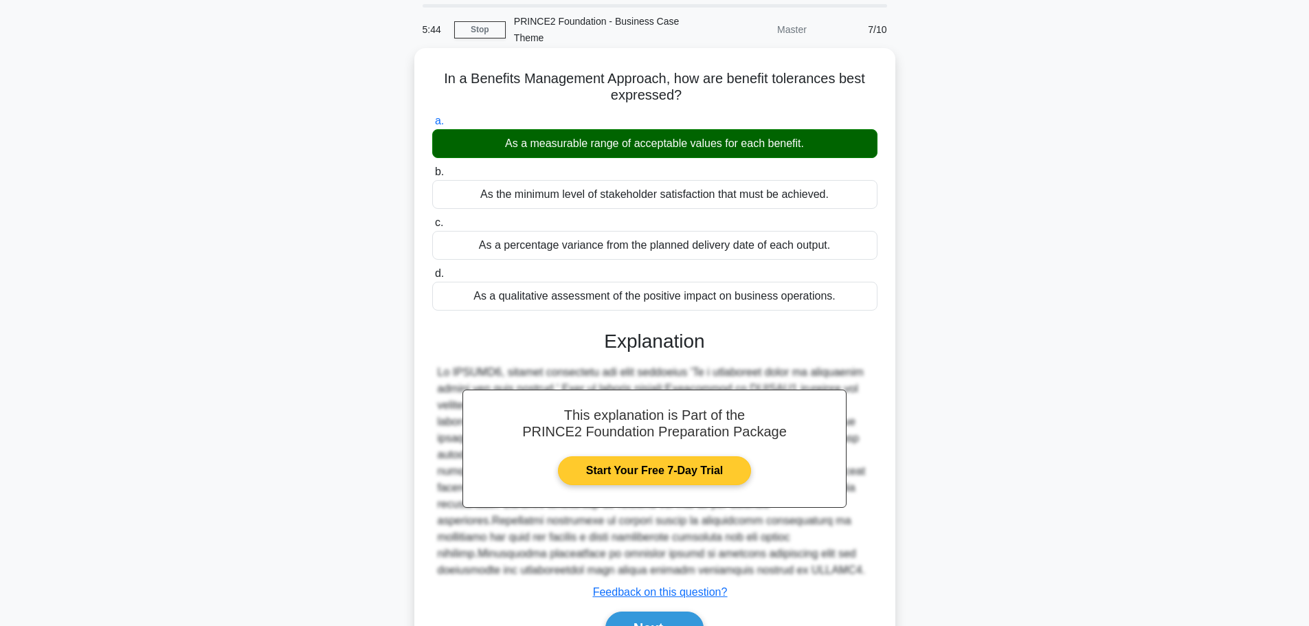
scroll to position [123, 0]
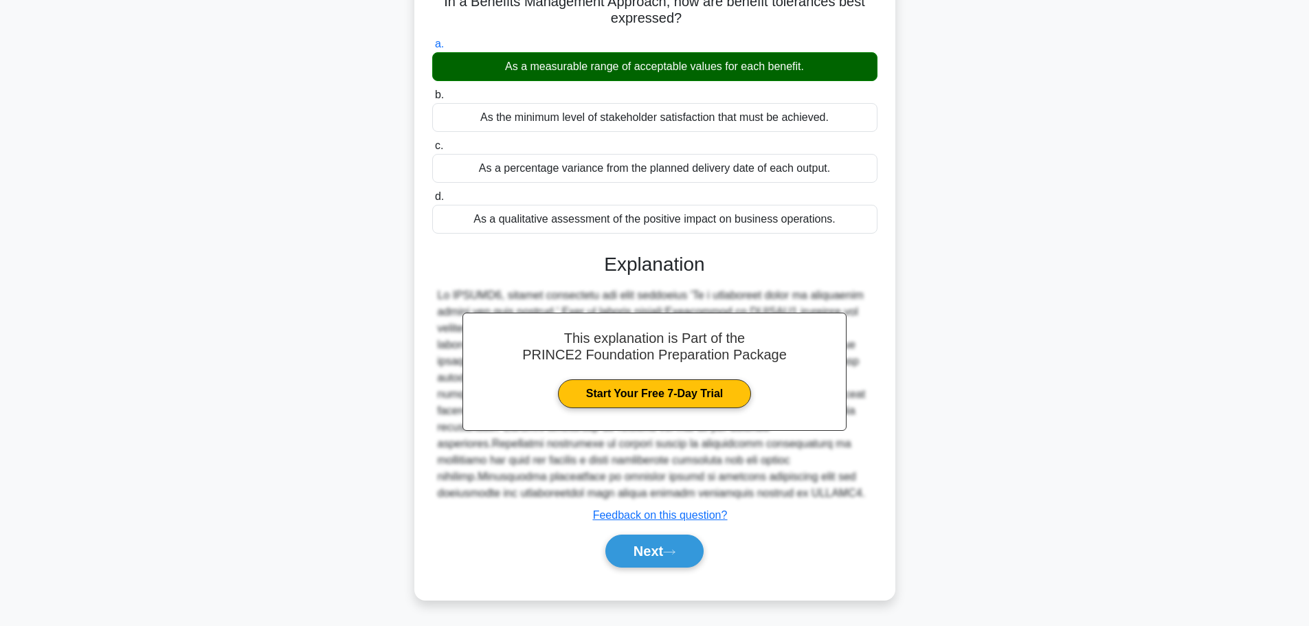
click at [524, 549] on div "Next" at bounding box center [654, 551] width 451 height 33
click at [658, 562] on button "Next" at bounding box center [654, 551] width 98 height 33
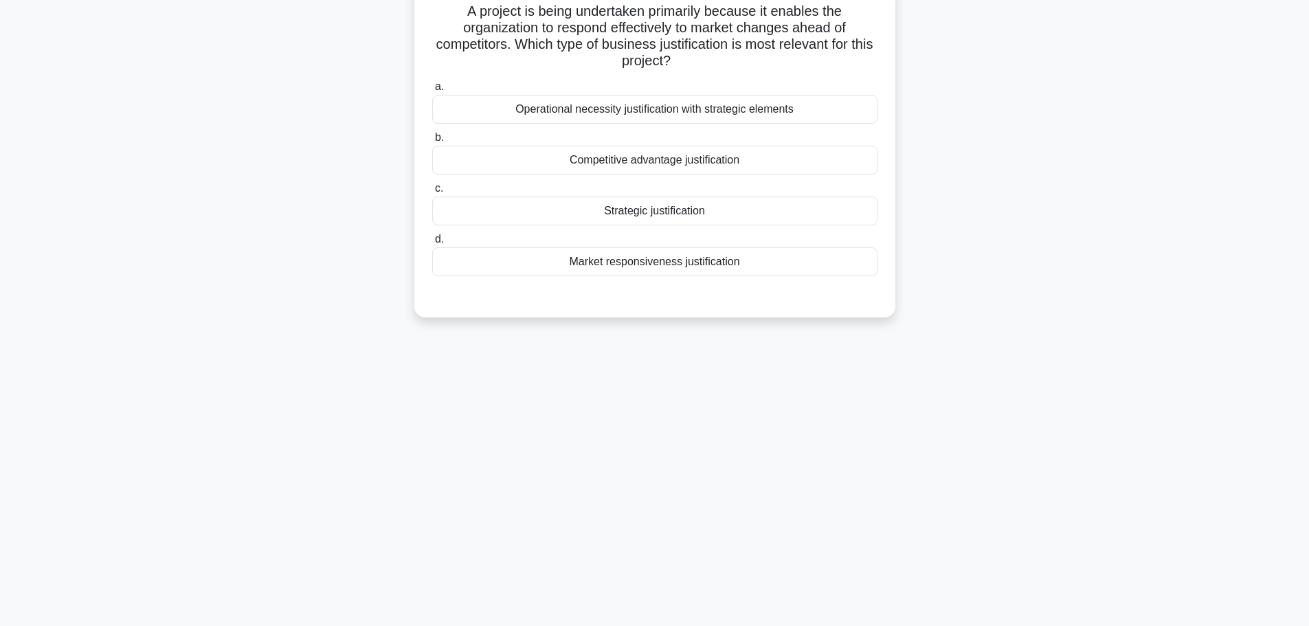
scroll to position [116, 0]
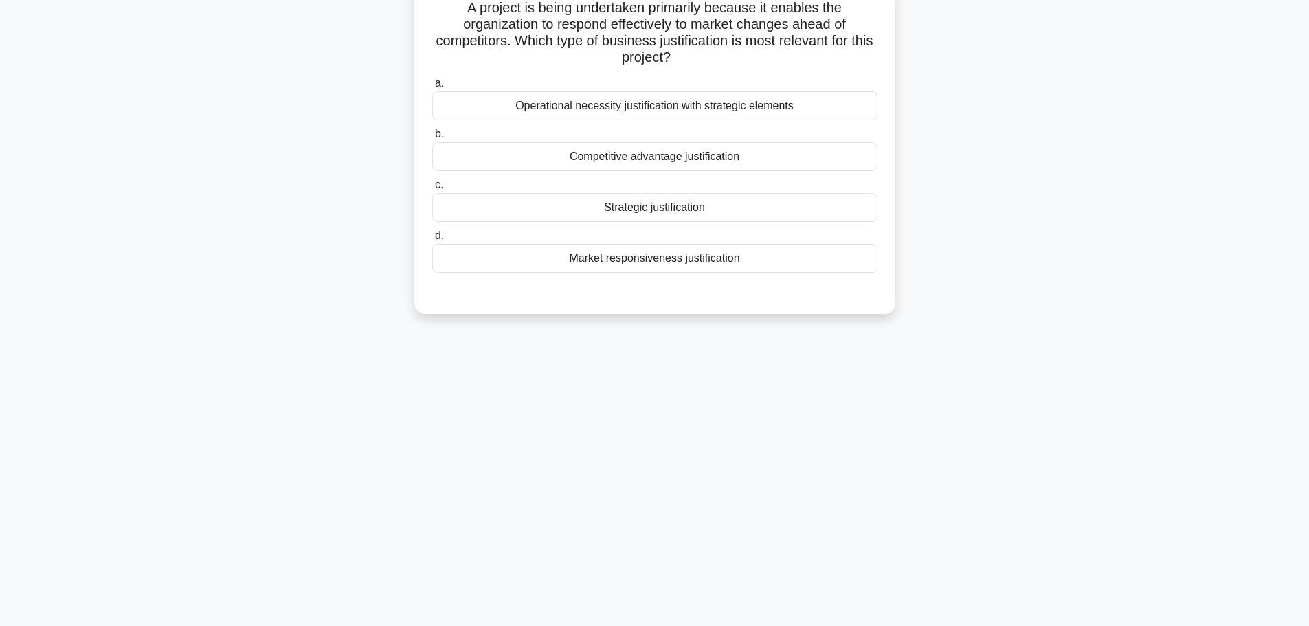
click at [704, 170] on div "Competitive advantage justification" at bounding box center [654, 156] width 445 height 29
click at [707, 159] on div "Competitive advantage justification" at bounding box center [654, 156] width 445 height 29
click at [432, 139] on input "b. Competitive advantage justification" at bounding box center [432, 134] width 0 height 9
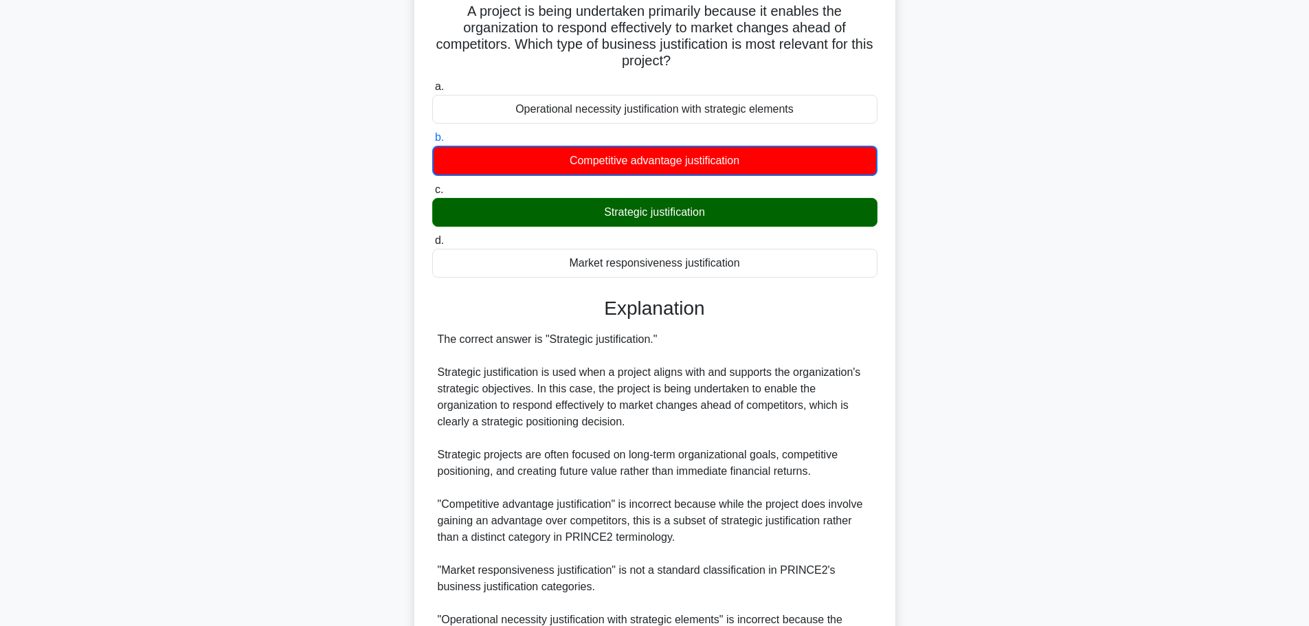
click at [957, 273] on div "A project is being undertaken primarily because it enables the organization to …" at bounding box center [654, 386] width 907 height 811
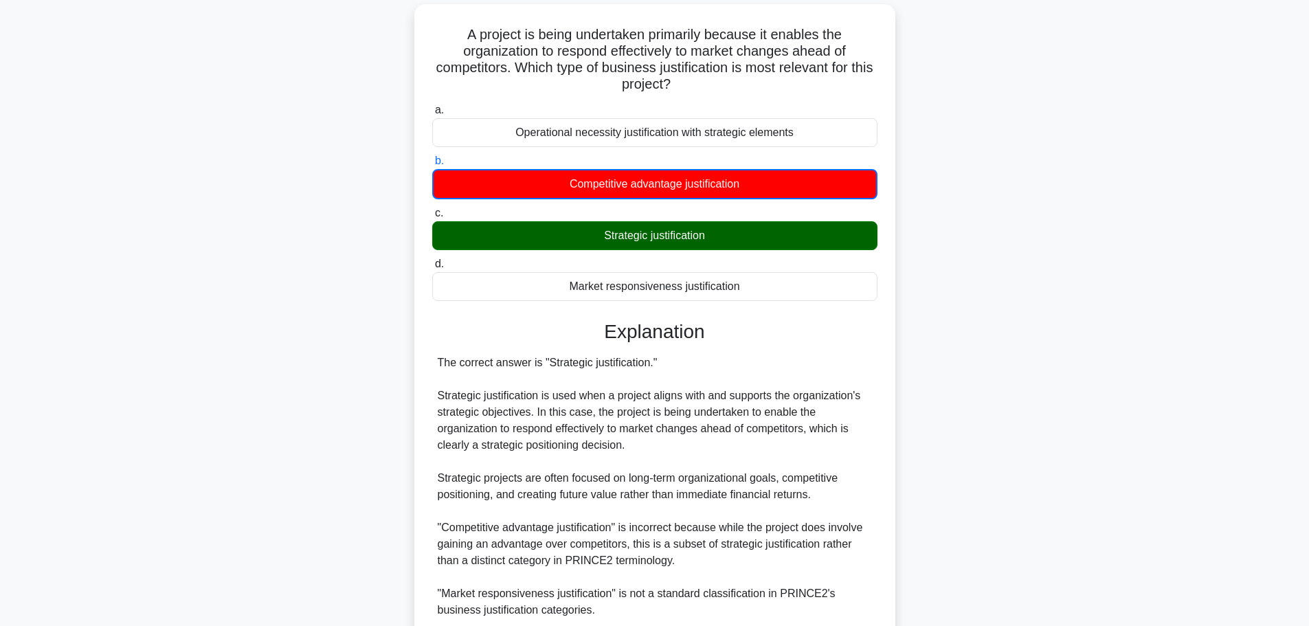
scroll to position [47, 0]
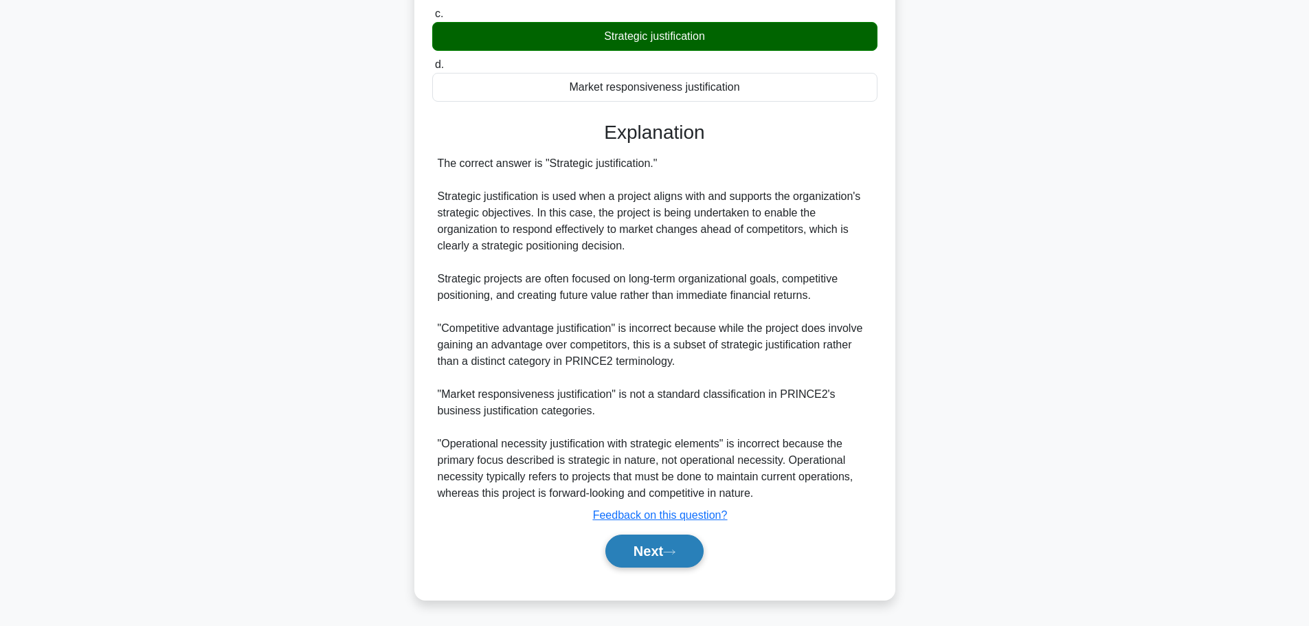
click at [637, 558] on button "Next" at bounding box center [654, 551] width 98 height 33
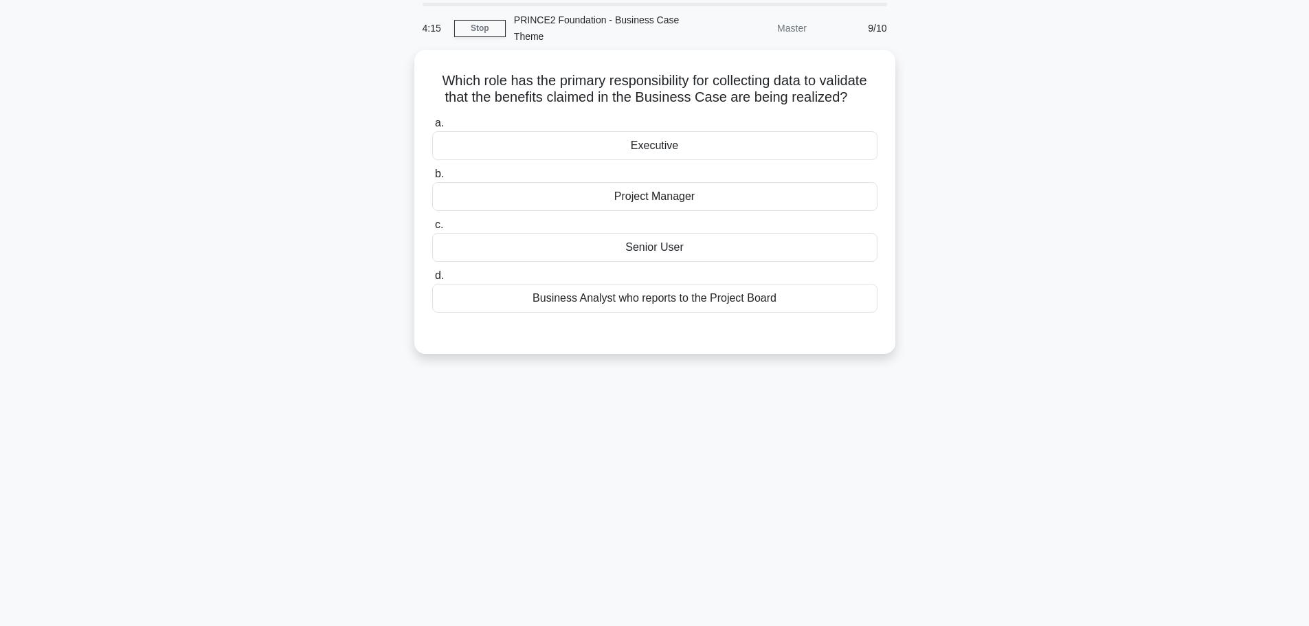
scroll to position [0, 0]
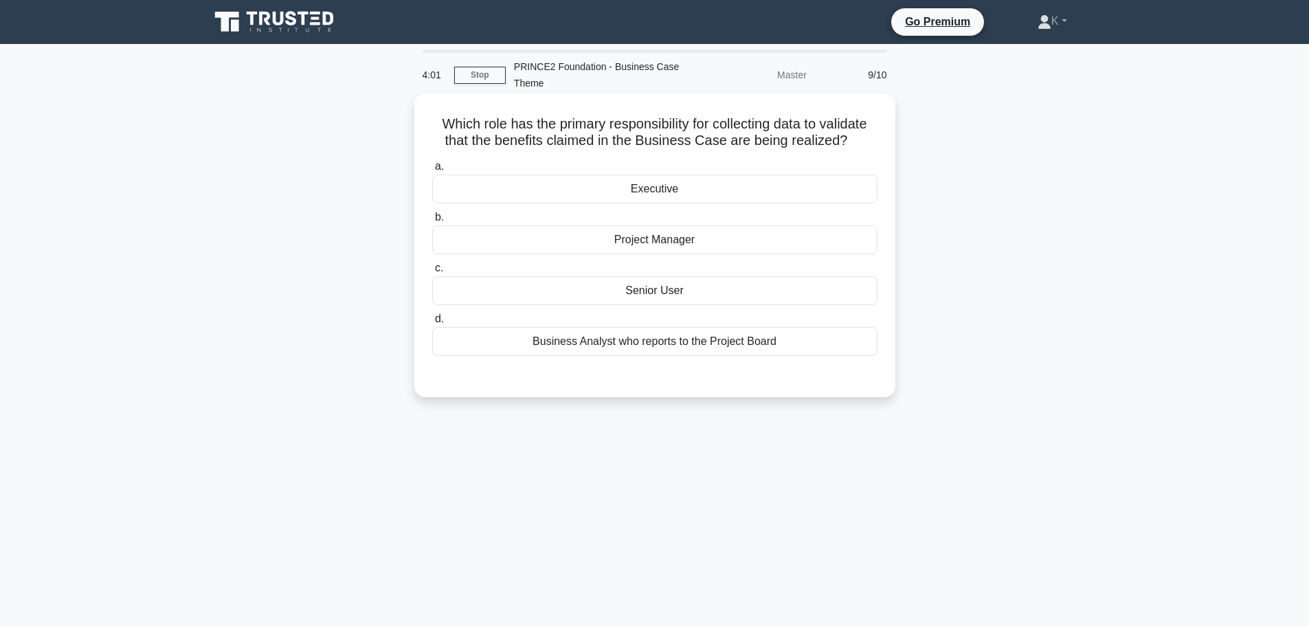
click at [779, 297] on div "Senior User" at bounding box center [654, 290] width 445 height 29
click at [432, 273] on input "c. Senior User" at bounding box center [432, 268] width 0 height 9
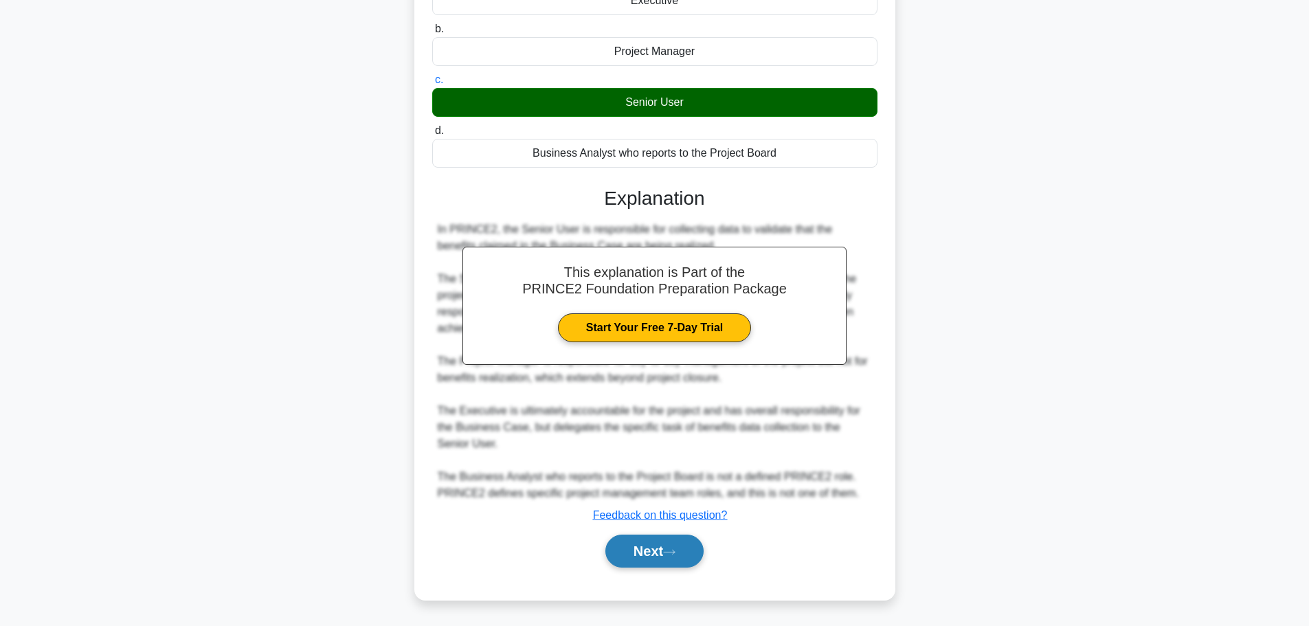
click at [677, 544] on button "Next" at bounding box center [654, 551] width 98 height 33
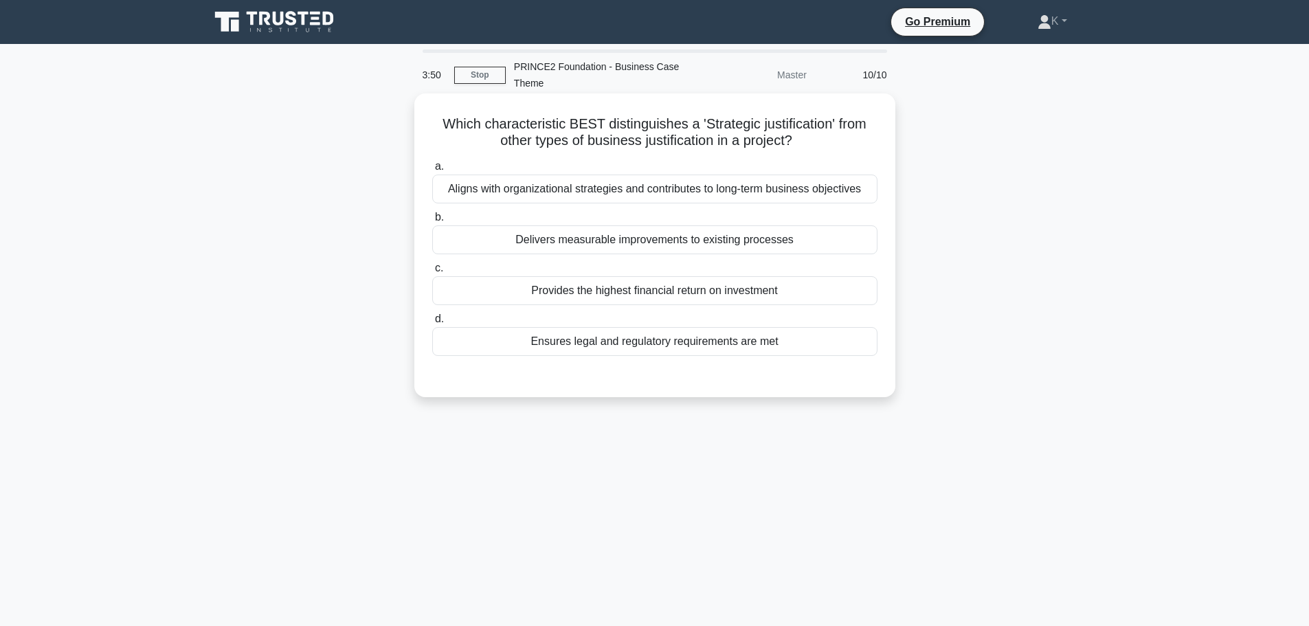
click at [615, 187] on div "Aligns with organizational strategies and contributes to long-term business obj…" at bounding box center [654, 189] width 445 height 29
click at [432, 171] on input "a. Aligns with organizational strategies and contributes to long-term business …" at bounding box center [432, 166] width 0 height 9
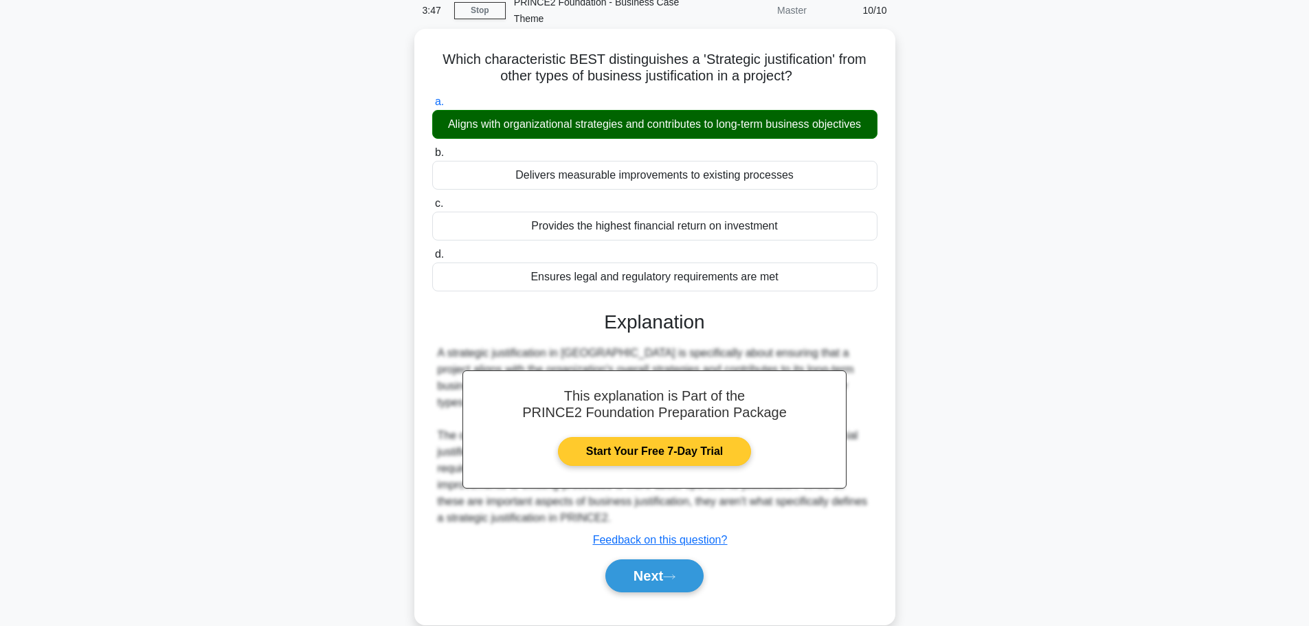
scroll to position [116, 0]
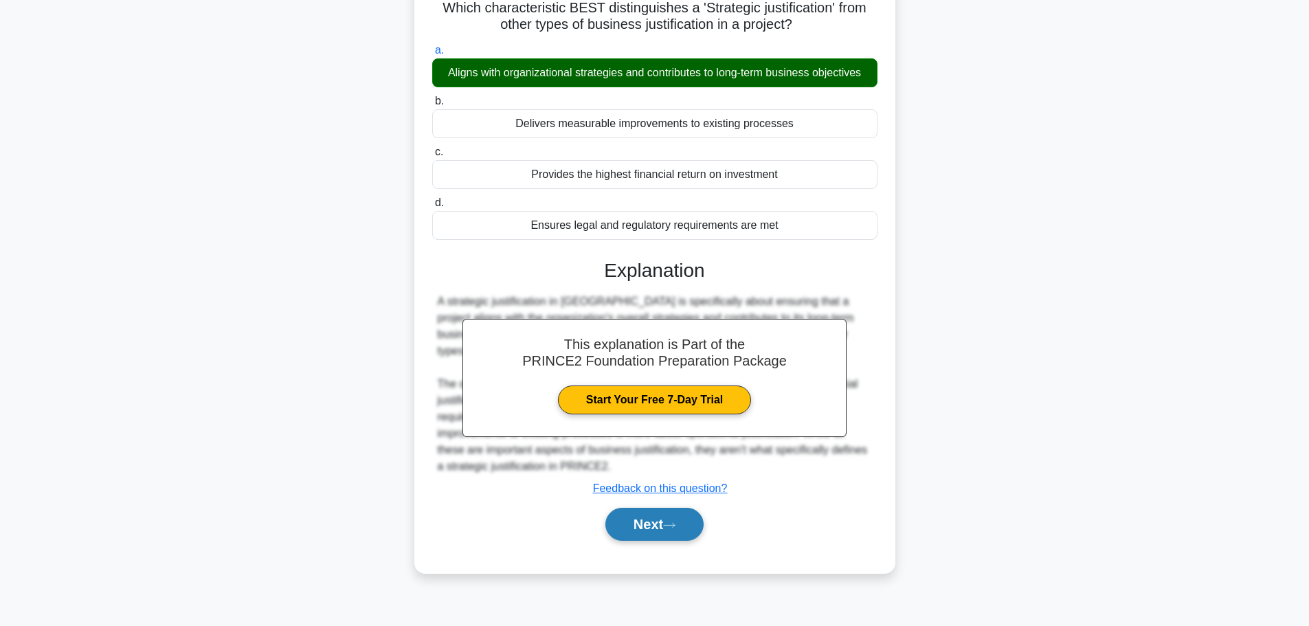
click at [644, 524] on button "Next" at bounding box center [654, 524] width 98 height 33
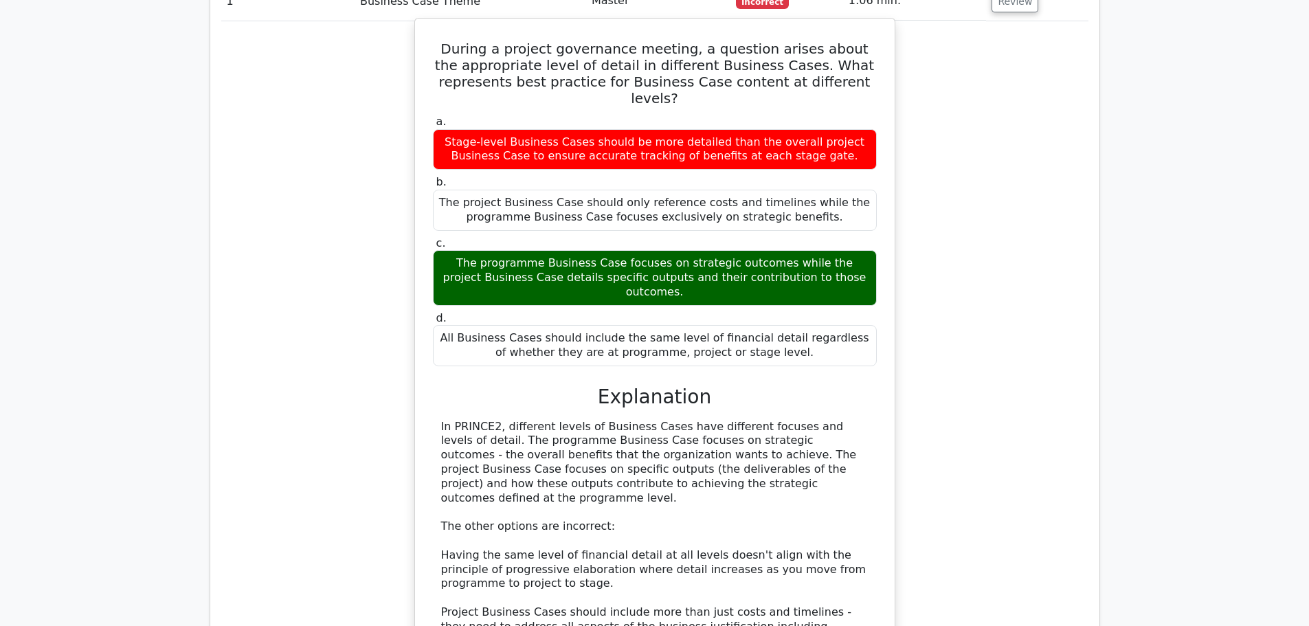
scroll to position [1649, 0]
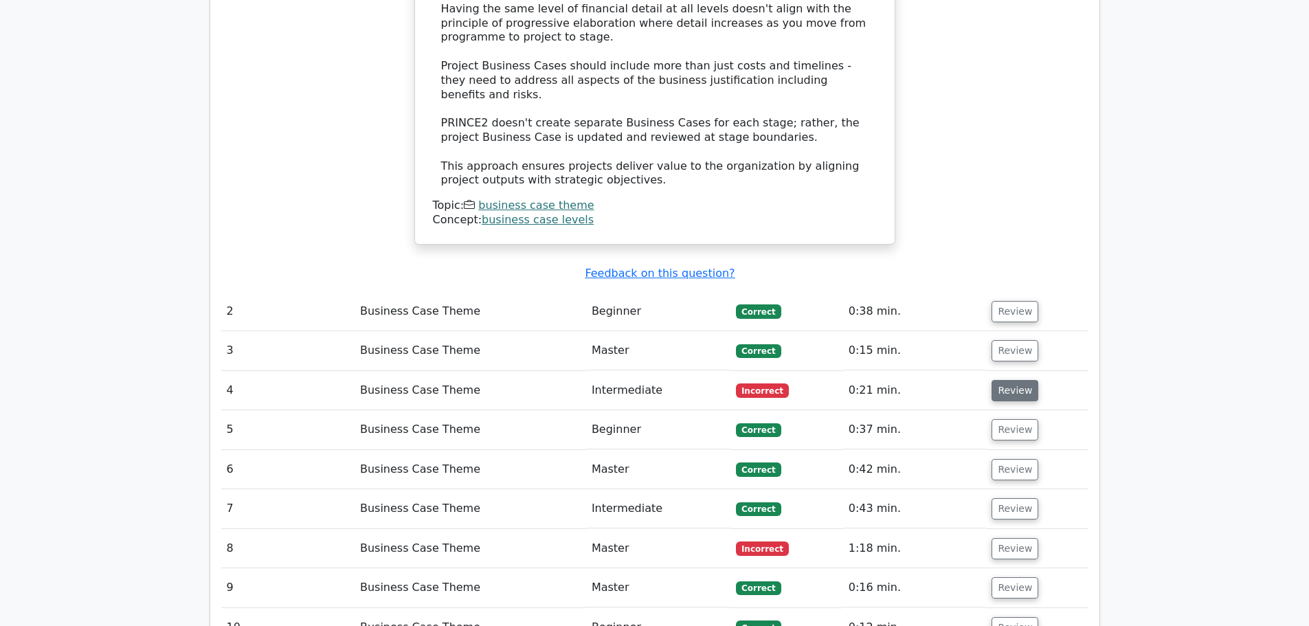
click at [1005, 380] on button "Review" at bounding box center [1014, 390] width 47 height 21
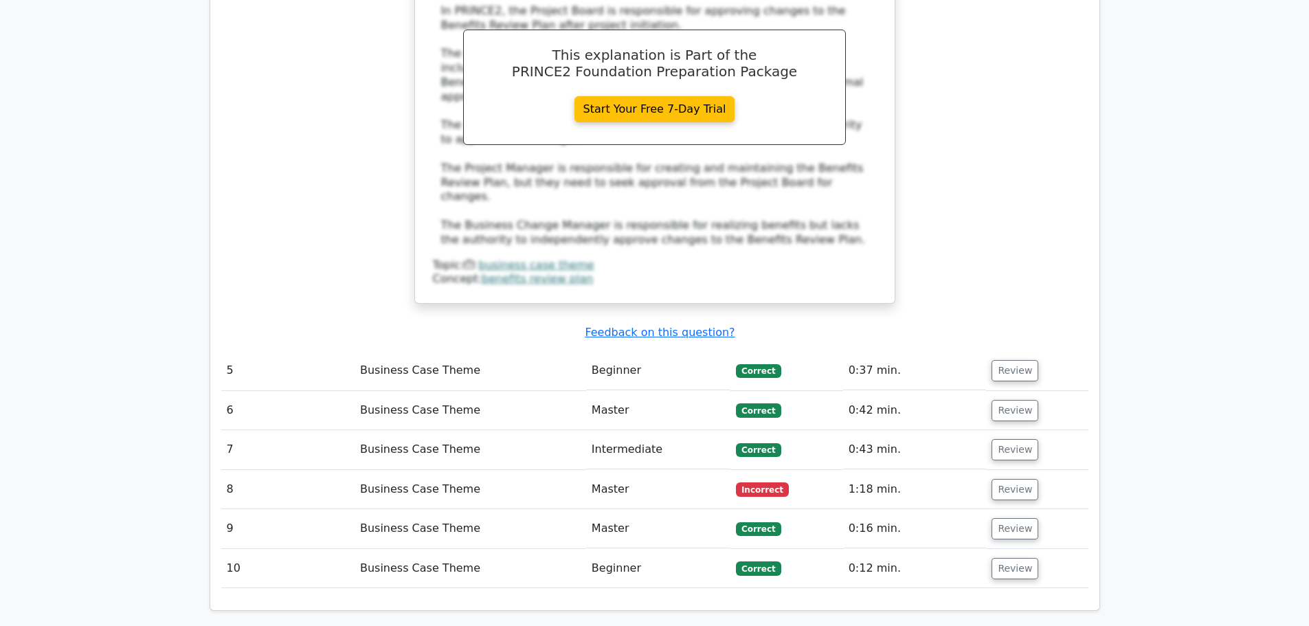
scroll to position [2405, 0]
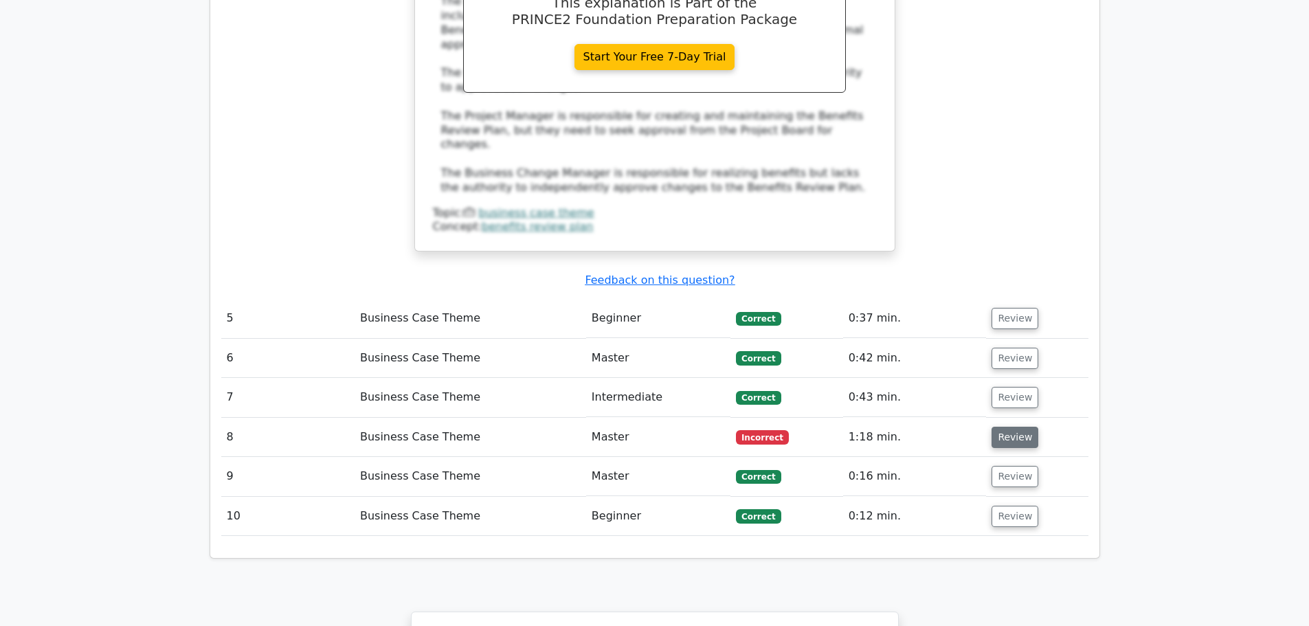
click at [991, 427] on button "Review" at bounding box center [1014, 437] width 47 height 21
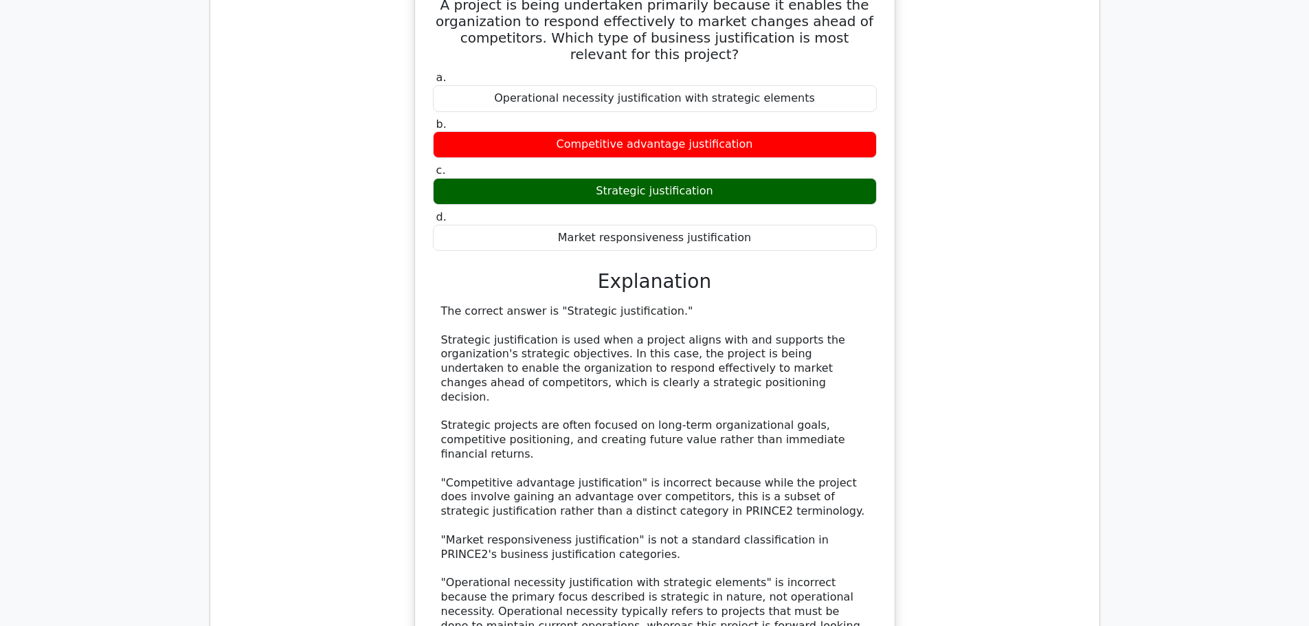
scroll to position [2886, 0]
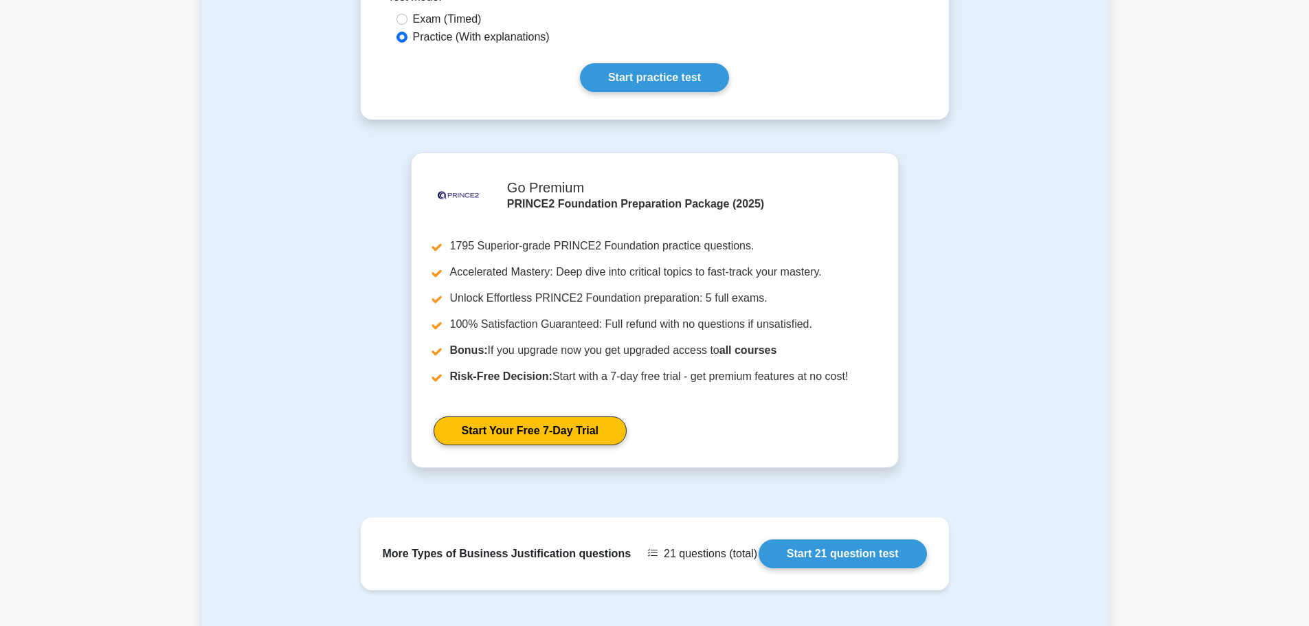
scroll to position [127, 0]
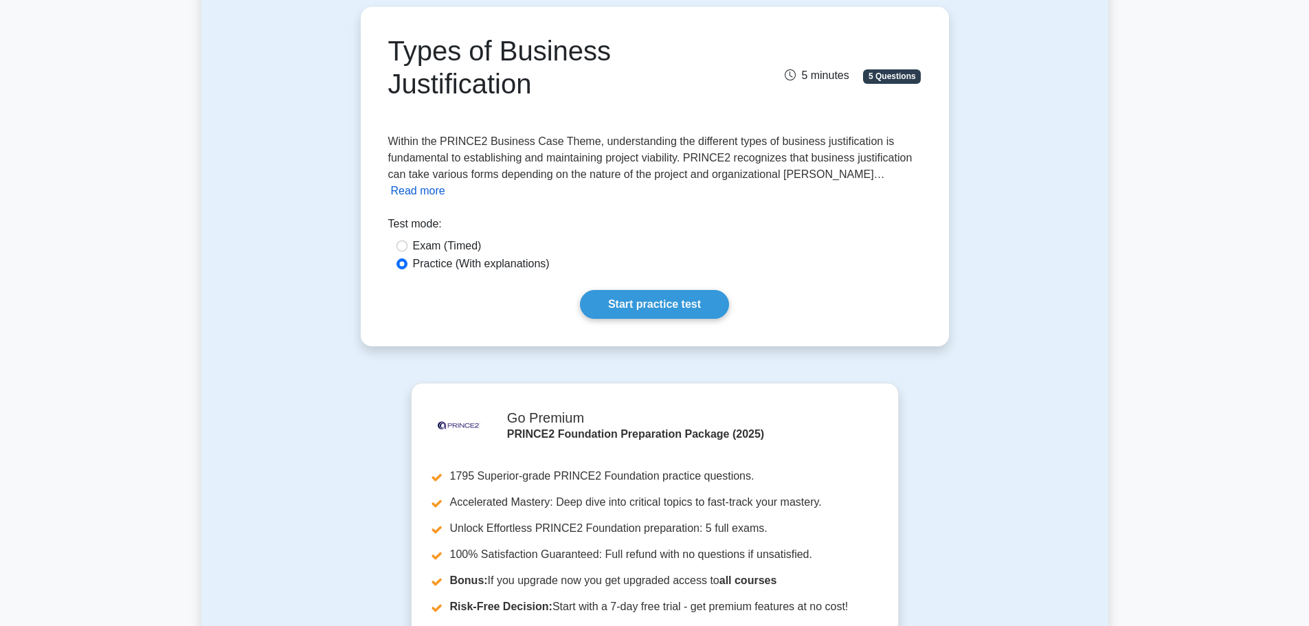
click at [445, 183] on button "Read more" at bounding box center [418, 191] width 54 height 16
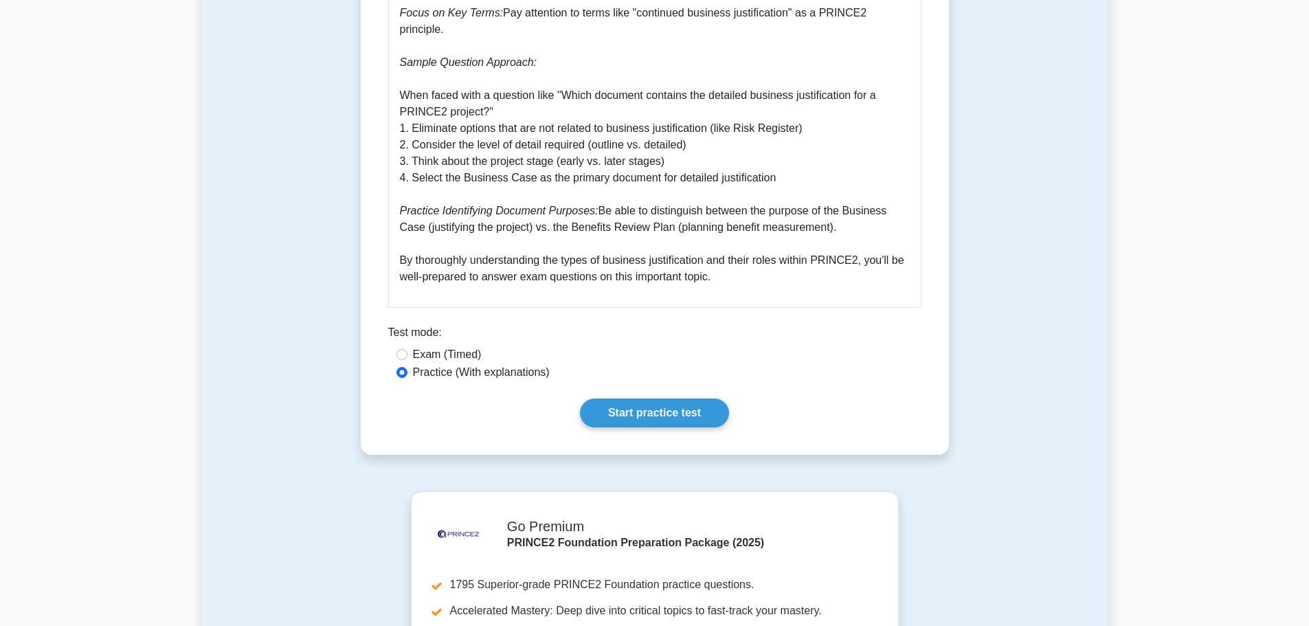
scroll to position [1914, 0]
